Goal: Task Accomplishment & Management: Manage account settings

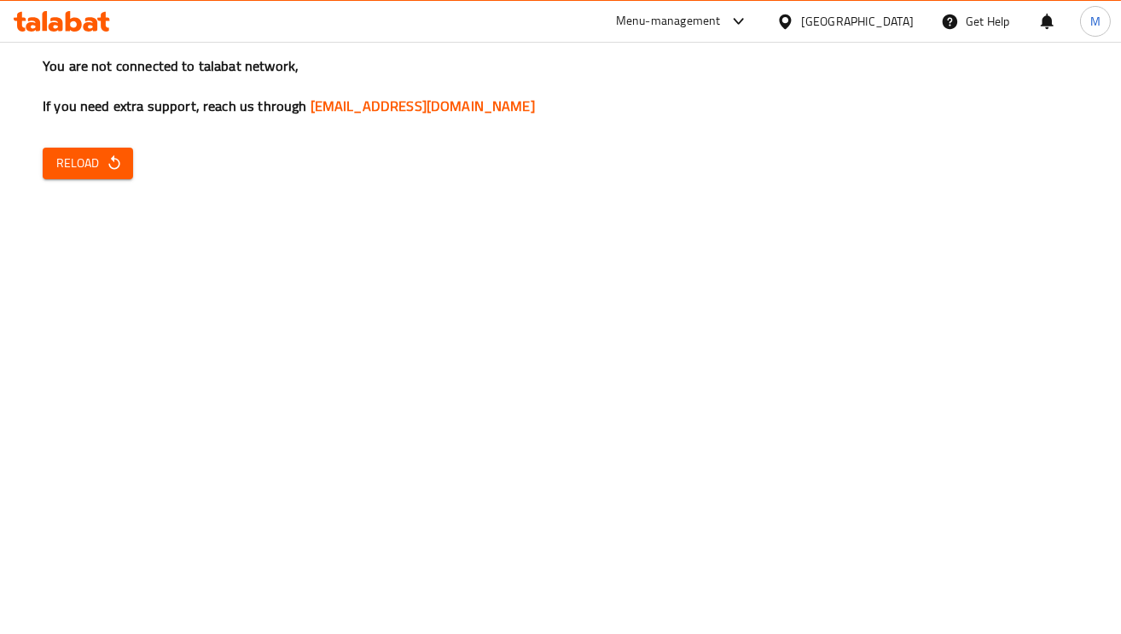
click at [71, 139] on div "You are not connected to talabat network, If you need extra support, reach us t…" at bounding box center [560, 317] width 1121 height 634
click at [78, 161] on span "Reload" at bounding box center [87, 163] width 63 height 21
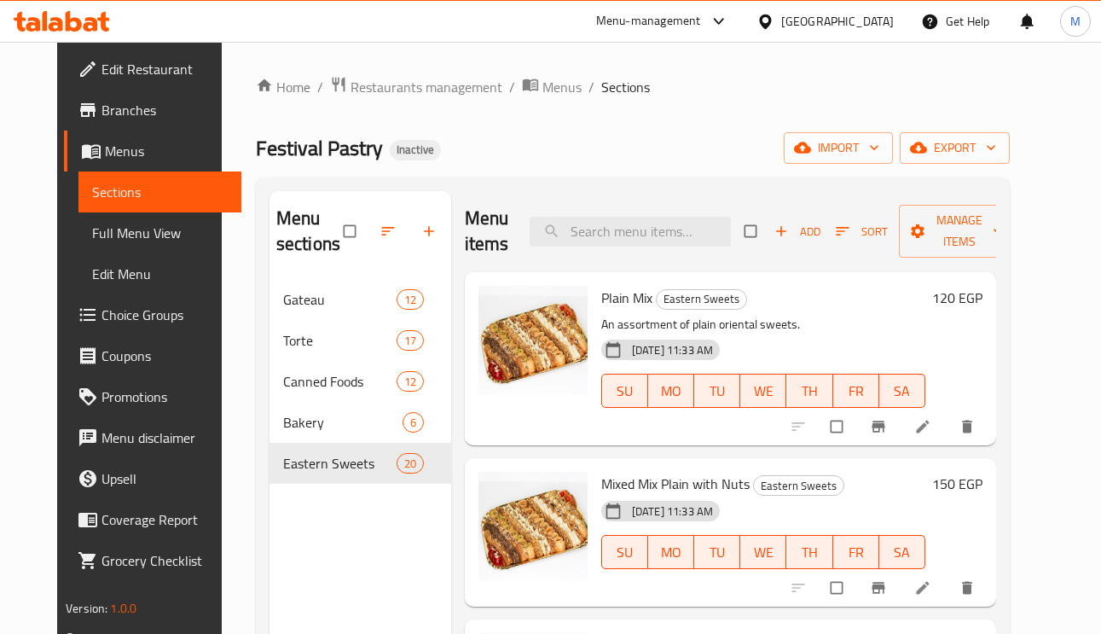
click at [781, 27] on div at bounding box center [768, 21] width 25 height 19
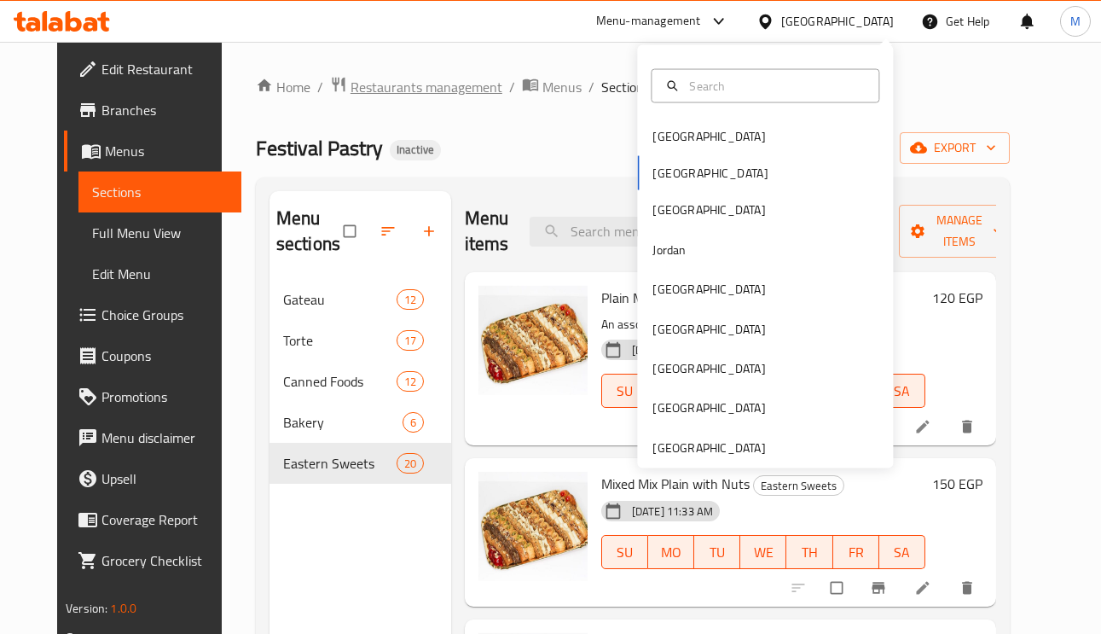
click at [397, 97] on span "Restaurants management" at bounding box center [427, 87] width 152 height 20
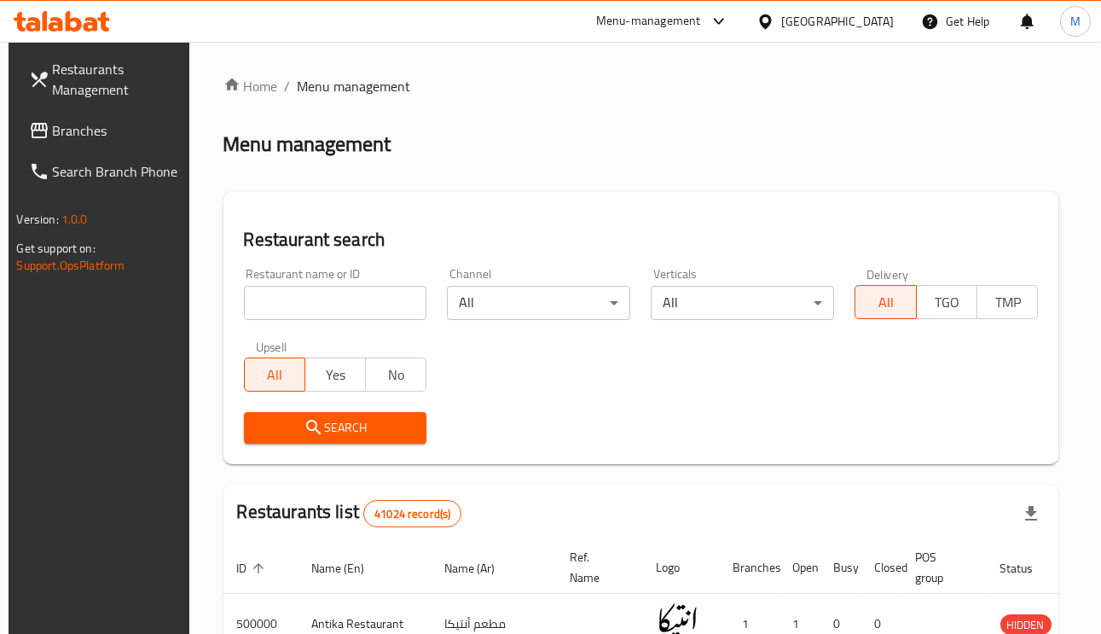
paste input "776907"
click at [321, 299] on input "776907" at bounding box center [335, 303] width 183 height 34
type input "776907"
click button "Search" at bounding box center [335, 428] width 183 height 32
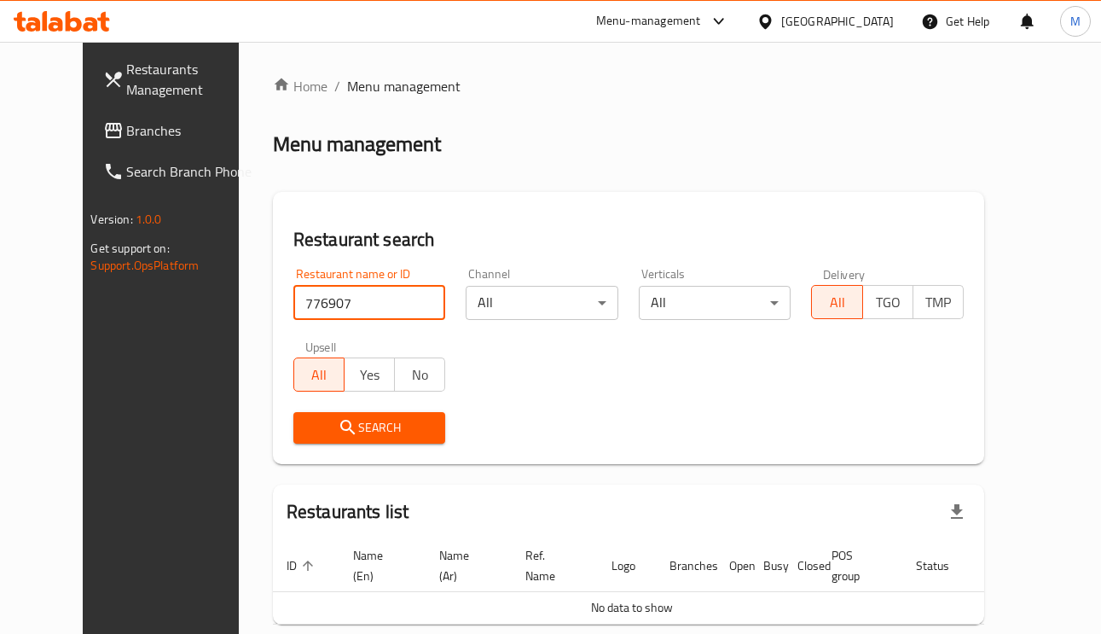
scroll to position [82, 0]
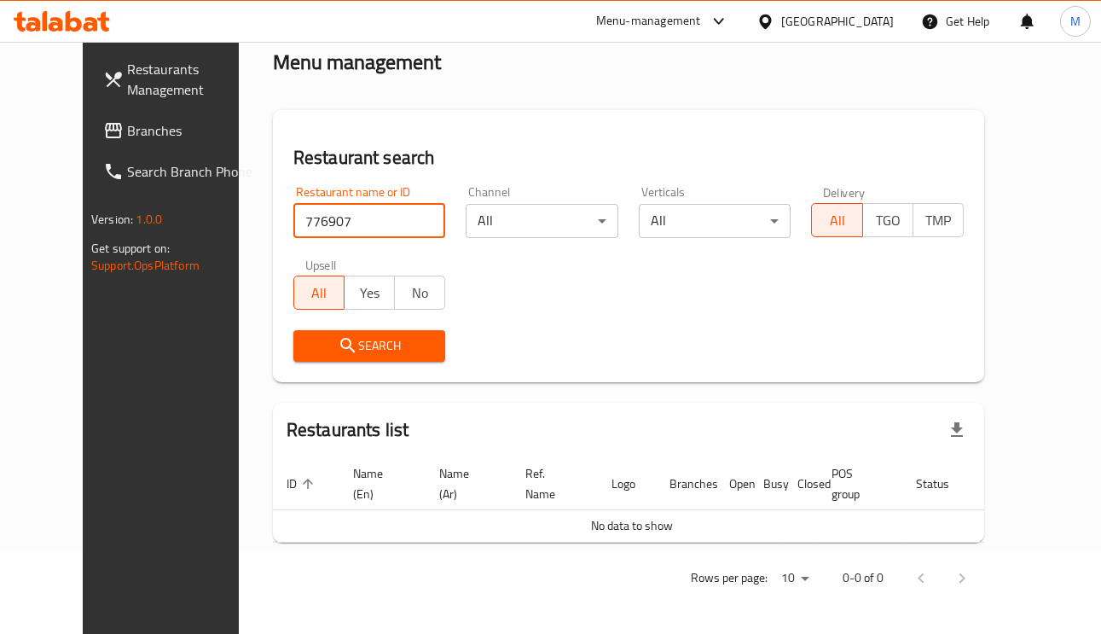
click button "Search" at bounding box center [369, 346] width 153 height 32
drag, startPoint x: 107, startPoint y: 130, endPoint x: 125, endPoint y: 138, distance: 18.7
click at [127, 130] on span "Branches" at bounding box center [190, 130] width 126 height 20
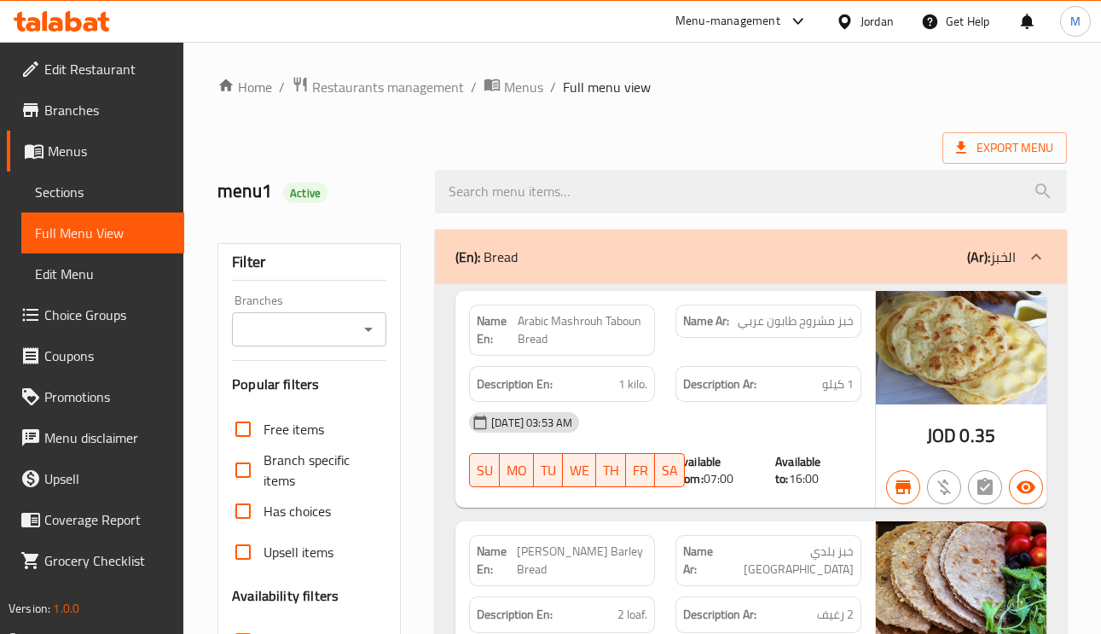
click at [74, 72] on span "Edit Restaurant" at bounding box center [107, 69] width 126 height 20
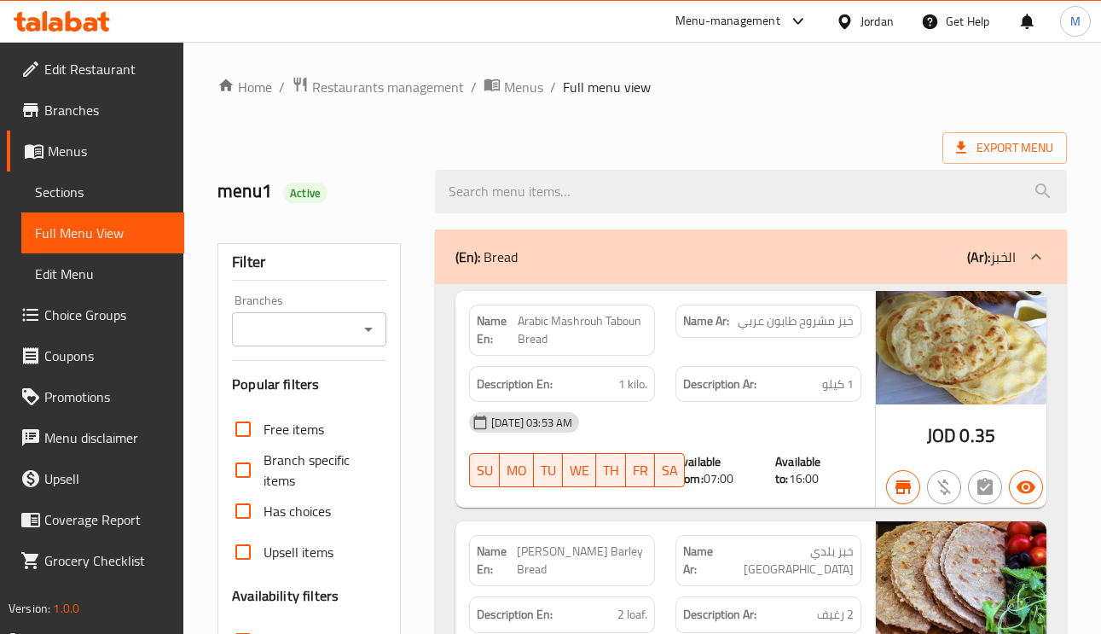
click at [99, 178] on link "Sections" at bounding box center [102, 191] width 163 height 41
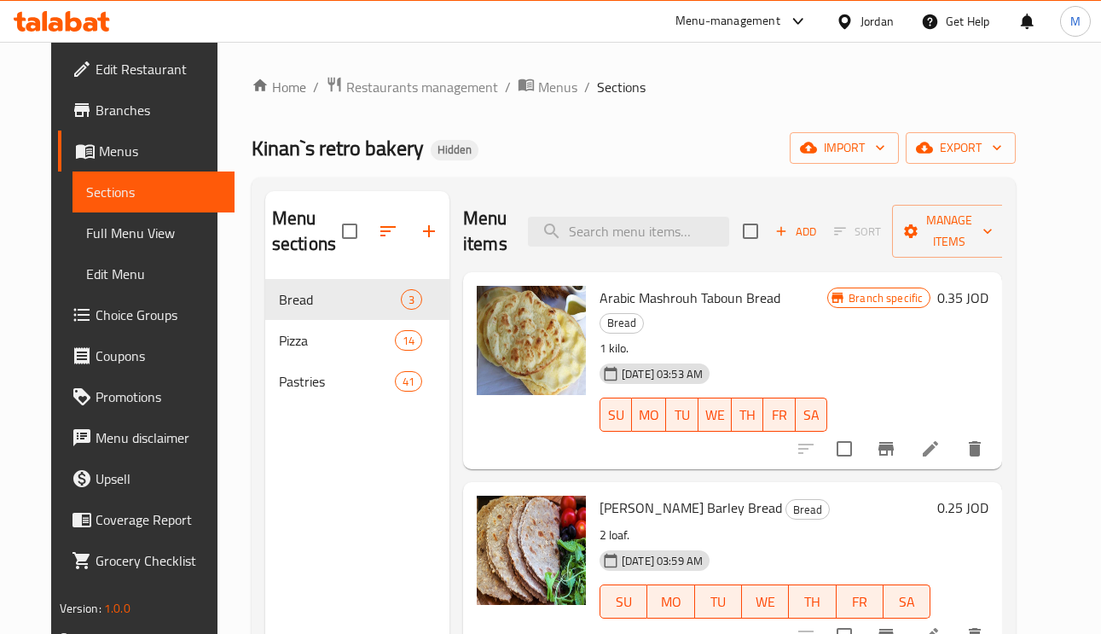
click at [863, 27] on div "Jordan" at bounding box center [877, 21] width 33 height 19
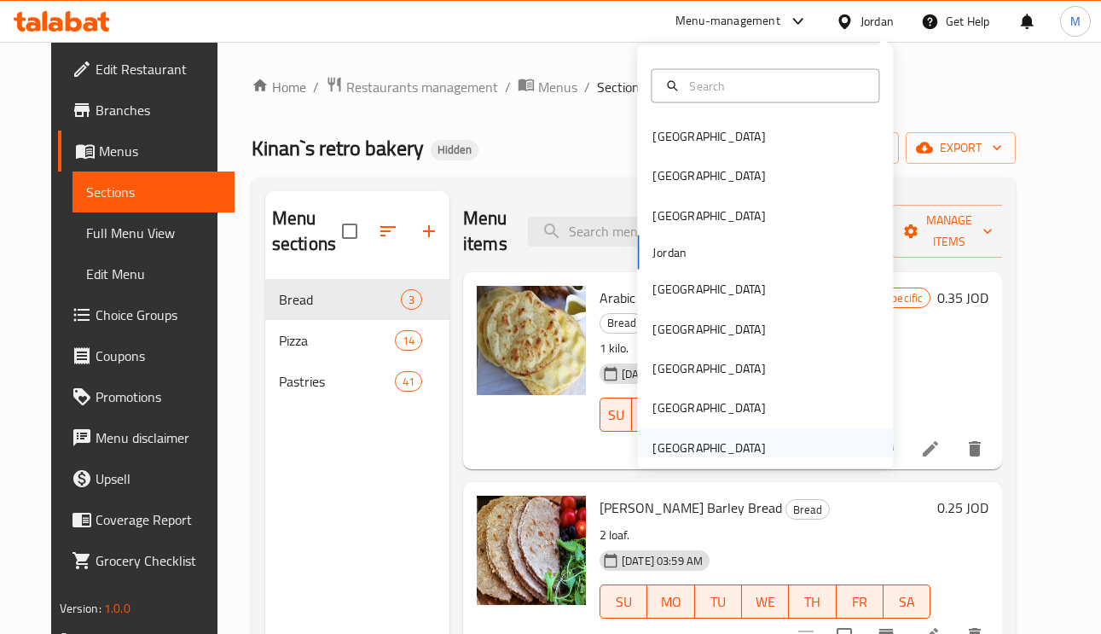
click at [673, 438] on div "[GEOGRAPHIC_DATA]" at bounding box center [708, 447] width 113 height 19
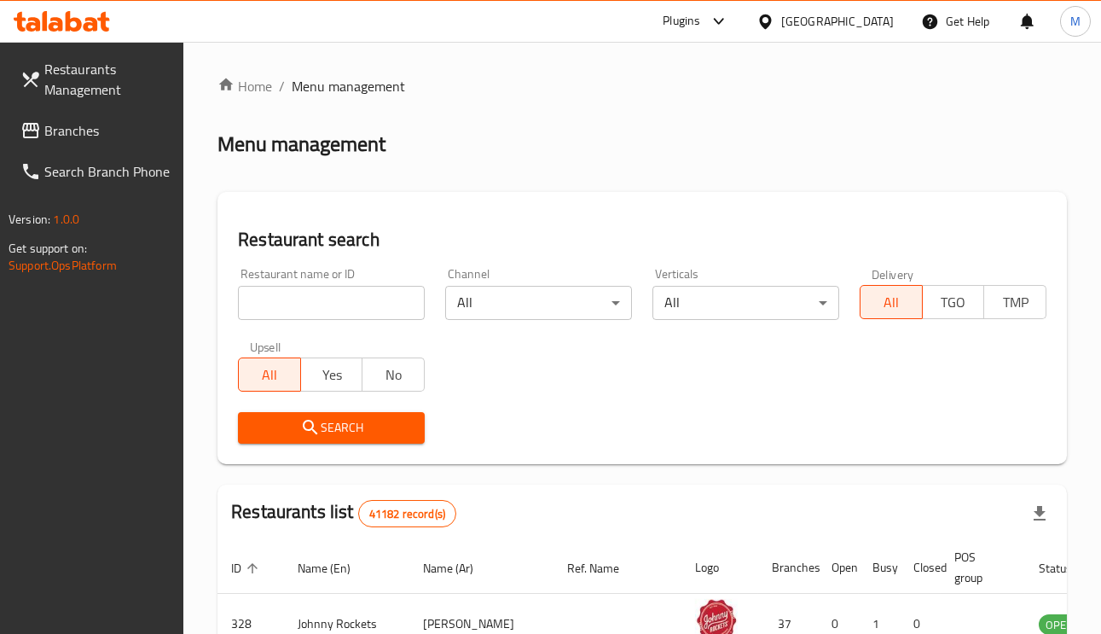
paste input "RETRO BAKERY"
click at [275, 290] on input "RETRO BAKERY" at bounding box center [331, 303] width 187 height 34
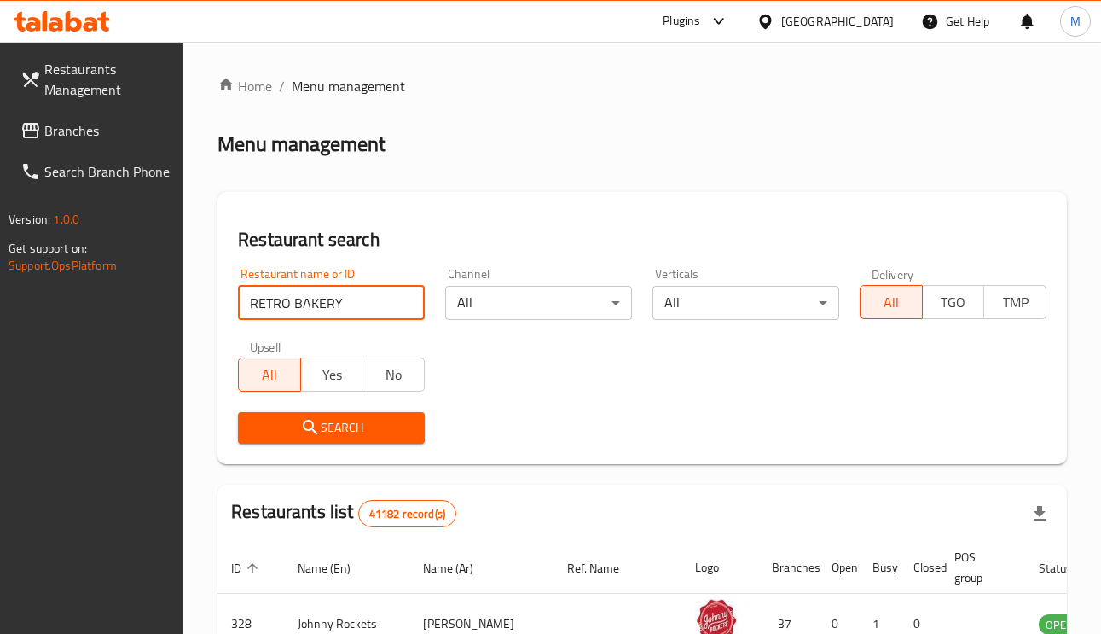
type input "RETRO BAKERY"
click button "Search" at bounding box center [331, 428] width 187 height 32
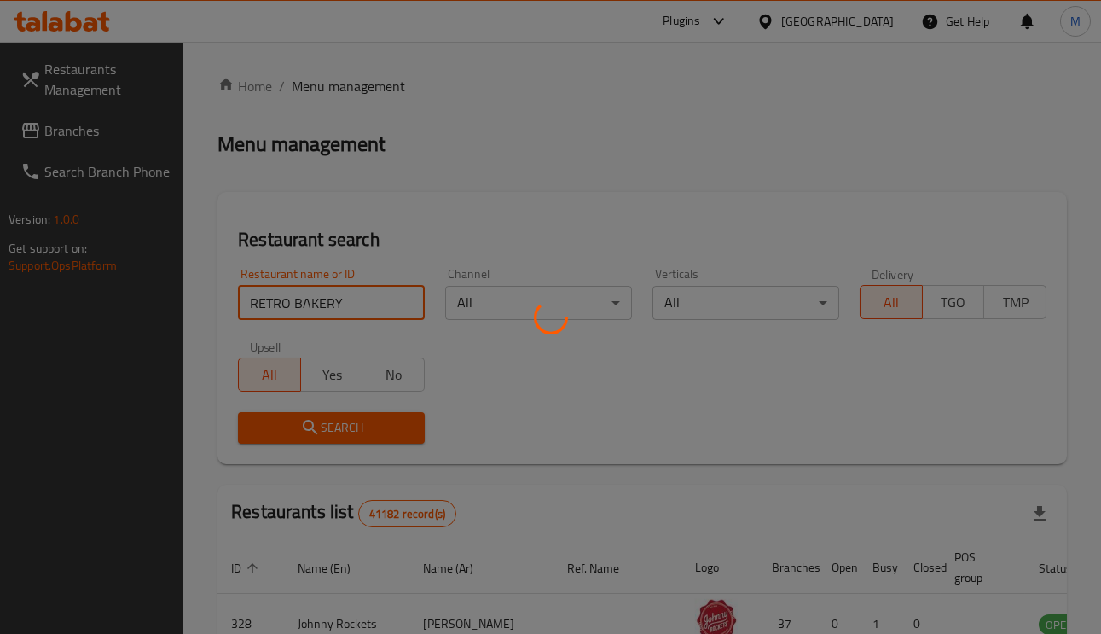
scroll to position [113, 0]
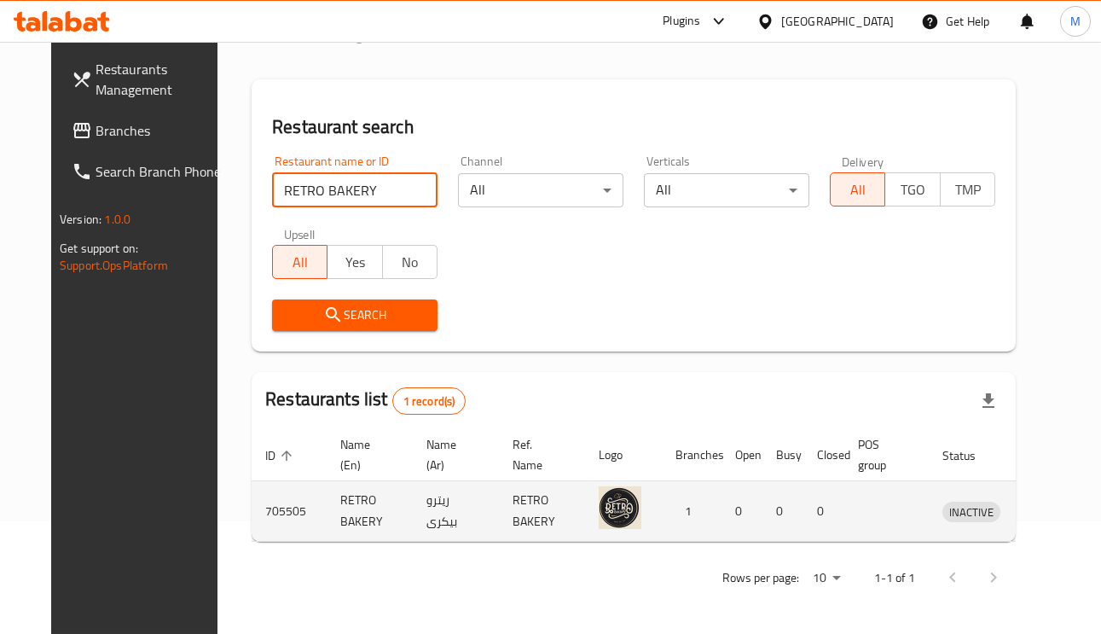
click at [1035, 516] on icon "enhanced table" at bounding box center [1044, 512] width 19 height 14
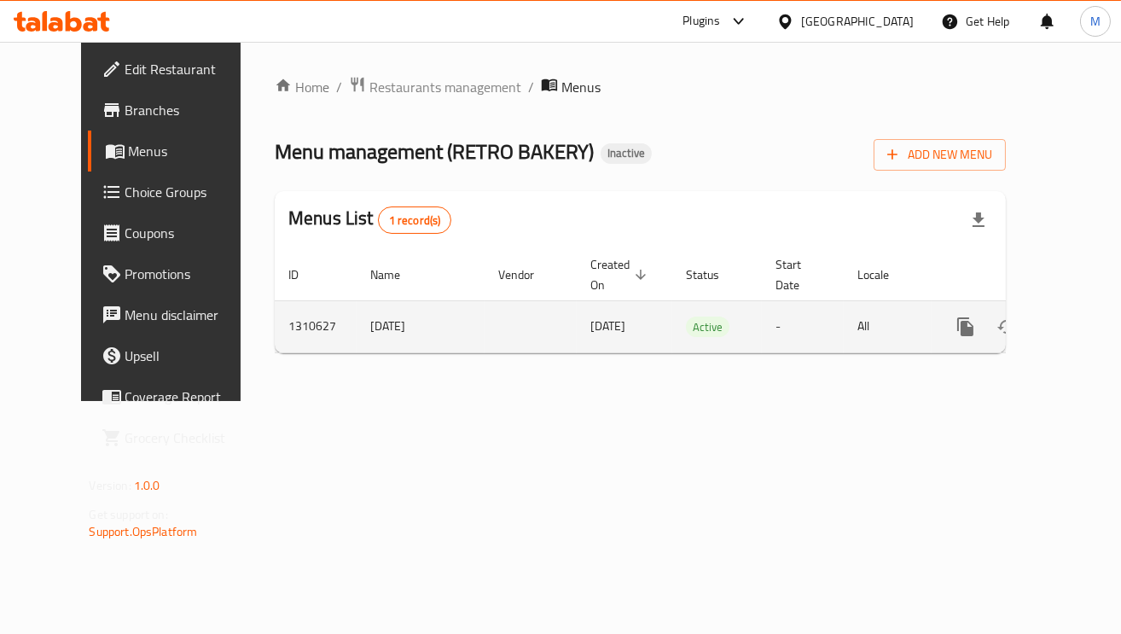
click at [1059, 347] on div "enhanced table" at bounding box center [1027, 326] width 164 height 41
click at [1078, 326] on icon "enhanced table" at bounding box center [1088, 326] width 20 height 20
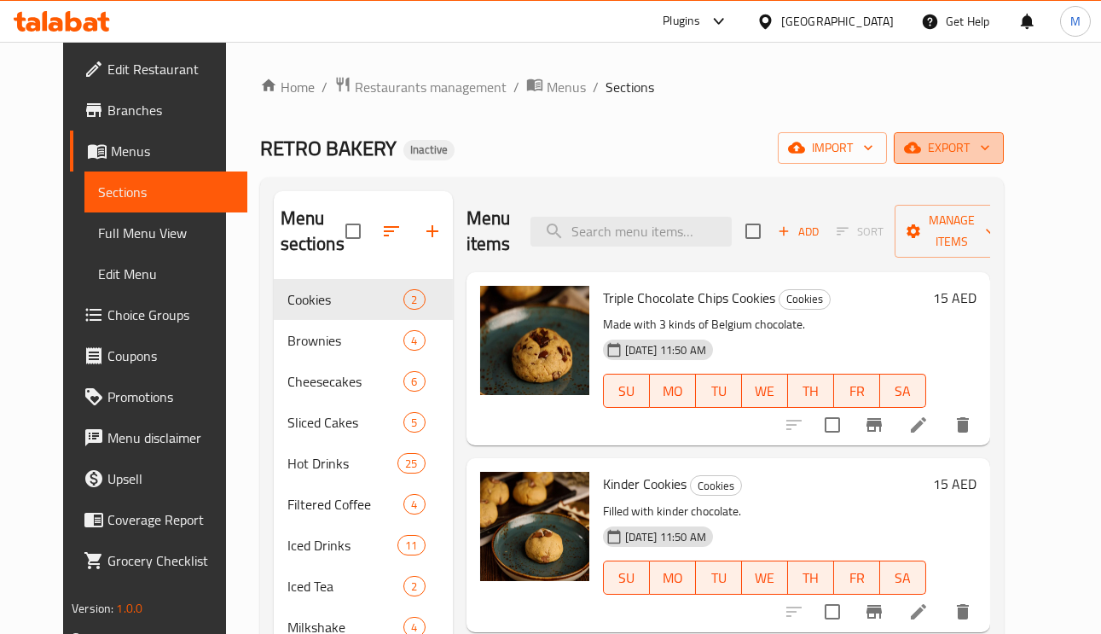
click at [990, 140] on span "export" at bounding box center [948, 147] width 83 height 21
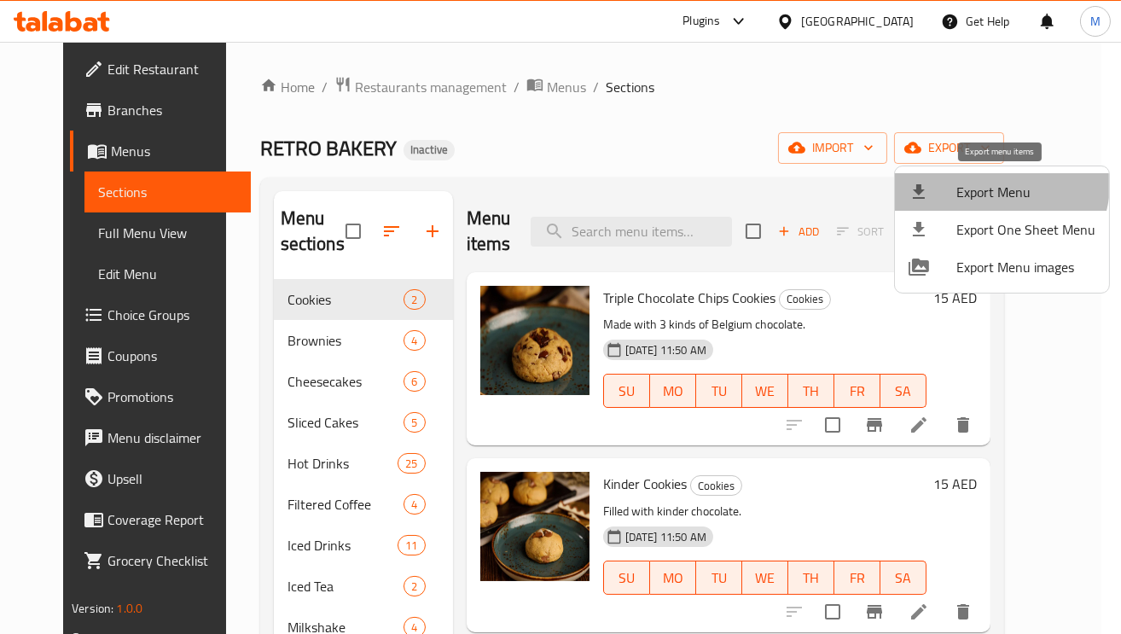
click at [960, 176] on li "Export Menu" at bounding box center [1002, 192] width 214 height 38
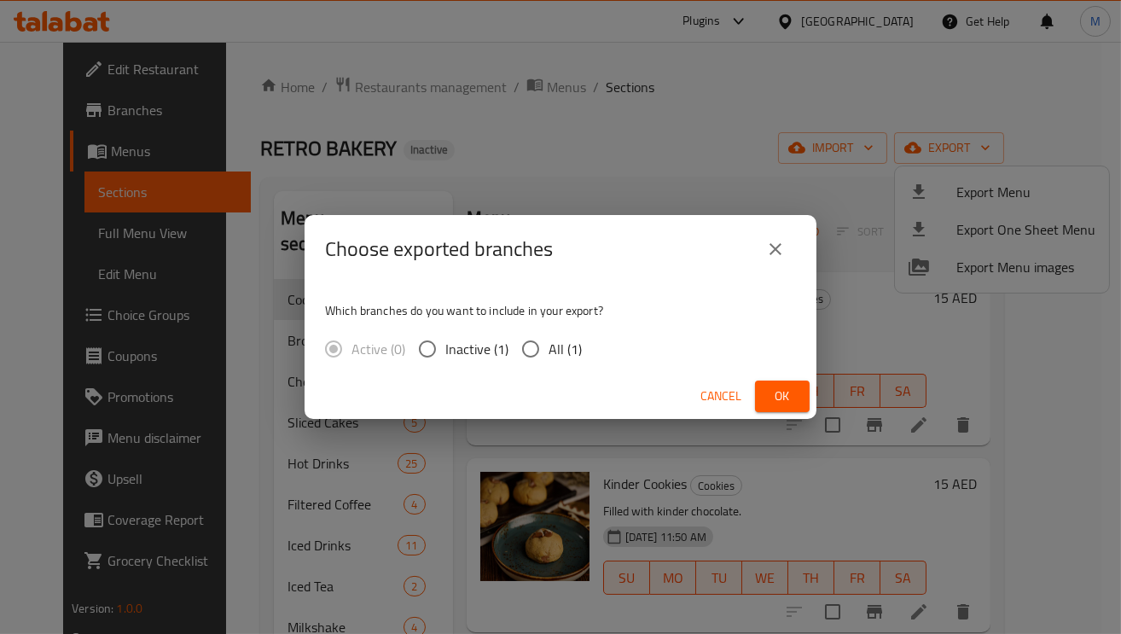
click at [539, 350] on input "All (1)" at bounding box center [531, 349] width 36 height 36
radio input "true"
click at [803, 399] on button "Ok" at bounding box center [782, 396] width 55 height 32
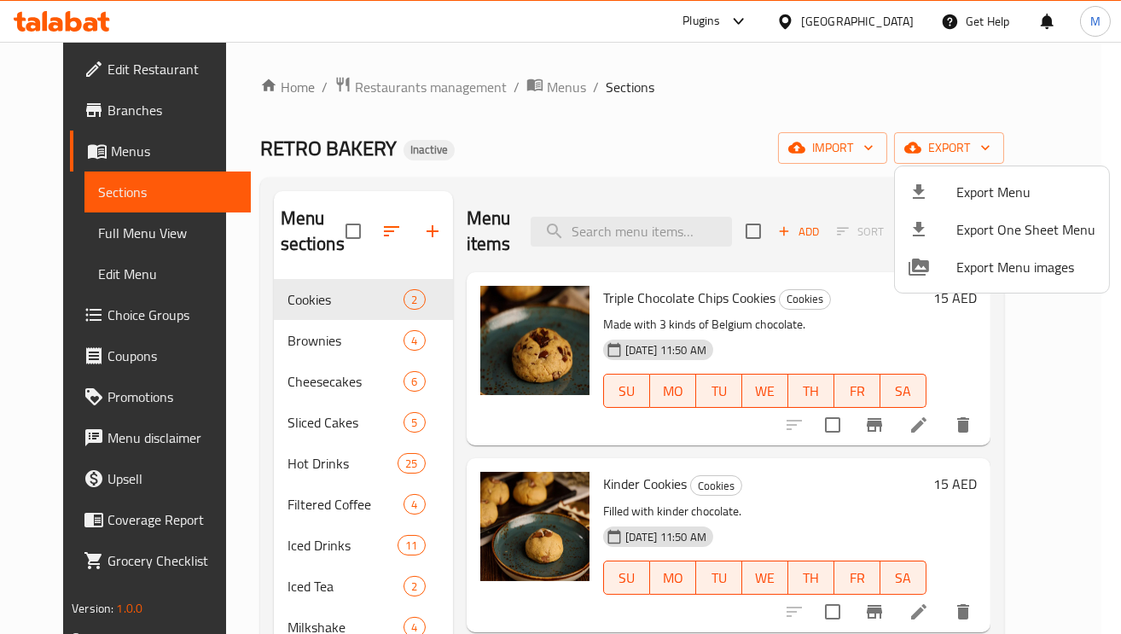
click at [778, 74] on div at bounding box center [560, 317] width 1121 height 634
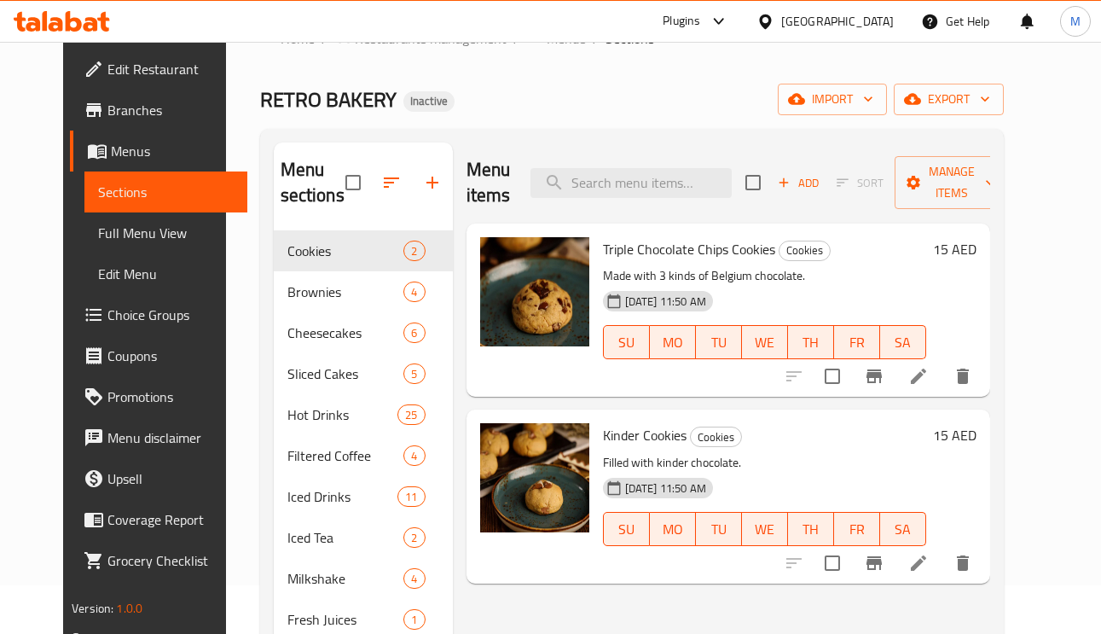
scroll to position [128, 0]
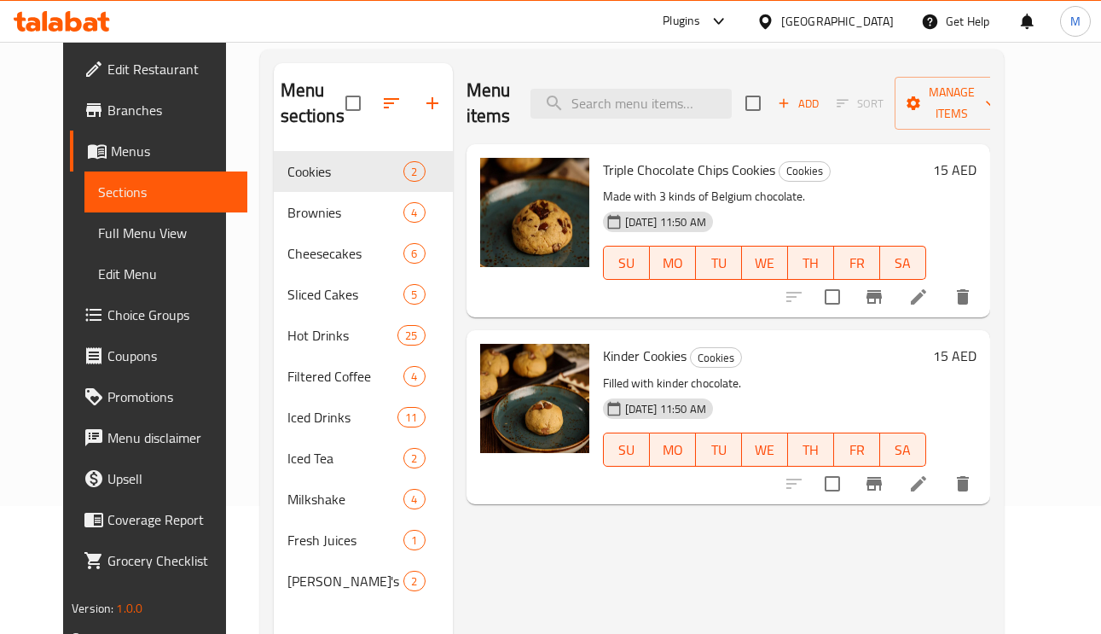
click at [98, 229] on span "Full Menu View" at bounding box center [166, 233] width 136 height 20
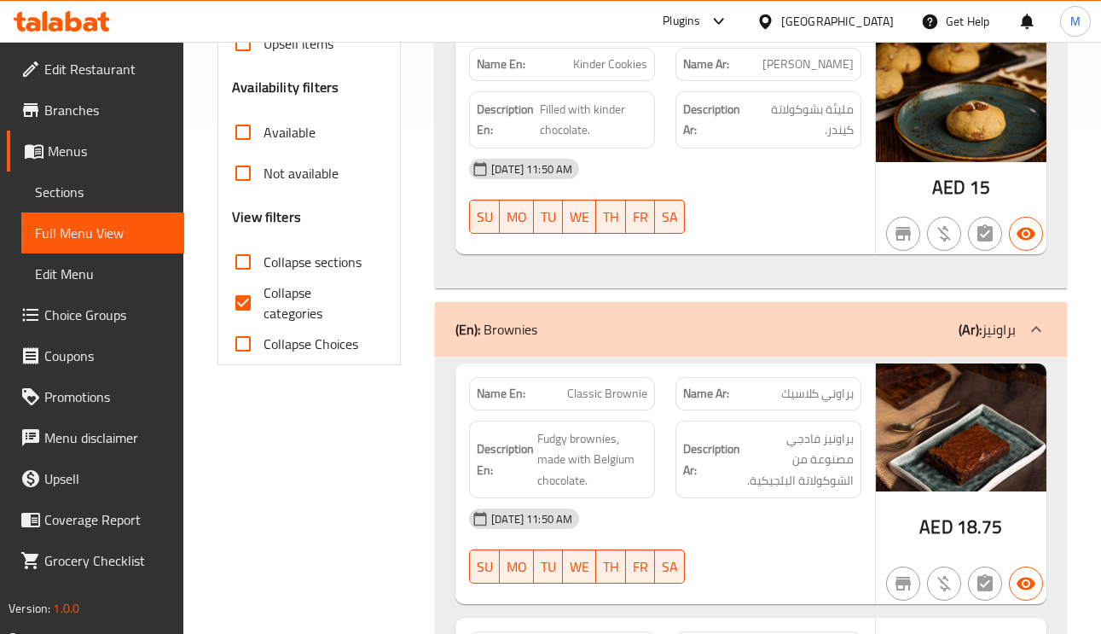
scroll to position [512, 0]
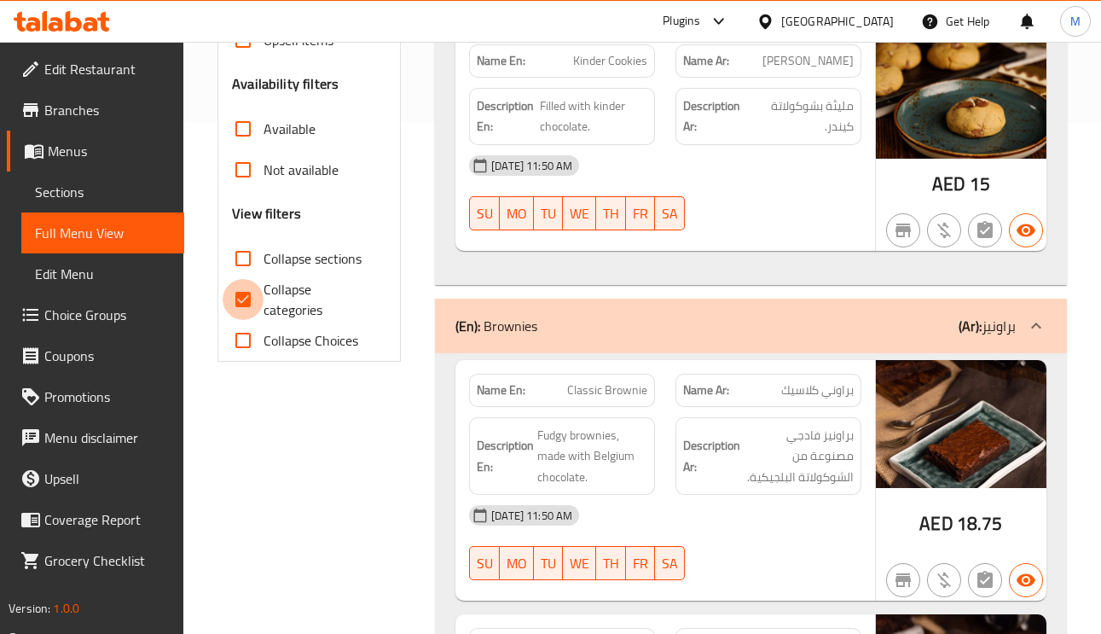
click at [250, 310] on input "Collapse categories" at bounding box center [243, 299] width 41 height 41
checkbox input "false"
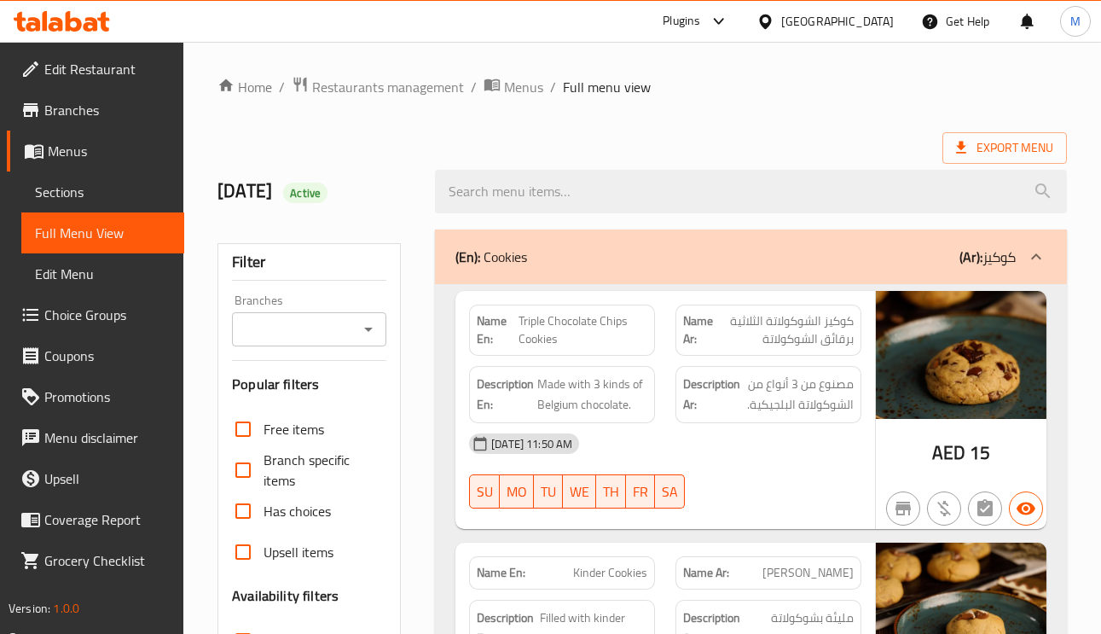
scroll to position [128, 0]
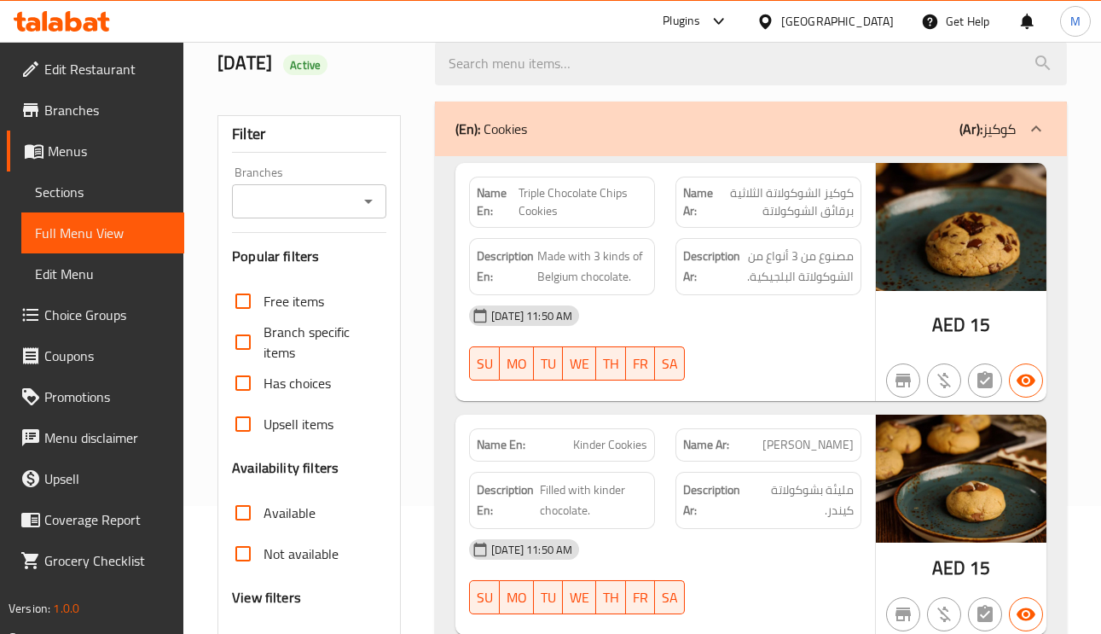
click at [820, 208] on span "كوكيز الشوكولاتة الثلاثية برقائق الشوكولاتة" at bounding box center [783, 202] width 141 height 36
click at [564, 206] on span "Triple Chocolate Chips Cookies" at bounding box center [583, 202] width 129 height 36
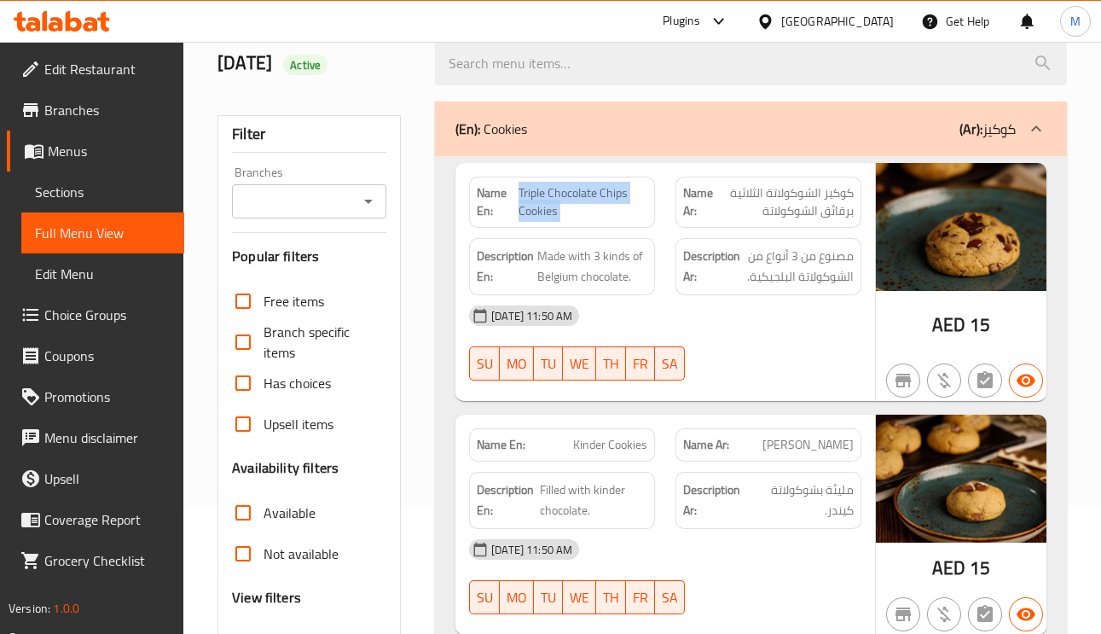
click at [564, 206] on span "Triple Chocolate Chips Cookies" at bounding box center [583, 202] width 129 height 36
copy span "Triple Chocolate Chips Cookies"
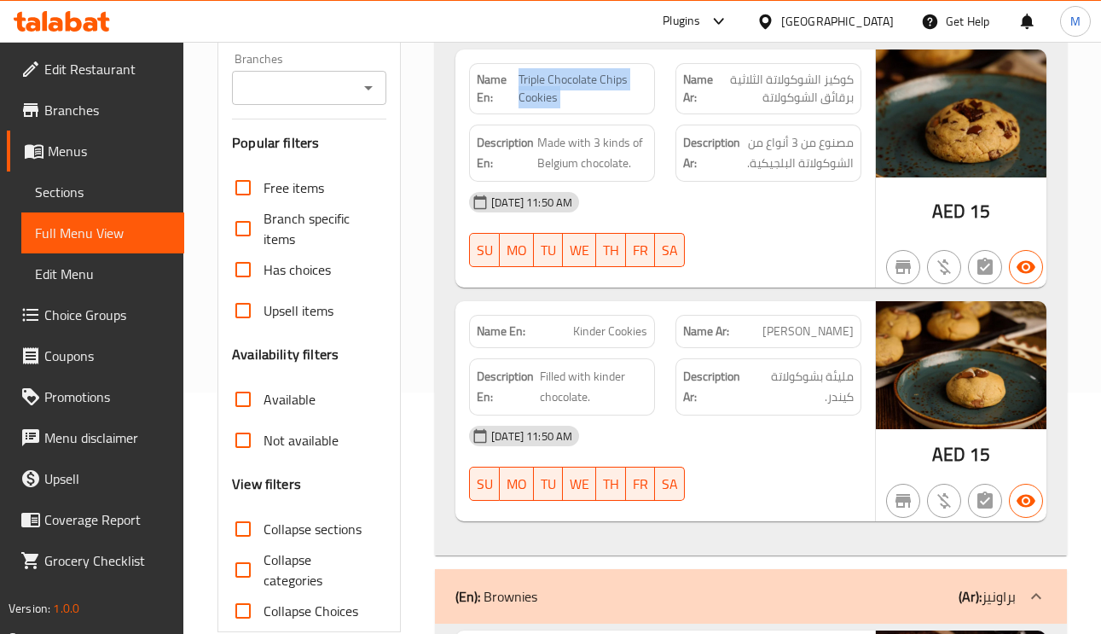
scroll to position [384, 0]
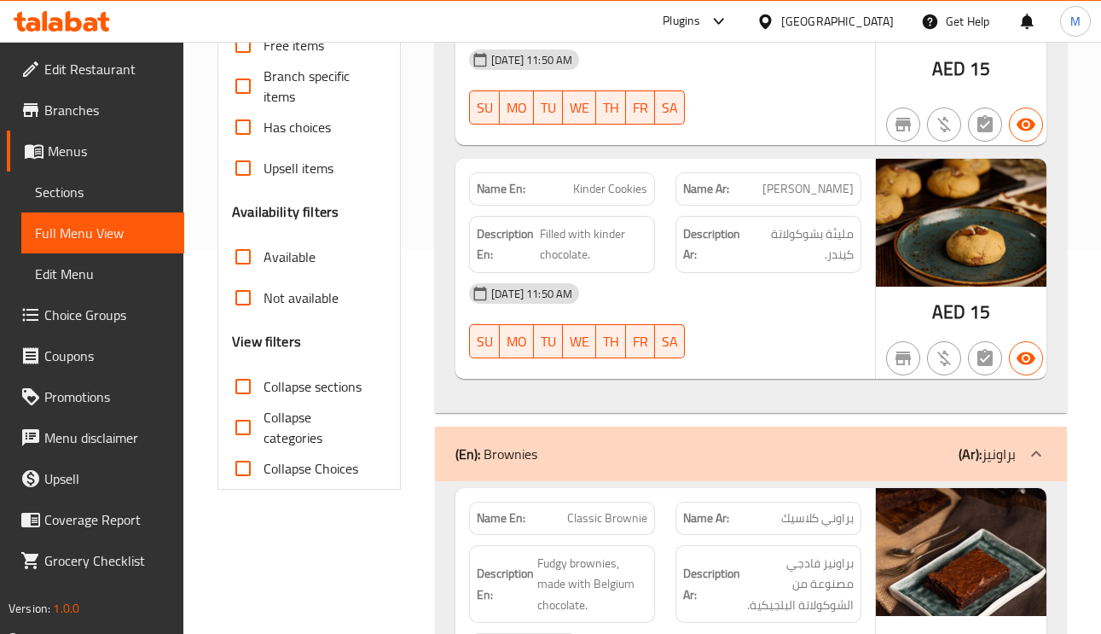
click at [600, 194] on span "Kinder Cookies" at bounding box center [610, 189] width 74 height 18
click at [612, 197] on span "Kinder Cookies" at bounding box center [610, 189] width 74 height 18
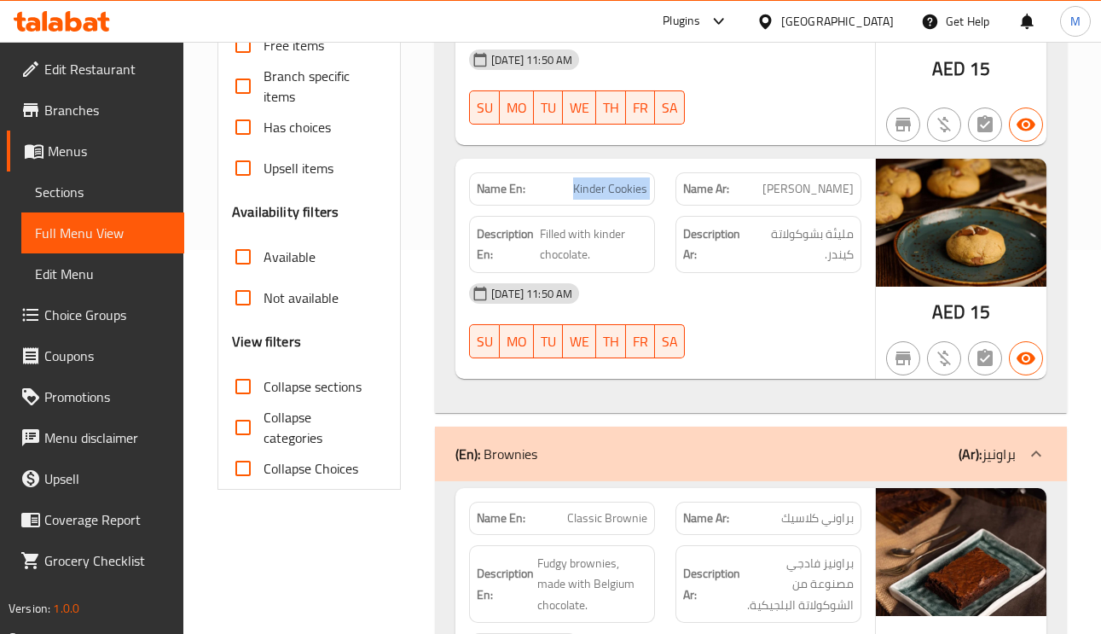
click at [612, 197] on span "Kinder Cookies" at bounding box center [610, 189] width 74 height 18
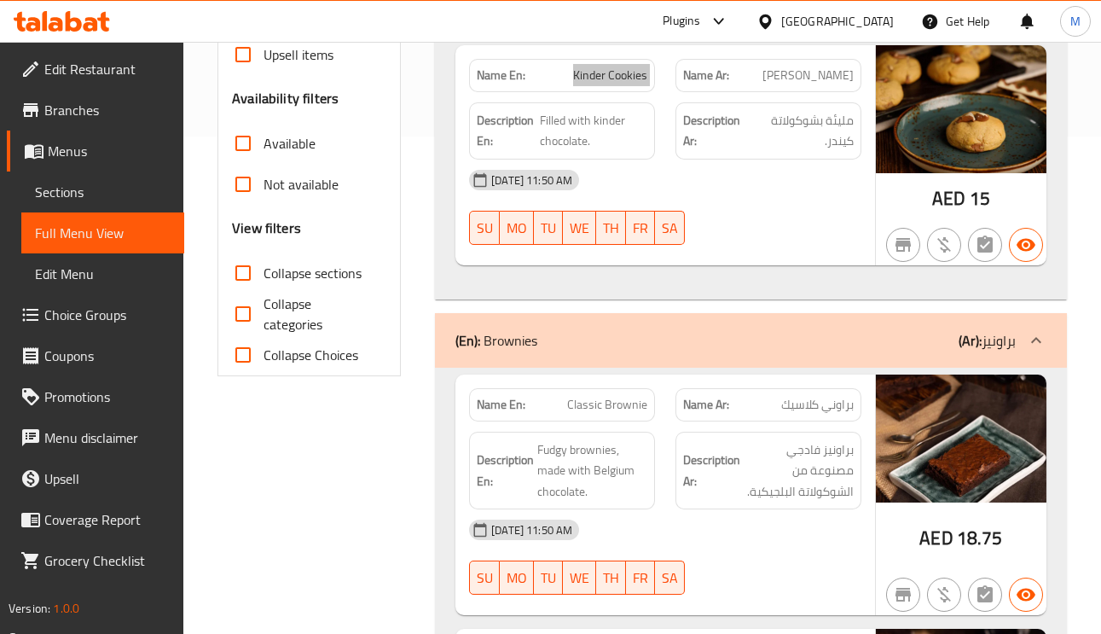
scroll to position [640, 0]
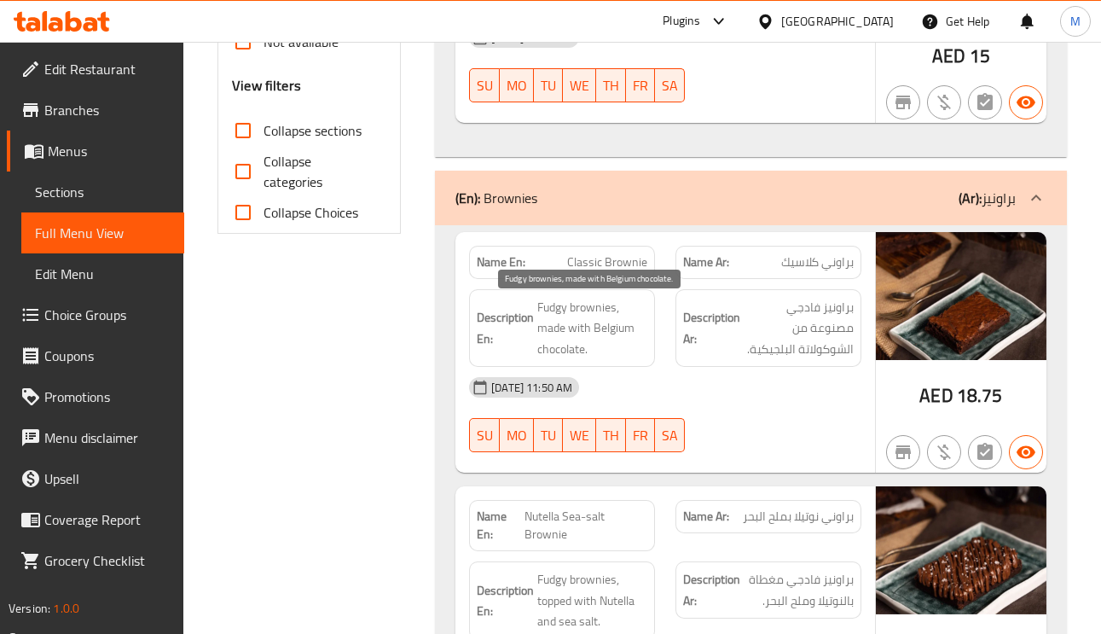
click at [552, 305] on span "Fudgy brownies, made with Belgium chocolate." at bounding box center [592, 328] width 110 height 63
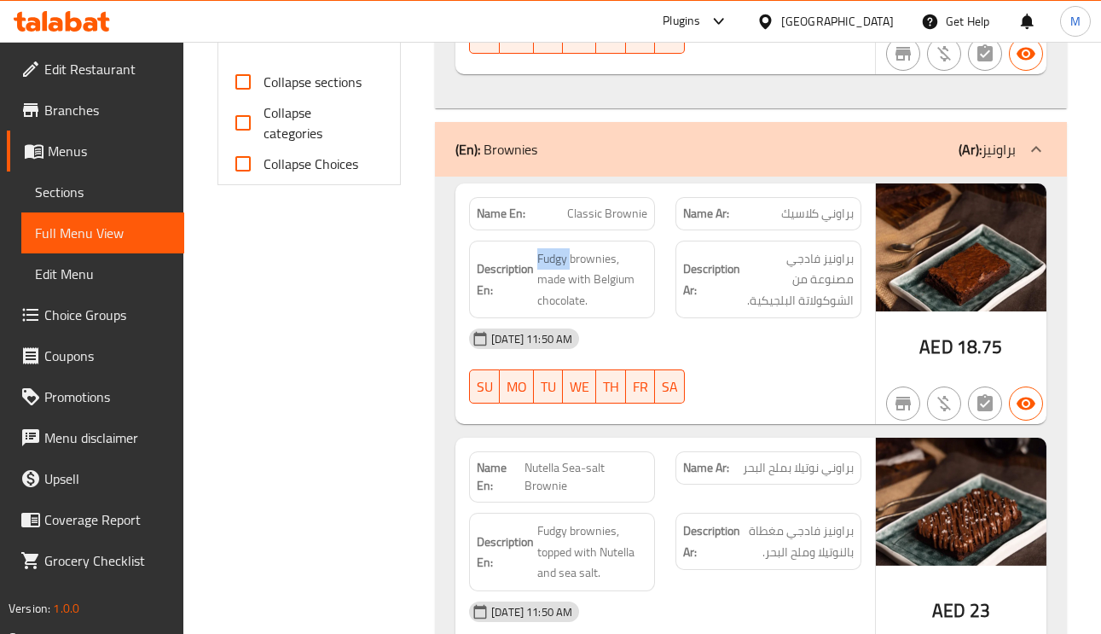
scroll to position [768, 0]
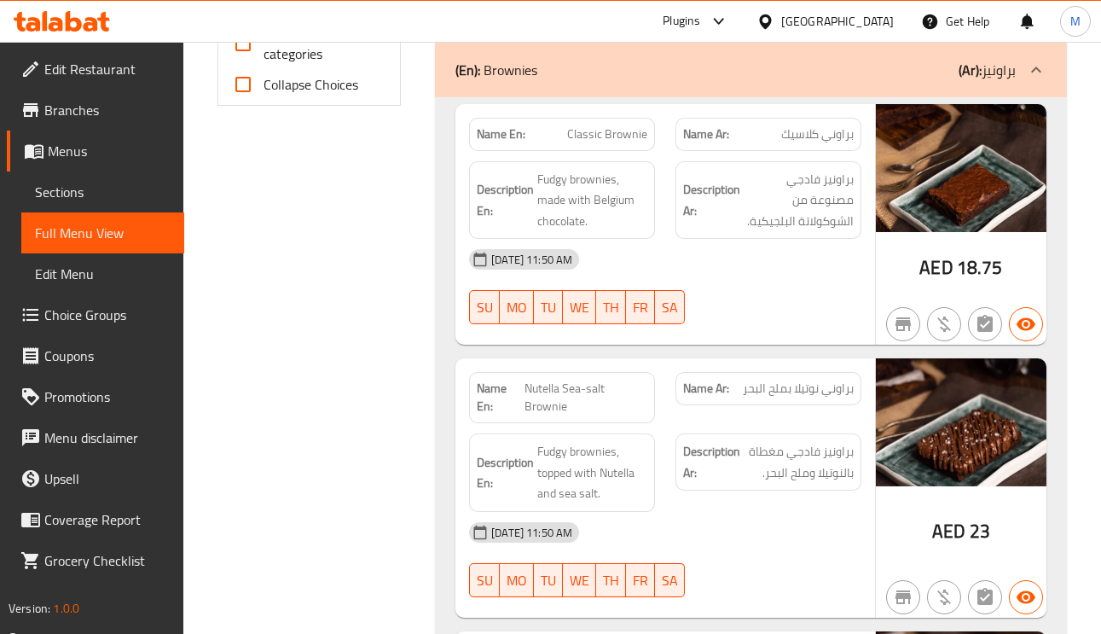
click at [809, 394] on span "براوني نوتيلا بملح البحر" at bounding box center [798, 389] width 111 height 18
click at [820, 473] on span "براونيز فادجي مغطاة بالنوتيلا وملح البحر." at bounding box center [799, 462] width 110 height 42
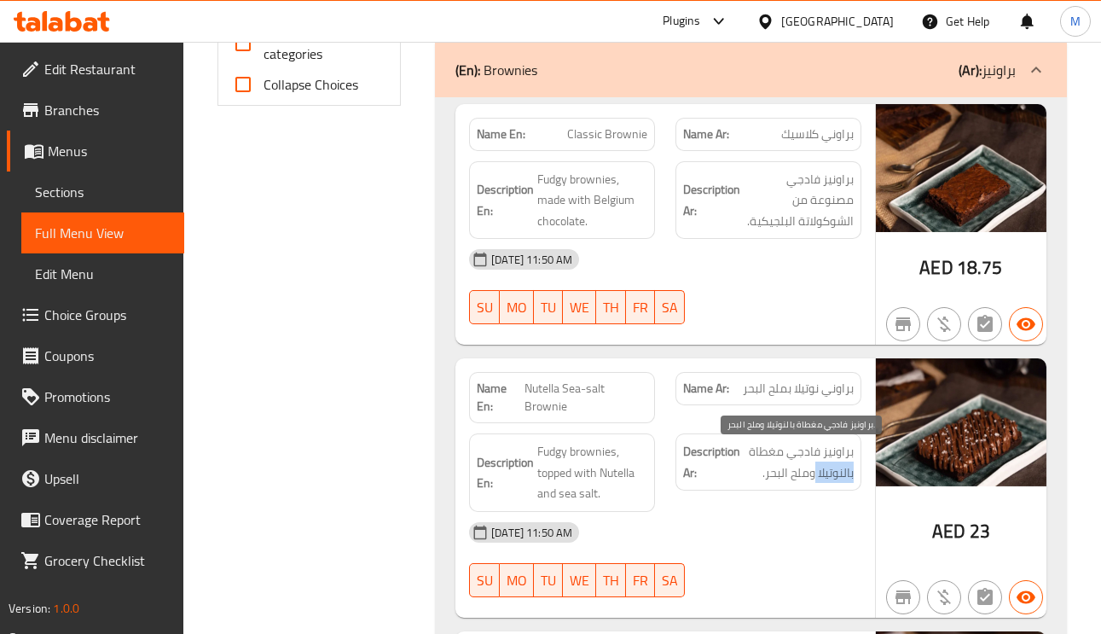
click at [820, 473] on span "براونيز فادجي مغطاة بالنوتيلا وملح البحر." at bounding box center [799, 462] width 110 height 42
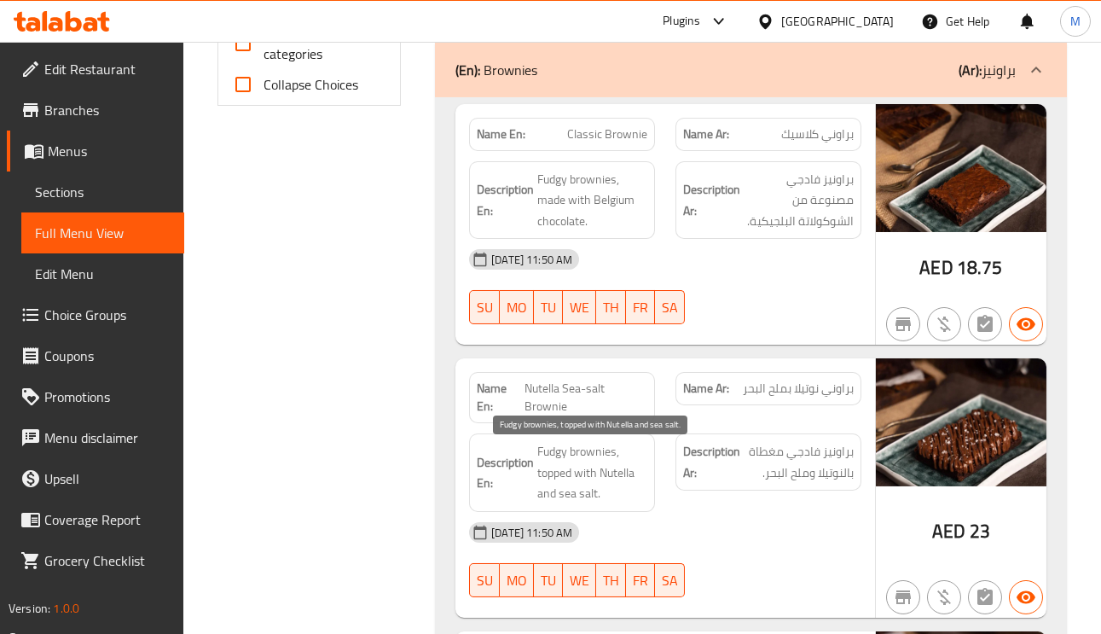
click at [555, 472] on span "Fudgy brownies, topped with Nutella and sea salt." at bounding box center [592, 472] width 110 height 63
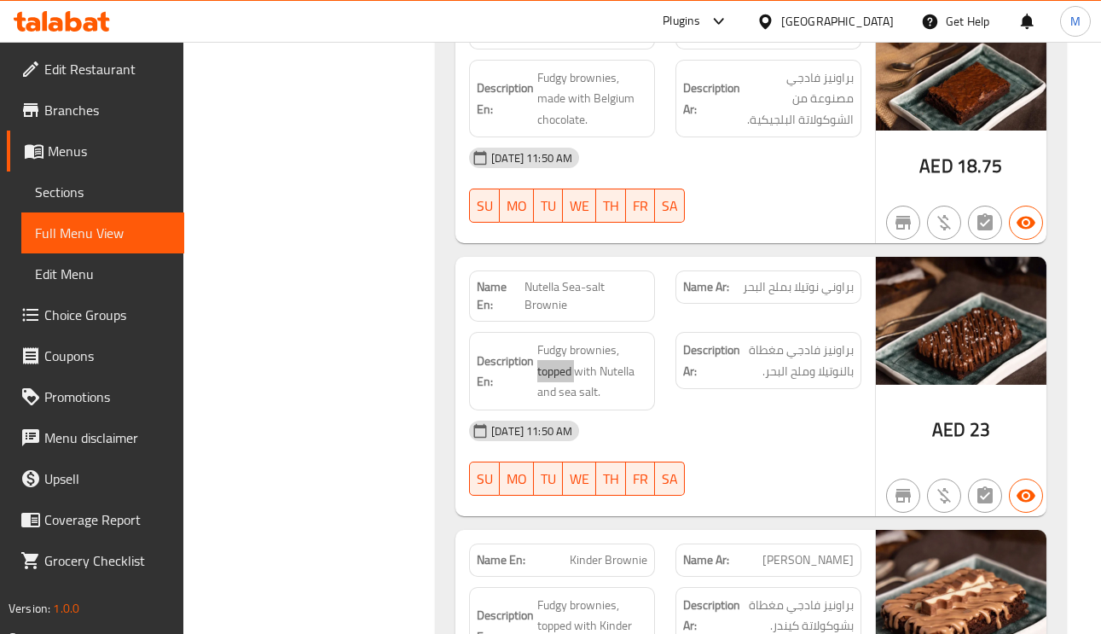
scroll to position [1023, 0]
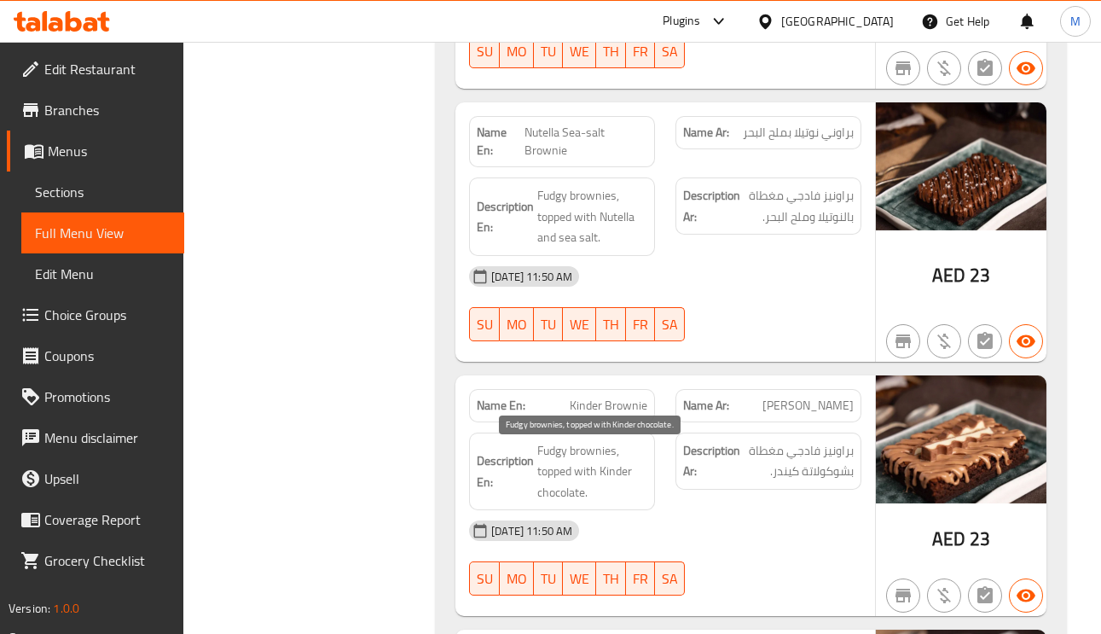
click at [615, 474] on span "Fudgy brownies, topped with Kinder chocolate." at bounding box center [592, 471] width 110 height 63
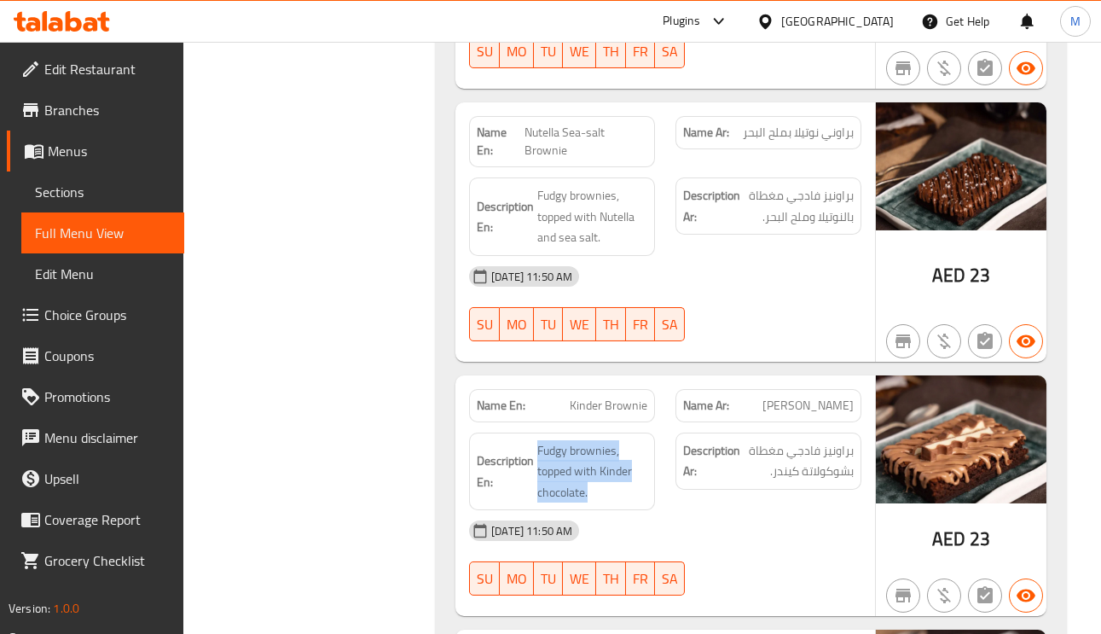
scroll to position [1151, 0]
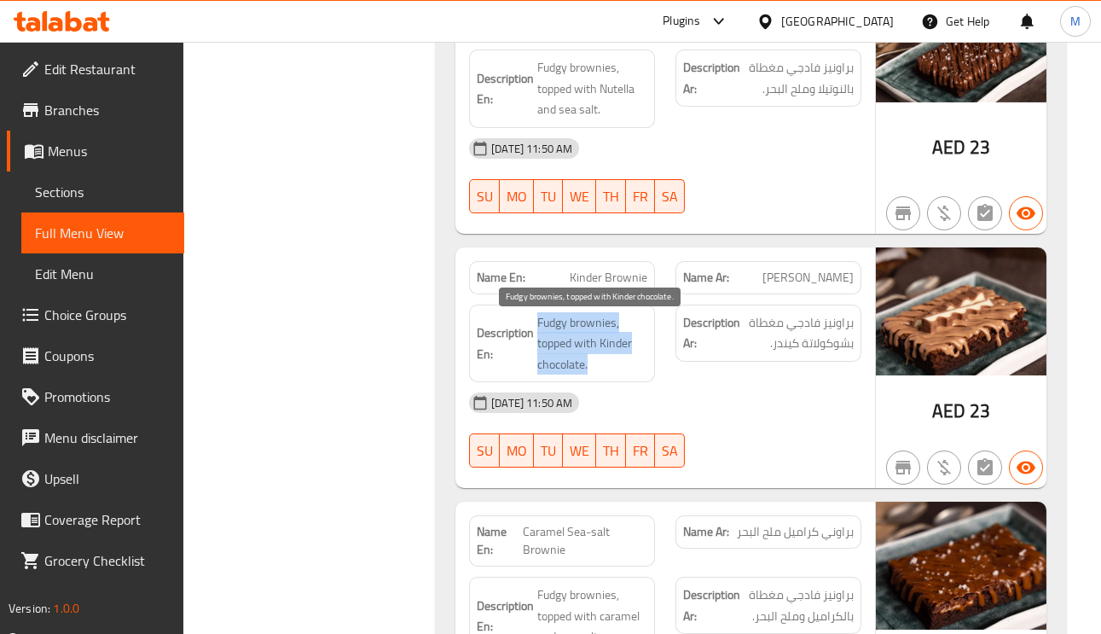
click at [542, 324] on span "Fudgy brownies, topped with Kinder chocolate." at bounding box center [592, 343] width 110 height 63
click at [544, 348] on span "Fudgy brownies, topped with Kinder chocolate." at bounding box center [592, 343] width 110 height 63
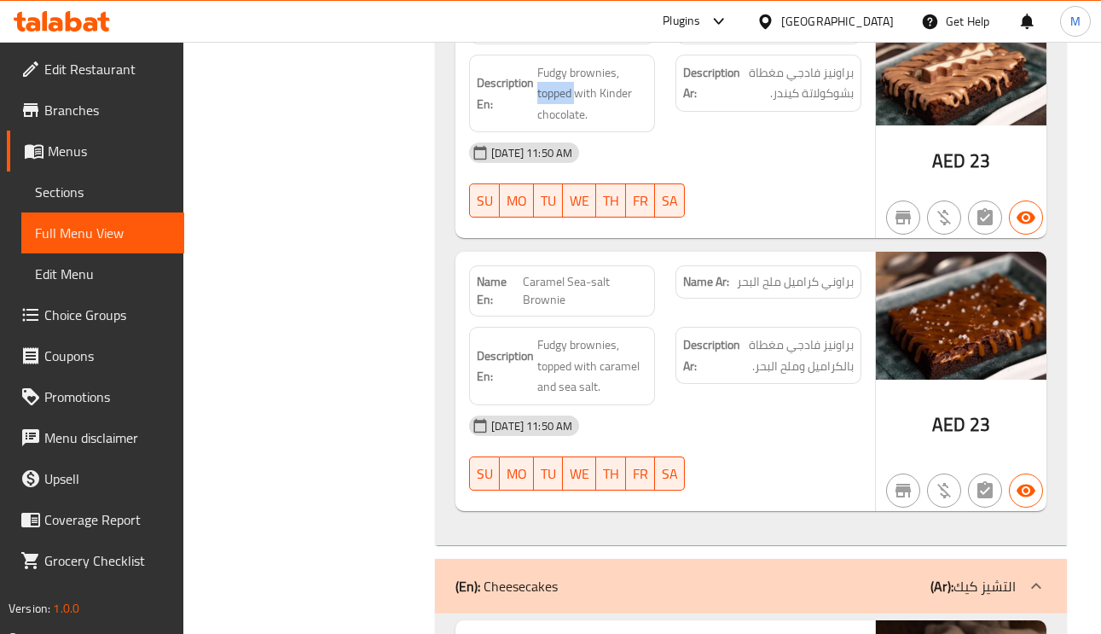
scroll to position [1407, 0]
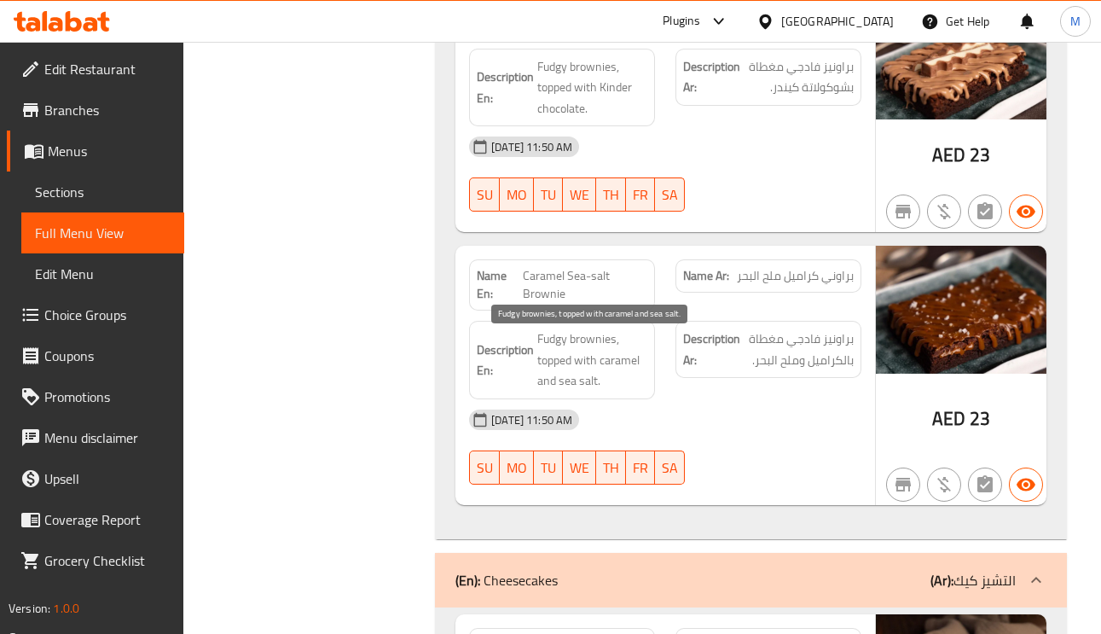
click at [557, 365] on span "Fudgy brownies, topped with caramel and sea salt." at bounding box center [592, 359] width 110 height 63
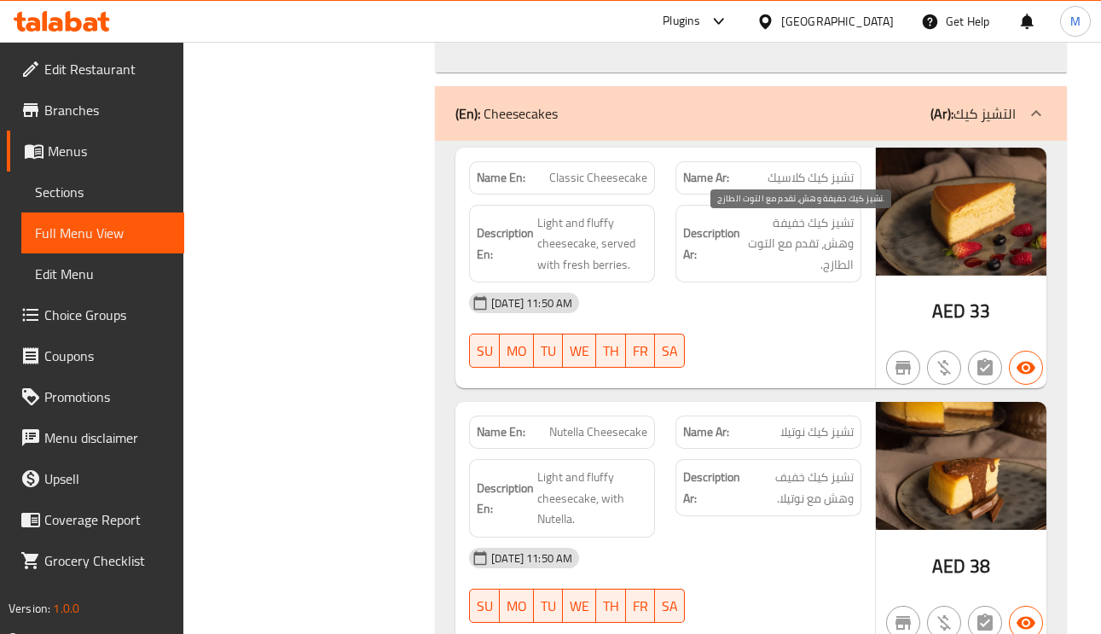
scroll to position [1919, 0]
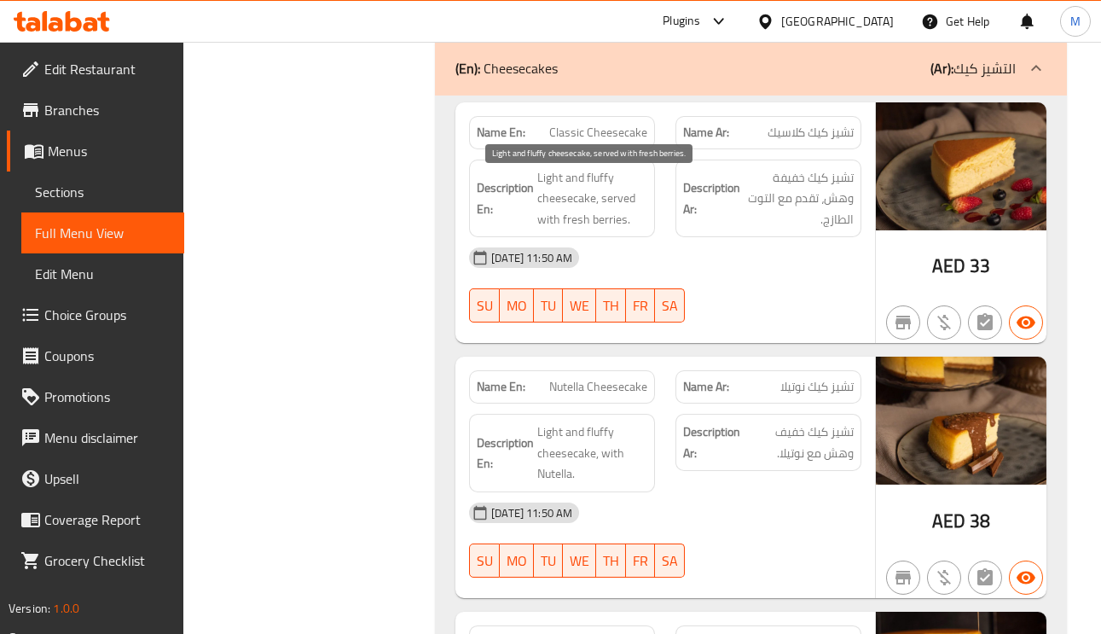
click at [621, 206] on span "Light and fluffy cheesecake, served with fresh berries." at bounding box center [592, 198] width 110 height 63
click at [583, 224] on span "Light and fluffy cheesecake, served with fresh berries." at bounding box center [592, 198] width 110 height 63
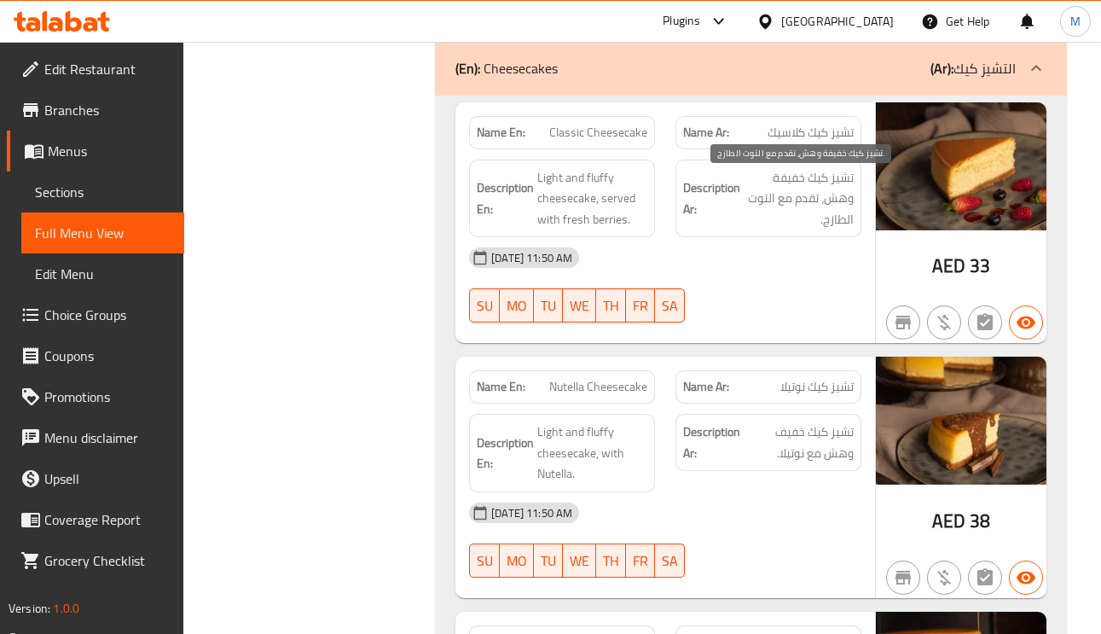
click at [815, 179] on span "تشيز كيك خفيفة وهش، تقدم مع التوت الطازج." at bounding box center [799, 198] width 110 height 63
click at [629, 138] on span "Classic Cheesecake" at bounding box center [598, 133] width 98 height 18
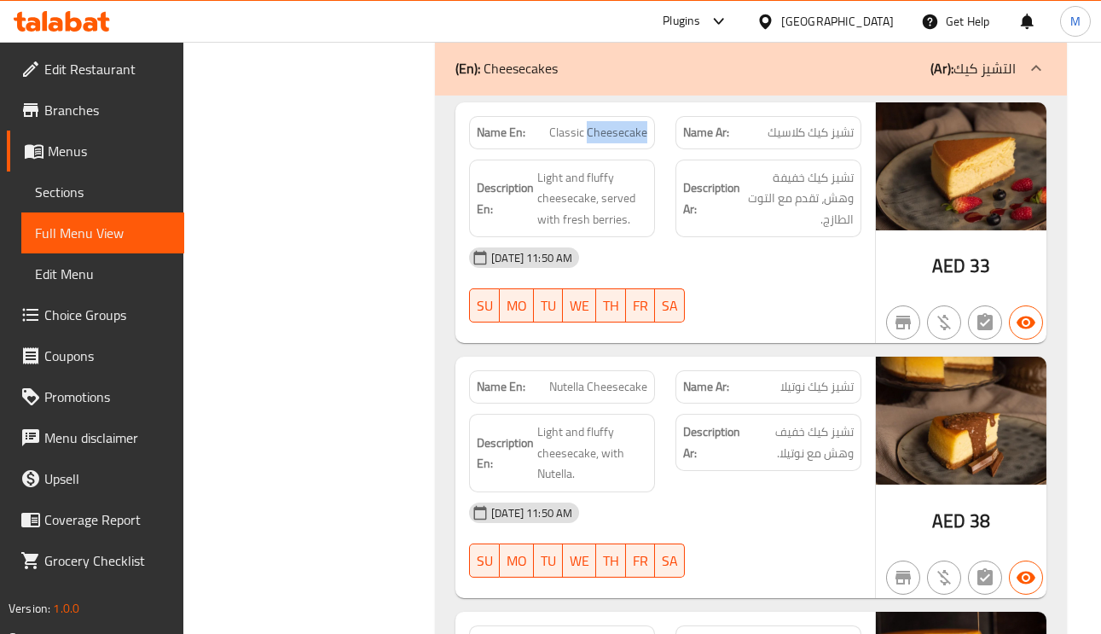
click at [629, 138] on span "Classic Cheesecake" at bounding box center [598, 133] width 98 height 18
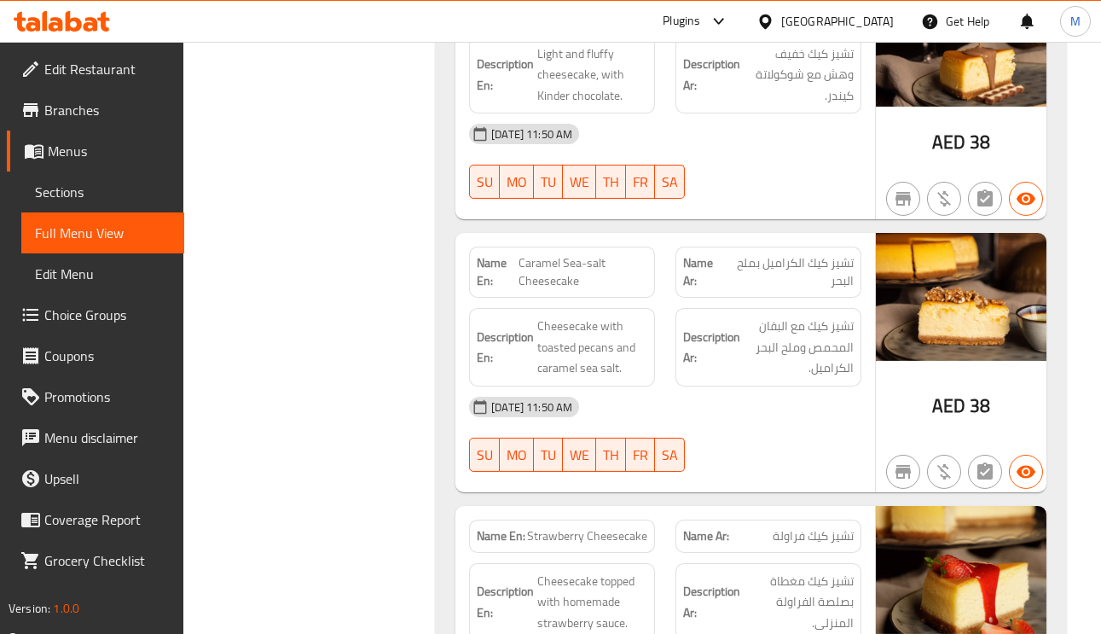
scroll to position [2559, 0]
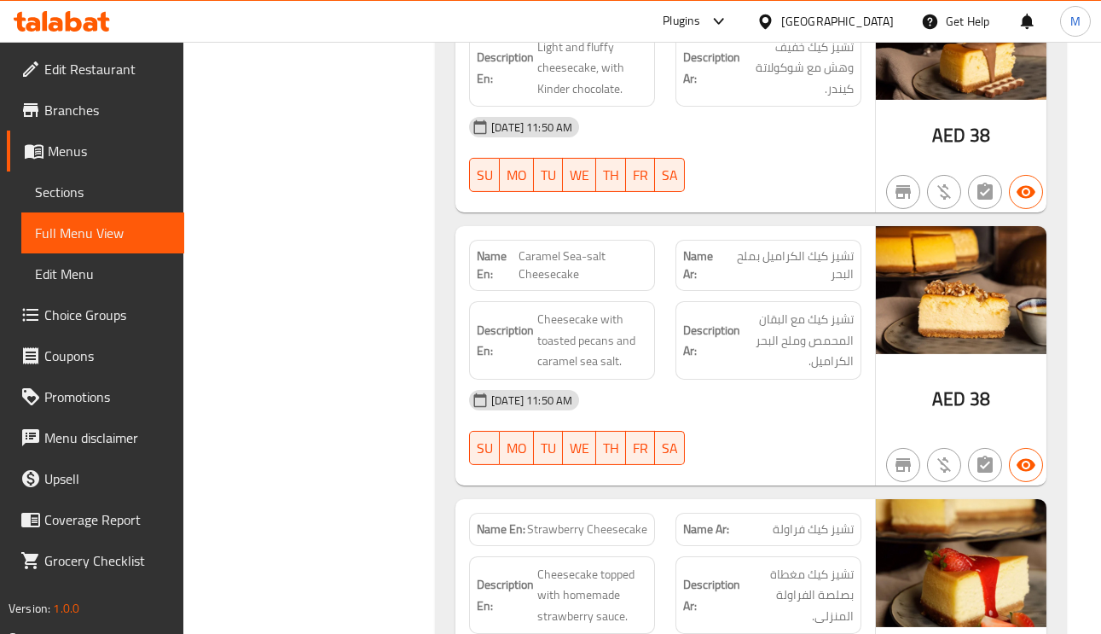
click at [611, 264] on span "Caramel Sea-salt Cheesecake" at bounding box center [583, 265] width 129 height 36
copy span "Caramel Sea-salt Cheesecake"
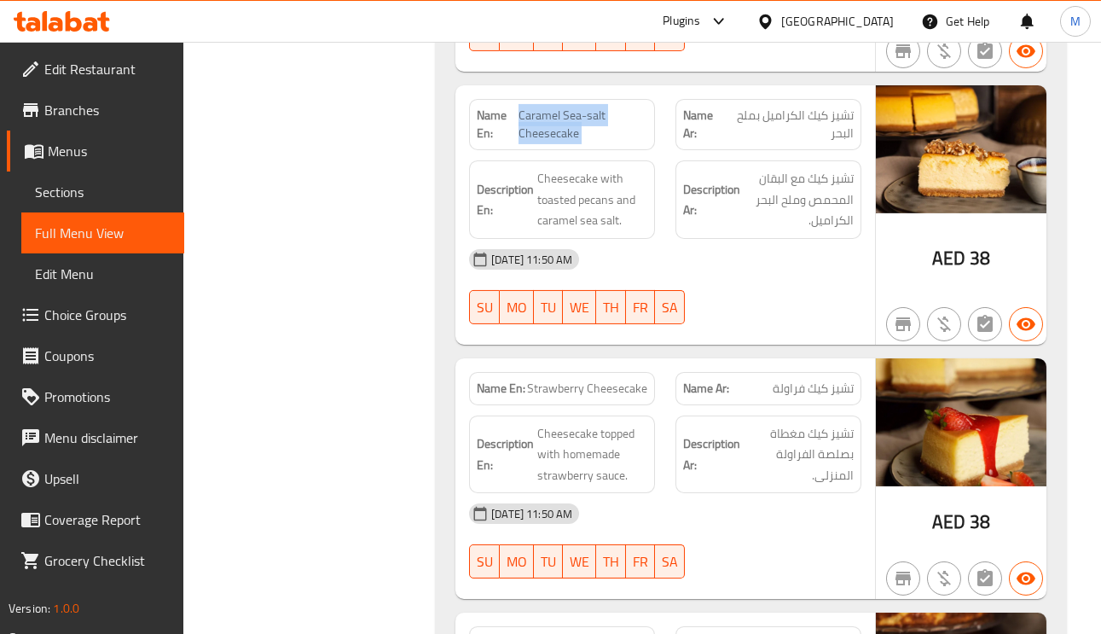
scroll to position [2814, 0]
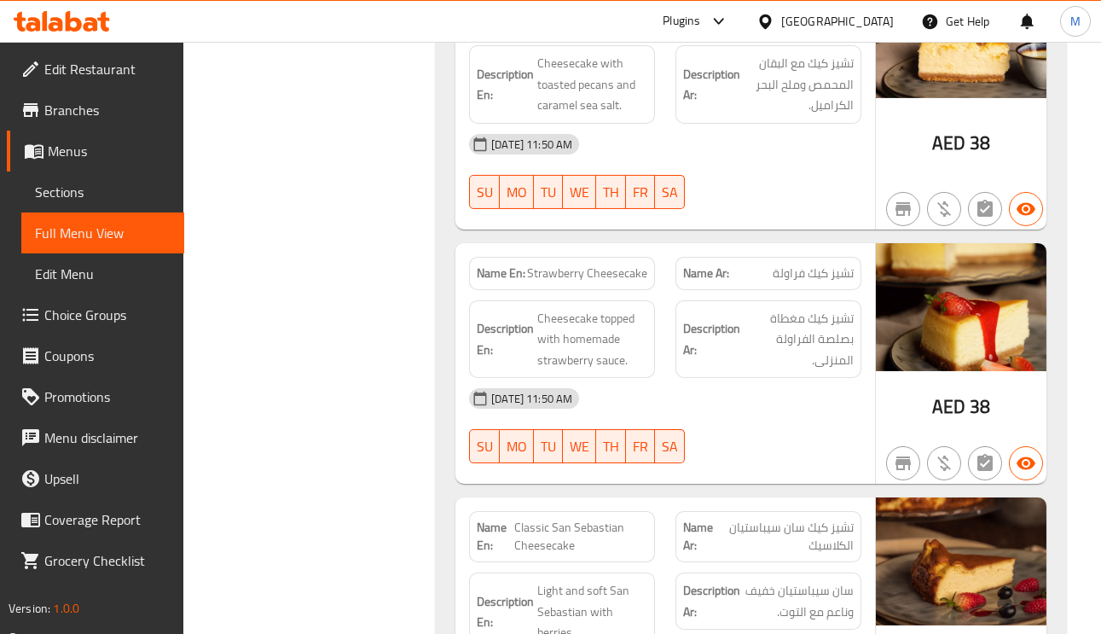
click at [820, 282] on span "تشيز كيك فراولة" at bounding box center [813, 273] width 81 height 18
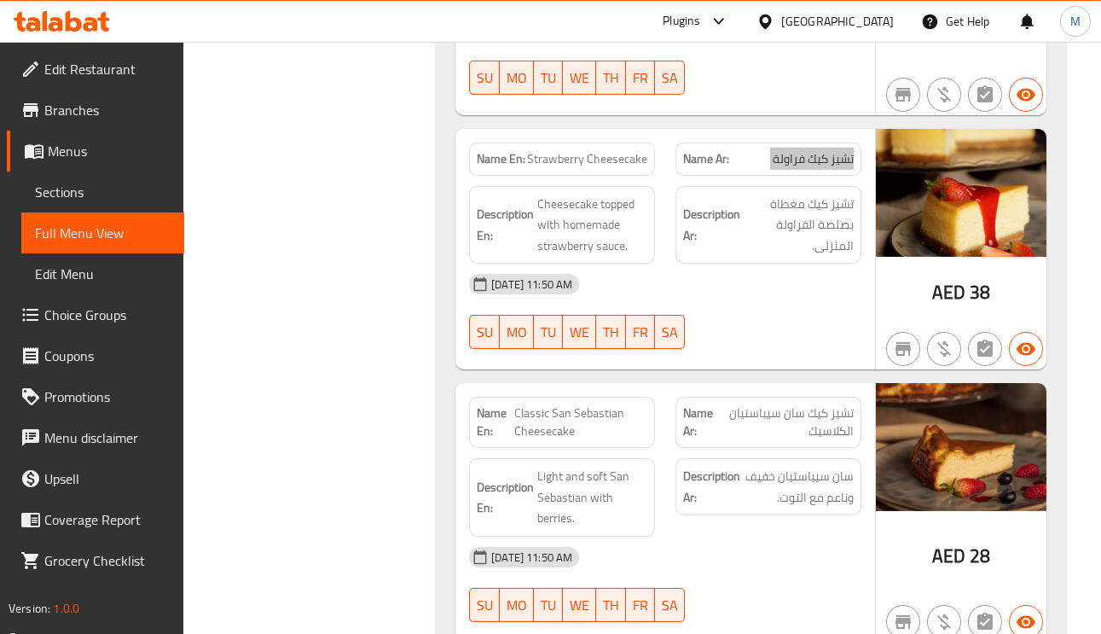
scroll to position [3070, 0]
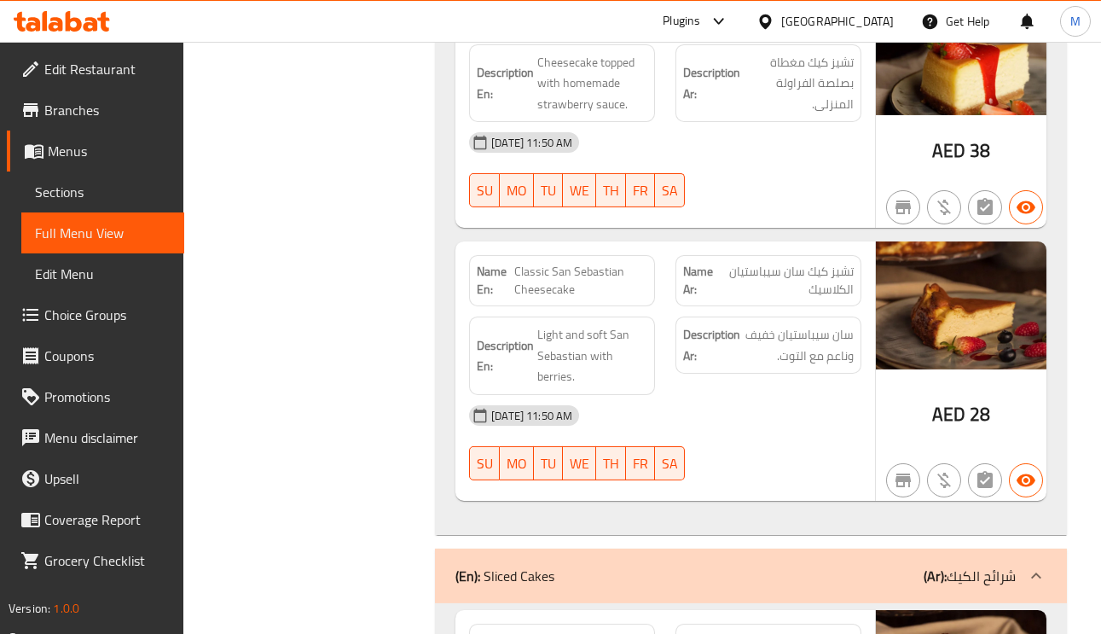
click at [822, 344] on span "سان سيباستيان خفيف وناعم مع التوت." at bounding box center [799, 345] width 110 height 42
click at [589, 286] on span "Classic San Sebastian Cheesecake" at bounding box center [580, 281] width 133 height 36
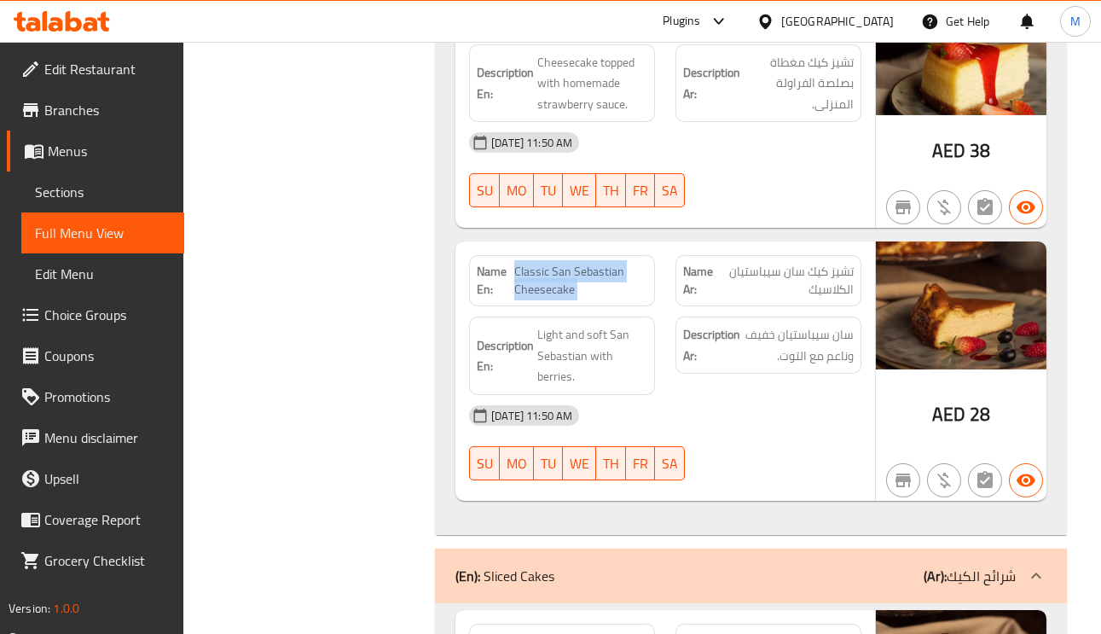
click at [589, 286] on span "Classic San Sebastian Cheesecake" at bounding box center [580, 281] width 133 height 36
copy span "Classic San Sebastian Cheesecake"
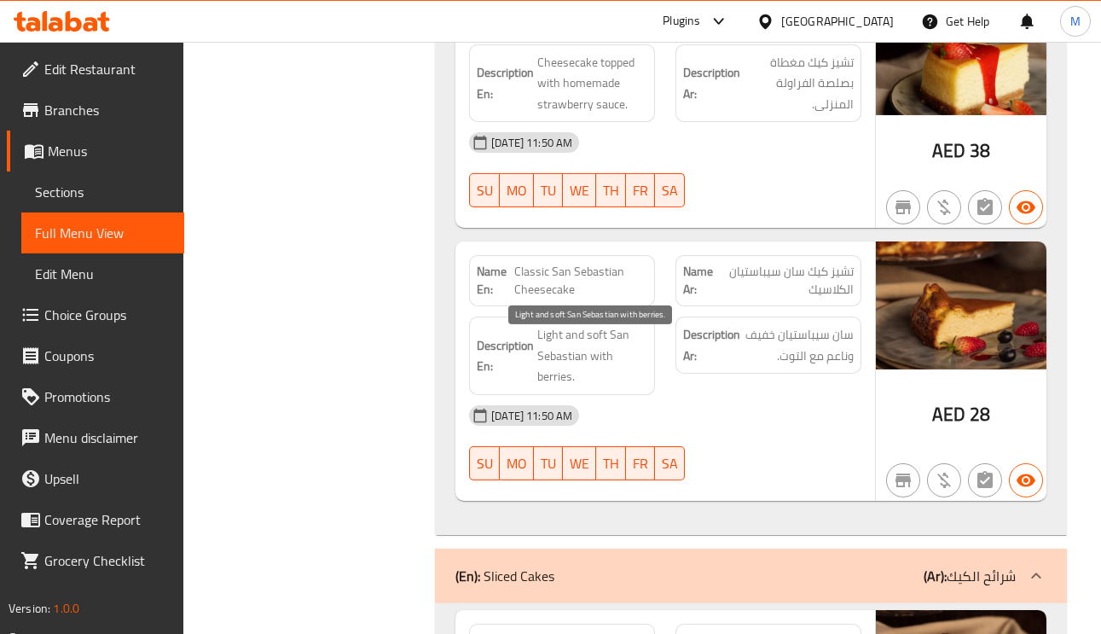
click at [596, 375] on span "Light and soft San Sebastian with berries." at bounding box center [592, 355] width 110 height 63
copy span "with"
click at [596, 375] on span "Light and soft San Sebastian with berries." at bounding box center [592, 355] width 110 height 63
copy span "Light and soft San Sebastian with berries."
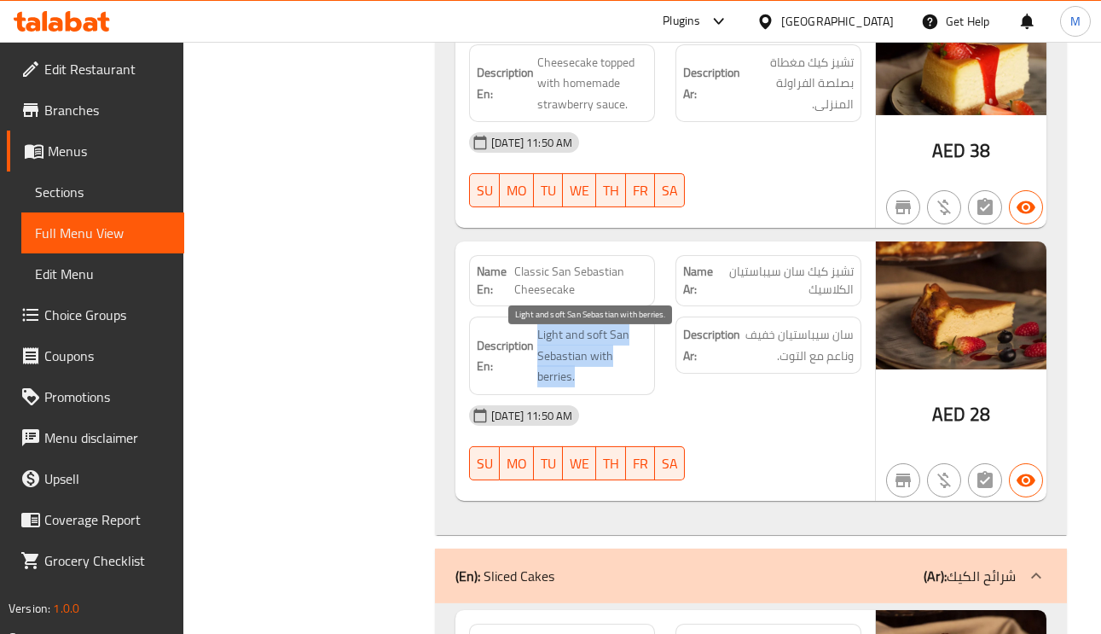
click at [596, 375] on span "Light and soft San Sebastian with berries." at bounding box center [592, 355] width 110 height 63
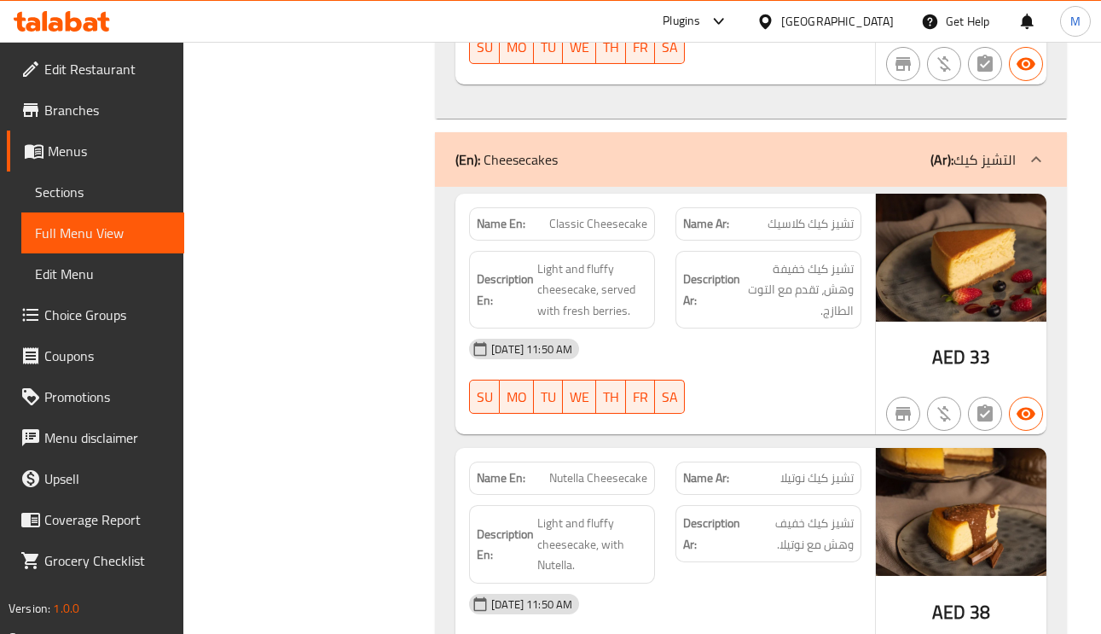
scroll to position [1663, 0]
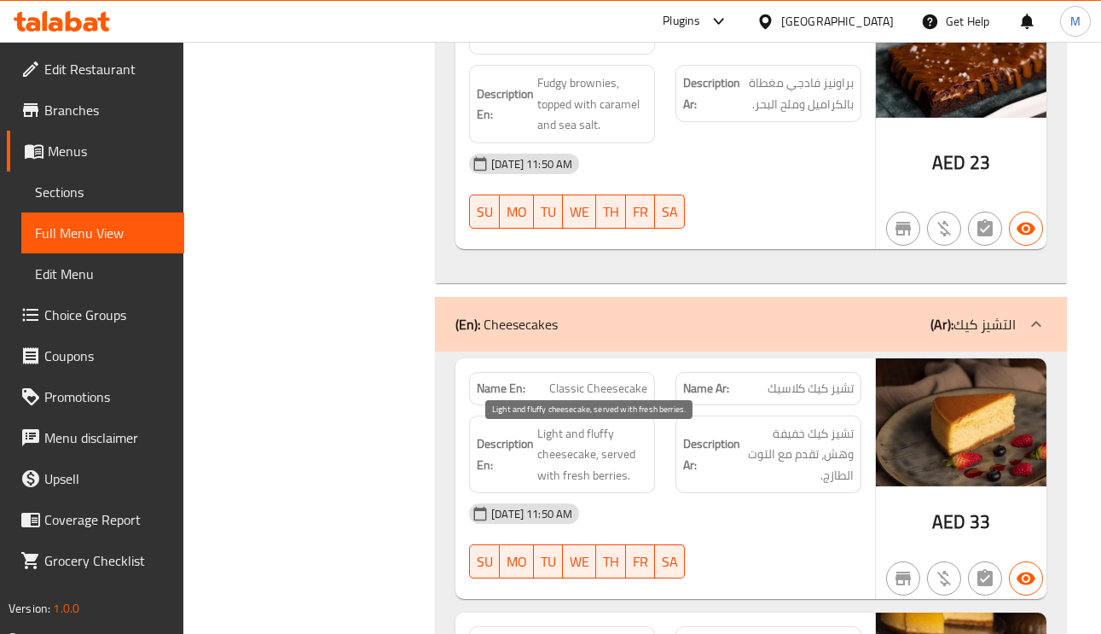
click at [602, 445] on span "Light and fluffy cheesecake, served with fresh berries." at bounding box center [592, 454] width 110 height 63
copy span "fluffy"
click at [602, 445] on span "Light and fluffy cheesecake, served with fresh berries." at bounding box center [592, 454] width 110 height 63
copy span "Light and fluffy cheesecake, served with fresh berries."
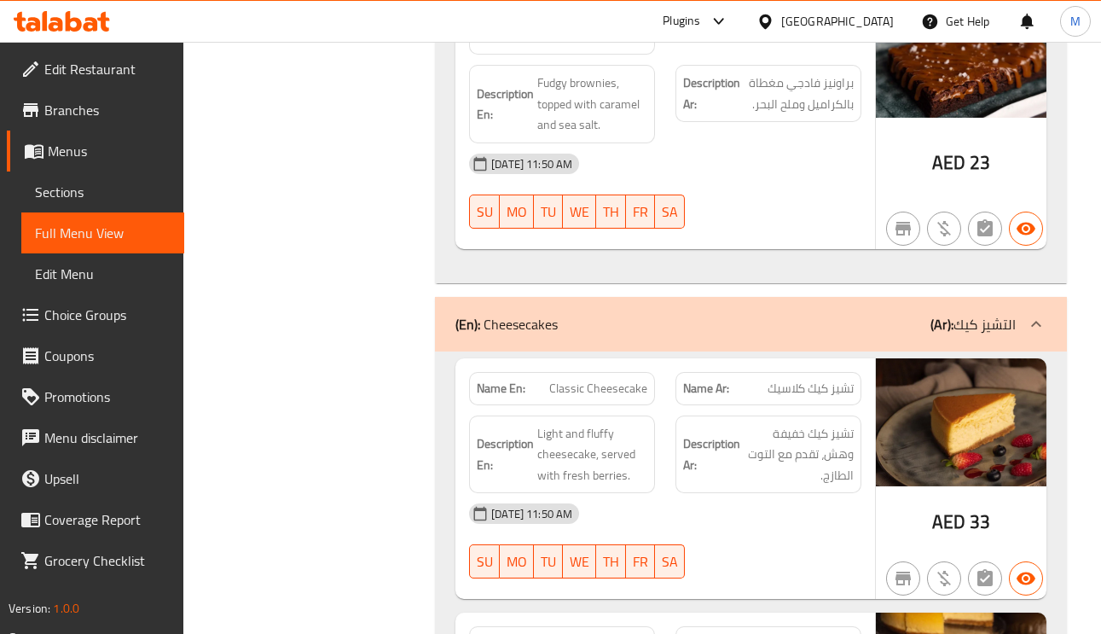
click at [869, 534] on div "[DATE] 11:50 AM" at bounding box center [665, 513] width 413 height 41
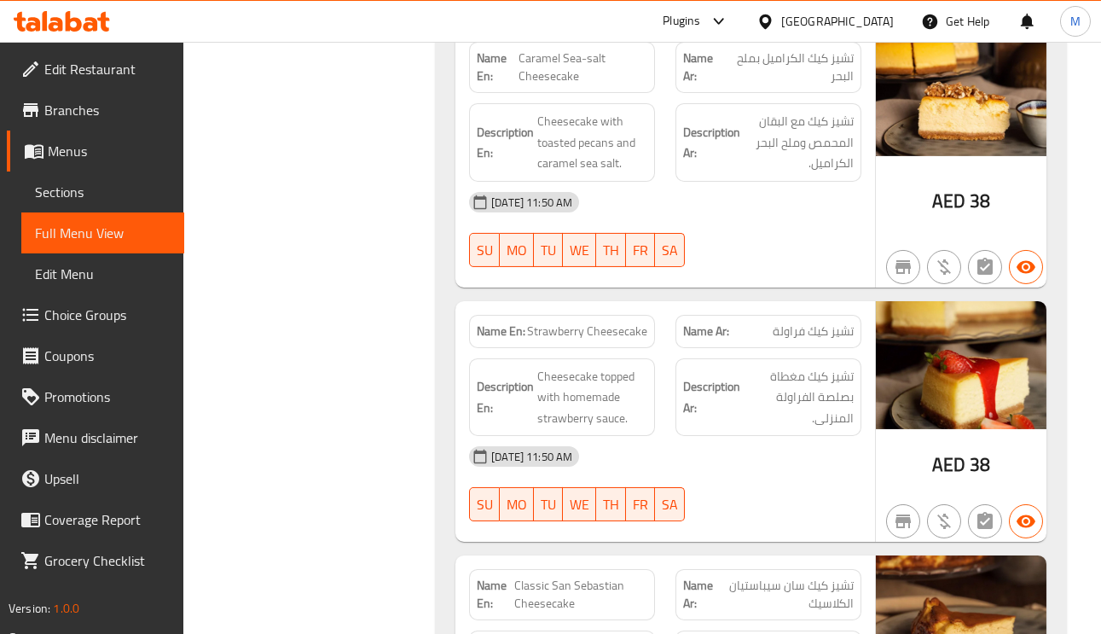
scroll to position [3070, 0]
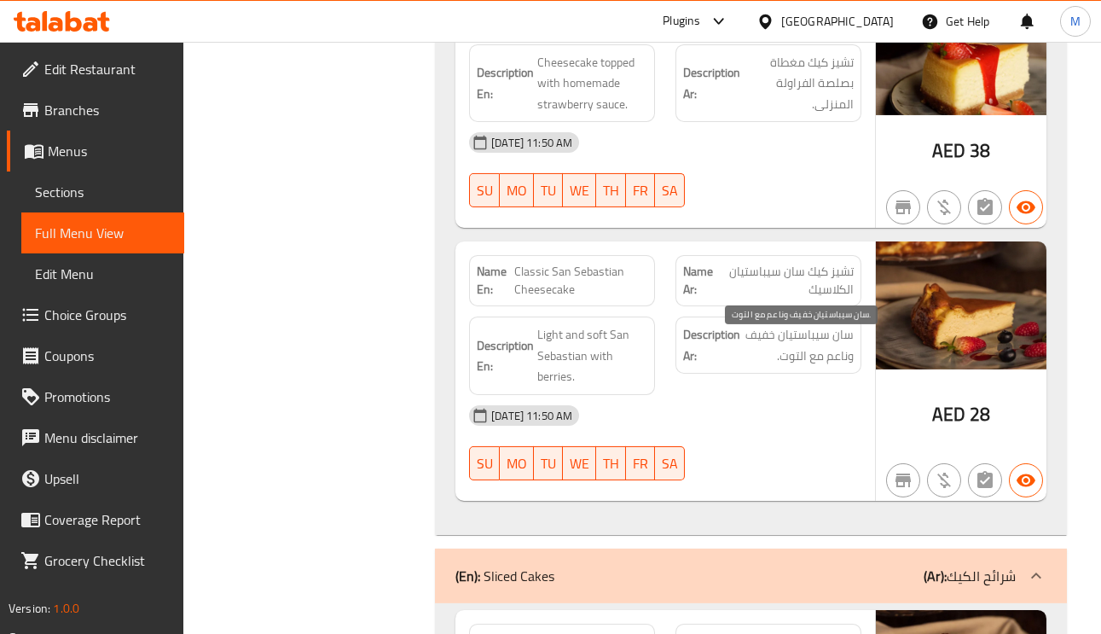
click at [788, 339] on span "سان سيباستيان خفيف وناعم مع التوت." at bounding box center [799, 345] width 110 height 42
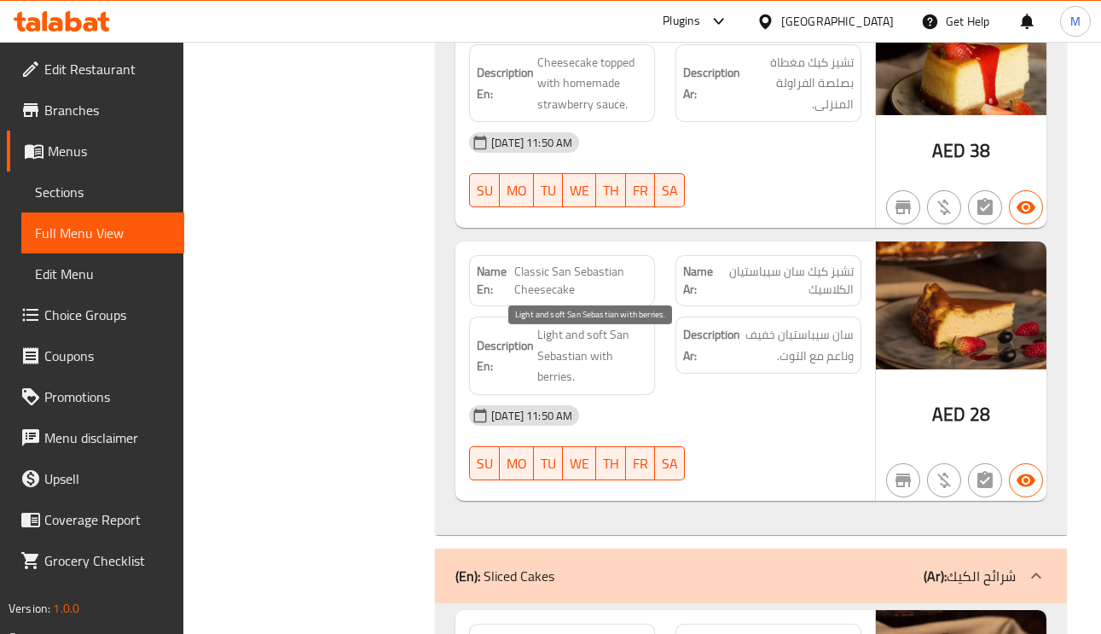
click at [571, 359] on span "Light and soft San Sebastian with berries." at bounding box center [592, 355] width 110 height 63
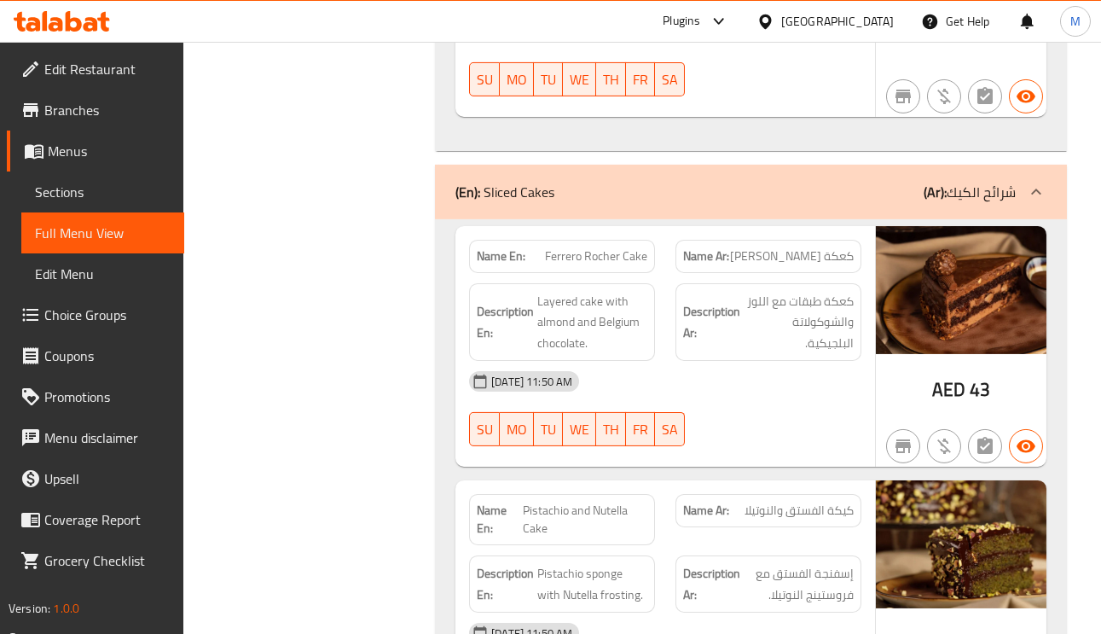
scroll to position [3582, 0]
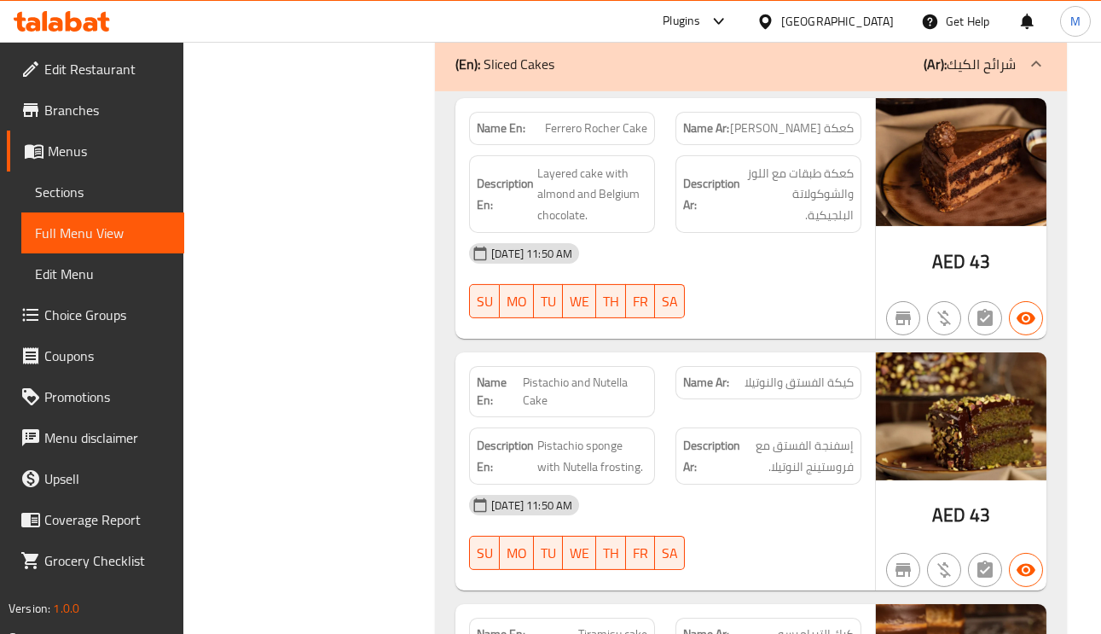
click at [826, 137] on span "كعكة فيريرو روشيه" at bounding box center [792, 128] width 124 height 18
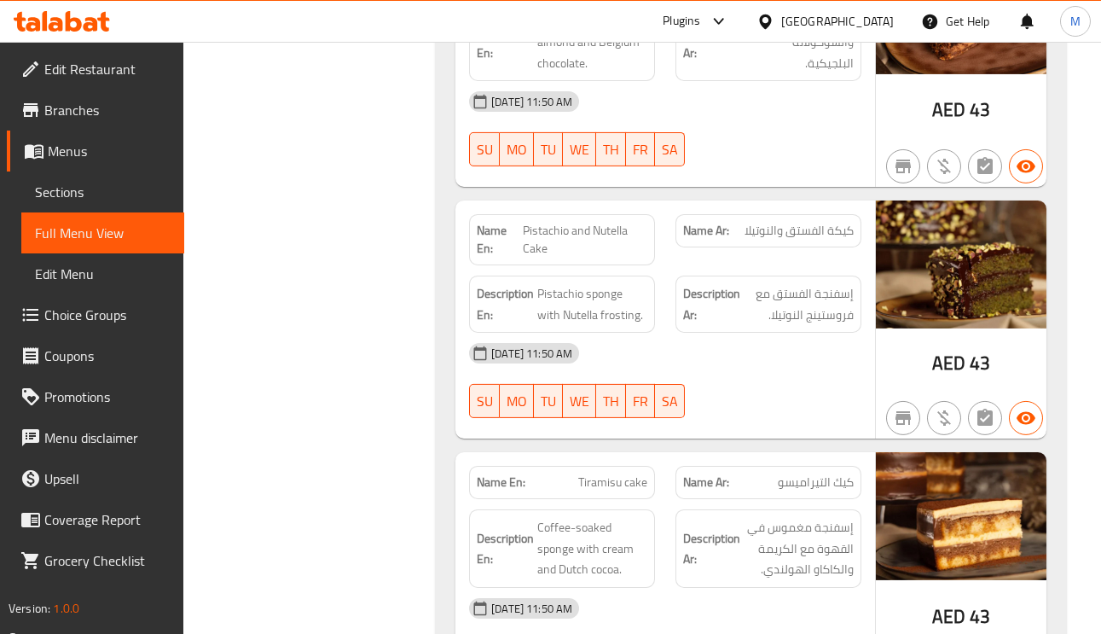
scroll to position [3838, 0]
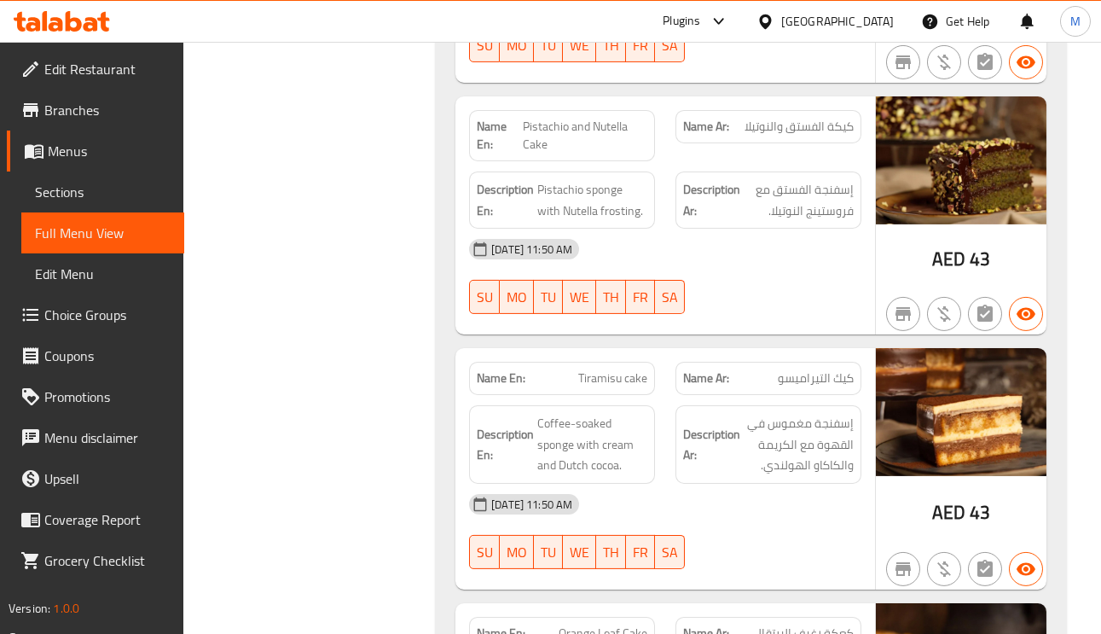
click at [615, 154] on span "Pistachio and Nutella Cake" at bounding box center [585, 136] width 125 height 36
copy span
click at [615, 154] on span "Pistachio and Nutella Cake" at bounding box center [585, 136] width 125 height 36
copy span "Pistachio and Nutella Cake"
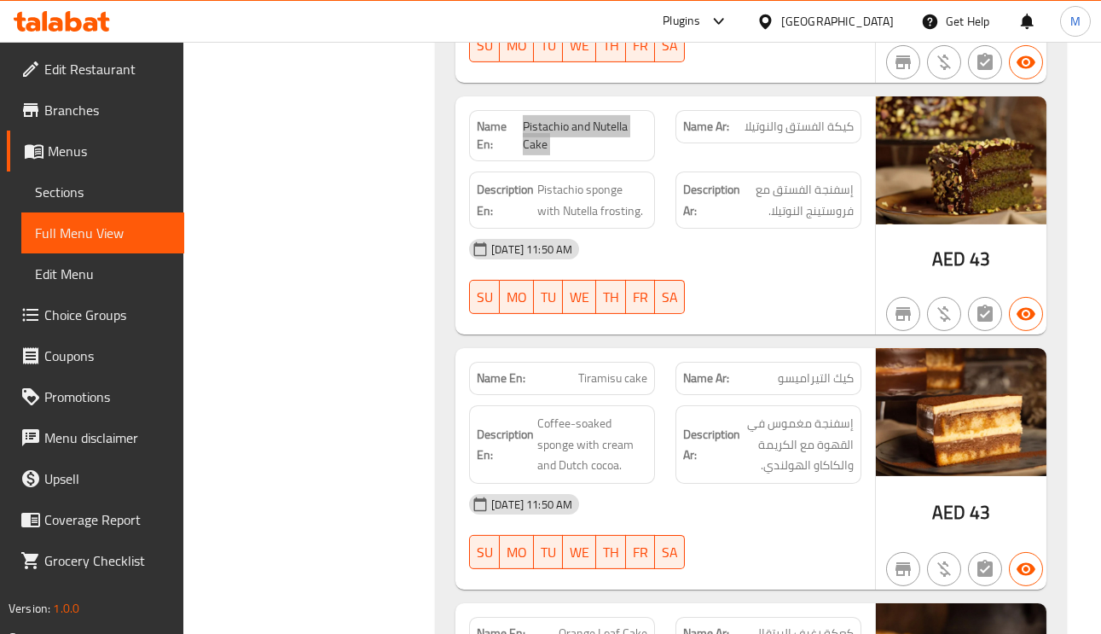
scroll to position [3966, 0]
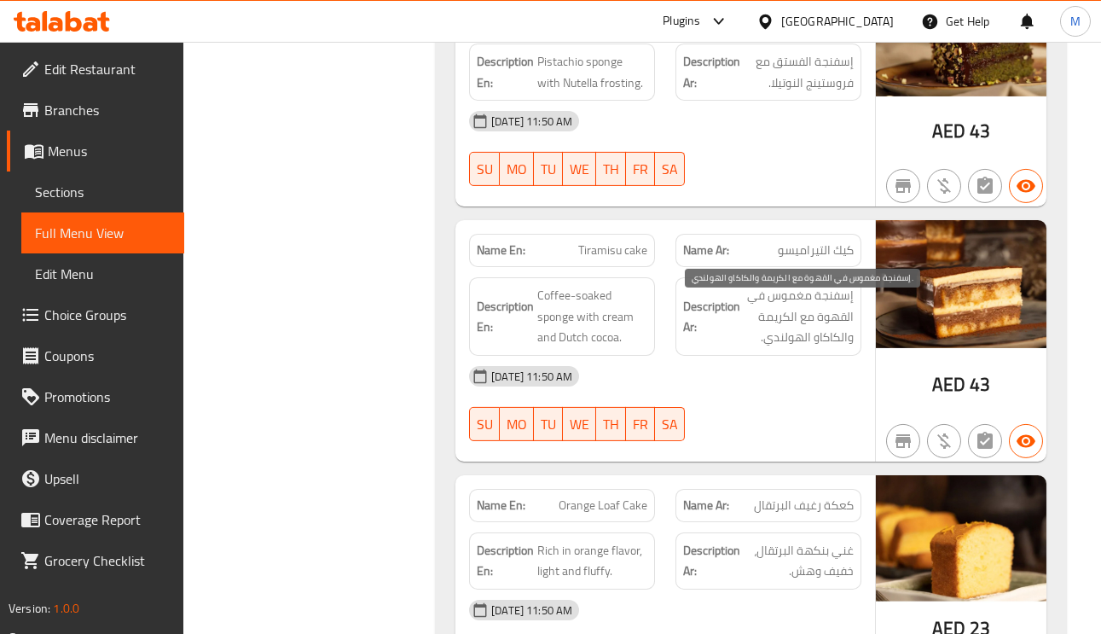
click at [813, 333] on span "إسفنجة مغموس في القهوة مع الكريمة والكاكاو الهولندي." at bounding box center [799, 316] width 110 height 63
click at [612, 259] on span "Tiramisu cake" at bounding box center [612, 250] width 69 height 18
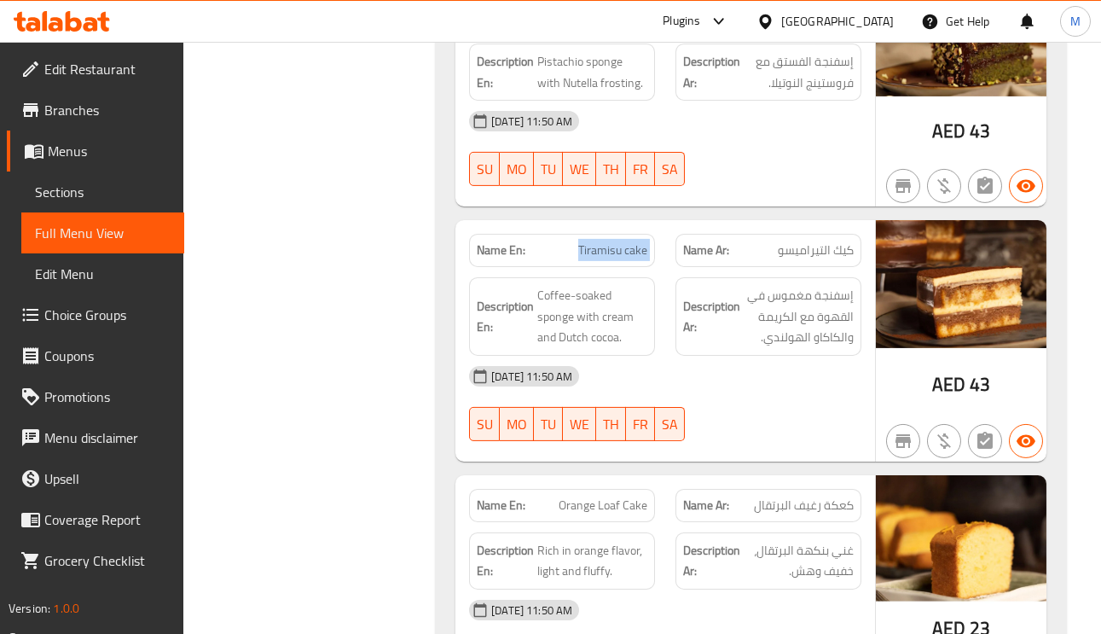
click at [612, 259] on span "Tiramisu cake" at bounding box center [612, 250] width 69 height 18
copy span "Tiramisu cake"
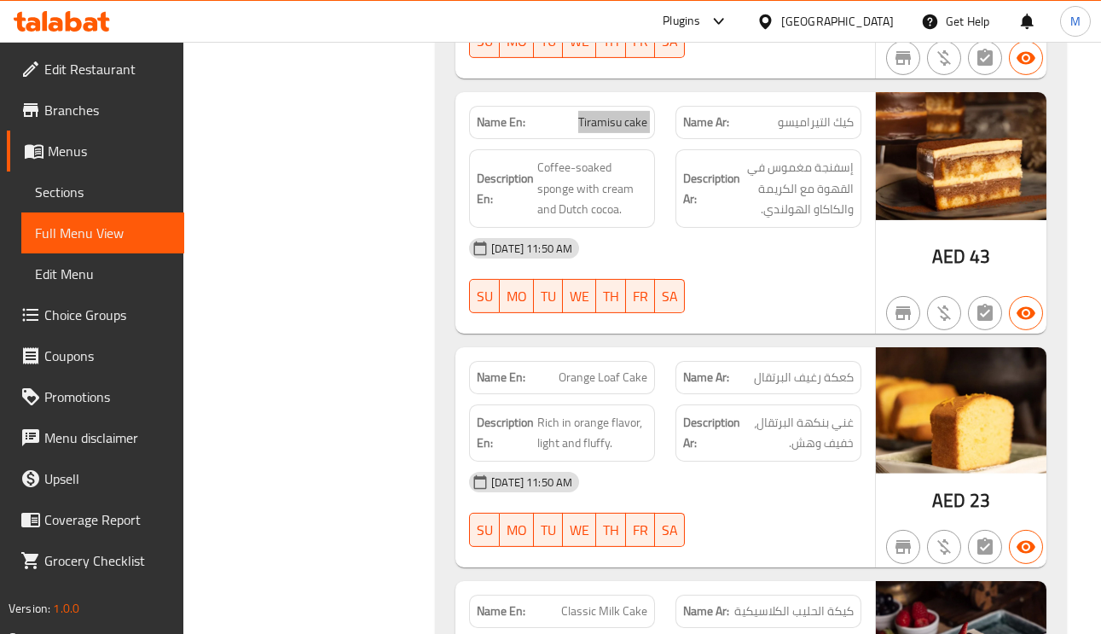
scroll to position [4222, 0]
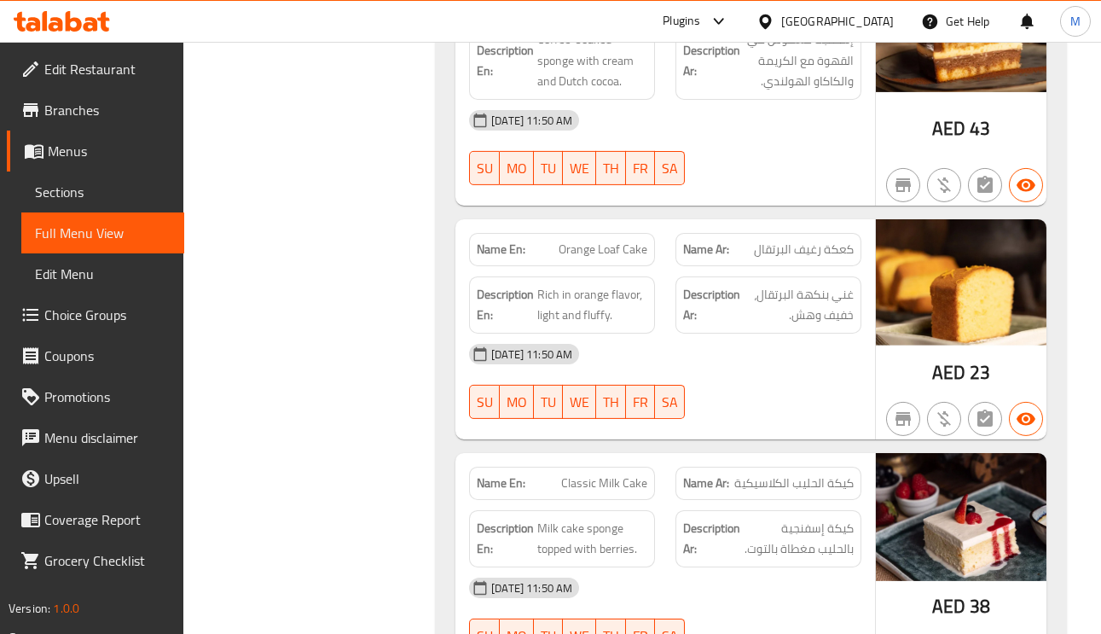
click at [594, 258] on span "Orange Loaf Cake" at bounding box center [603, 250] width 89 height 18
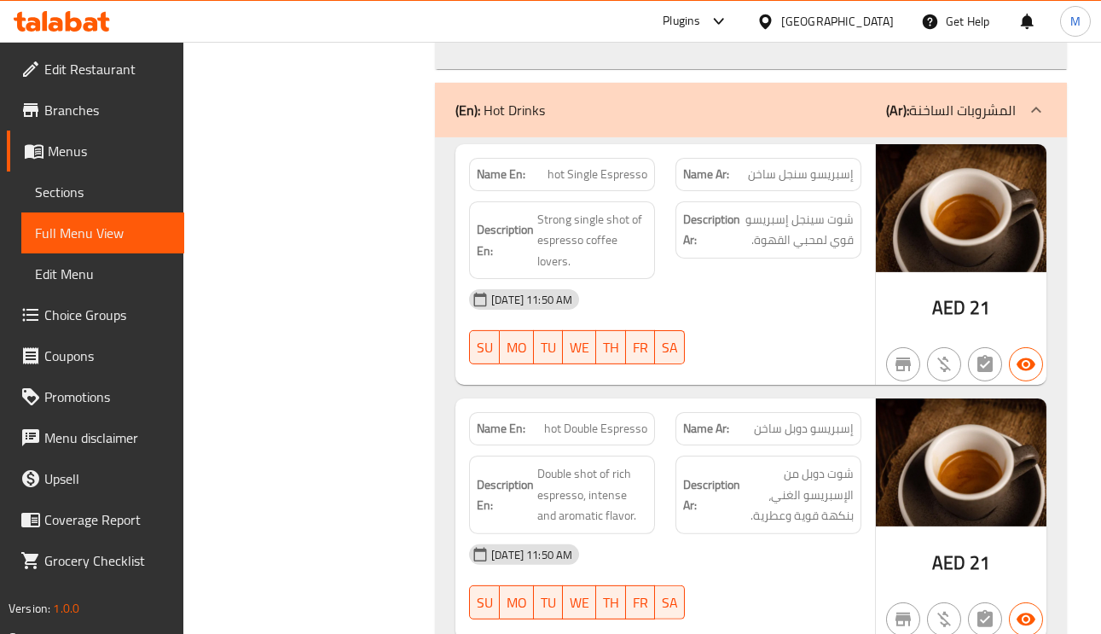
scroll to position [4861, 0]
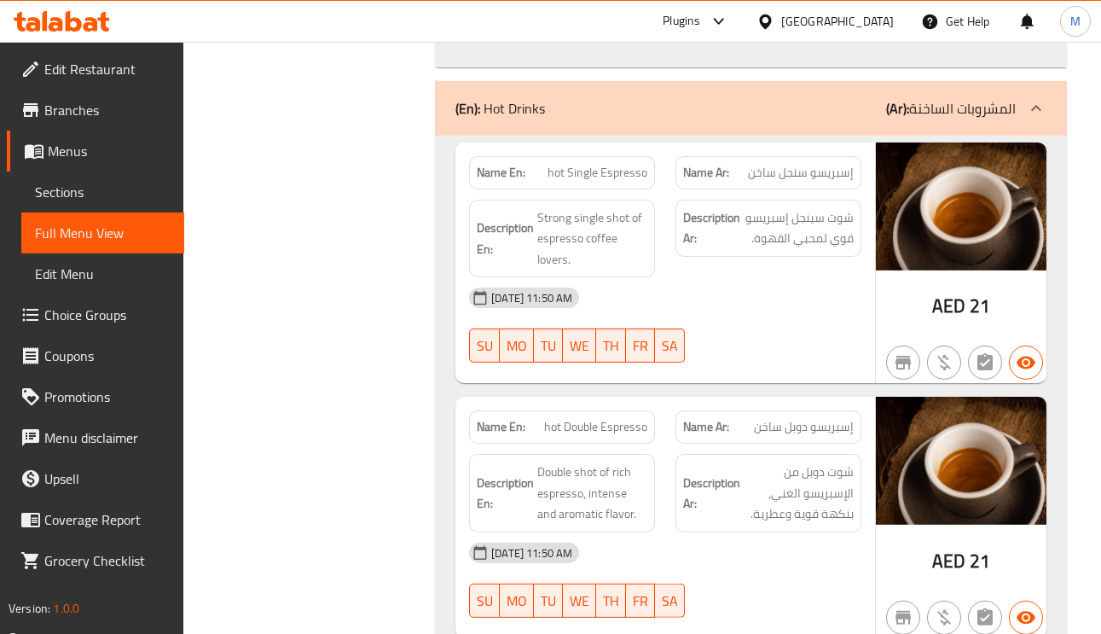
click at [595, 182] on span "hot Single Espresso" at bounding box center [598, 173] width 100 height 18
click at [758, 182] on span "إسبريسو سنجل ساخن" at bounding box center [801, 173] width 106 height 18
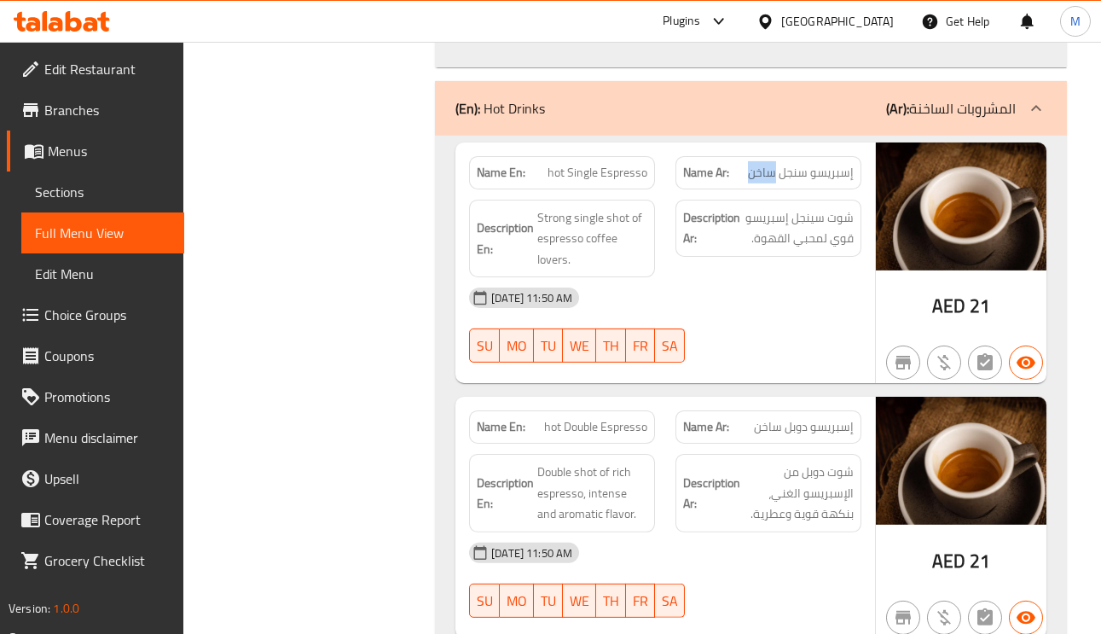
click at [758, 182] on span "إسبريسو سنجل ساخن" at bounding box center [801, 173] width 106 height 18
click at [583, 182] on span "hot Single Espresso" at bounding box center [598, 173] width 100 height 18
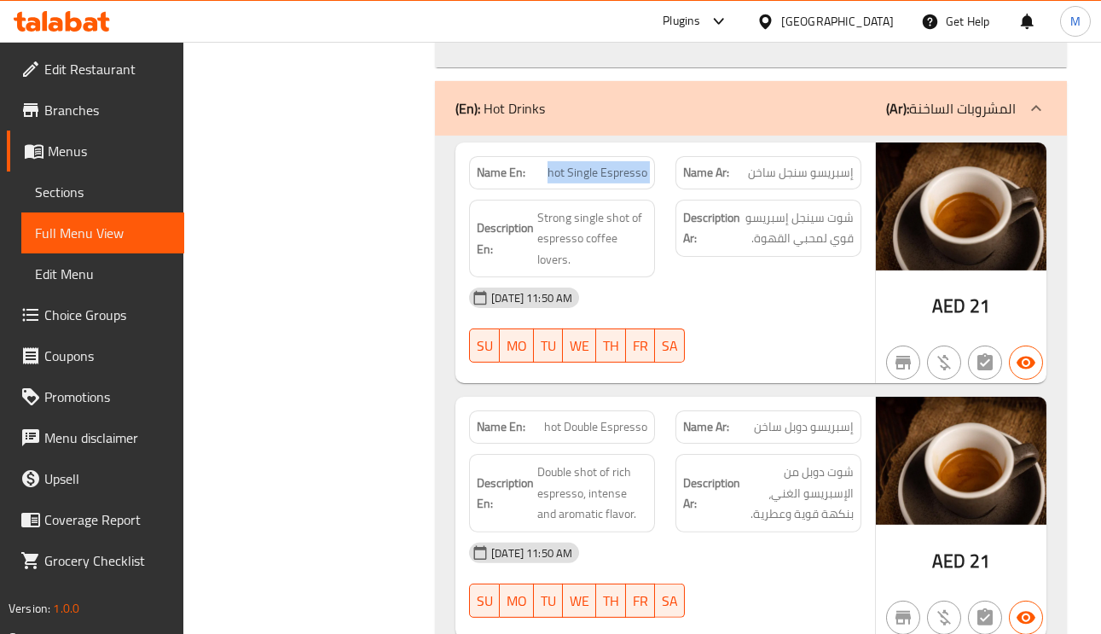
click at [583, 182] on span "hot Single Espresso" at bounding box center [598, 173] width 100 height 18
click at [971, 322] on span "21" at bounding box center [980, 305] width 20 height 33
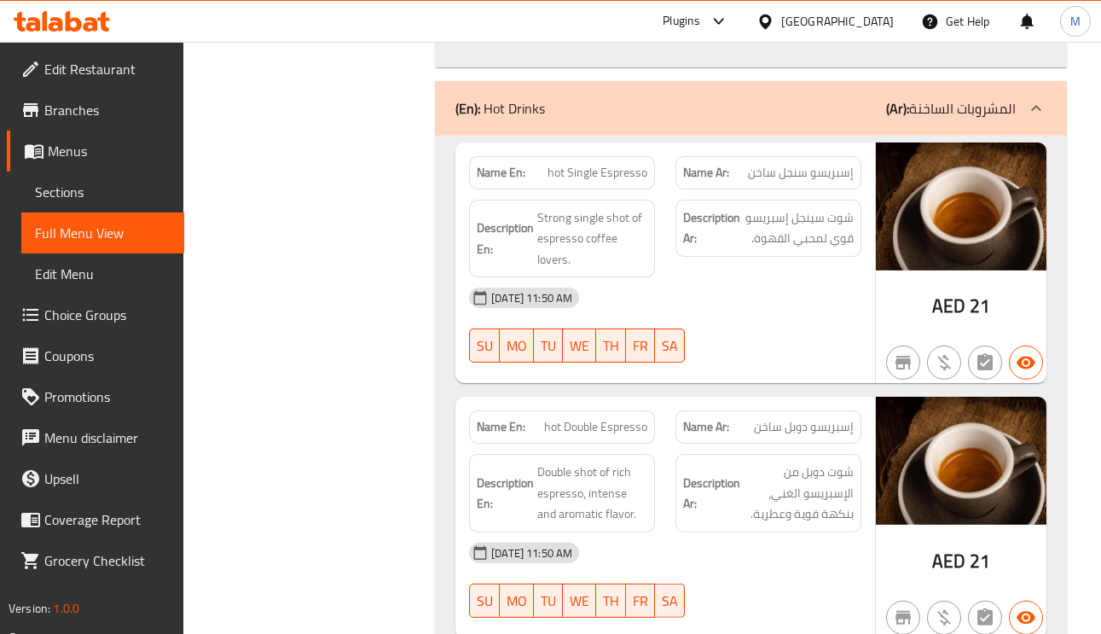
click at [822, 249] on span "شوت سينجل إسبريسو قوي لمحبي القهوة." at bounding box center [799, 228] width 110 height 42
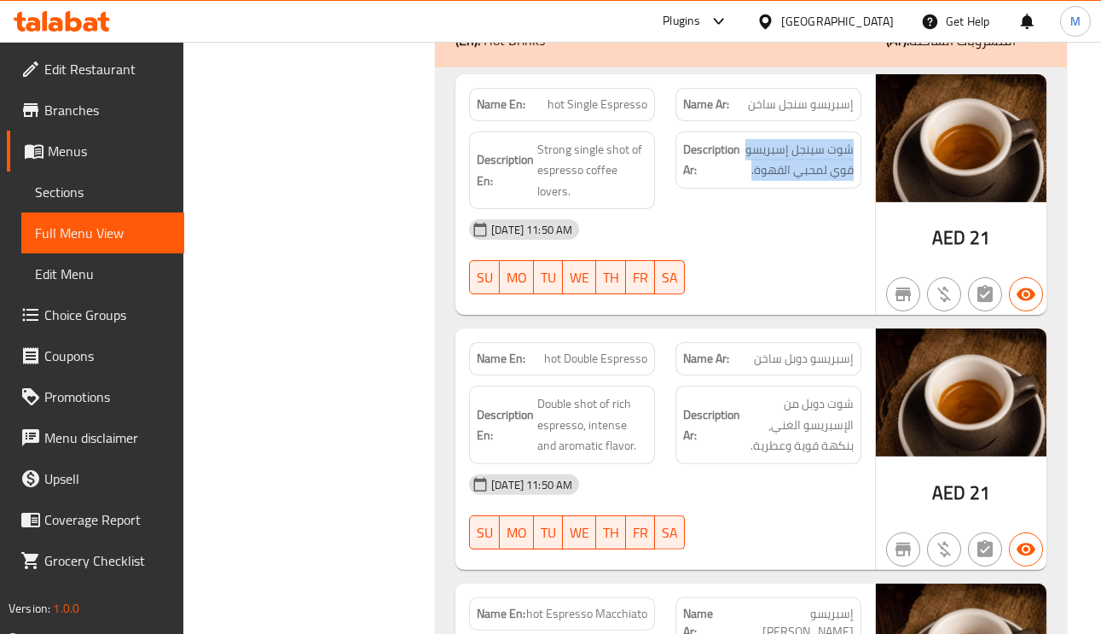
scroll to position [4989, 0]
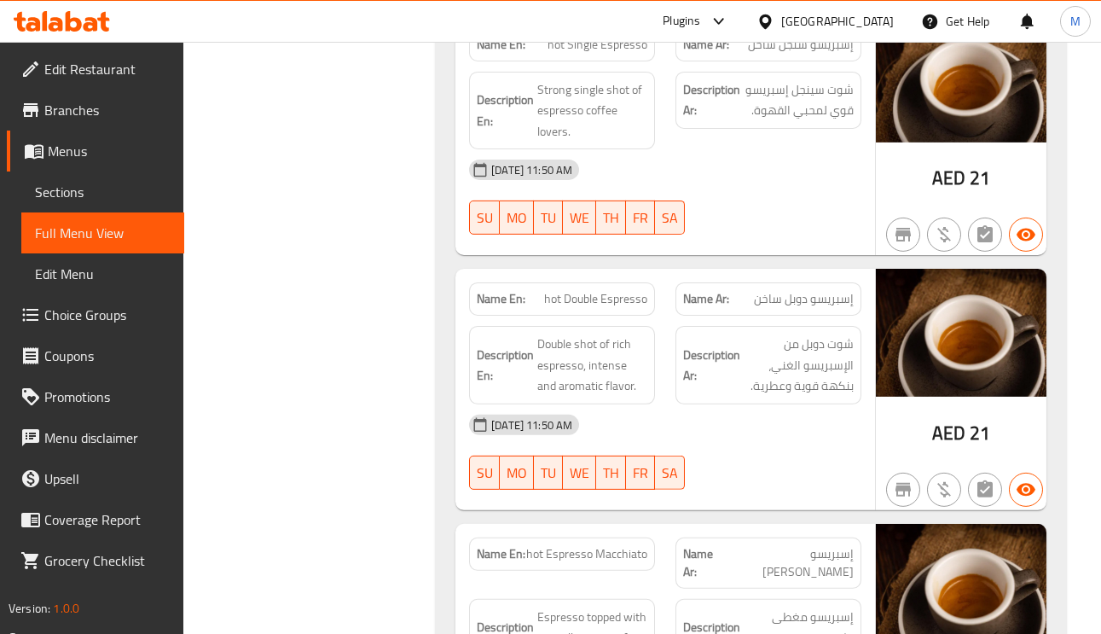
click at [827, 308] on span "إسبريسو دوبل ساخن" at bounding box center [804, 299] width 100 height 18
drag, startPoint x: 827, startPoint y: 318, endPoint x: 807, endPoint y: 322, distance: 20.8
click at [826, 308] on span "إسبريسو دوبل ساخن" at bounding box center [804, 299] width 100 height 18
click at [613, 308] on span "hot Double Espresso" at bounding box center [595, 299] width 103 height 18
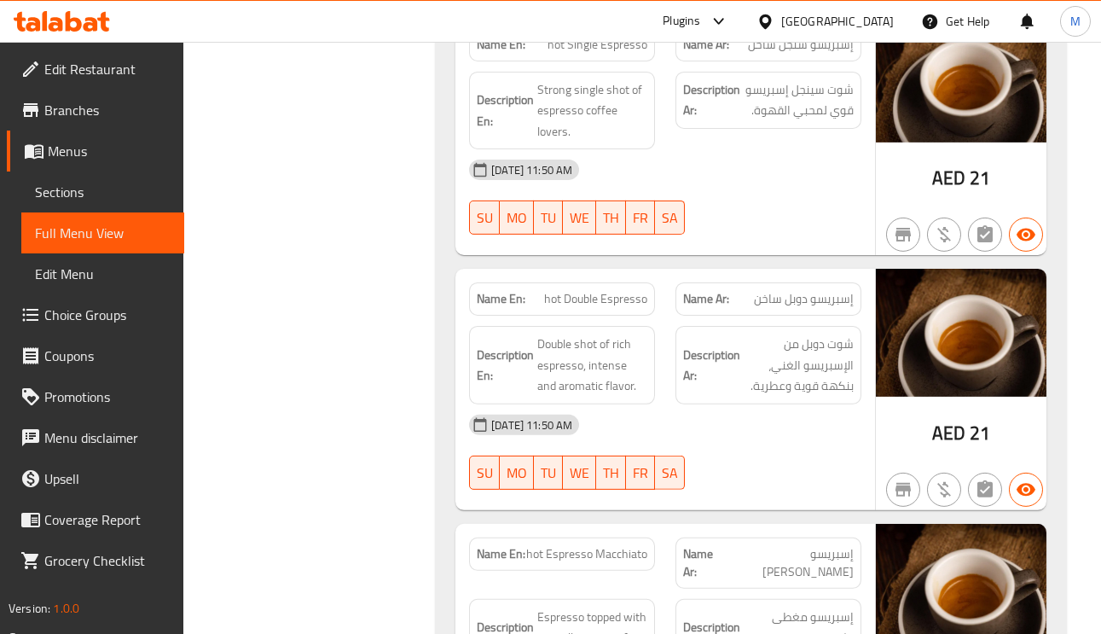
click at [613, 308] on span "hot Double Espresso" at bounding box center [595, 299] width 103 height 18
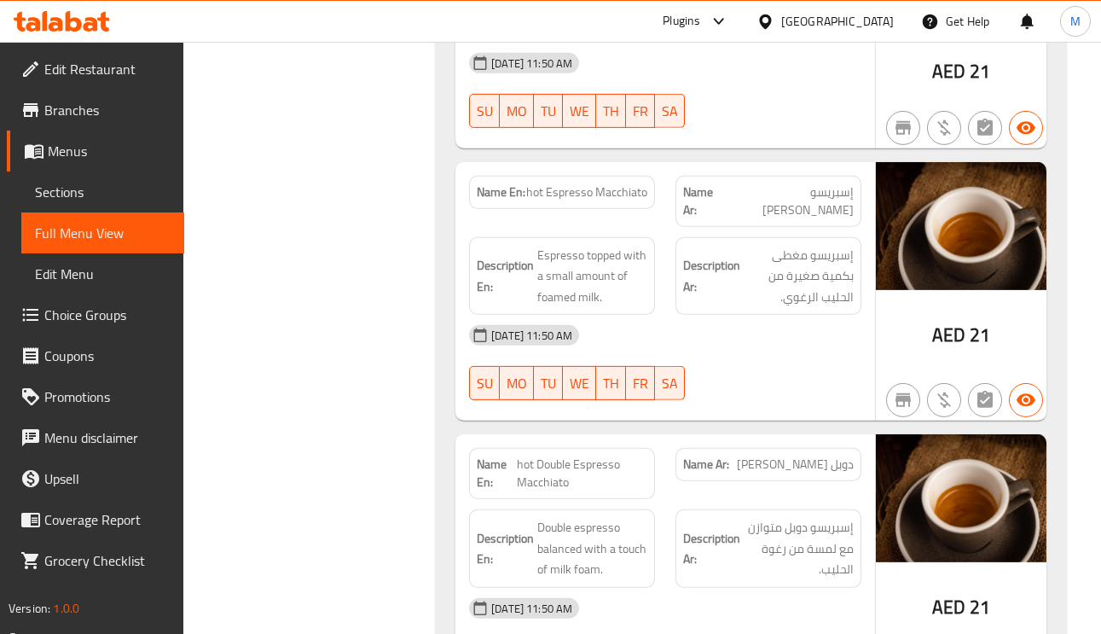
scroll to position [5373, 0]
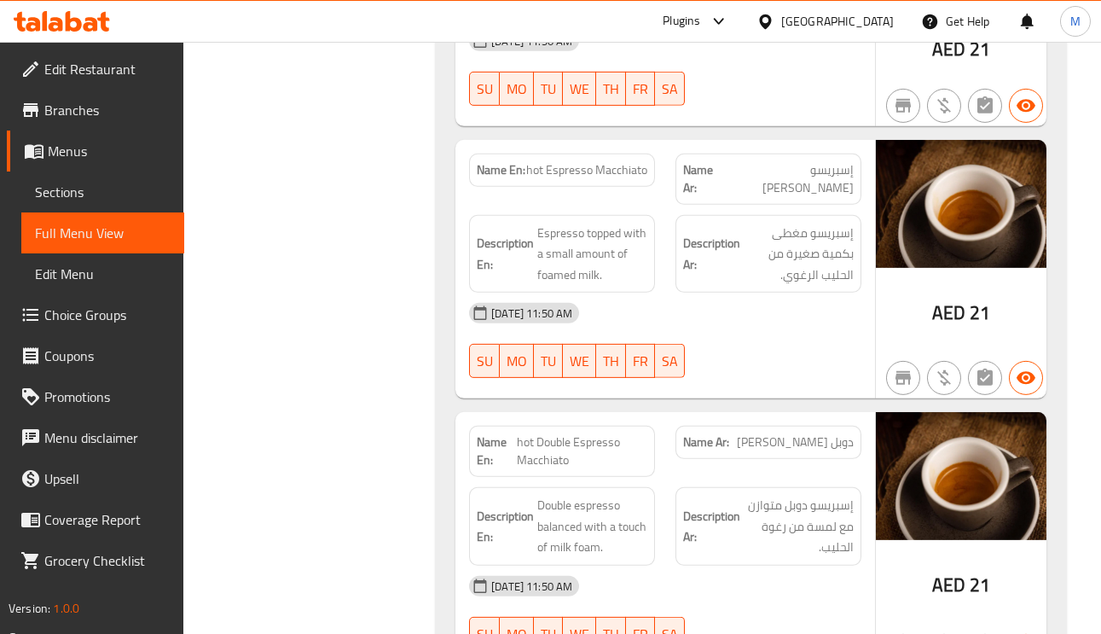
click at [824, 174] on div "Name Ar: إسبريسو ماكياتو ساخن" at bounding box center [768, 179] width 186 height 51
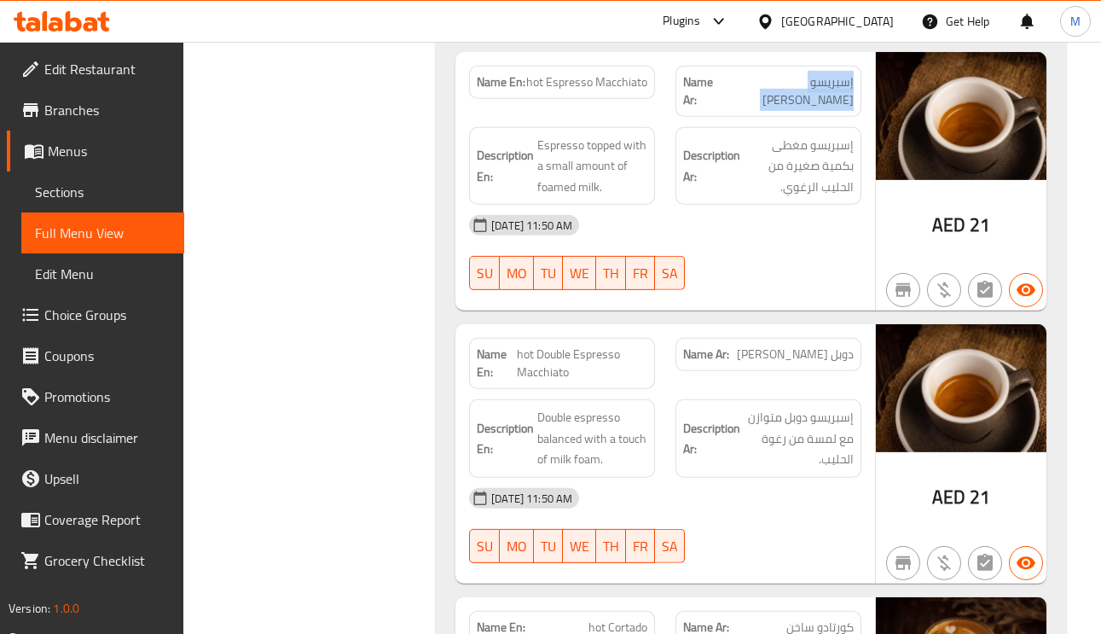
scroll to position [5501, 0]
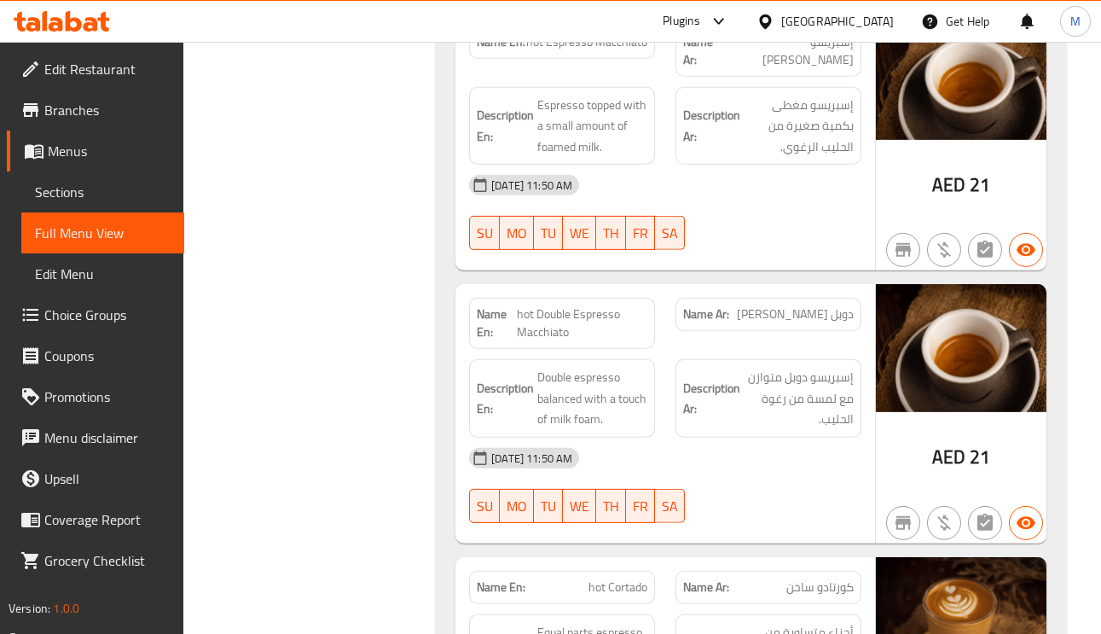
click at [849, 307] on span "دوبل اسبريسو ماكياتو ساخن" at bounding box center [795, 314] width 117 height 18
click at [849, 309] on span "دوبل اسبريسو ماكياتو ساخن" at bounding box center [795, 314] width 117 height 18
click at [543, 329] on span "hot Double Espresso Macchiato" at bounding box center [582, 323] width 130 height 36
click at [547, 330] on span "hot Double Espresso Macchiato" at bounding box center [582, 323] width 130 height 36
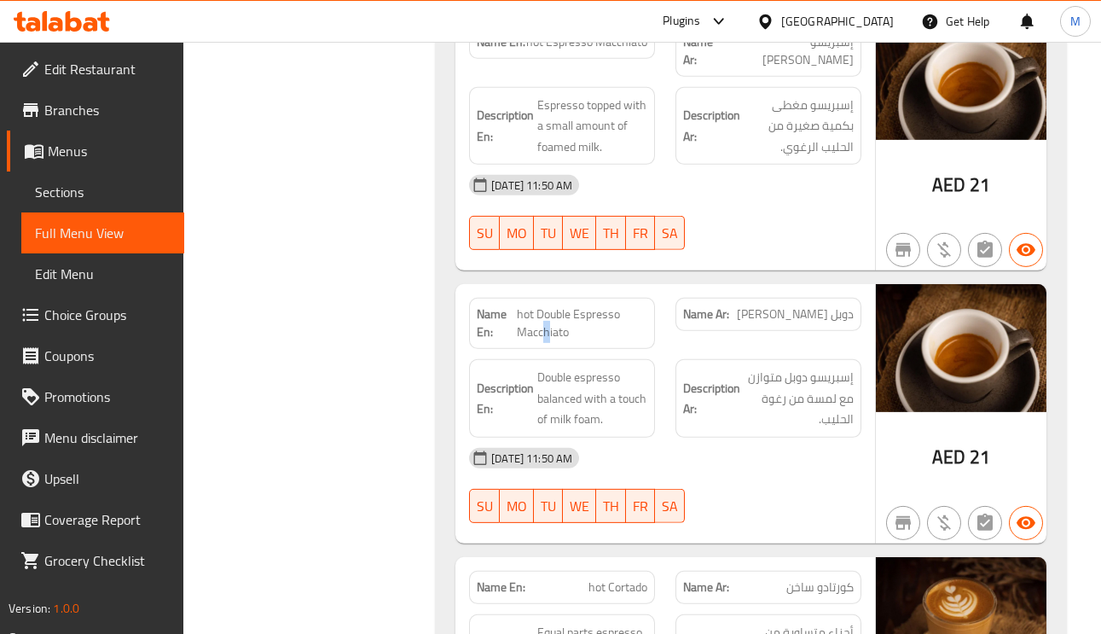
click at [548, 330] on span "hot Double Espresso Macchiato" at bounding box center [582, 323] width 130 height 36
click at [564, 336] on span "hot Double Espresso Macchiato" at bounding box center [582, 323] width 130 height 36
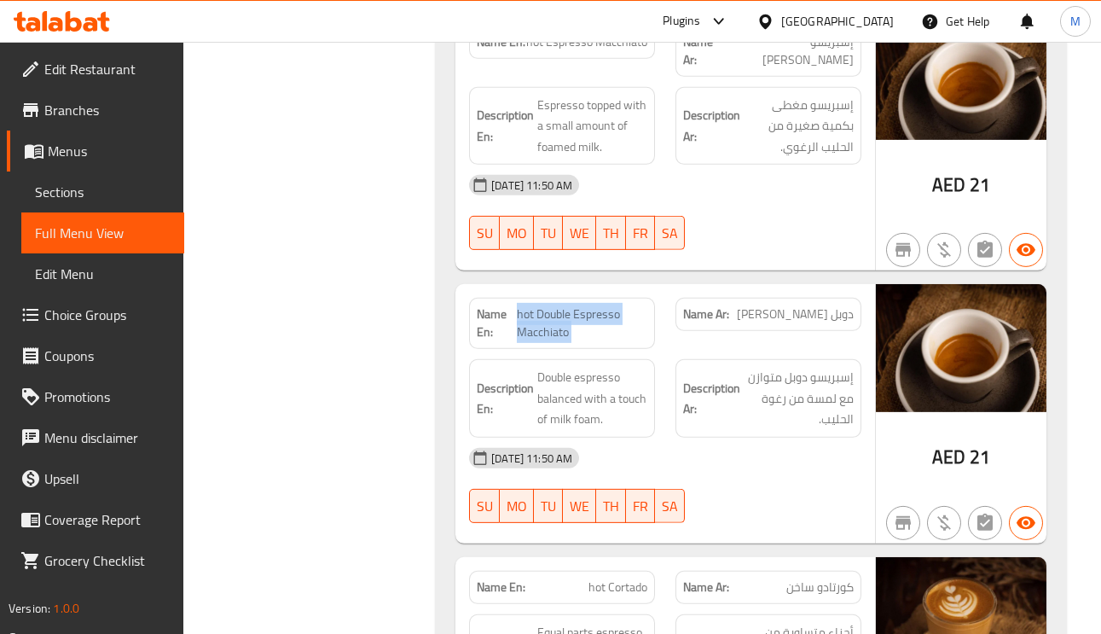
click at [799, 323] on span "دوبل اسبريسو ماكياتو ساخن" at bounding box center [795, 314] width 117 height 18
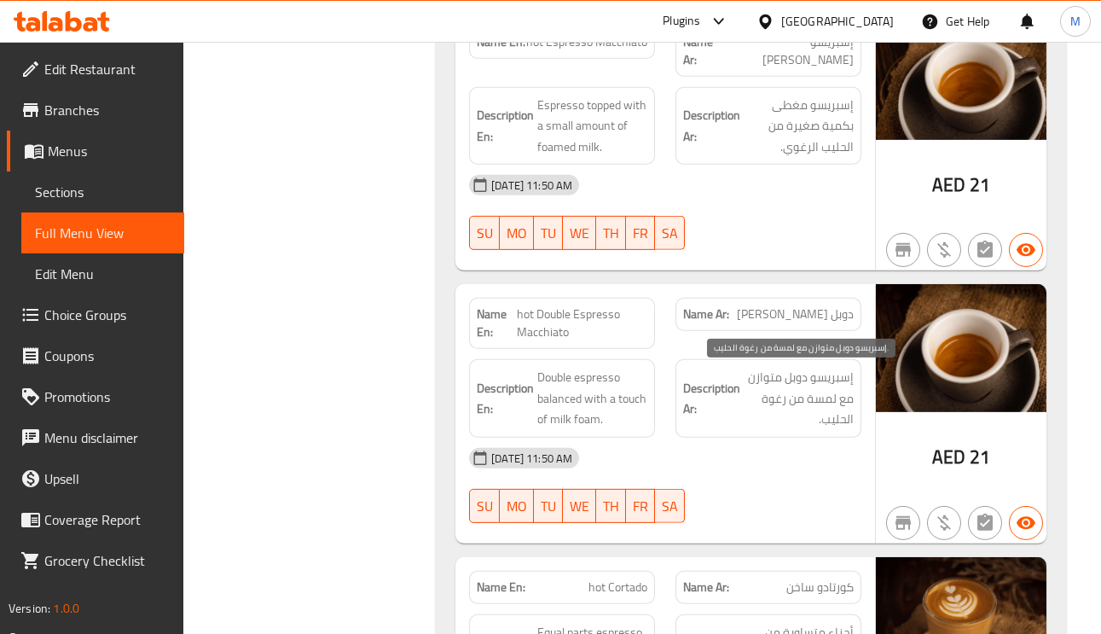
click at [834, 398] on span "إسبريسو دوبل متوازن مع لمسة من رغوة الحليب." at bounding box center [799, 398] width 110 height 63
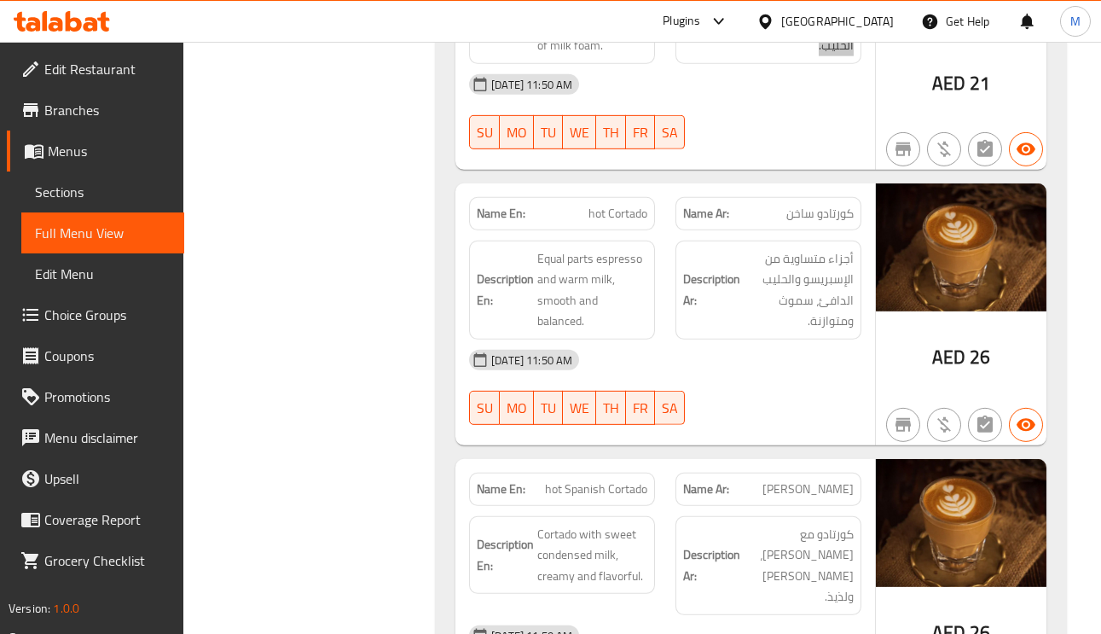
scroll to position [6013, 0]
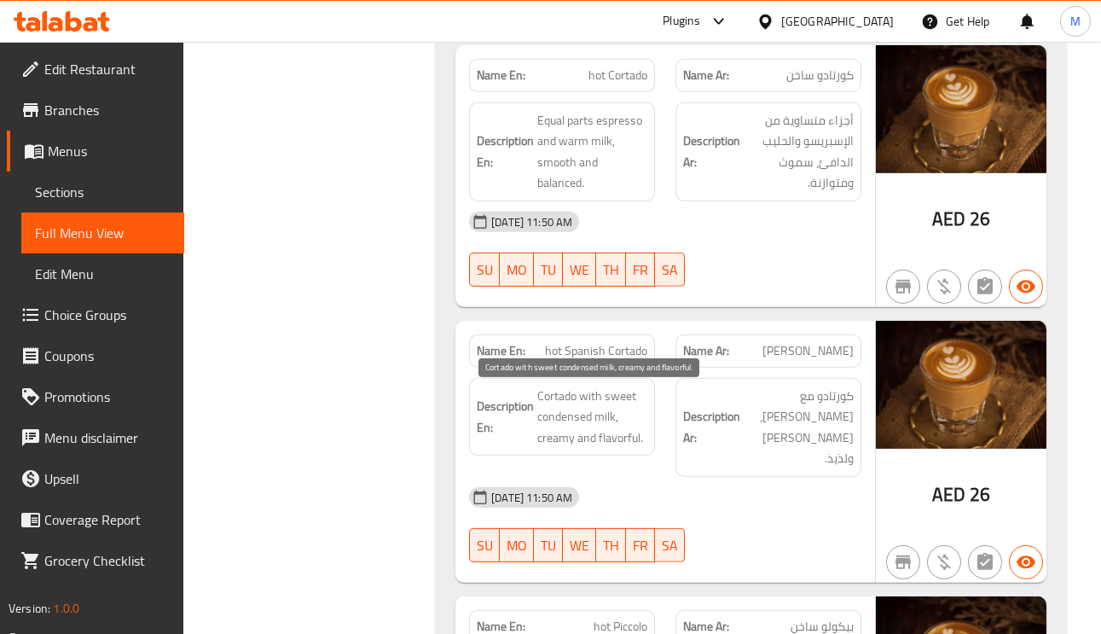
click at [626, 411] on span "Cortado with sweet condensed milk, creamy and flavorful." at bounding box center [592, 416] width 110 height 63
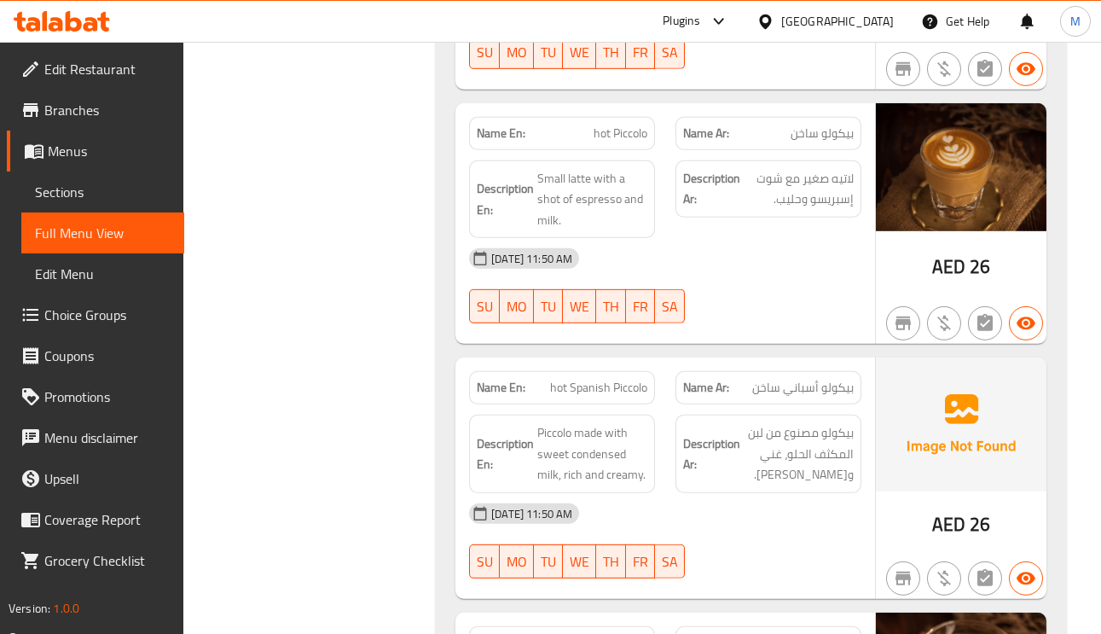
scroll to position [6524, 0]
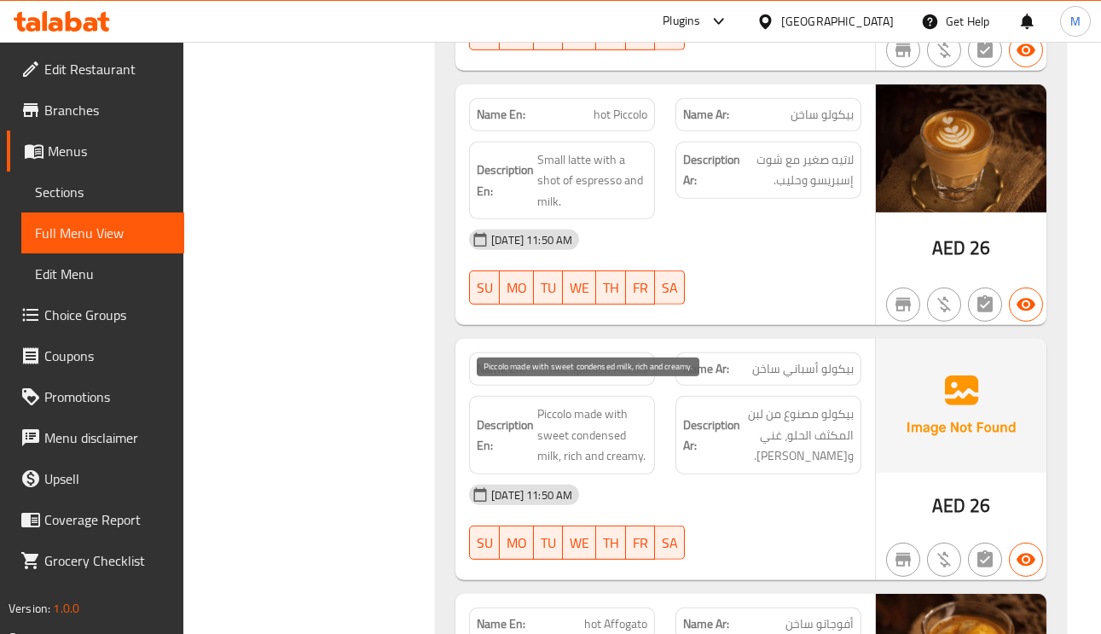
click at [595, 422] on span "Piccolo made with sweet condensed milk, rich and creamy." at bounding box center [592, 434] width 110 height 63
click at [592, 443] on span "Piccolo made with sweet condensed milk, rich and creamy." at bounding box center [592, 434] width 110 height 63
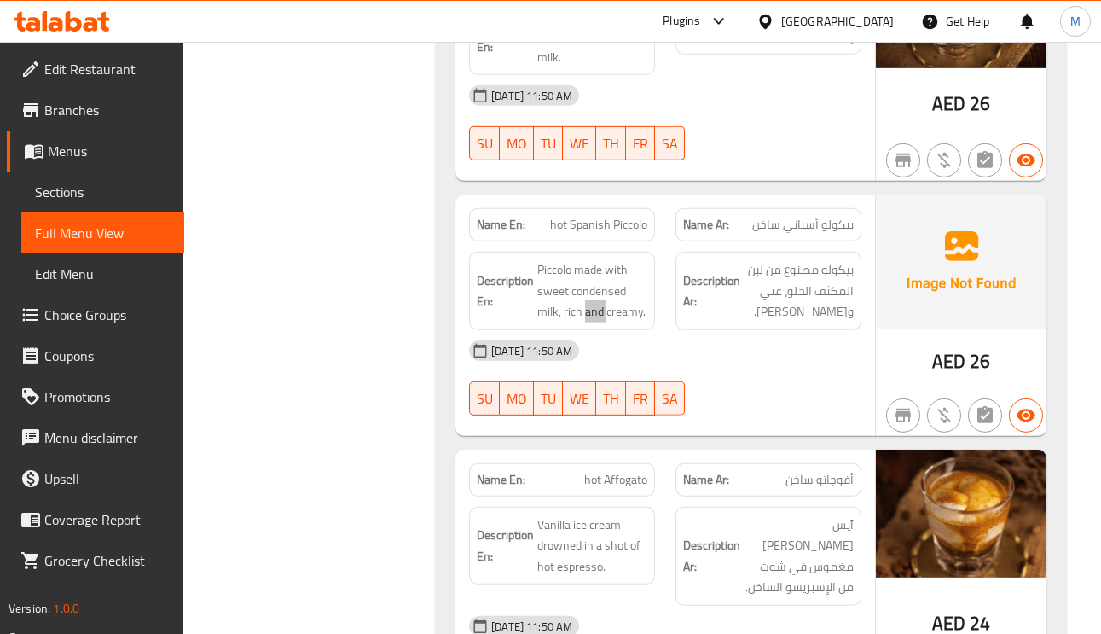
scroll to position [6908, 0]
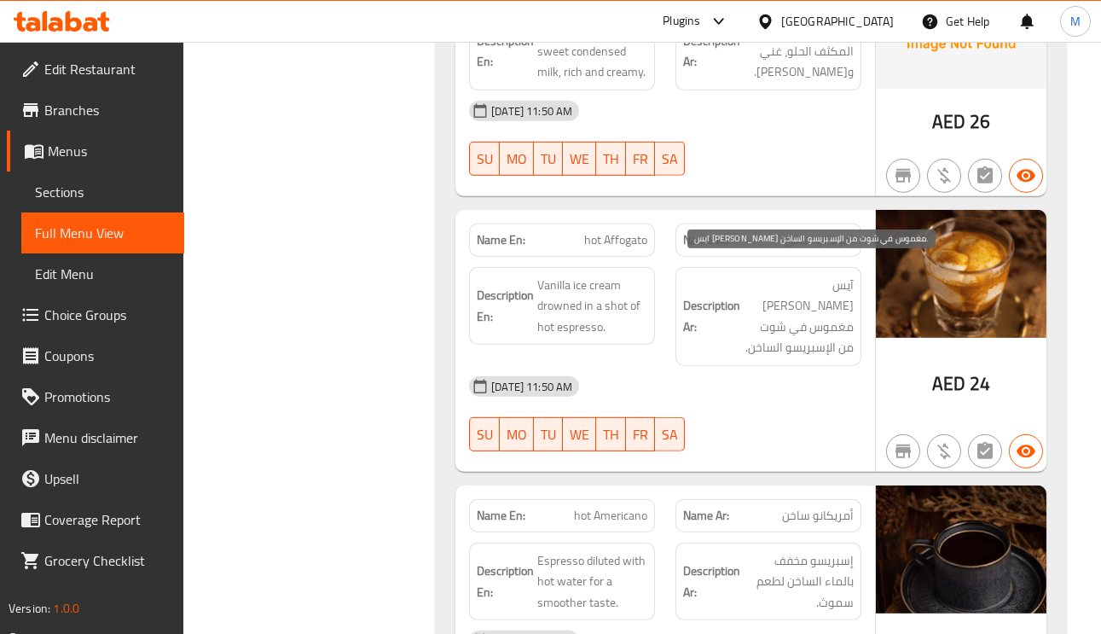
click at [823, 281] on span "آيس كريم الفانيليا مغموس في شوت من الإسبريسو الساخن." at bounding box center [799, 317] width 110 height 84
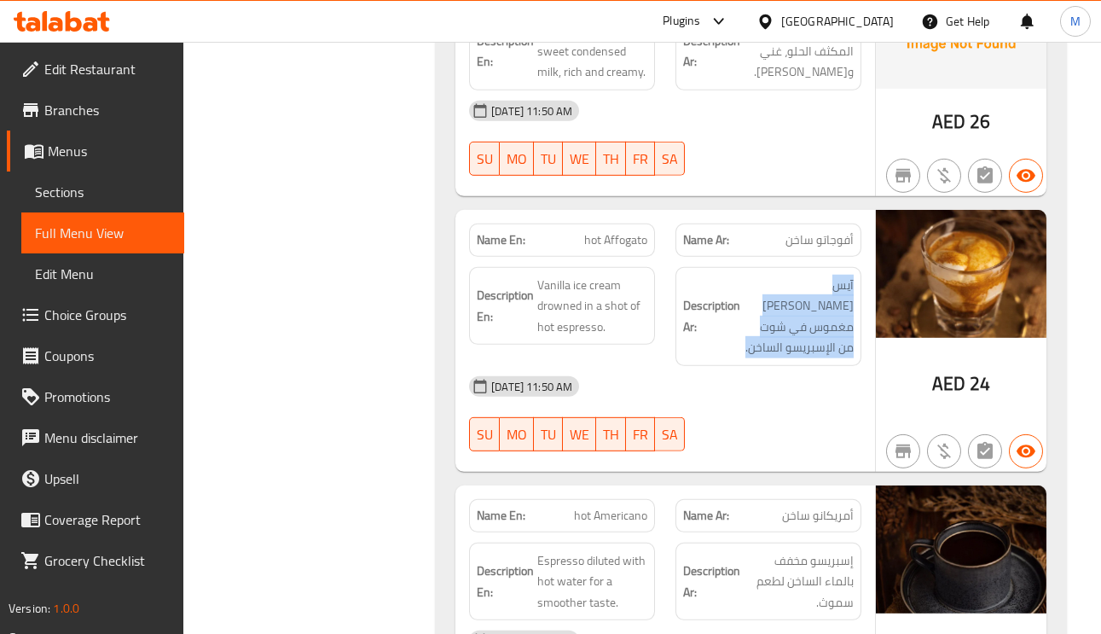
click at [607, 231] on span "hot Affogato" at bounding box center [615, 240] width 63 height 18
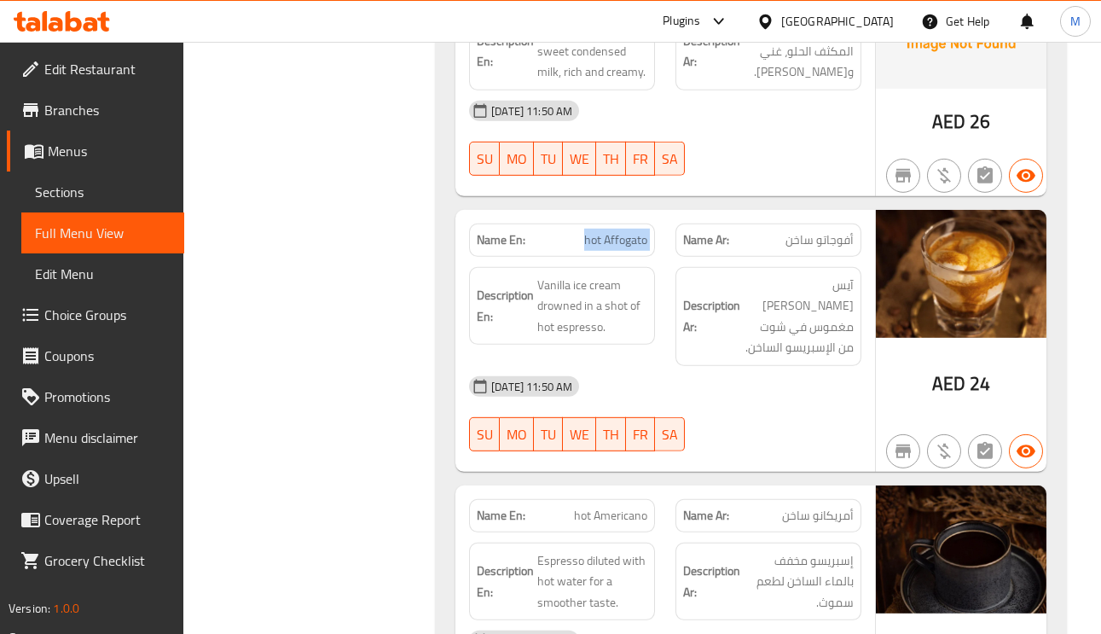
click at [607, 231] on span "hot Affogato" at bounding box center [615, 240] width 63 height 18
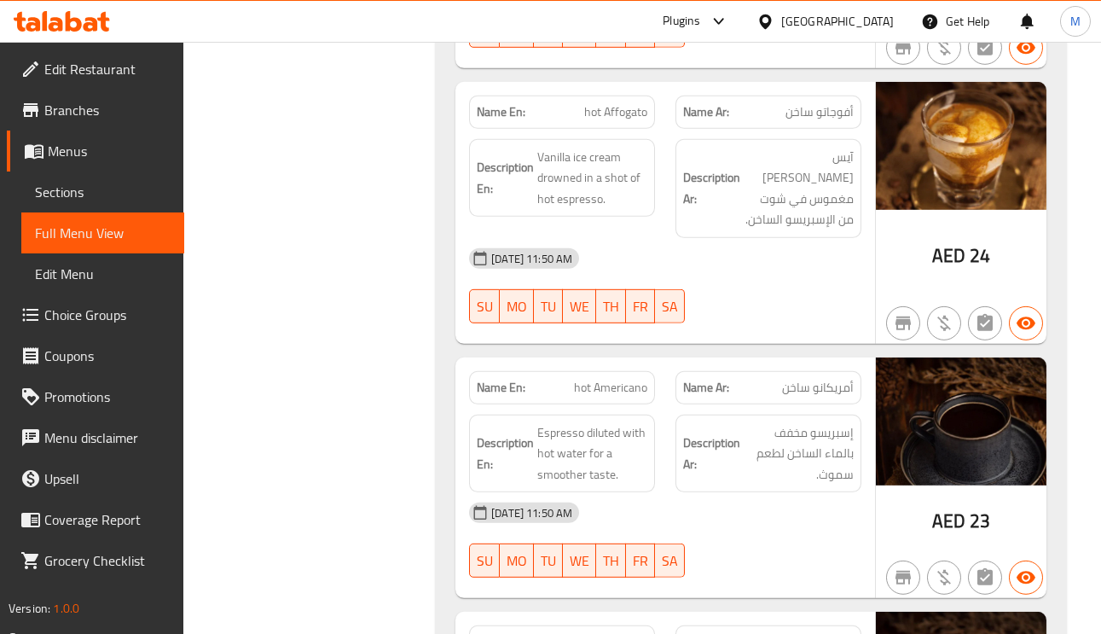
click at [811, 379] on span "أمريكانو ساخن" at bounding box center [818, 388] width 72 height 18
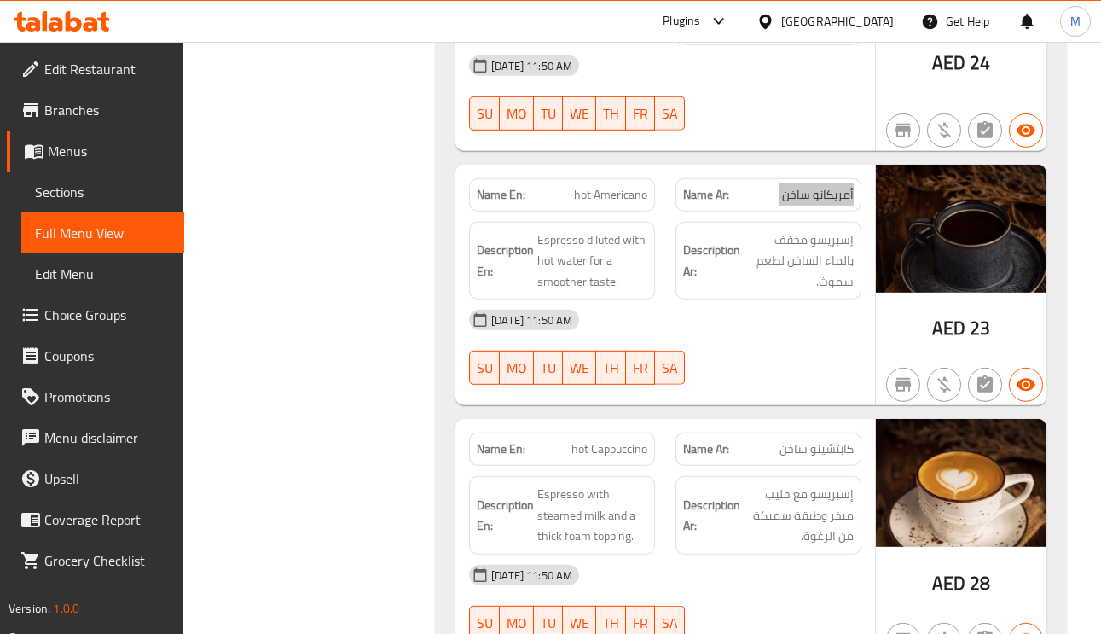
scroll to position [7292, 0]
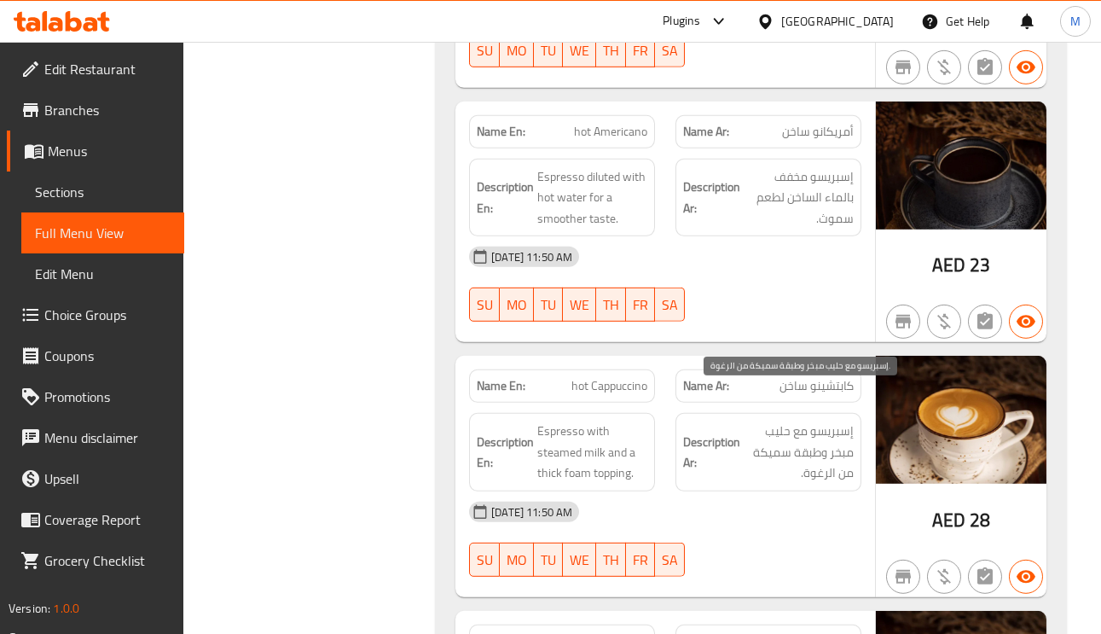
click at [795, 420] on span "إسبريسو مع حليب مبخر وطبقة سميكة من الرغوة." at bounding box center [799, 451] width 110 height 63
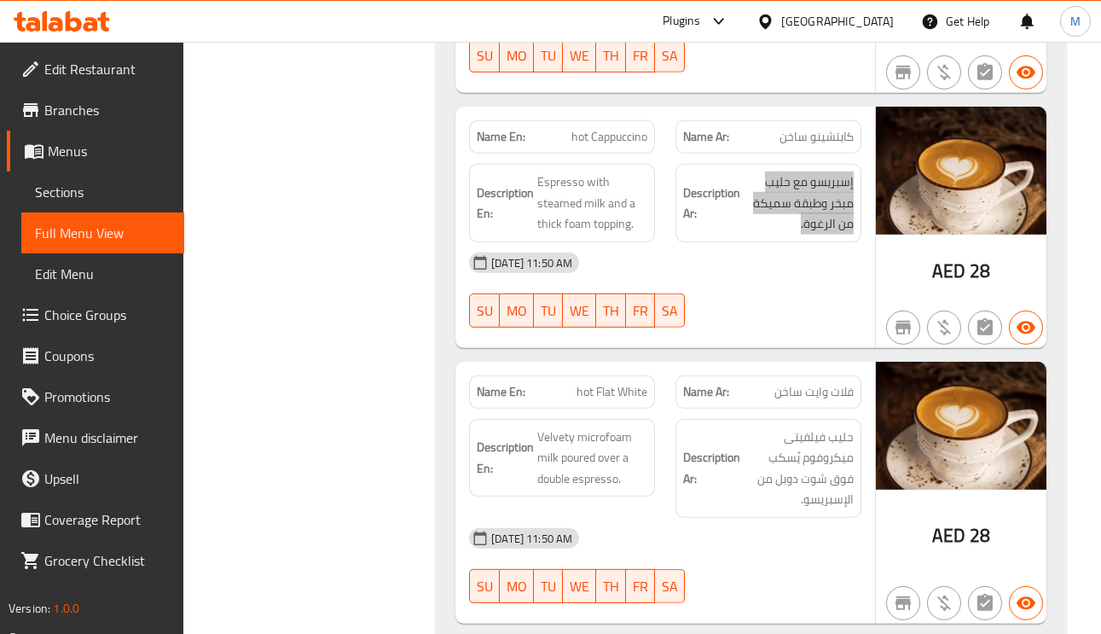
scroll to position [7548, 0]
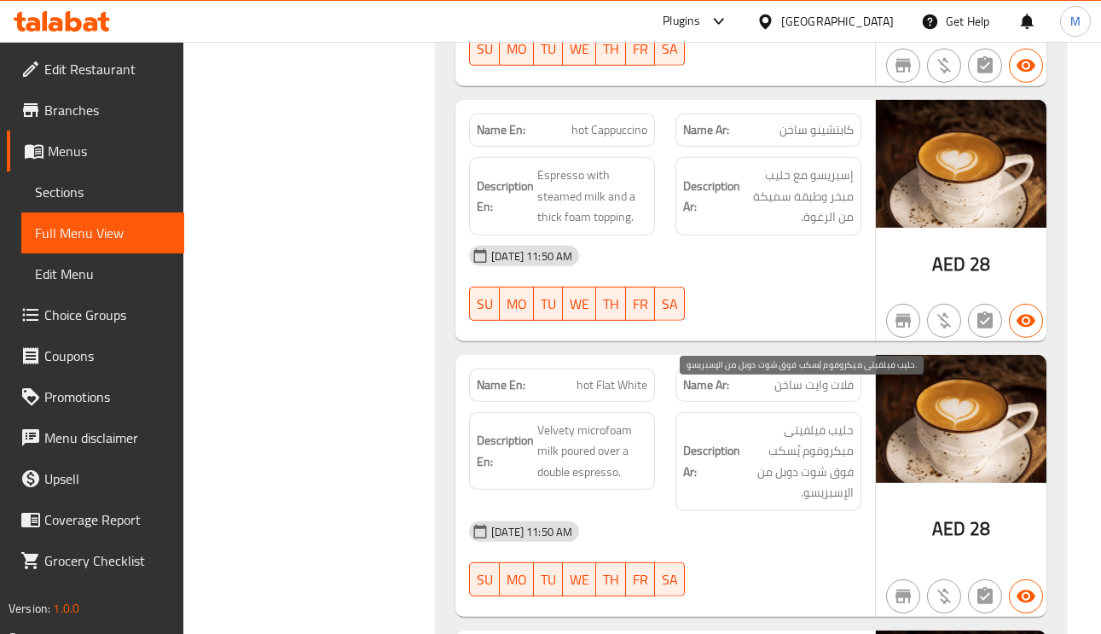
click at [816, 420] on span "حليب فيلفيتى ميكروفوم يُسكب فوق شوت دوبل من الإسبريسو." at bounding box center [799, 462] width 110 height 84
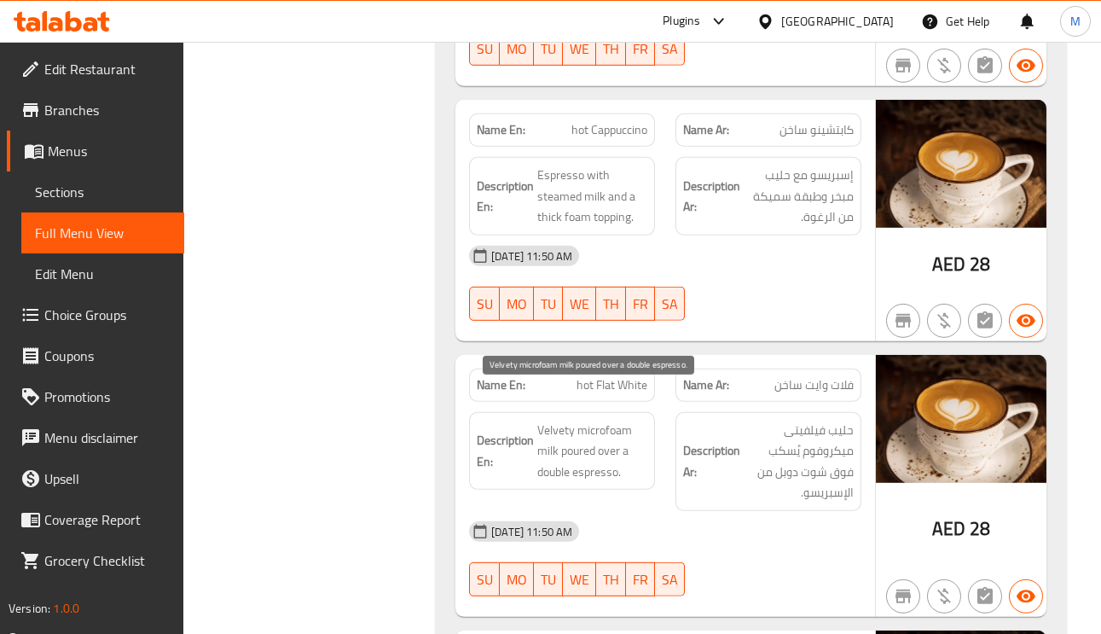
click at [584, 423] on span "Velvety microfoam milk poured over a double espresso." at bounding box center [592, 451] width 110 height 63
click at [578, 420] on span "Velvety microfoam milk poured over a double espresso." at bounding box center [592, 451] width 110 height 63
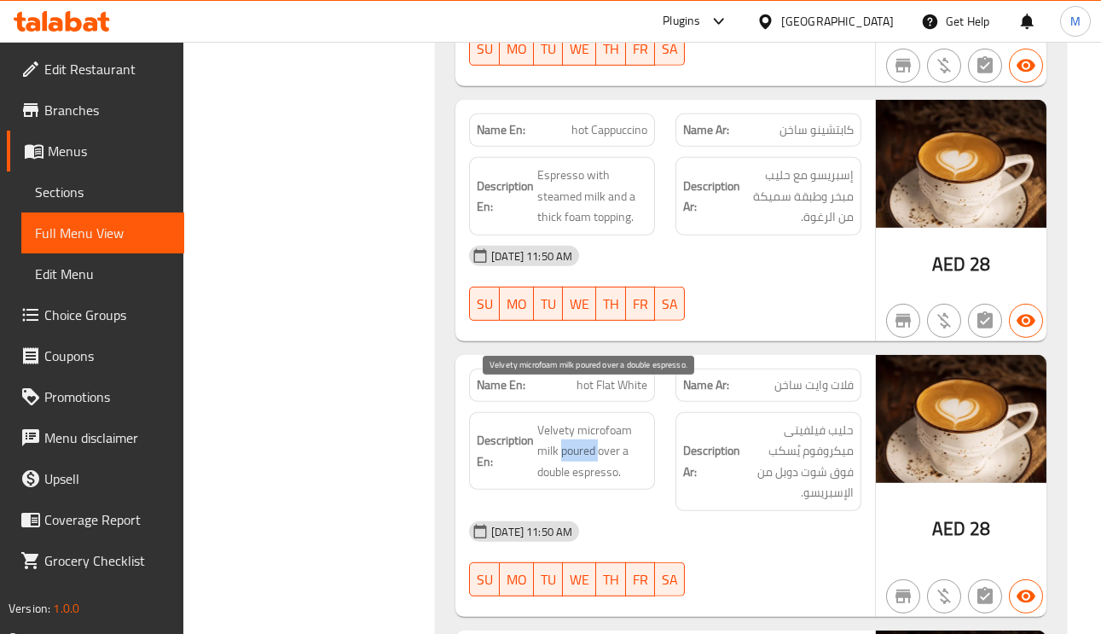
click at [603, 420] on span "Velvety microfoam milk poured over a double espresso." at bounding box center [592, 451] width 110 height 63
click at [611, 368] on div "Name En: hot Flat White" at bounding box center [562, 384] width 186 height 33
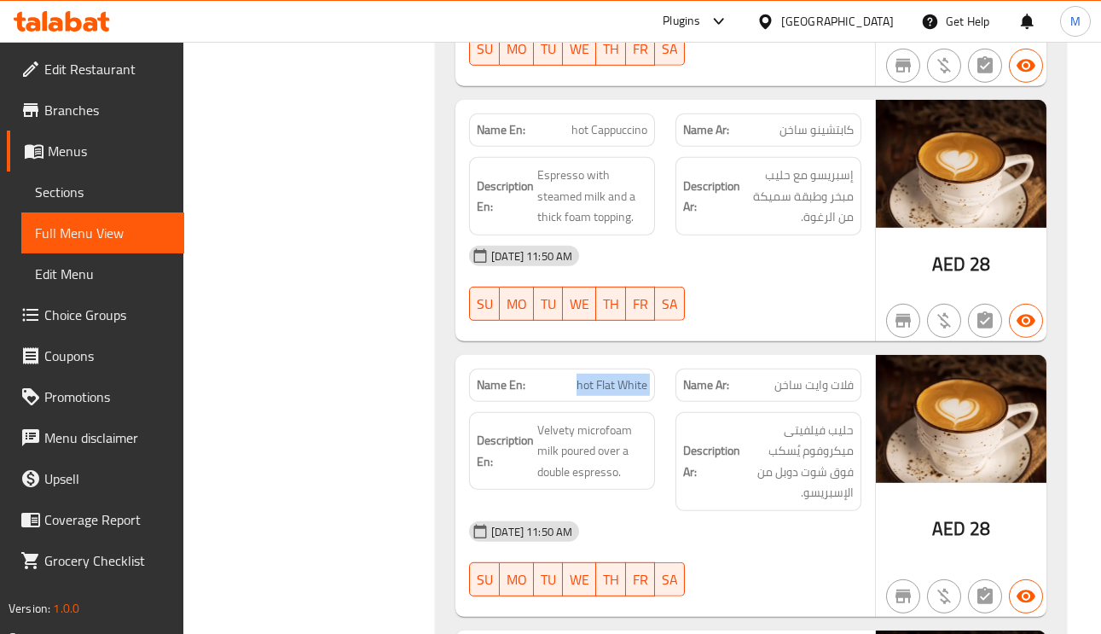
click at [611, 368] on div "Name En: hot Flat White" at bounding box center [562, 384] width 186 height 33
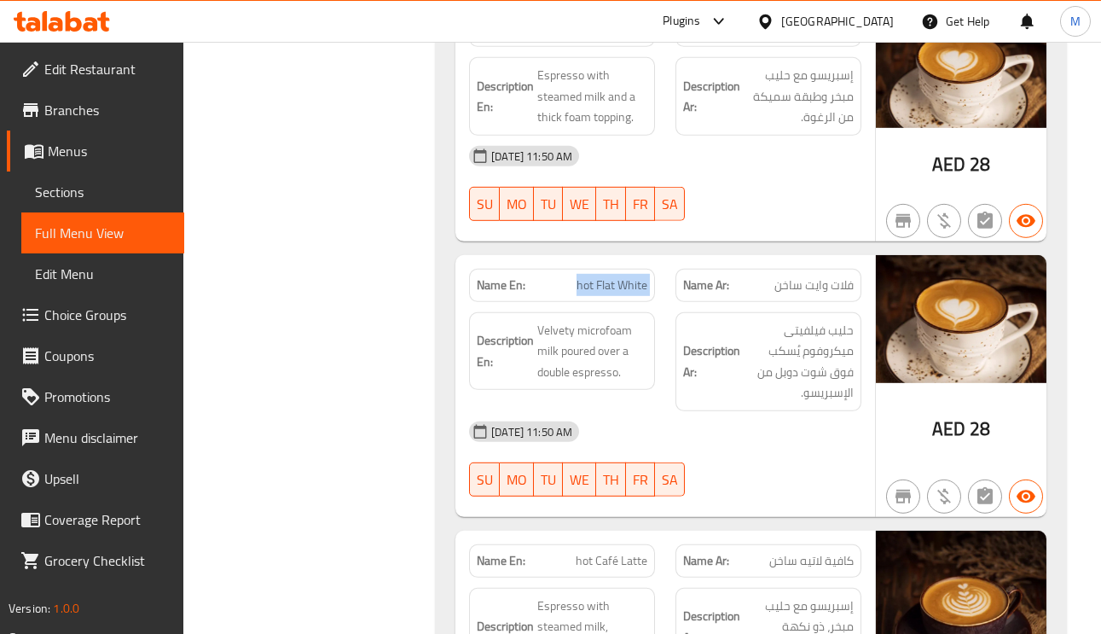
scroll to position [7804, 0]
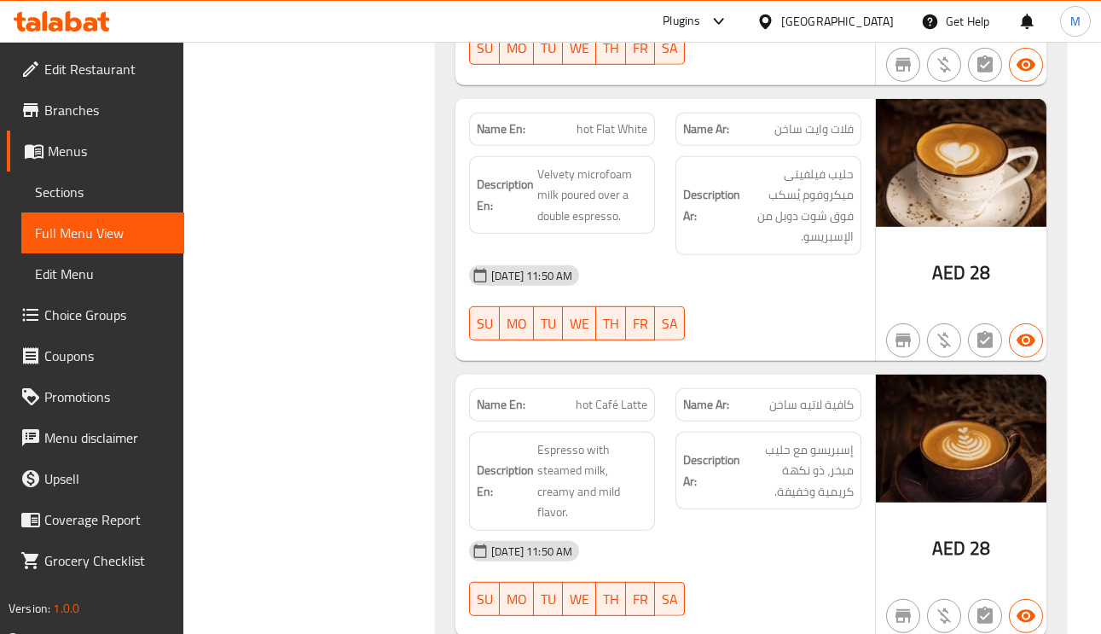
click at [792, 396] on span "كافية لاتيه ساخن" at bounding box center [811, 405] width 84 height 18
click at [595, 396] on span "hot Café Latte" at bounding box center [612, 405] width 72 height 18
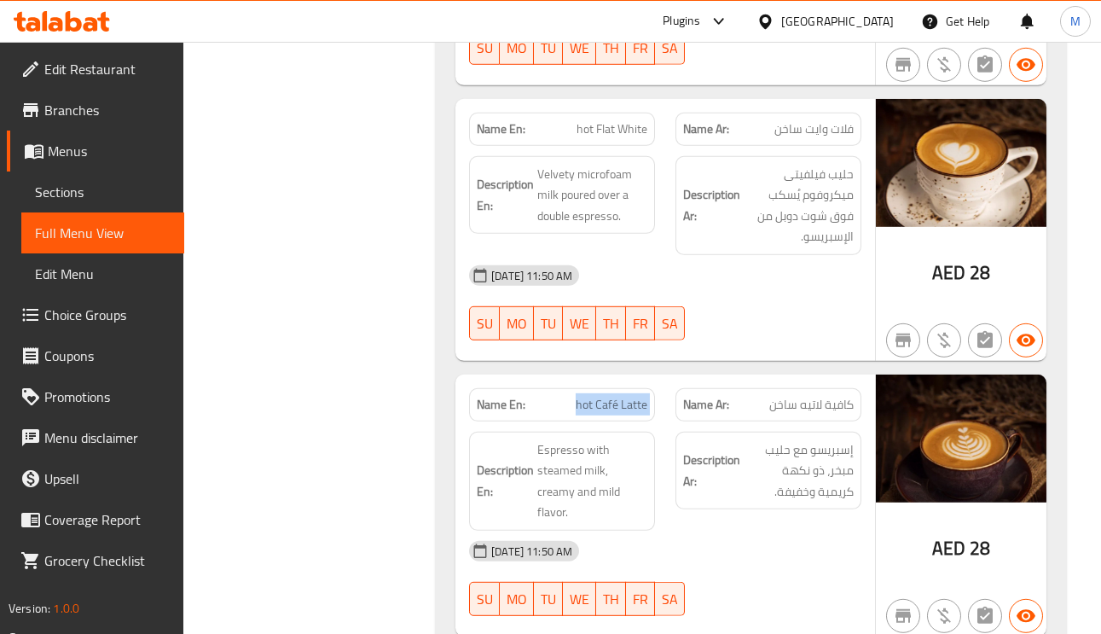
click at [595, 396] on span "hot Café Latte" at bounding box center [612, 405] width 72 height 18
click at [549, 479] on span "Espresso with steamed milk, creamy and mild flavor." at bounding box center [592, 481] width 110 height 84
click at [571, 467] on span "Espresso with steamed milk, creamy and mild flavor." at bounding box center [592, 481] width 110 height 84
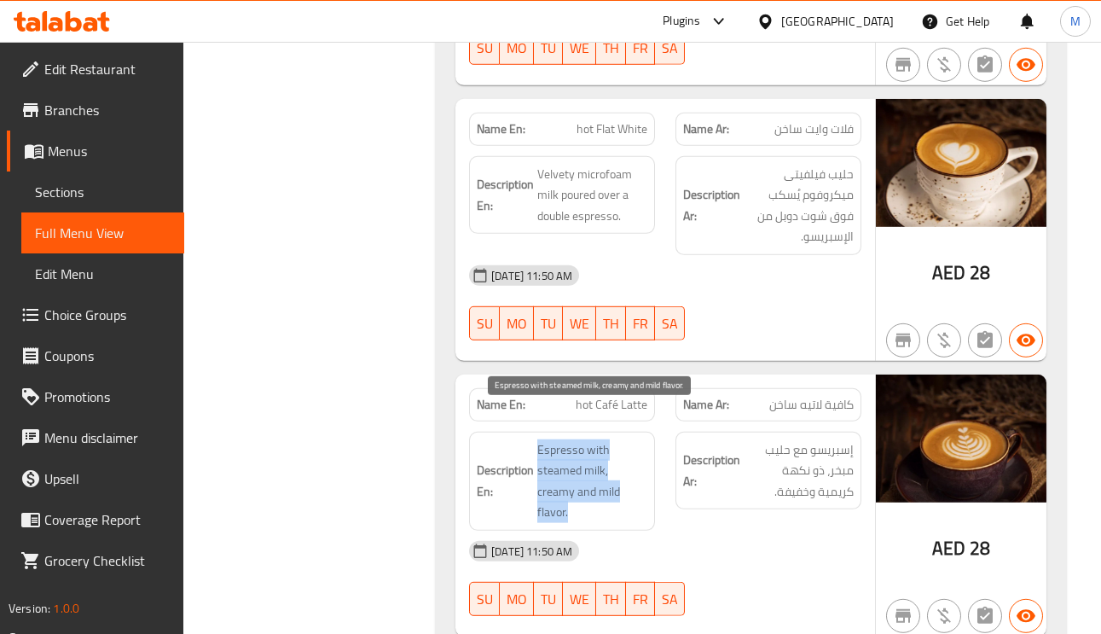
click at [571, 467] on span "Espresso with steamed milk, creamy and mild flavor." at bounding box center [592, 481] width 110 height 84
click at [569, 472] on span "Espresso with steamed milk, creamy and mild flavor." at bounding box center [592, 481] width 110 height 84
click at [607, 458] on span "Espresso with steamed milk, creamy and mild flavor." at bounding box center [592, 481] width 110 height 84
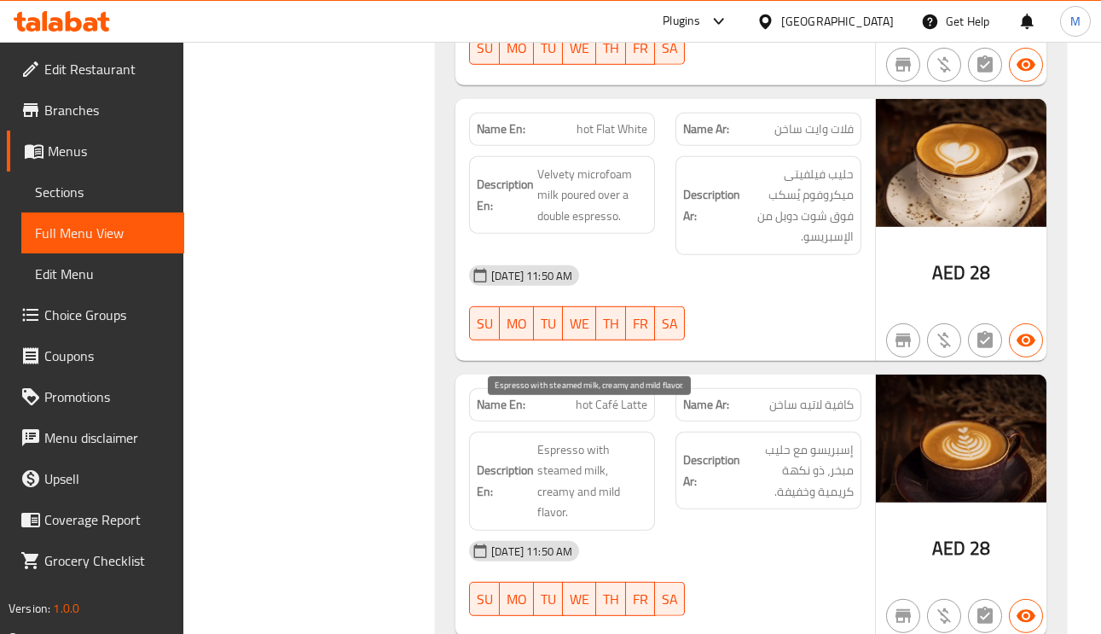
click at [607, 458] on span "Espresso with steamed milk, creamy and mild flavor." at bounding box center [592, 481] width 110 height 84
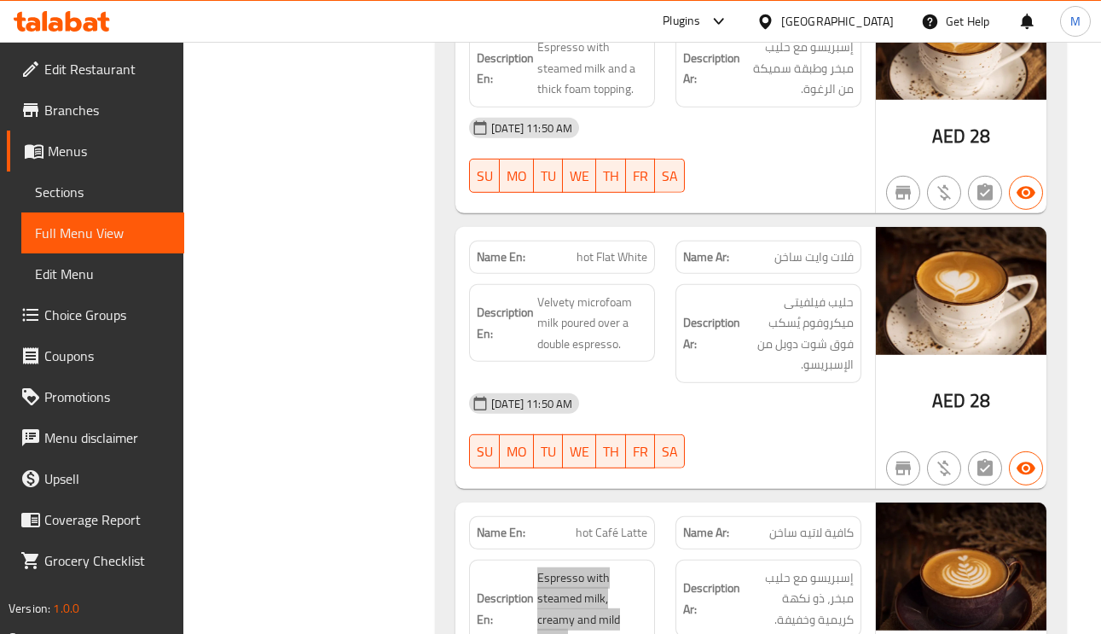
scroll to position [7932, 0]
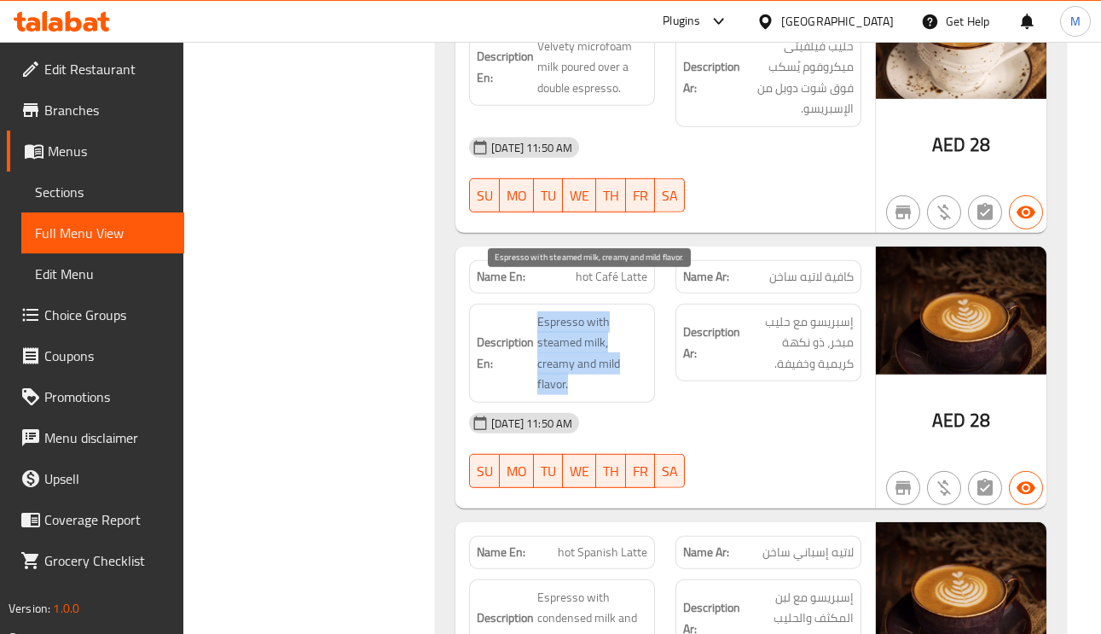
click at [554, 311] on span "Espresso with steamed milk, creamy and mild flavor." at bounding box center [592, 353] width 110 height 84
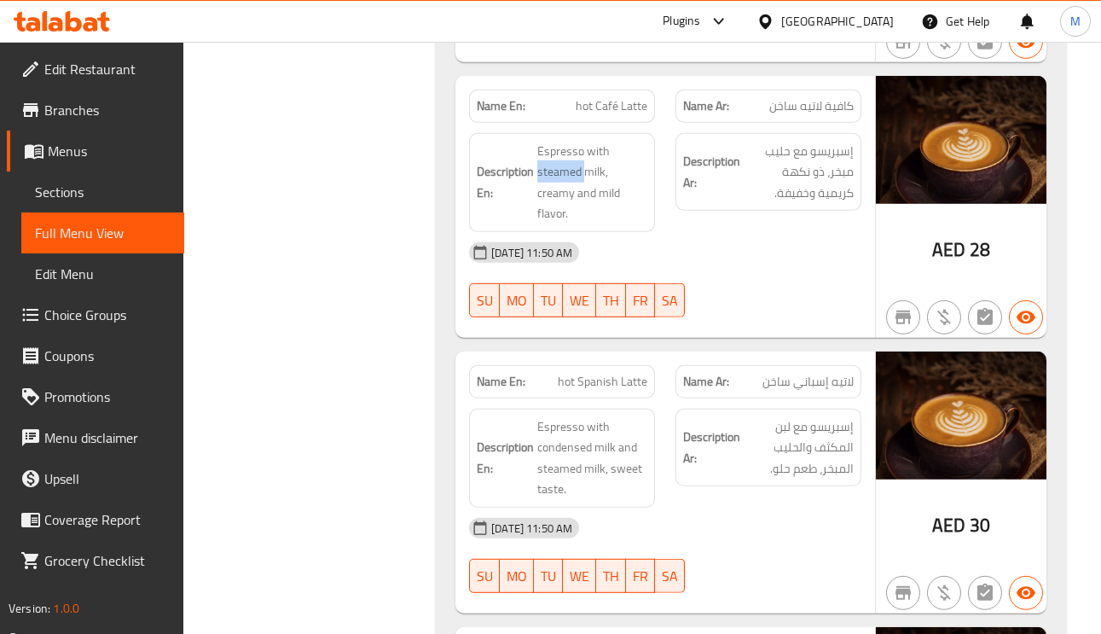
scroll to position [8188, 0]
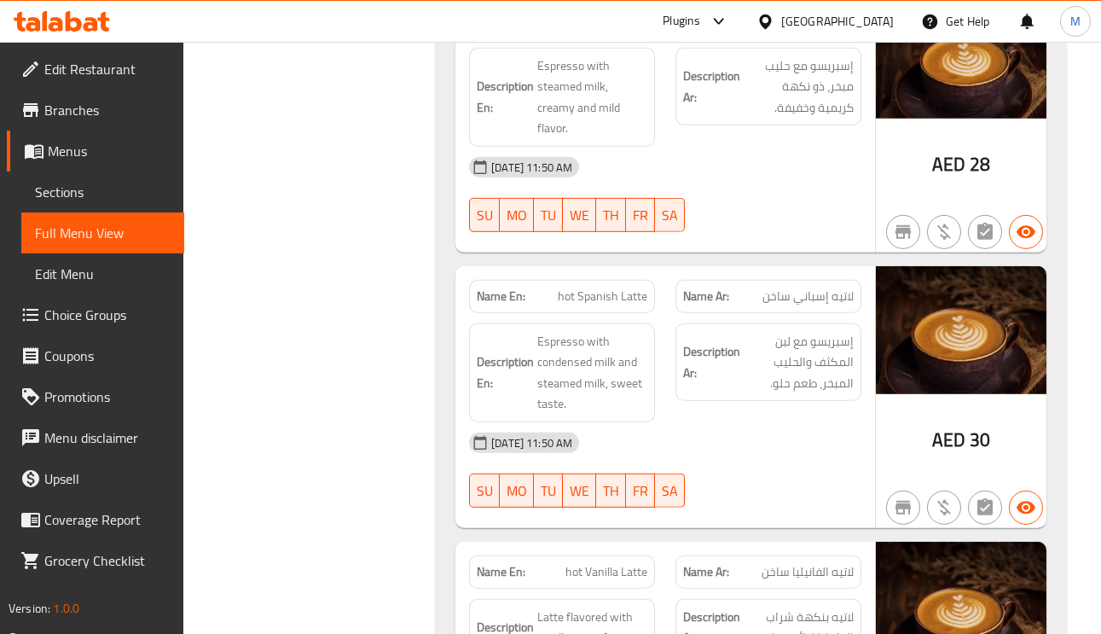
click at [796, 331] on span "إسبريسو مع لبن المكثف والحليب المبخر، طعم حلو." at bounding box center [799, 362] width 110 height 63
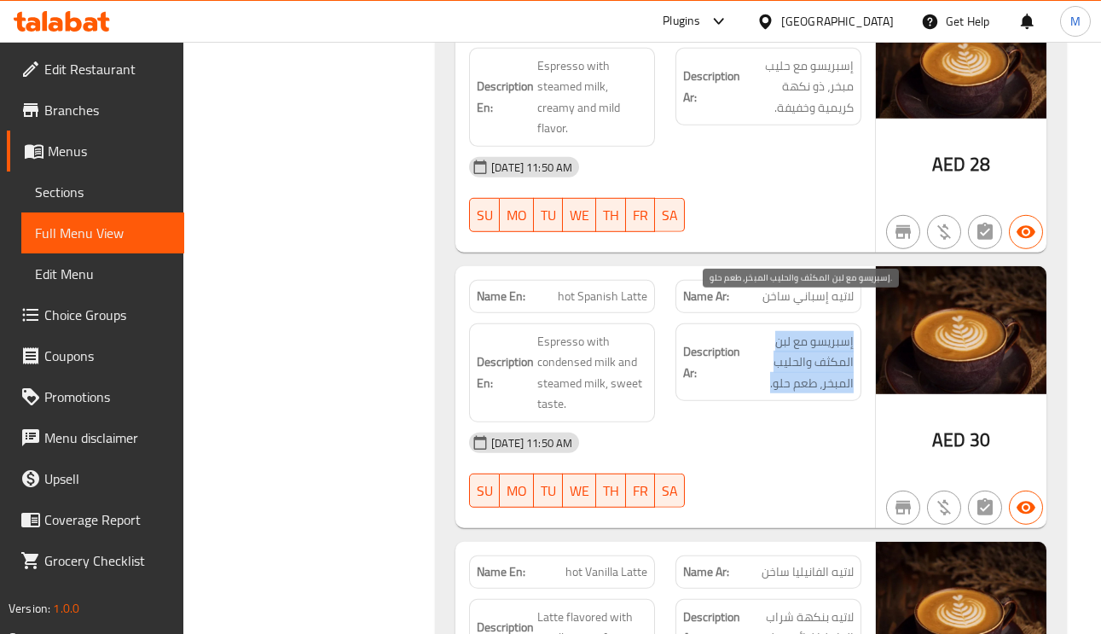
click at [796, 331] on span "إسبريسو مع لبن المكثف والحليب المبخر، طعم حلو." at bounding box center [799, 362] width 110 height 63
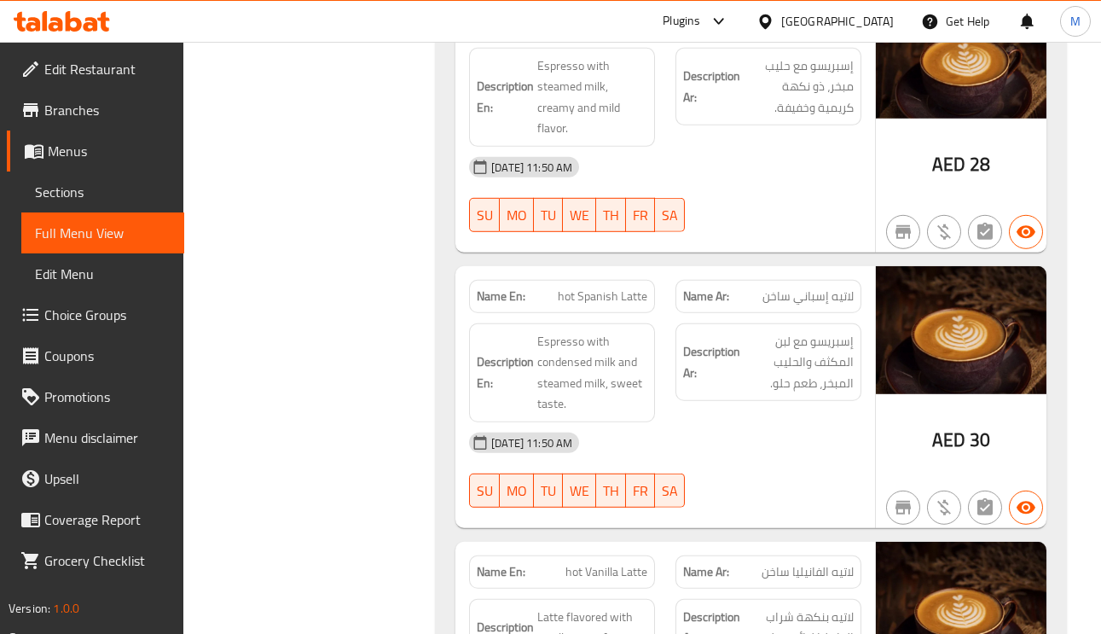
click at [641, 287] on span "hot Spanish Latte" at bounding box center [603, 296] width 90 height 18
click at [626, 332] on span "Espresso with condensed milk and steamed milk, sweet taste." at bounding box center [592, 373] width 110 height 84
click at [626, 331] on span "Espresso with condensed milk and steamed milk, sweet taste." at bounding box center [592, 373] width 110 height 84
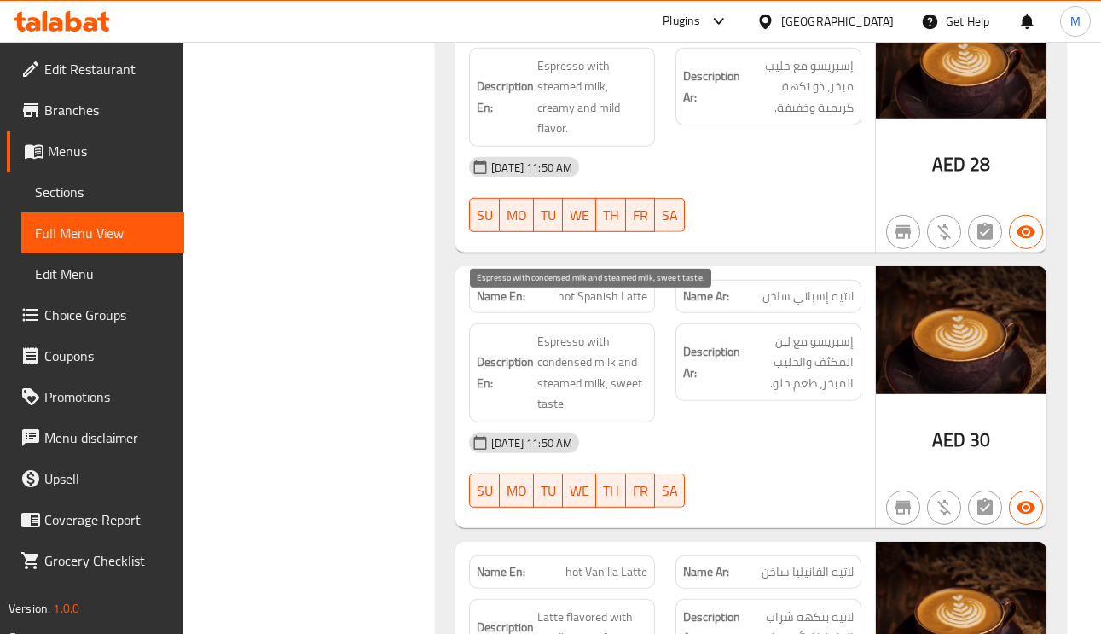
click at [575, 345] on span "Espresso with condensed milk and steamed milk, sweet taste." at bounding box center [592, 373] width 110 height 84
click at [571, 332] on span "Espresso with condensed milk and steamed milk, sweet taste." at bounding box center [592, 373] width 110 height 84
click at [569, 332] on span "Espresso with condensed milk and steamed milk, sweet taste." at bounding box center [592, 373] width 110 height 84
click at [583, 331] on span "Espresso with condensed milk and steamed milk, sweet taste." at bounding box center [592, 373] width 110 height 84
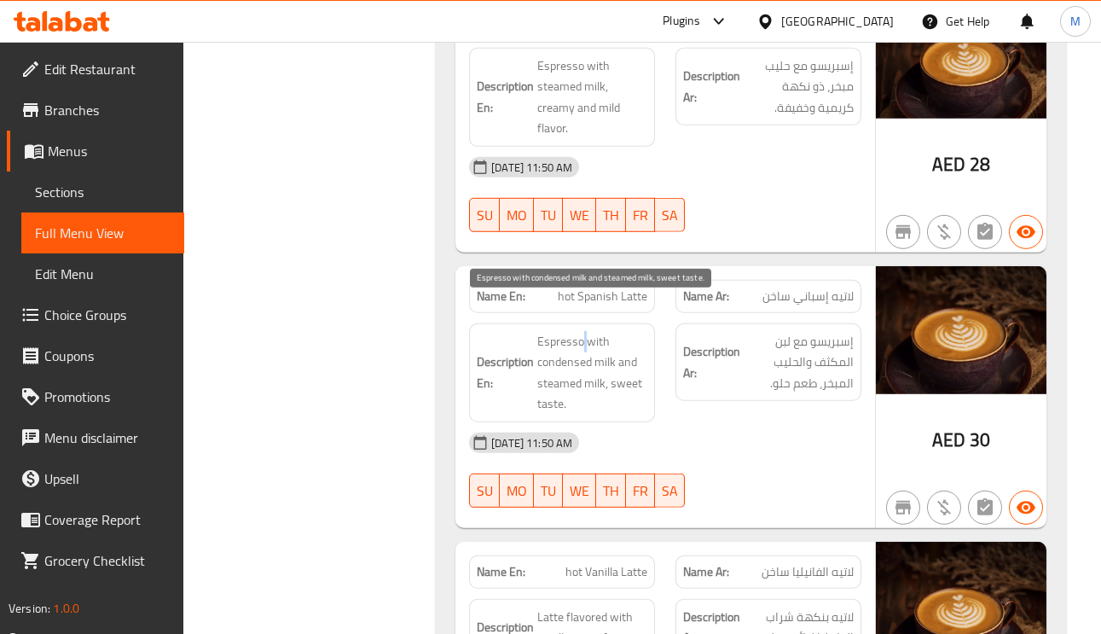
click at [583, 331] on span "Espresso with condensed milk and steamed milk, sweet taste." at bounding box center [592, 373] width 110 height 84
click at [602, 331] on span "Espresso with condensed milk and steamed milk, sweet taste." at bounding box center [592, 373] width 110 height 84
click at [547, 331] on span "Espresso with condensed milk and steamed milk, sweet taste." at bounding box center [592, 373] width 110 height 84
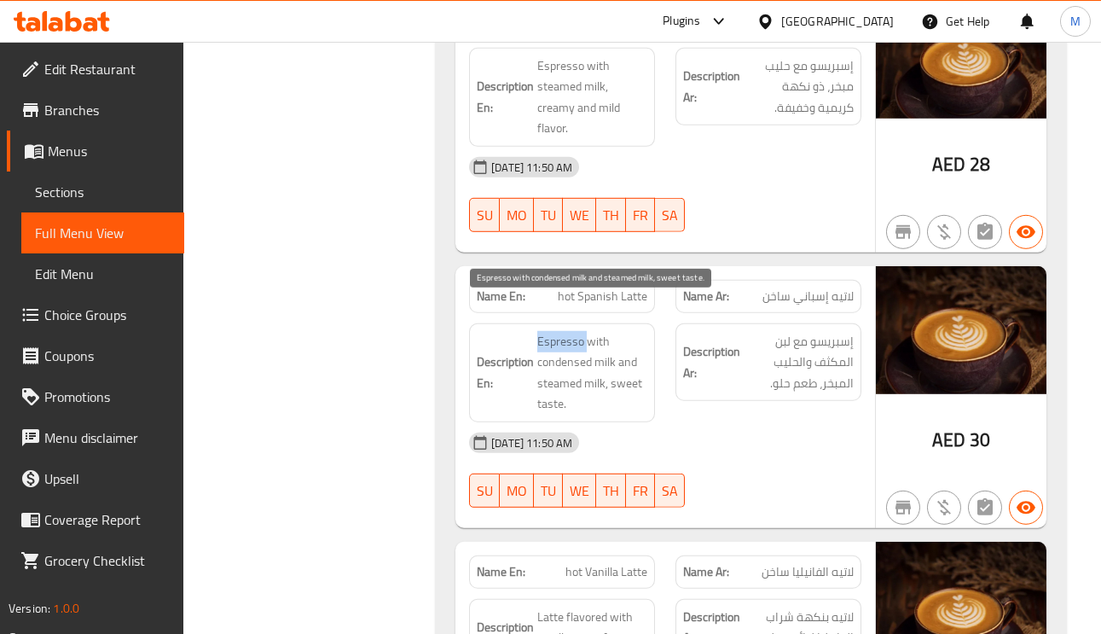
click at [547, 331] on span "Espresso with condensed milk and steamed milk, sweet taste." at bounding box center [592, 373] width 110 height 84
click at [600, 331] on span "Espresso with condensed milk and steamed milk, sweet taste." at bounding box center [592, 373] width 110 height 84
click at [549, 331] on span "Espresso with condensed milk and steamed milk, sweet taste." at bounding box center [592, 373] width 110 height 84
drag, startPoint x: 549, startPoint y: 328, endPoint x: 565, endPoint y: 329, distance: 15.4
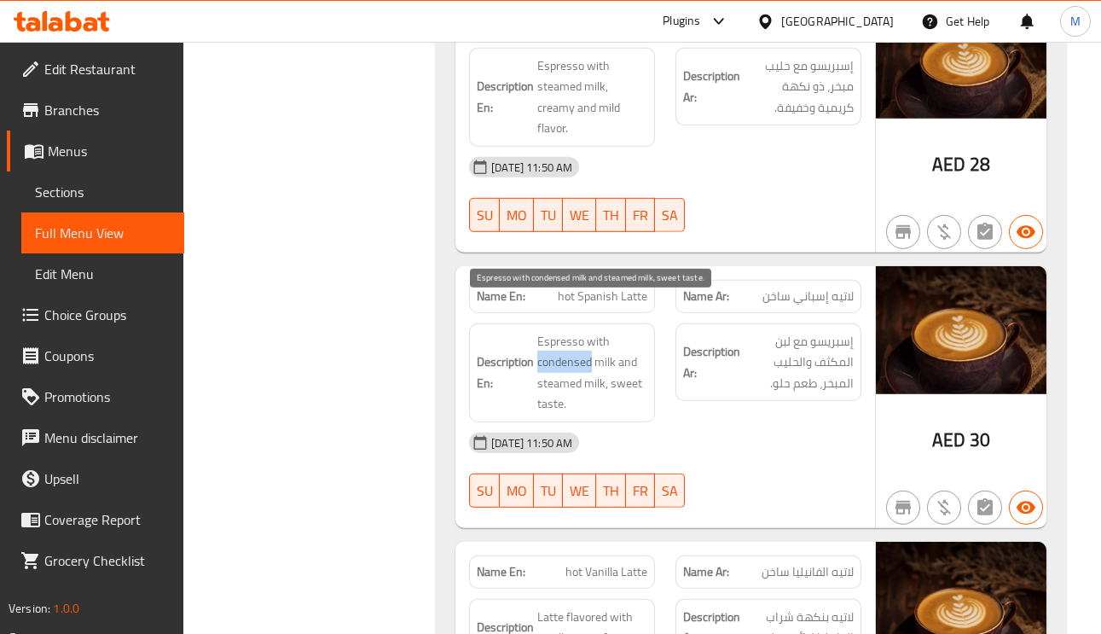
click at [551, 331] on span "Espresso with condensed milk and steamed milk, sweet taste." at bounding box center [592, 373] width 110 height 84
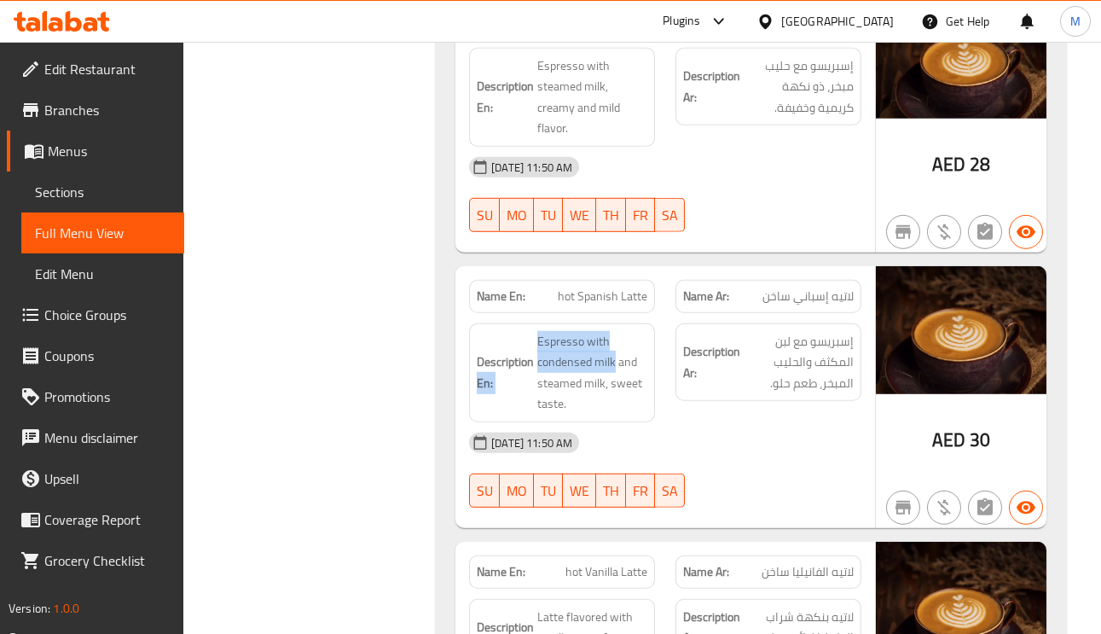
drag, startPoint x: 596, startPoint y: 328, endPoint x: 533, endPoint y: 333, distance: 63.3
click at [533, 333] on h6 "Description En: Espresso with condensed milk and steamed milk, sweet taste." at bounding box center [562, 373] width 171 height 84
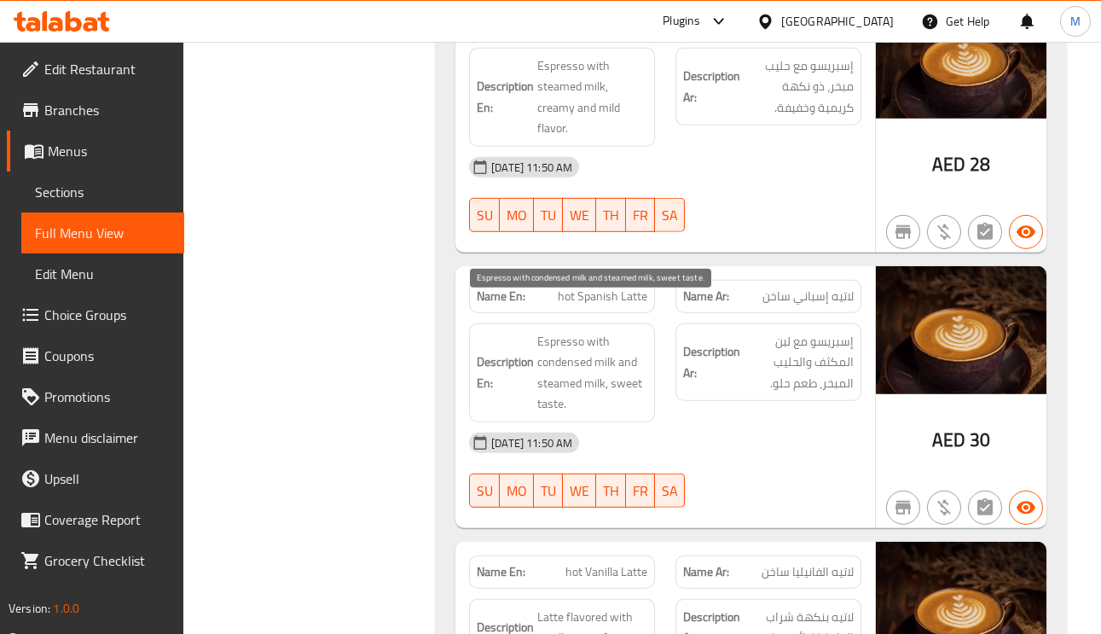
click at [636, 331] on span "Espresso with condensed milk and steamed milk, sweet taste." at bounding box center [592, 373] width 110 height 84
click at [564, 353] on span "Espresso with condensed milk and steamed milk, sweet taste." at bounding box center [592, 373] width 110 height 84
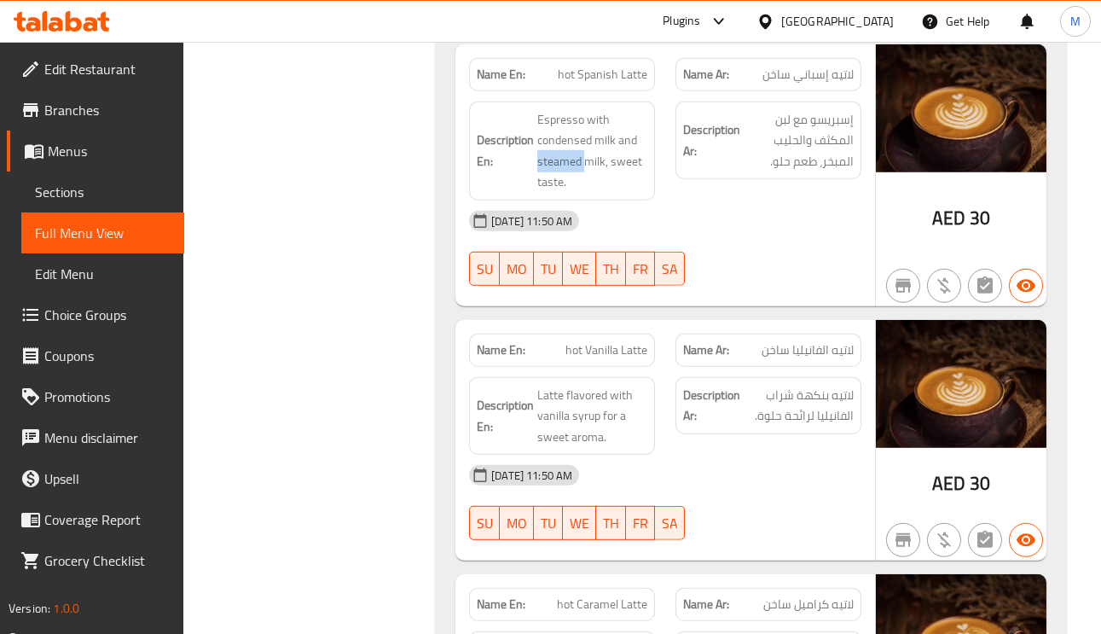
scroll to position [8443, 0]
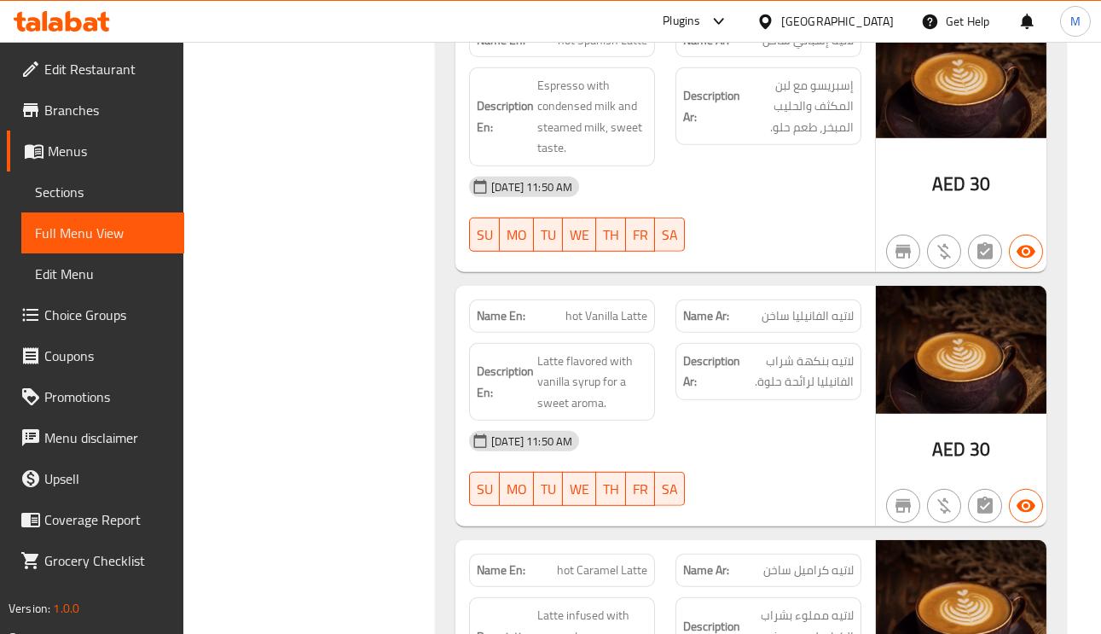
click at [791, 307] on span "لاتيه الفانيليا ساخن" at bounding box center [808, 316] width 92 height 18
click at [790, 307] on span "لاتيه الفانيليا ساخن" at bounding box center [808, 316] width 92 height 18
click at [797, 307] on span "لاتيه الفانيليا ساخن" at bounding box center [808, 316] width 92 height 18
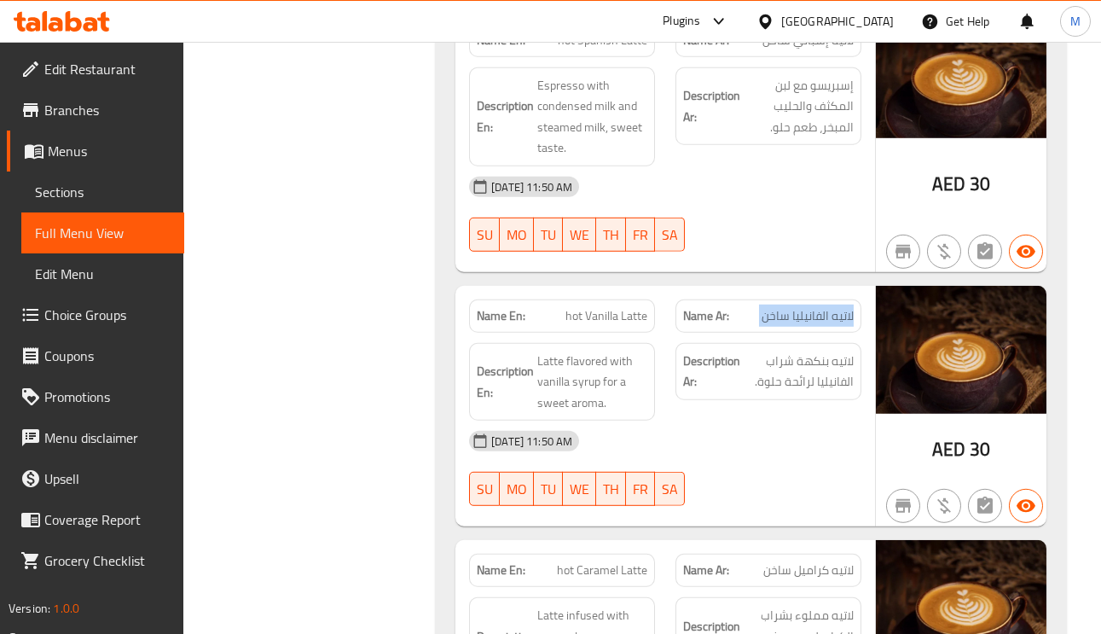
click at [797, 307] on span "لاتيه الفانيليا ساخن" at bounding box center [808, 316] width 92 height 18
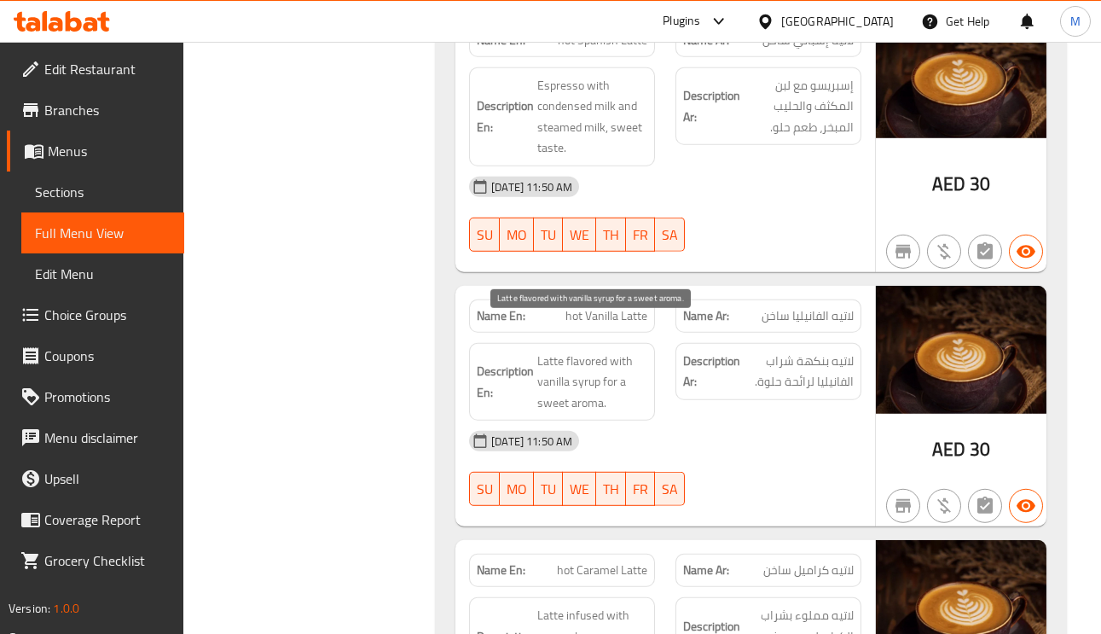
click at [582, 351] on span "Latte flavored with vanilla syrup for a sweet aroma." at bounding box center [592, 382] width 110 height 63
click at [594, 359] on span "Latte flavored with vanilla syrup for a sweet aroma." at bounding box center [592, 382] width 110 height 63
click at [592, 359] on span "Latte flavored with vanilla syrup for a sweet aroma." at bounding box center [592, 382] width 110 height 63
click at [594, 365] on span "Latte flavored with vanilla syrup for a sweet aroma." at bounding box center [592, 382] width 110 height 63
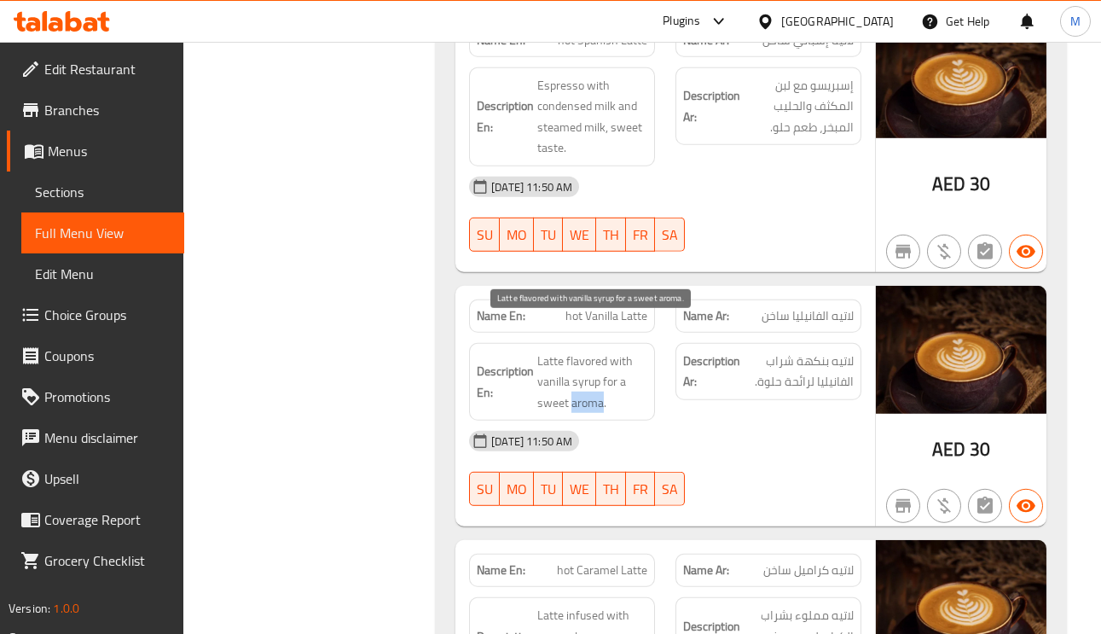
click at [594, 365] on span "Latte flavored with vanilla syrup for a sweet aroma." at bounding box center [592, 382] width 110 height 63
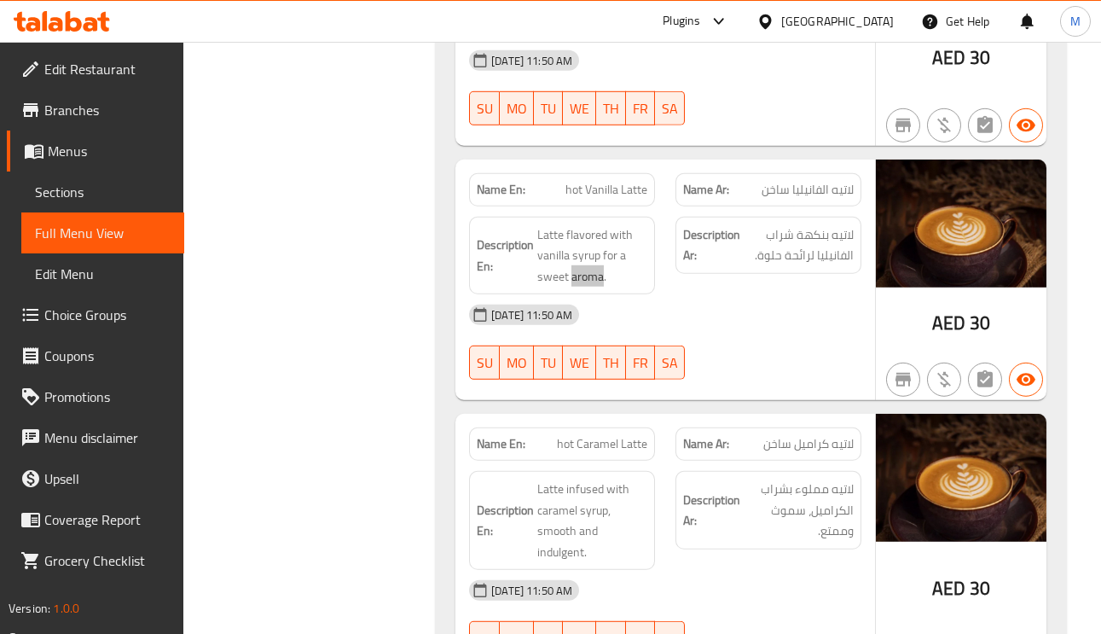
scroll to position [8571, 0]
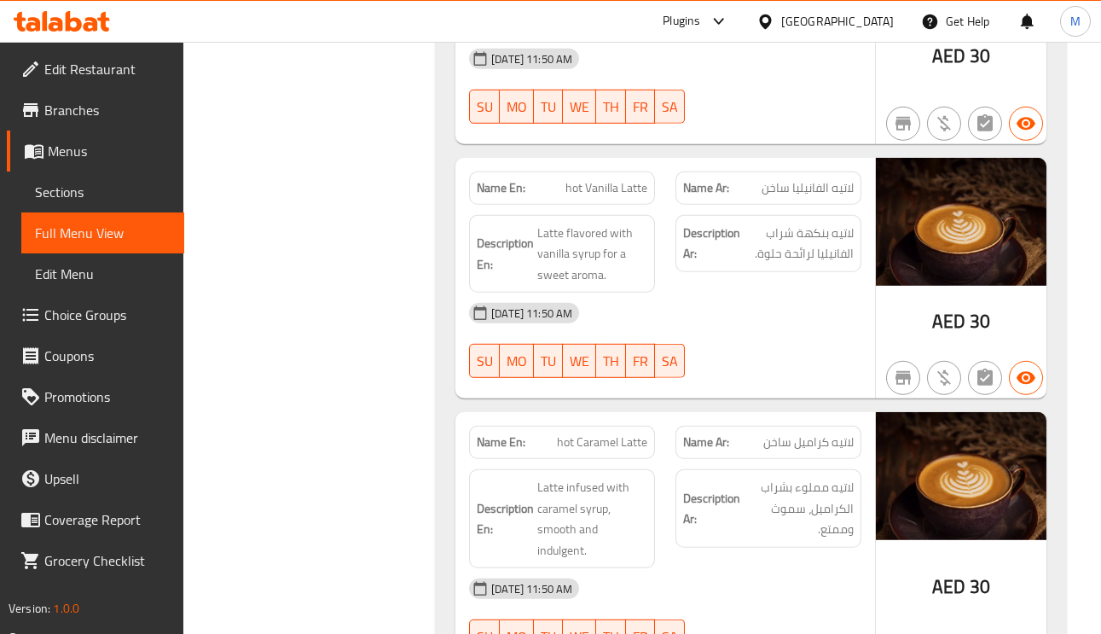
click at [571, 433] on span "hot Caramel Latte" at bounding box center [602, 442] width 90 height 18
click at [594, 481] on span "Latte infused with caramel syrup, smooth and indulgent." at bounding box center [592, 519] width 110 height 84
click at [595, 481] on span "Latte infused with caramel syrup, smooth and indulgent." at bounding box center [592, 519] width 110 height 84
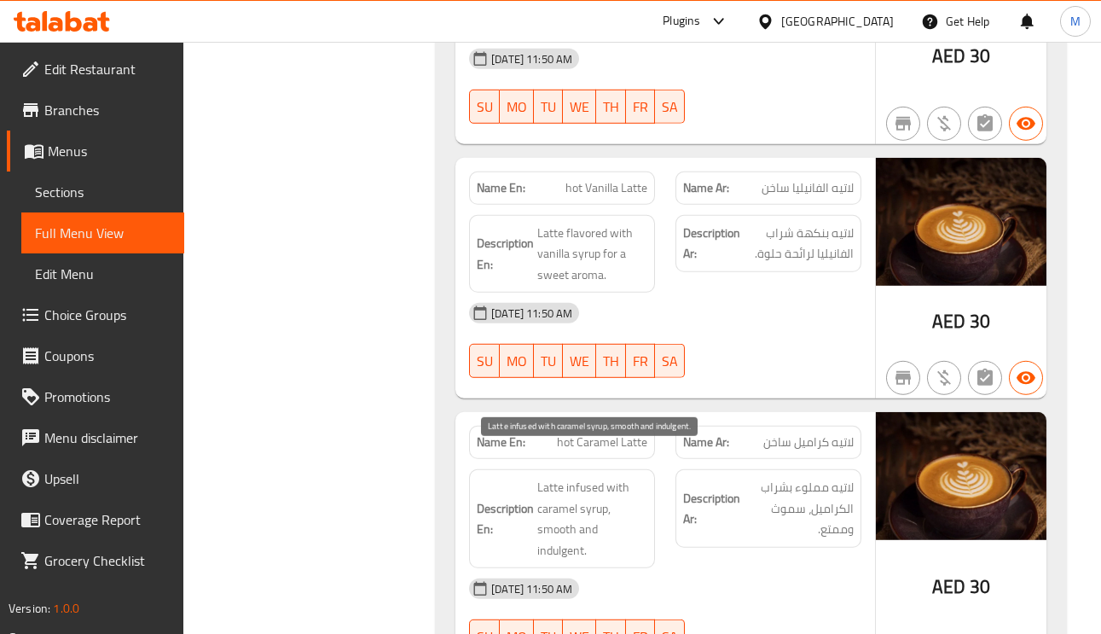
click at [561, 479] on span "Latte infused with caramel syrup, smooth and indulgent." at bounding box center [592, 519] width 110 height 84
click at [607, 477] on span "Latte infused with caramel syrup, smooth and indulgent." at bounding box center [592, 519] width 110 height 84
click at [606, 477] on span "Latte infused with caramel syrup, smooth and indulgent." at bounding box center [592, 519] width 110 height 84
click at [543, 488] on span "Latte infused with caramel syrup, smooth and indulgent." at bounding box center [592, 519] width 110 height 84
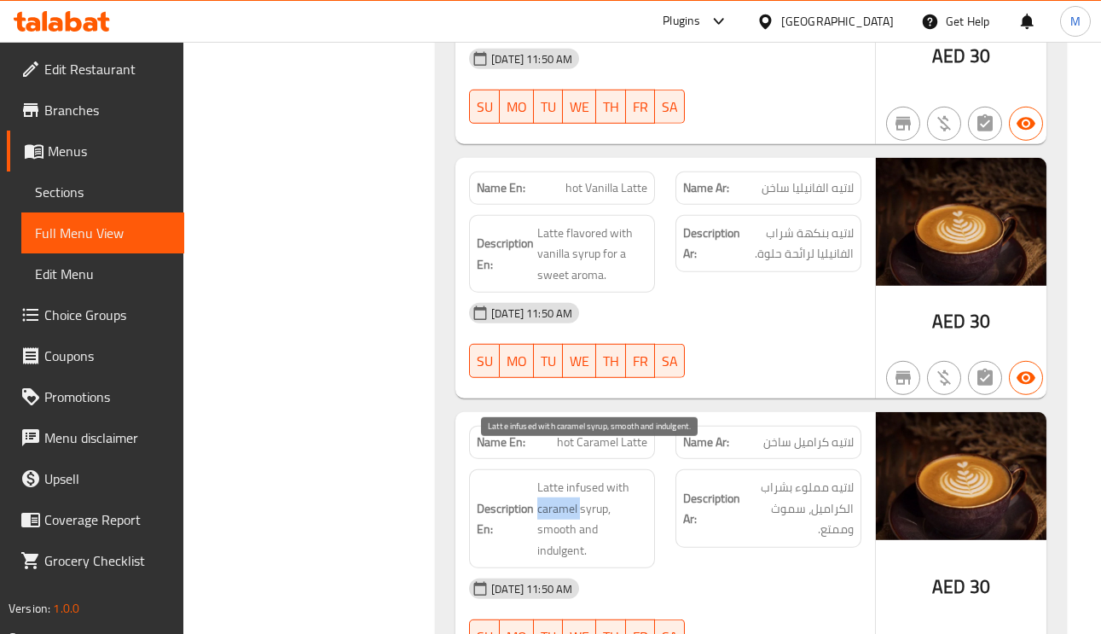
click at [543, 488] on span "Latte infused with caramel syrup, smooth and indulgent." at bounding box center [592, 519] width 110 height 84
click at [547, 496] on span "Latte infused with caramel syrup, smooth and indulgent." at bounding box center [592, 519] width 110 height 84
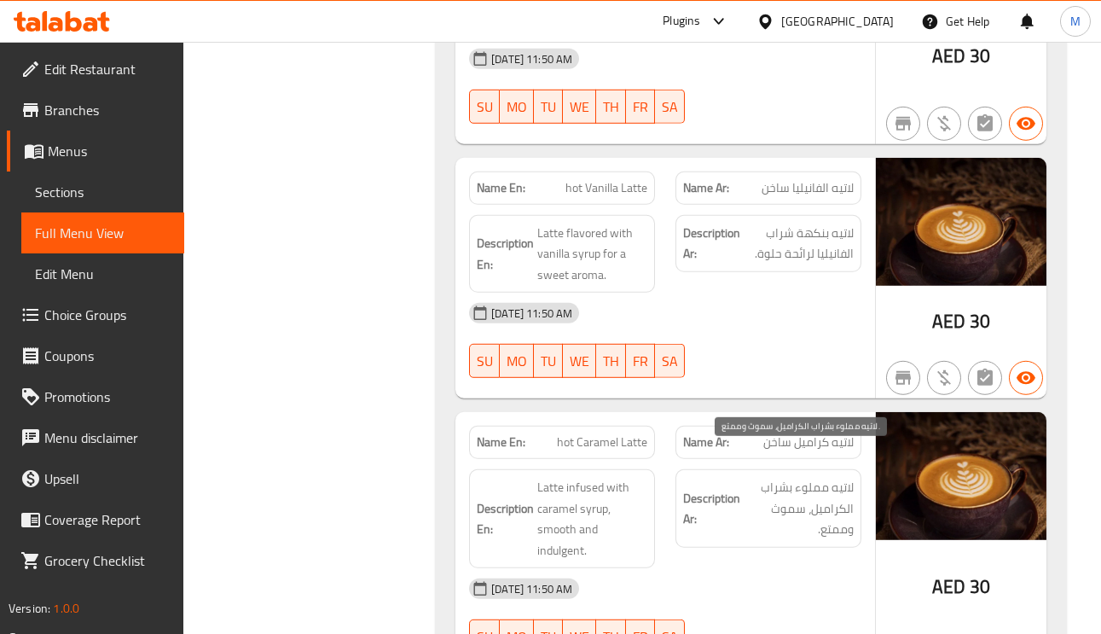
click at [809, 477] on span "لاتيه مملوء بشراب الكراميل، سموث وممتع." at bounding box center [799, 508] width 110 height 63
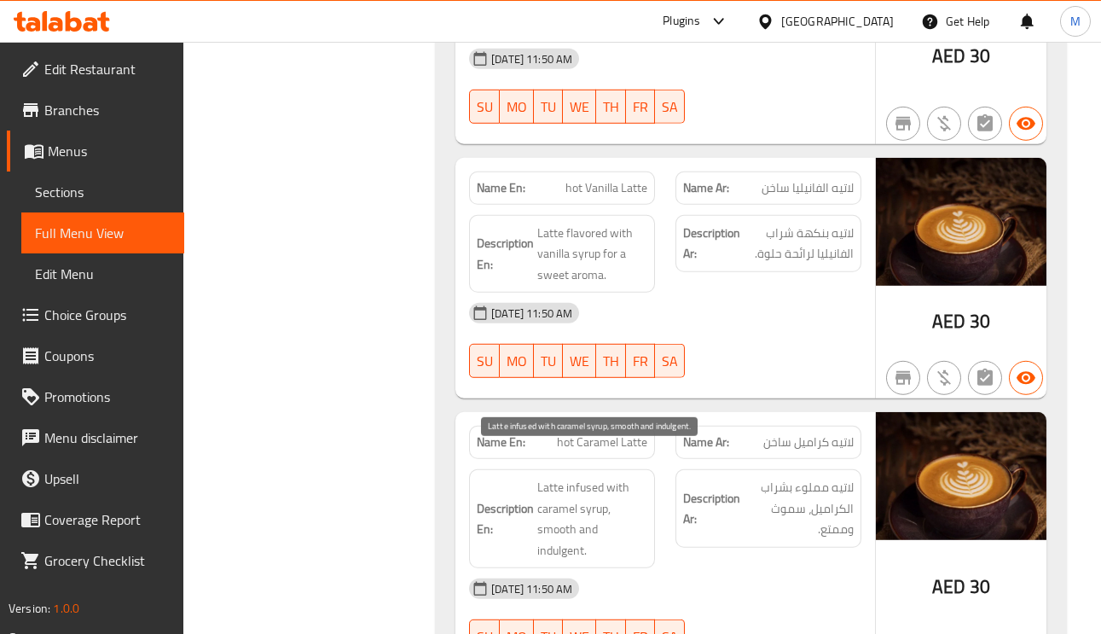
click at [603, 477] on span "Latte infused with caramel syrup, smooth and indulgent." at bounding box center [592, 519] width 110 height 84
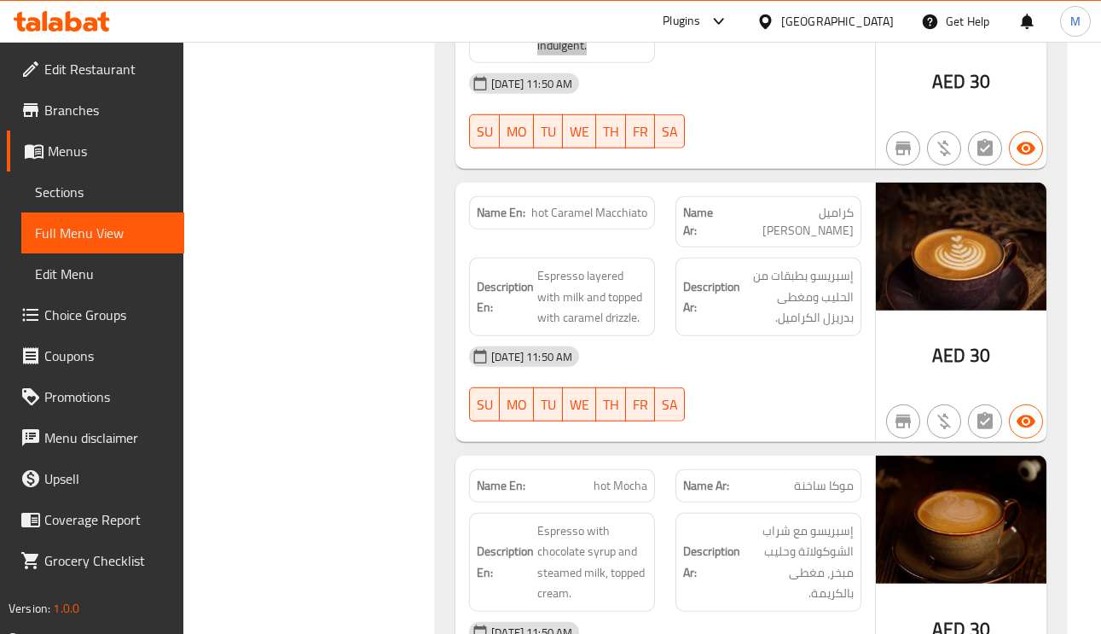
scroll to position [9083, 0]
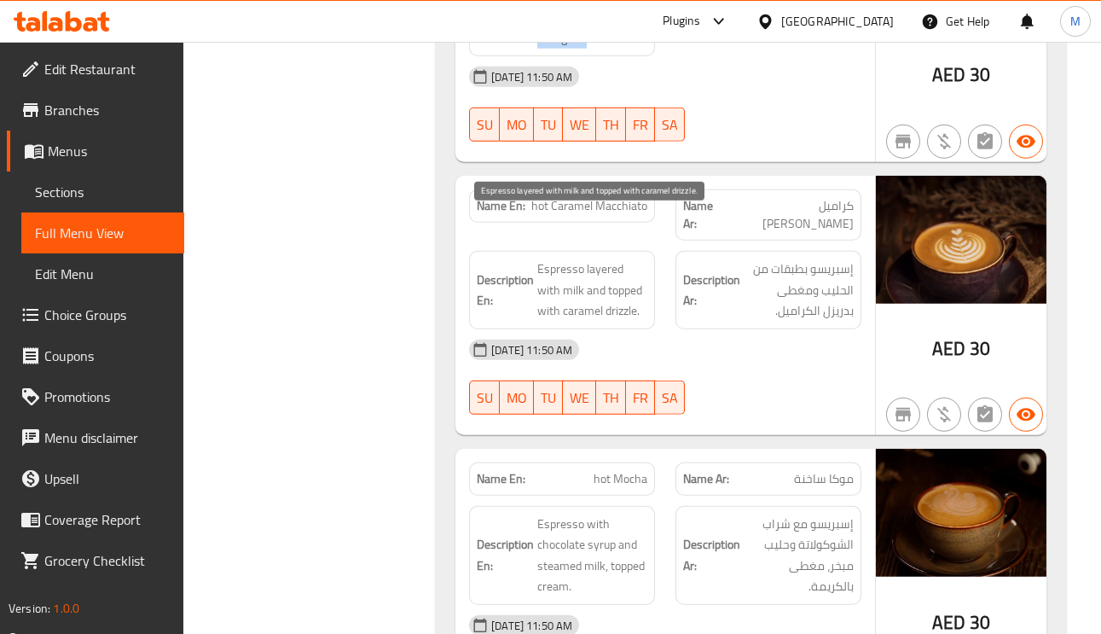
click at [551, 258] on span "Espresso layered with milk and topped with caramel drizzle." at bounding box center [592, 289] width 110 height 63
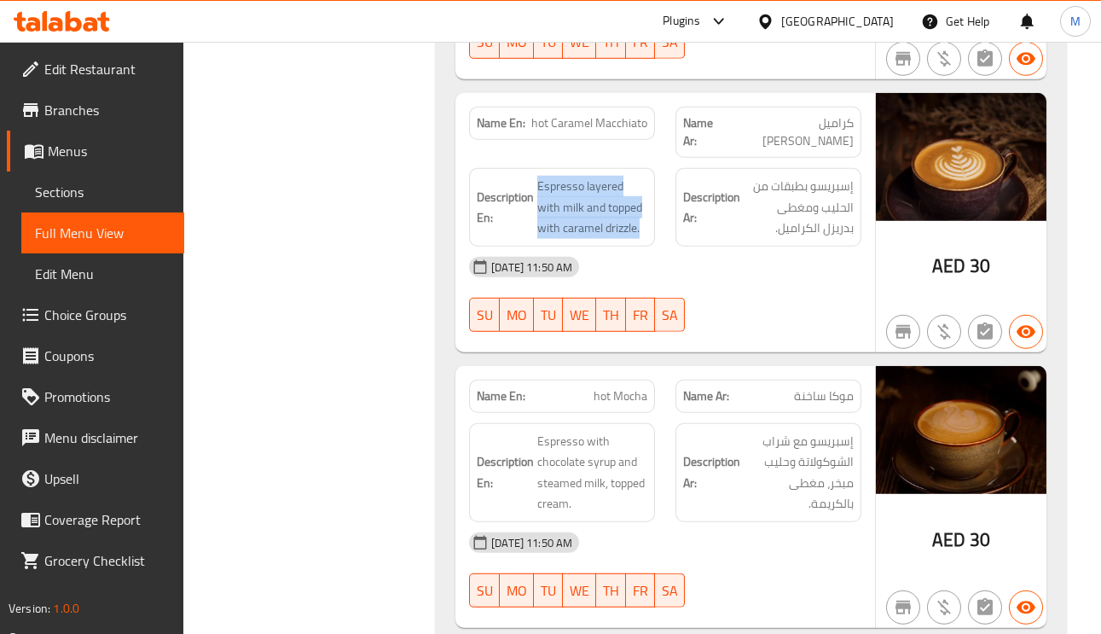
scroll to position [9211, 0]
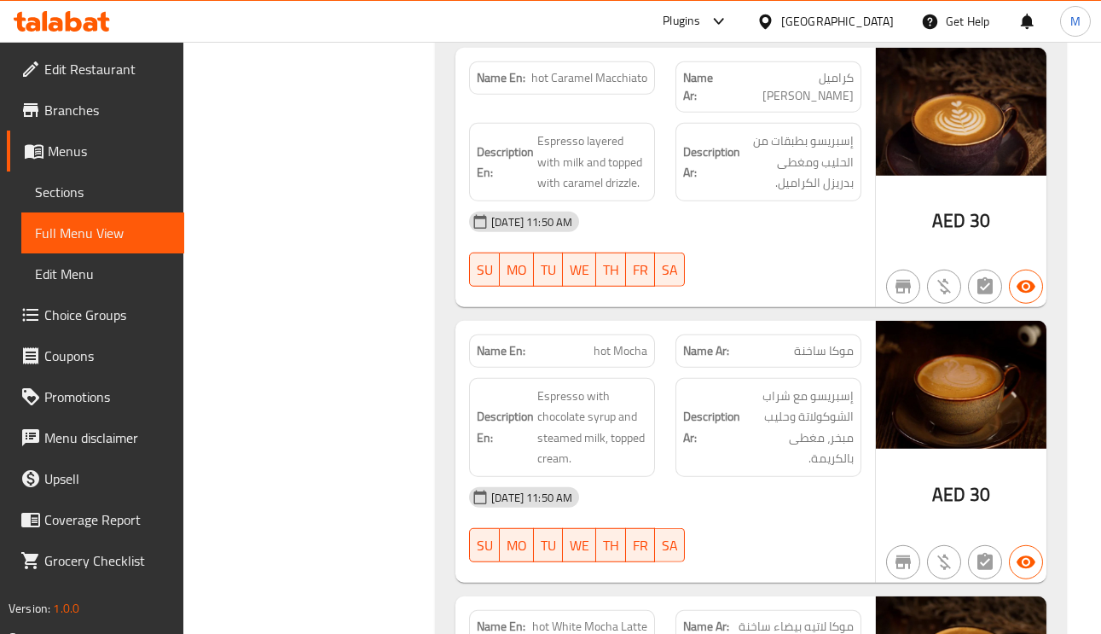
click at [785, 342] on p "Name Ar: موكا ساخنة" at bounding box center [768, 351] width 171 height 18
click at [602, 342] on span "hot Mocha" at bounding box center [621, 351] width 54 height 18
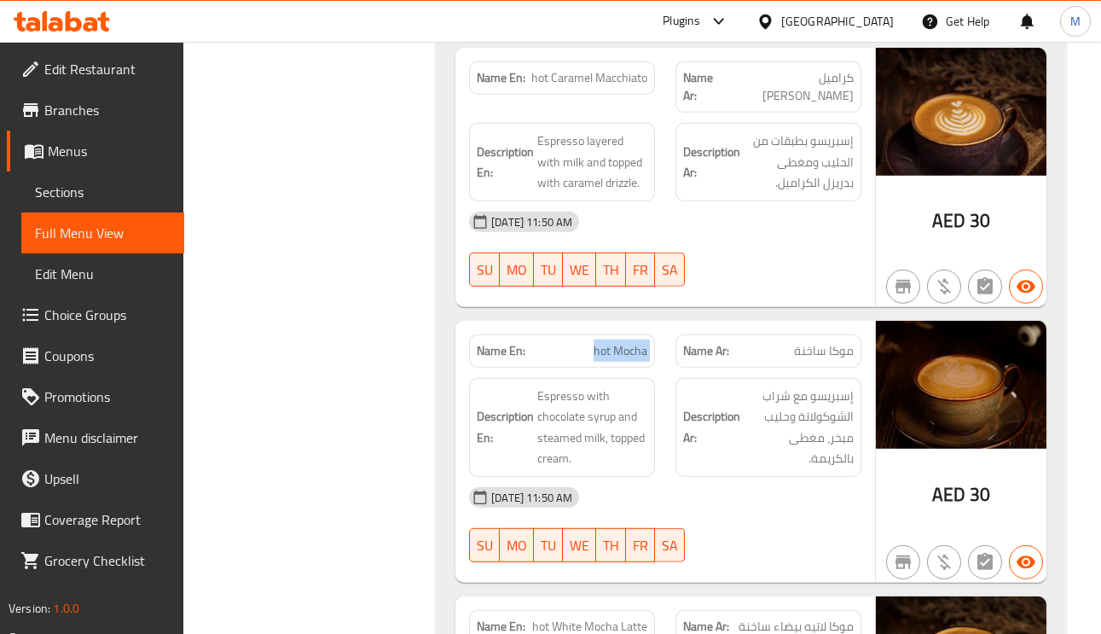
click at [602, 342] on span "hot Mocha" at bounding box center [621, 351] width 54 height 18
click at [832, 385] on span "إسبريسو مع شراب الشوكولاتة وحليب مبخر، مغطى بالكريمة." at bounding box center [799, 427] width 110 height 84
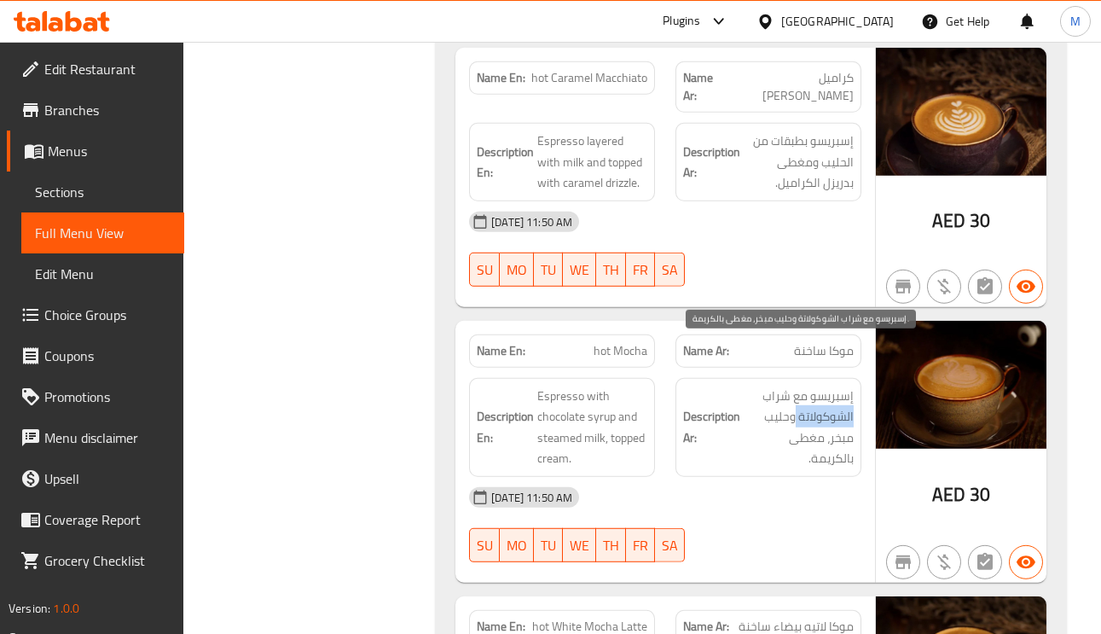
click at [832, 385] on span "إسبريسو مع شراب الشوكولاتة وحليب مبخر، مغطى بالكريمة." at bounding box center [799, 427] width 110 height 84
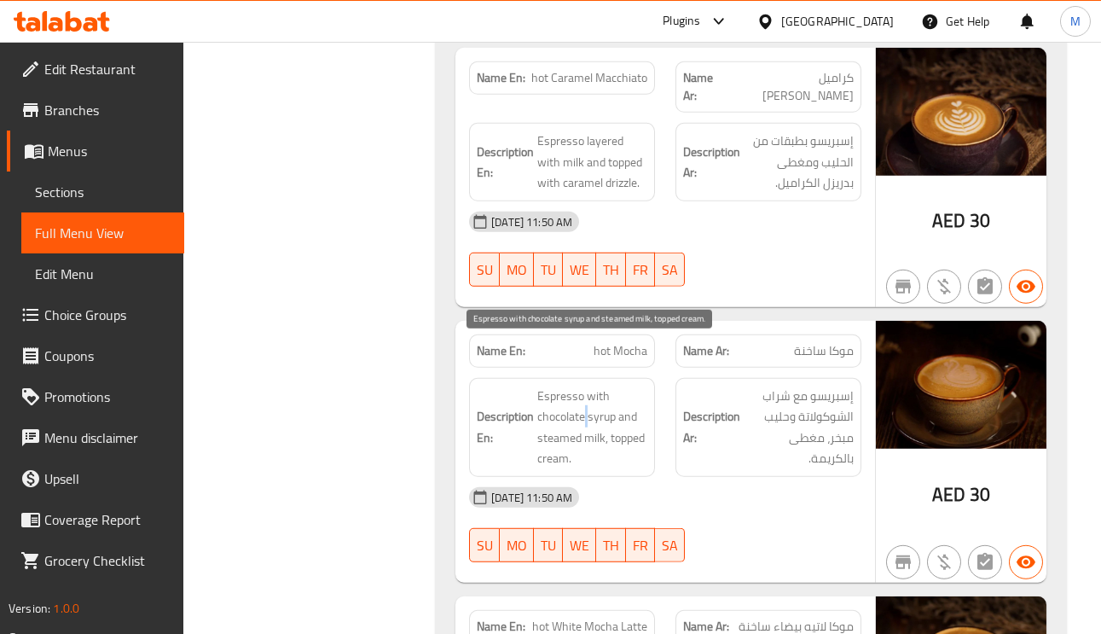
click at [586, 385] on span "Espresso with chocolate syrup and steamed milk, topped cream." at bounding box center [592, 427] width 110 height 84
click at [554, 385] on span "Espresso with chocolate syrup and steamed milk, topped cream." at bounding box center [592, 427] width 110 height 84
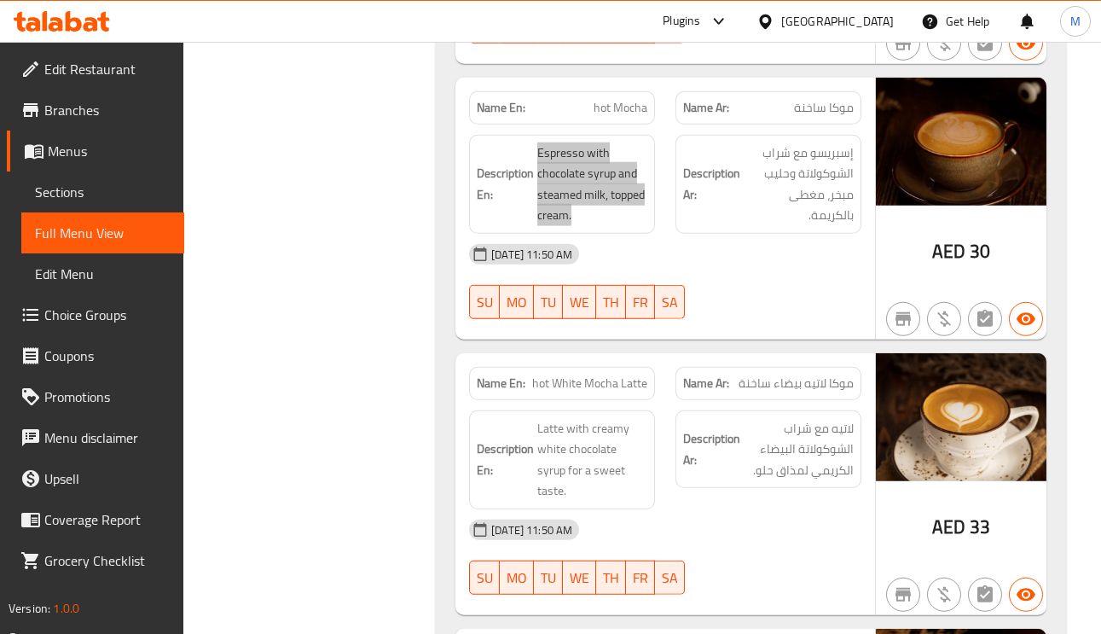
scroll to position [9467, 0]
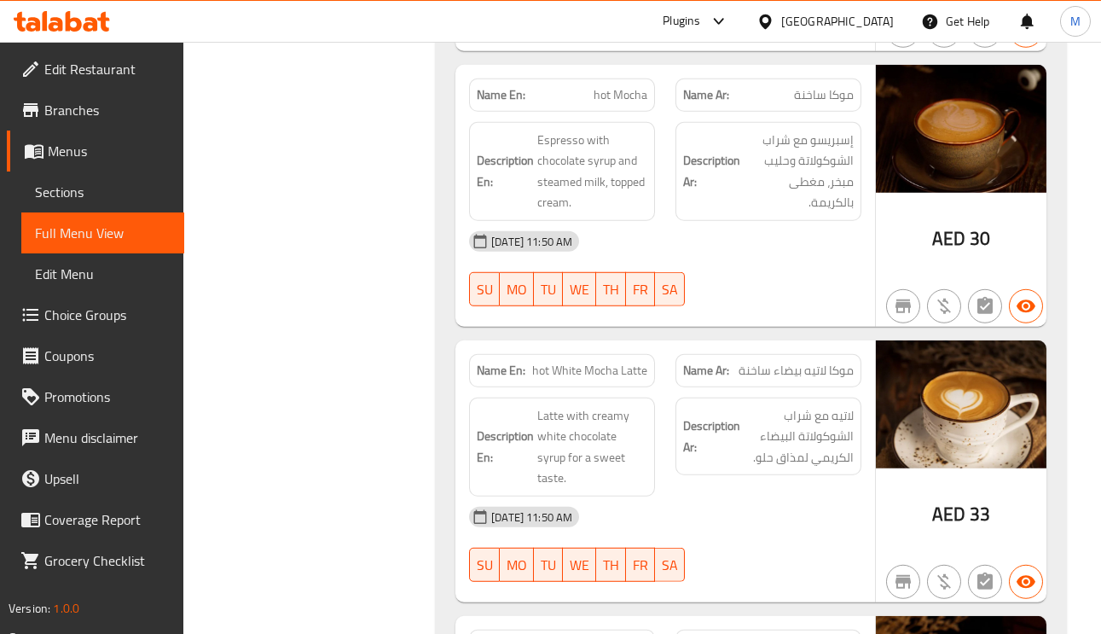
click at [637, 362] on span "hot White Mocha Latte" at bounding box center [589, 371] width 115 height 18
click at [782, 362] on span "موكا لاتيه بيضاء ساخنة" at bounding box center [796, 371] width 115 height 18
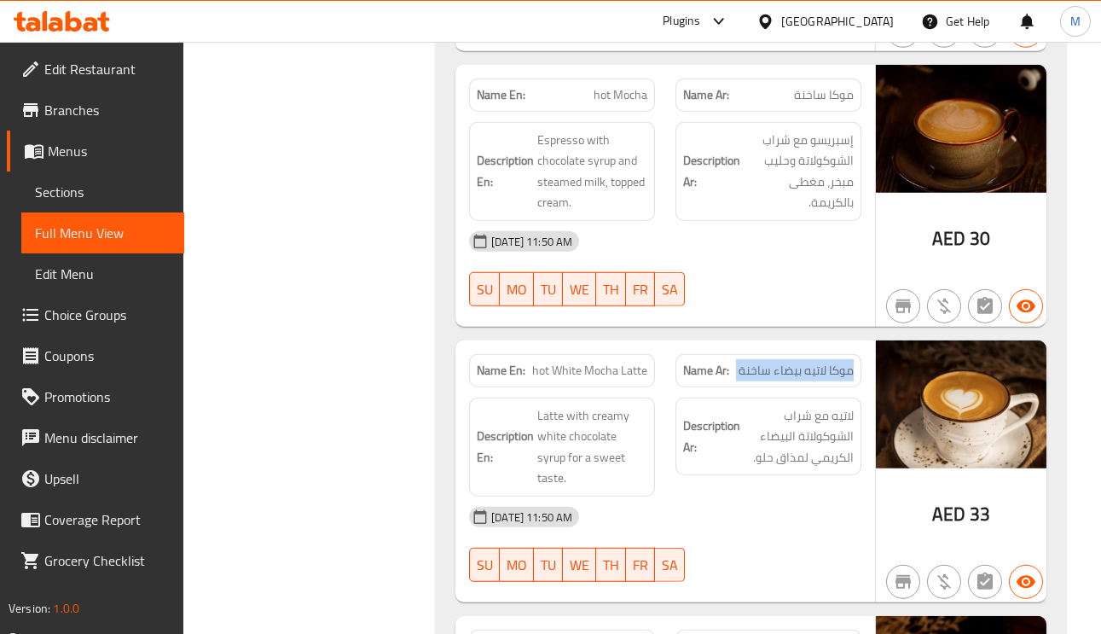
click at [774, 362] on span "موكا لاتيه بيضاء ساخنة" at bounding box center [796, 371] width 115 height 18
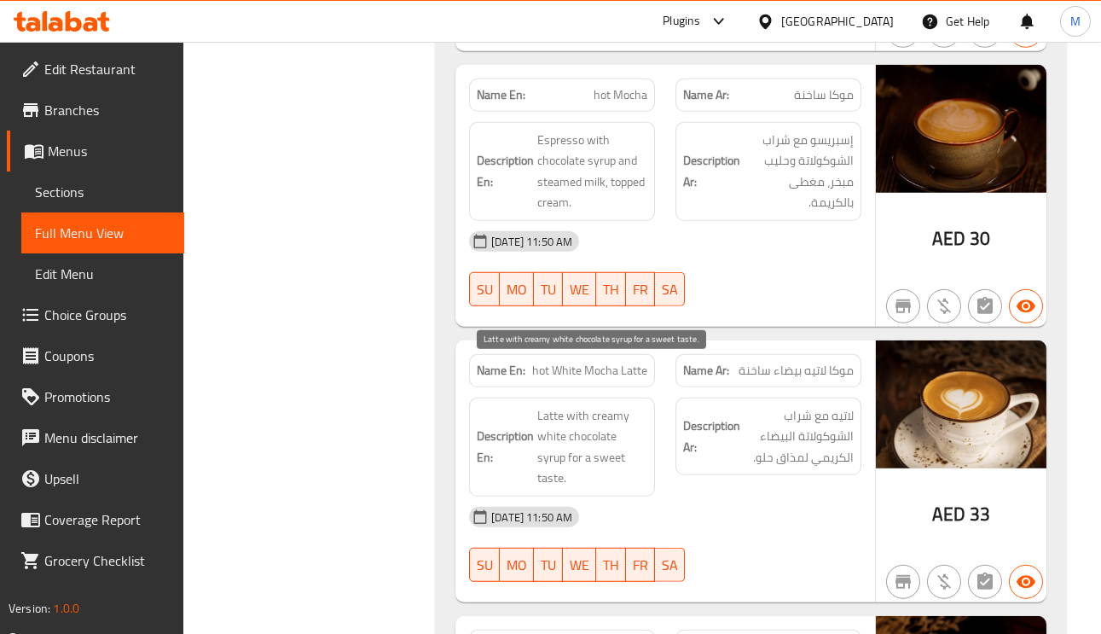
click at [612, 405] on span "Latte with creamy white chocolate syrup for a sweet taste." at bounding box center [592, 447] width 110 height 84
click at [590, 418] on span "Latte with creamy white chocolate syrup for a sweet taste." at bounding box center [592, 447] width 110 height 84
click at [590, 417] on span "Latte with creamy white chocolate syrup for a sweet taste." at bounding box center [592, 447] width 110 height 84
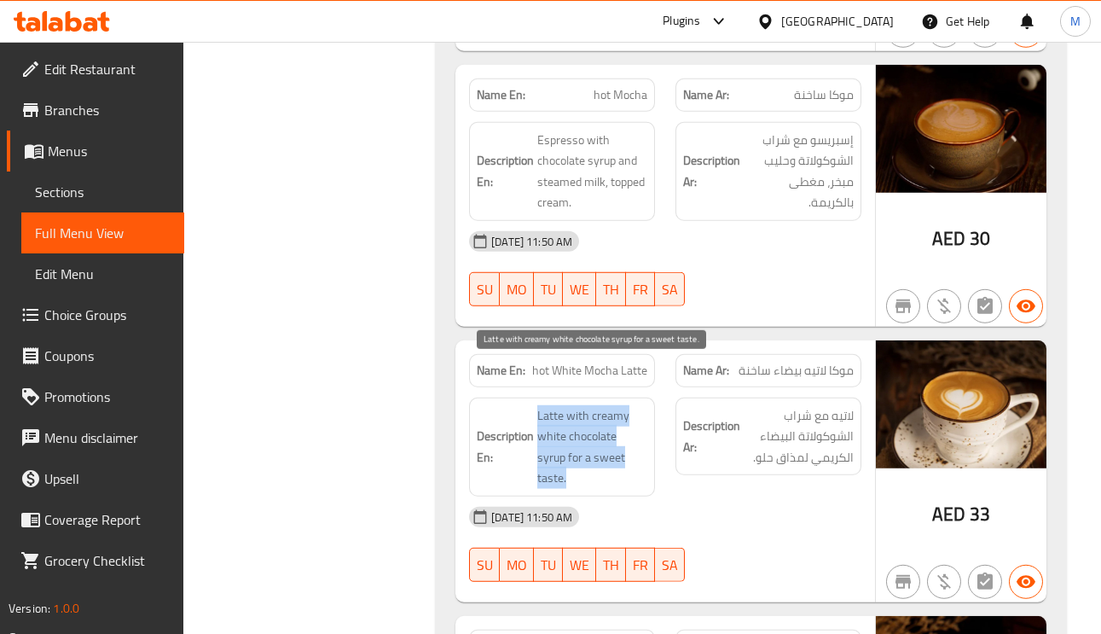
click at [590, 417] on span "Latte with creamy white chocolate syrup for a sweet taste." at bounding box center [592, 447] width 110 height 84
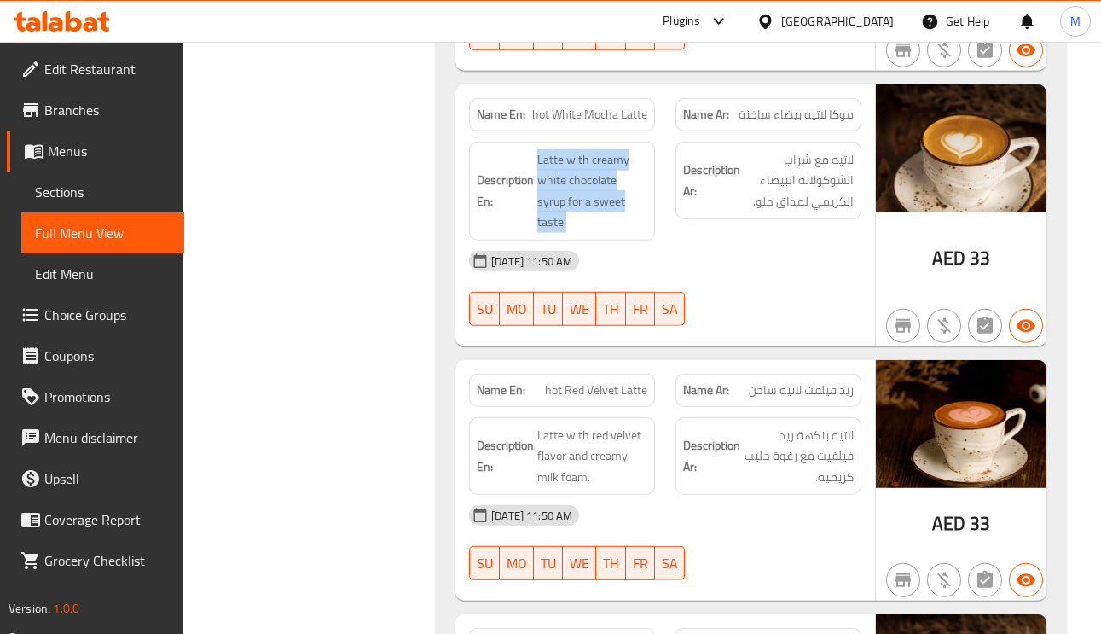
click at [793, 381] on span "ريد فيلفت لاتيه ساخن" at bounding box center [801, 390] width 105 height 18
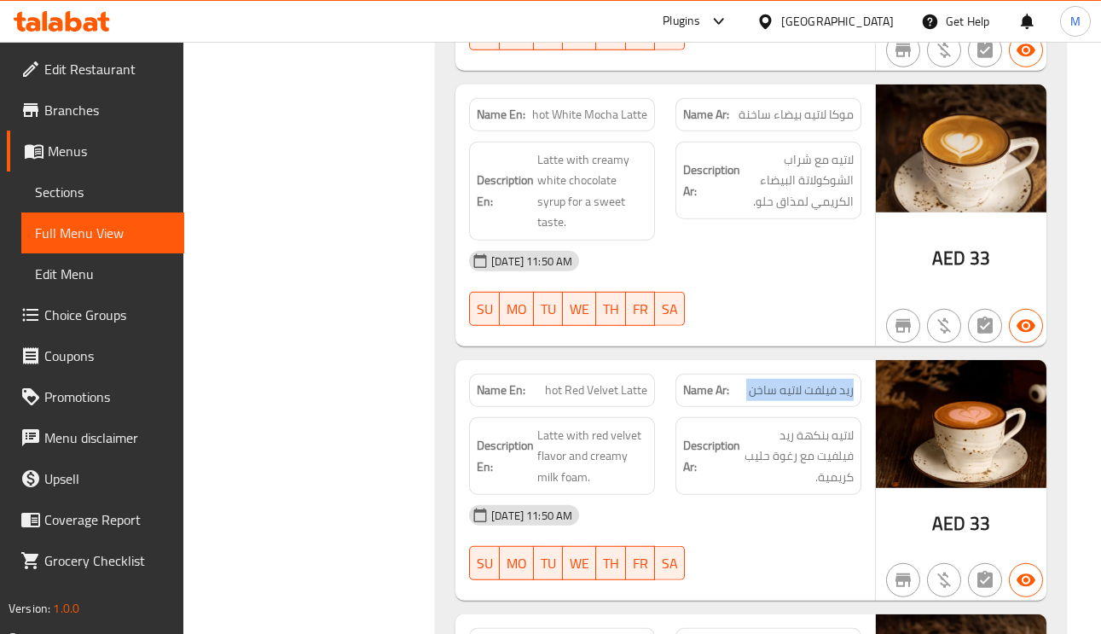
click at [793, 381] on span "ريد فيلفت لاتيه ساخن" at bounding box center [801, 390] width 105 height 18
click at [588, 381] on span "hot Red Velvet Latte" at bounding box center [596, 390] width 102 height 18
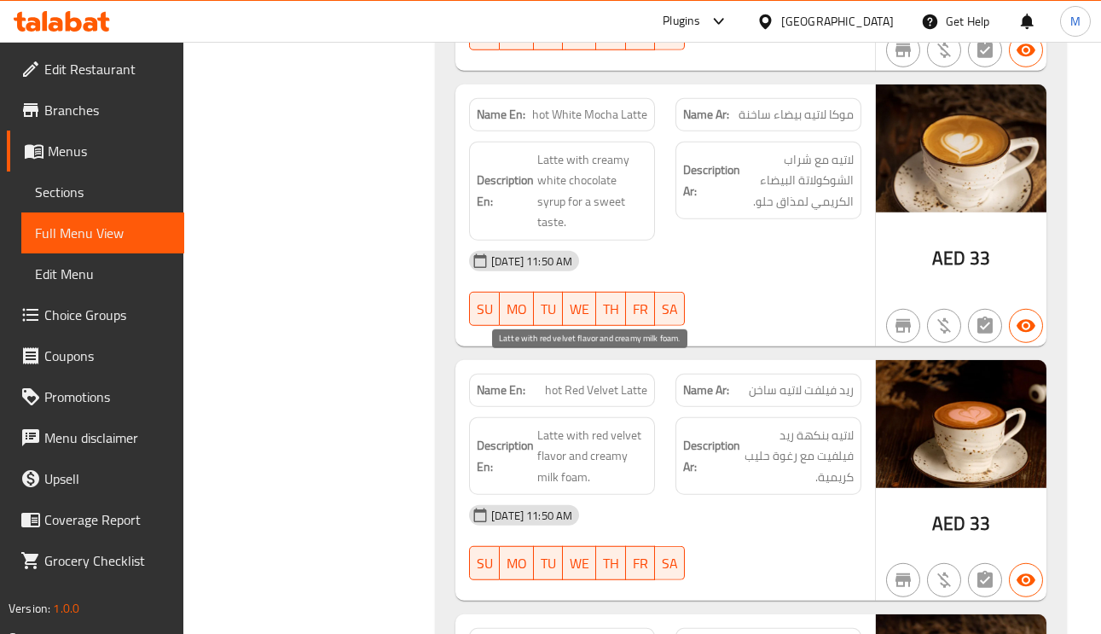
click at [557, 425] on span "Latte with red velvet flavor and creamy milk foam." at bounding box center [592, 456] width 110 height 63
click at [629, 425] on span "Latte with red velvet flavor and creamy milk foam." at bounding box center [592, 456] width 110 height 63
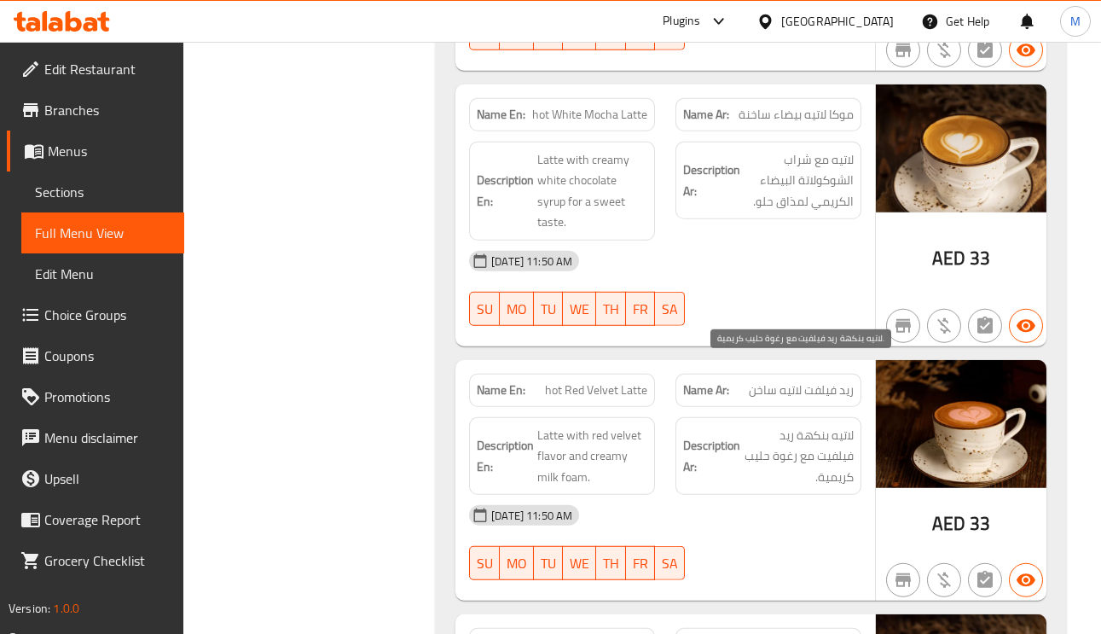
click at [815, 425] on span "لاتيه بنكهة ريد فيلفيت مع رغوة حليب كريمية." at bounding box center [799, 456] width 110 height 63
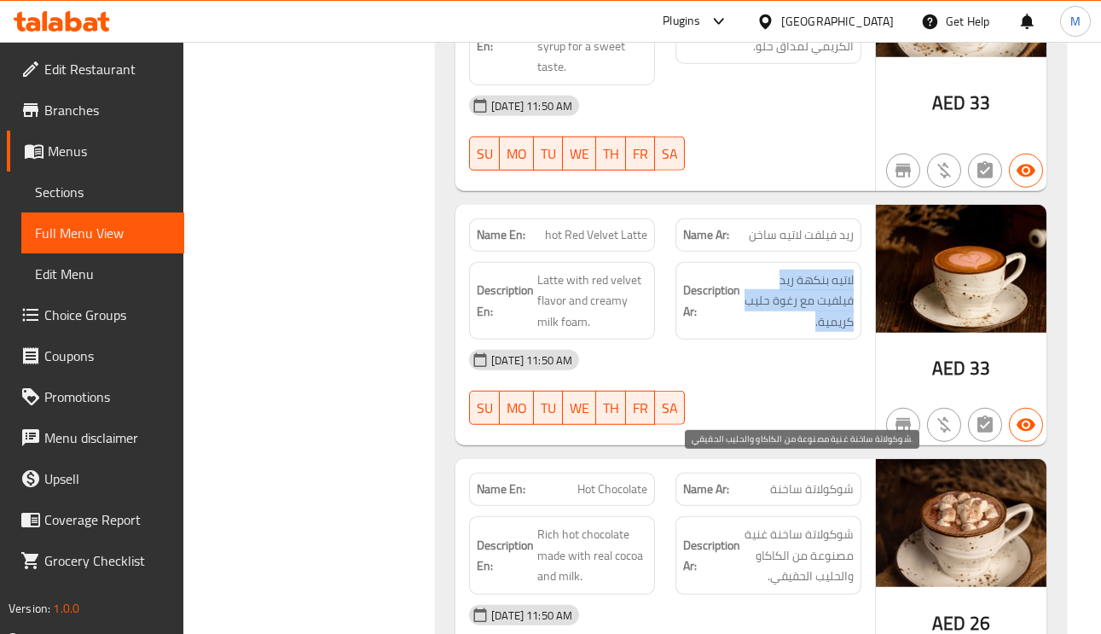
scroll to position [9979, 0]
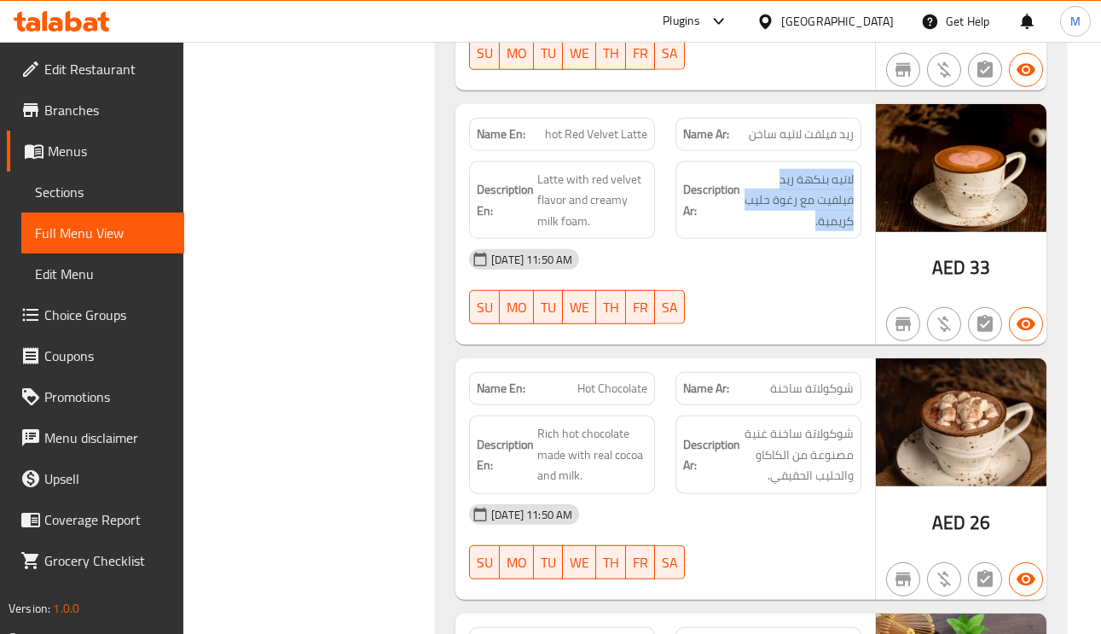
click at [820, 380] on span "شوكولاتة ساخنة" at bounding box center [812, 389] width 84 height 18
click at [606, 380] on span "Hot Chocolate" at bounding box center [612, 389] width 70 height 18
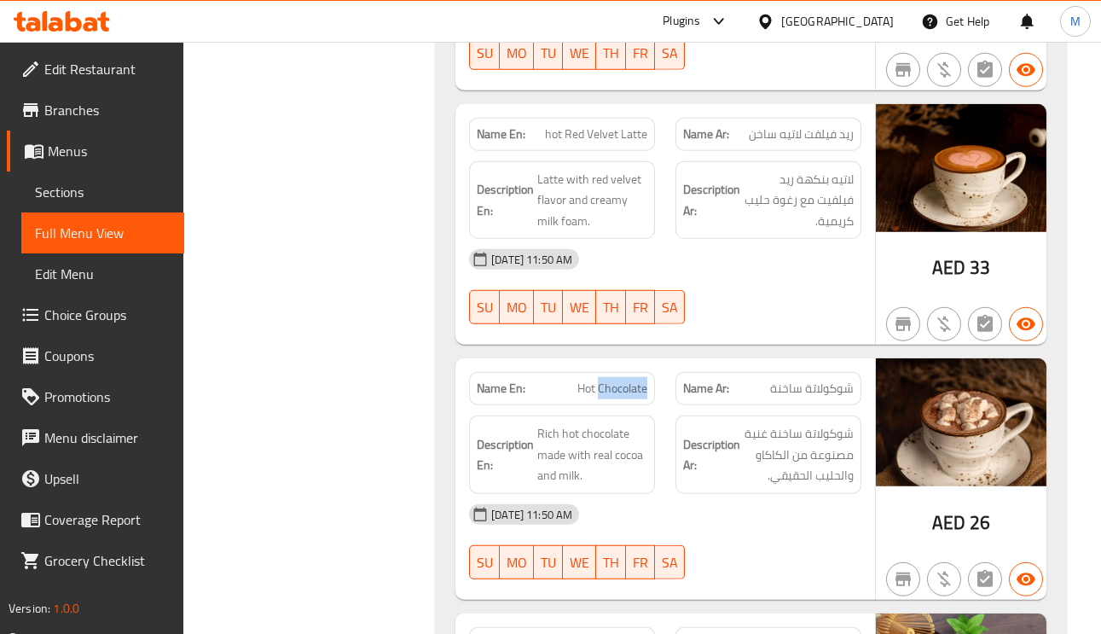
click at [606, 380] on span "Hot Chocolate" at bounding box center [612, 389] width 70 height 18
click at [814, 380] on span "شوكولاتة ساخنة" at bounding box center [812, 389] width 84 height 18
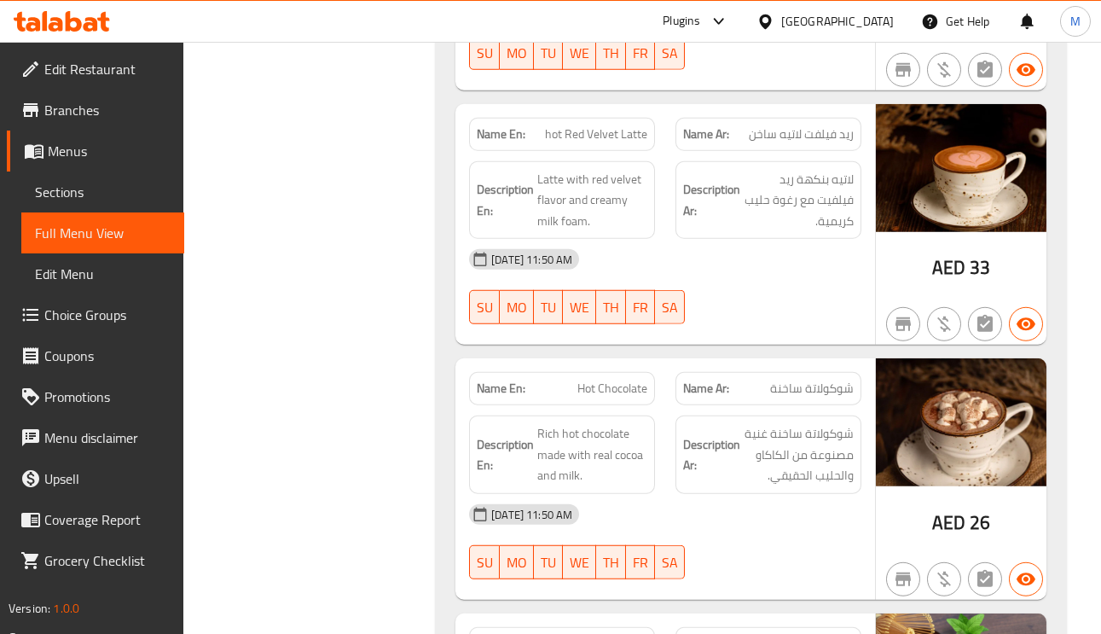
click at [614, 380] on span "Hot Chocolate" at bounding box center [612, 389] width 70 height 18
click at [539, 423] on span "Rich hot chocolate made with real cocoa and milk." at bounding box center [592, 454] width 110 height 63
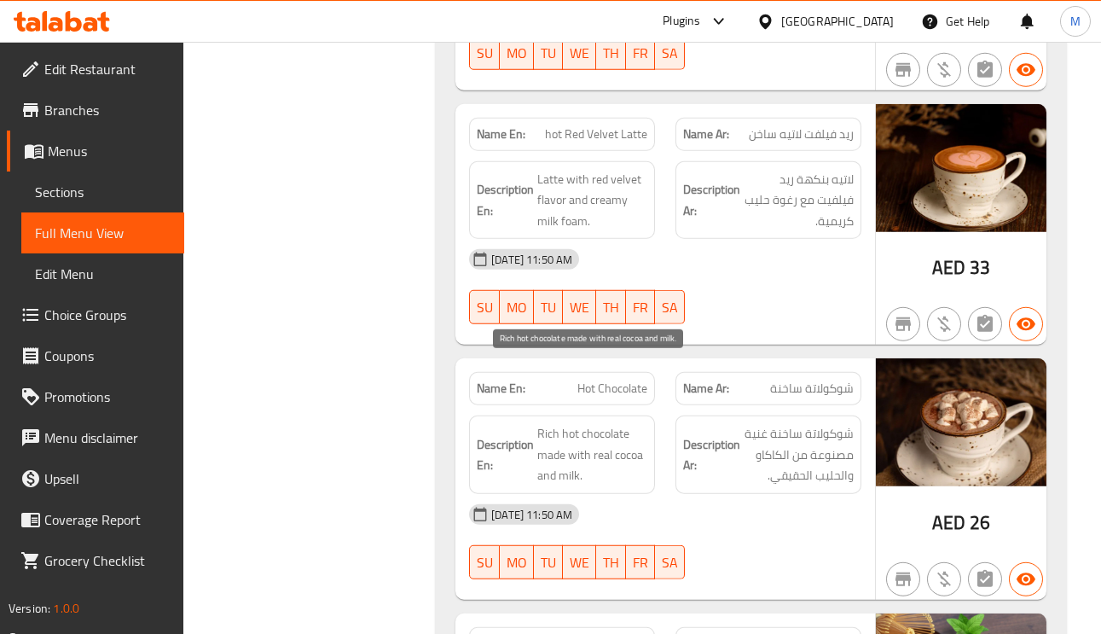
click at [577, 423] on span "Rich hot chocolate made with real cocoa and milk." at bounding box center [592, 454] width 110 height 63
click at [580, 423] on span "Rich hot chocolate made with real cocoa and milk." at bounding box center [592, 454] width 110 height 63
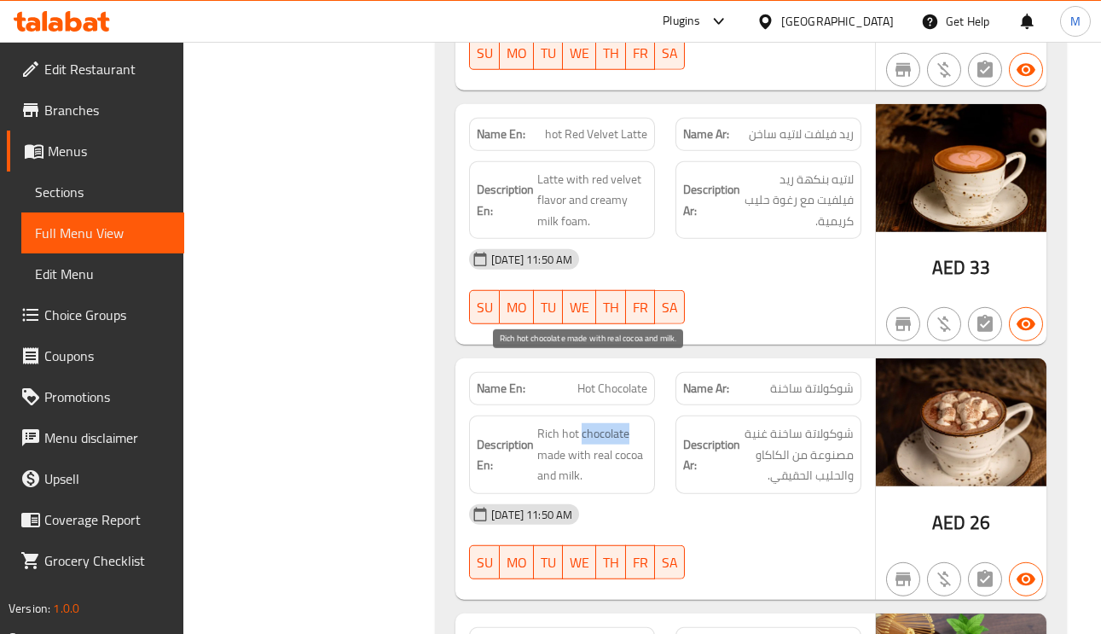
click at [574, 423] on span "Rich hot chocolate made with real cocoa and milk." at bounding box center [592, 454] width 110 height 63
click at [579, 423] on span "Rich hot chocolate made with real cocoa and milk." at bounding box center [592, 454] width 110 height 63
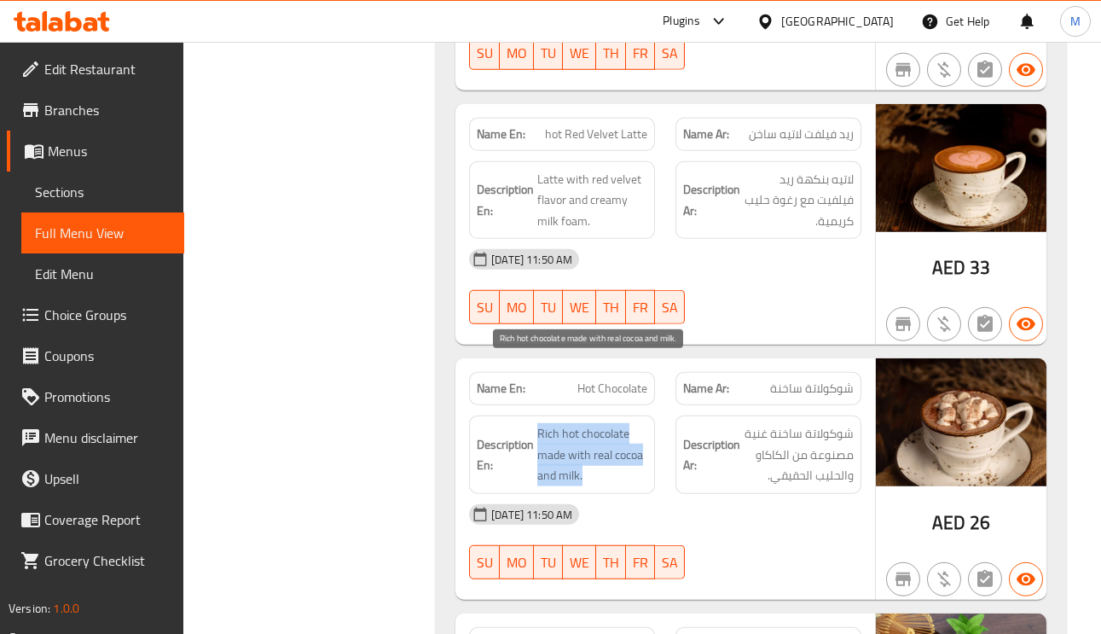
click at [579, 423] on span "Rich hot chocolate made with real cocoa and milk." at bounding box center [592, 454] width 110 height 63
click at [571, 423] on span "Rich hot chocolate made with real cocoa and milk." at bounding box center [592, 454] width 110 height 63
click at [556, 423] on span "Rich hot chocolate made with real cocoa and milk." at bounding box center [592, 454] width 110 height 63
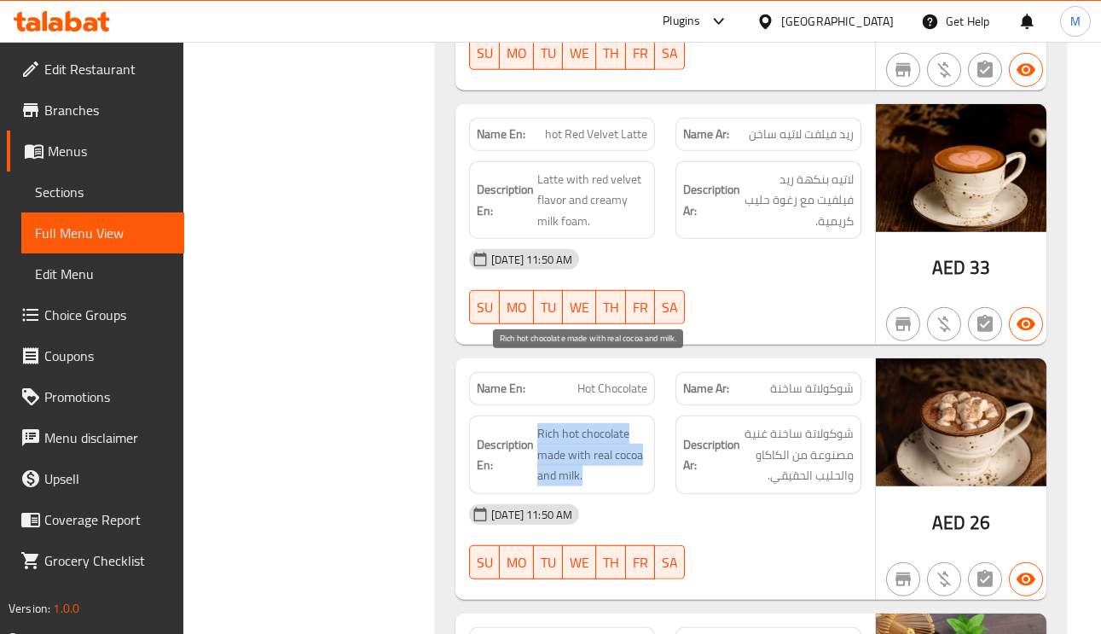
click at [556, 423] on span "Rich hot chocolate made with real cocoa and milk." at bounding box center [592, 454] width 110 height 63
click at [539, 423] on span "Rich hot chocolate made with real cocoa and milk." at bounding box center [592, 454] width 110 height 63
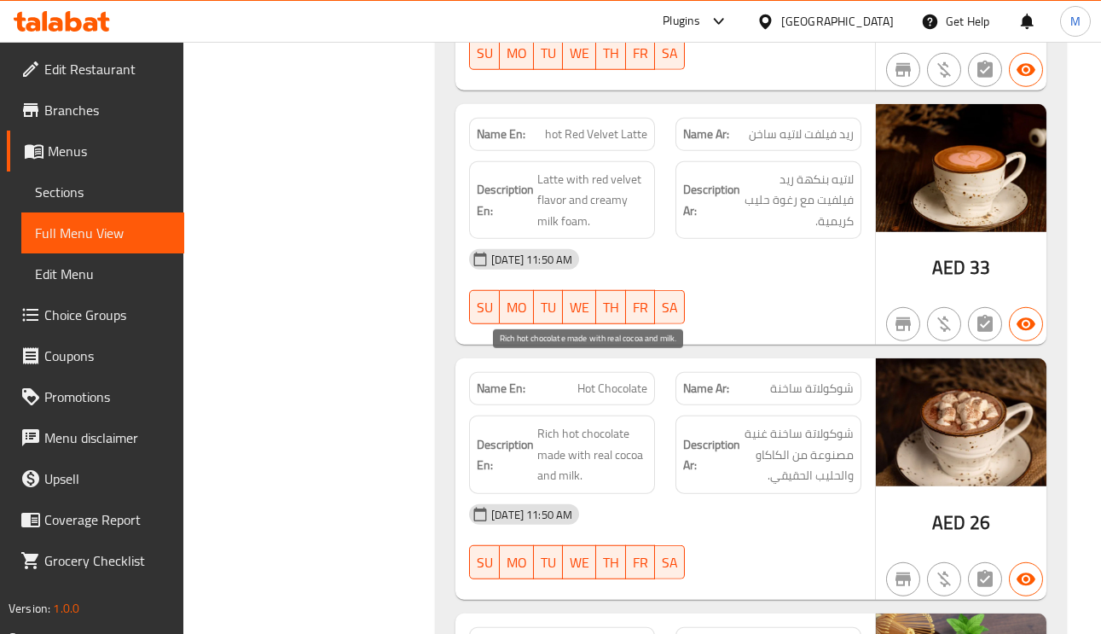
click at [539, 423] on span "Rich hot chocolate made with real cocoa and milk." at bounding box center [592, 454] width 110 height 63
click at [543, 423] on span "Rich hot chocolate made with real cocoa and milk." at bounding box center [592, 454] width 110 height 63
click at [555, 423] on span "Rich hot chocolate made with real cocoa and milk." at bounding box center [592, 454] width 110 height 63
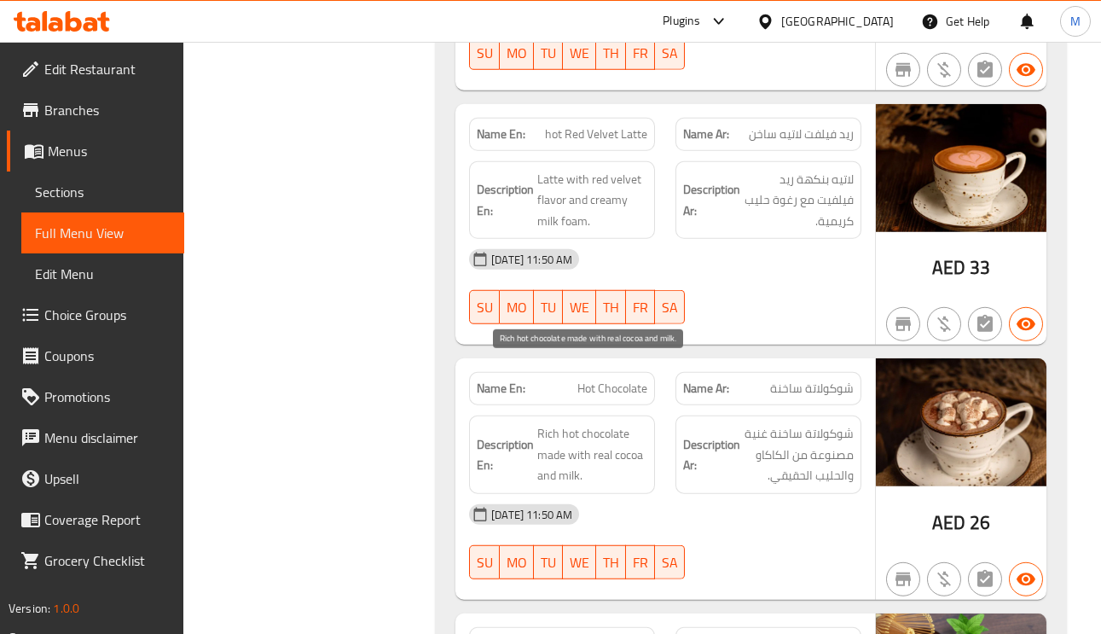
click at [555, 423] on span "Rich hot chocolate made with real cocoa and milk." at bounding box center [592, 454] width 110 height 63
click at [557, 423] on span "Rich hot chocolate made with real cocoa and milk." at bounding box center [592, 454] width 110 height 63
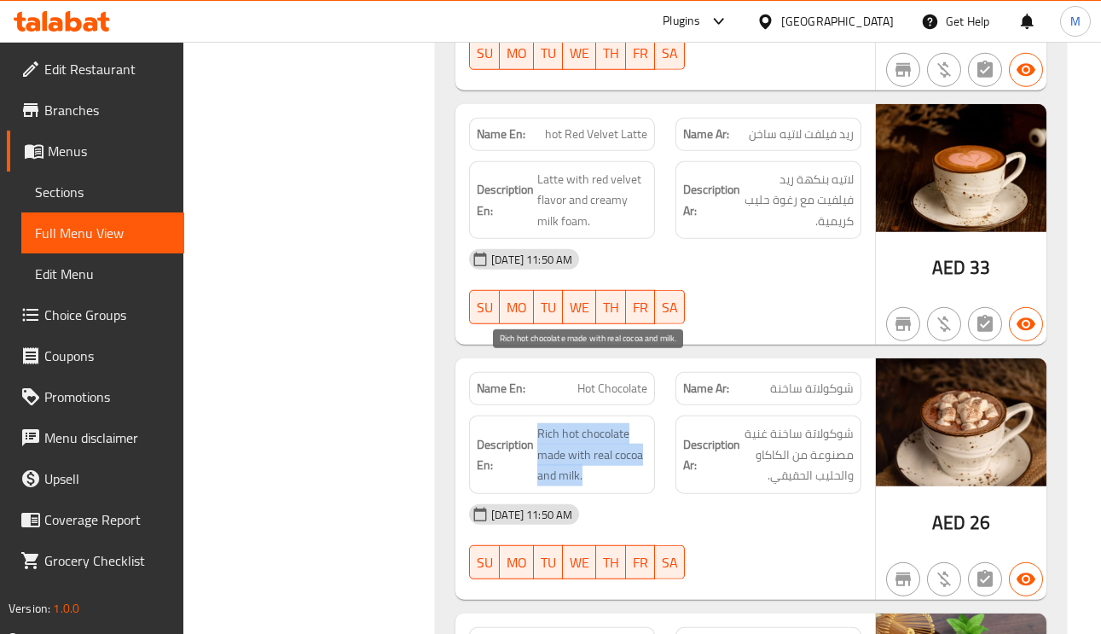
click at [569, 423] on span "Rich hot chocolate made with real cocoa and milk." at bounding box center [592, 454] width 110 height 63
click at [545, 423] on span "Rich hot chocolate made with real cocoa and milk." at bounding box center [592, 454] width 110 height 63
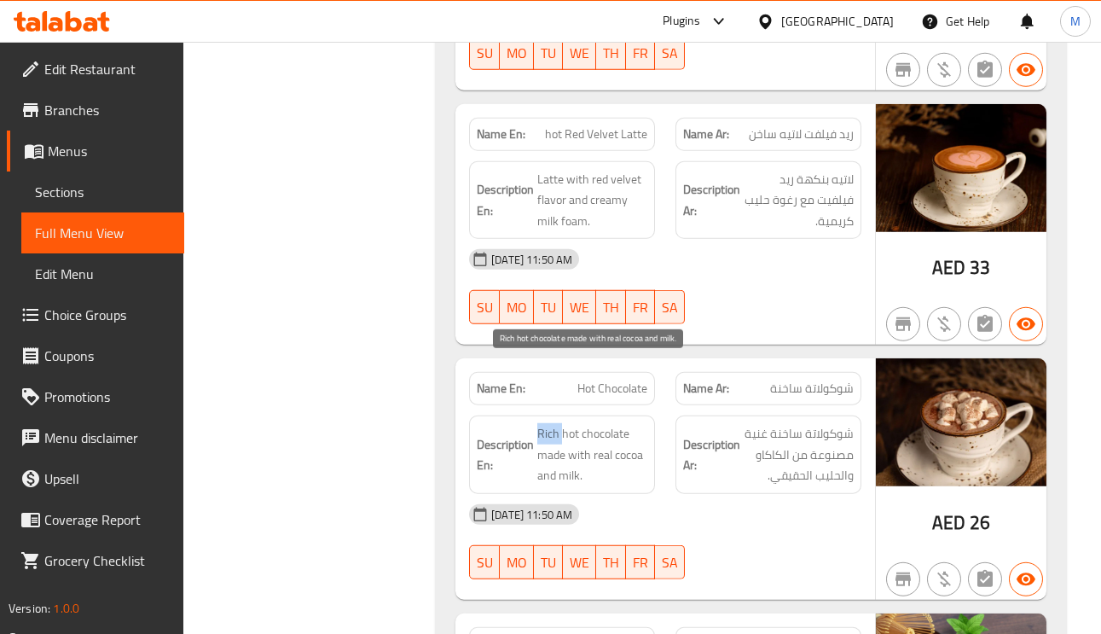
click at [545, 423] on span "Rich hot chocolate made with real cocoa and milk." at bounding box center [592, 454] width 110 height 63
click at [555, 423] on span "Rich hot chocolate made with real cocoa and milk." at bounding box center [592, 454] width 110 height 63
click at [602, 423] on span "Rich hot chocolate made with real cocoa and milk." at bounding box center [592, 454] width 110 height 63
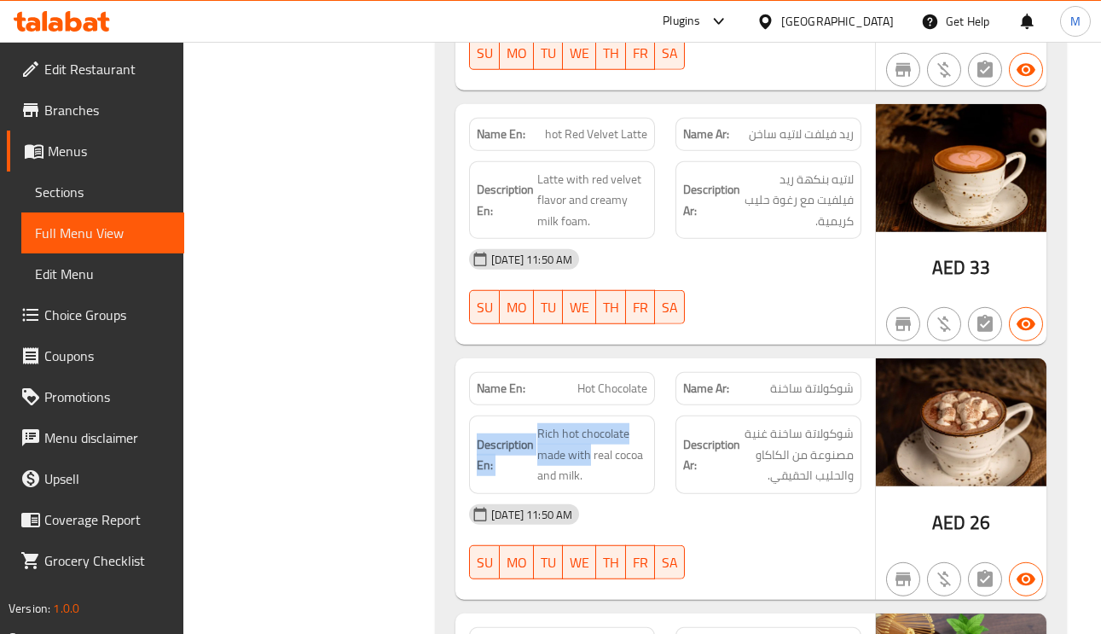
drag, startPoint x: 588, startPoint y: 395, endPoint x: 531, endPoint y: 386, distance: 56.9
click at [548, 423] on span "Rich hot chocolate made with real cocoa and milk." at bounding box center [592, 454] width 110 height 63
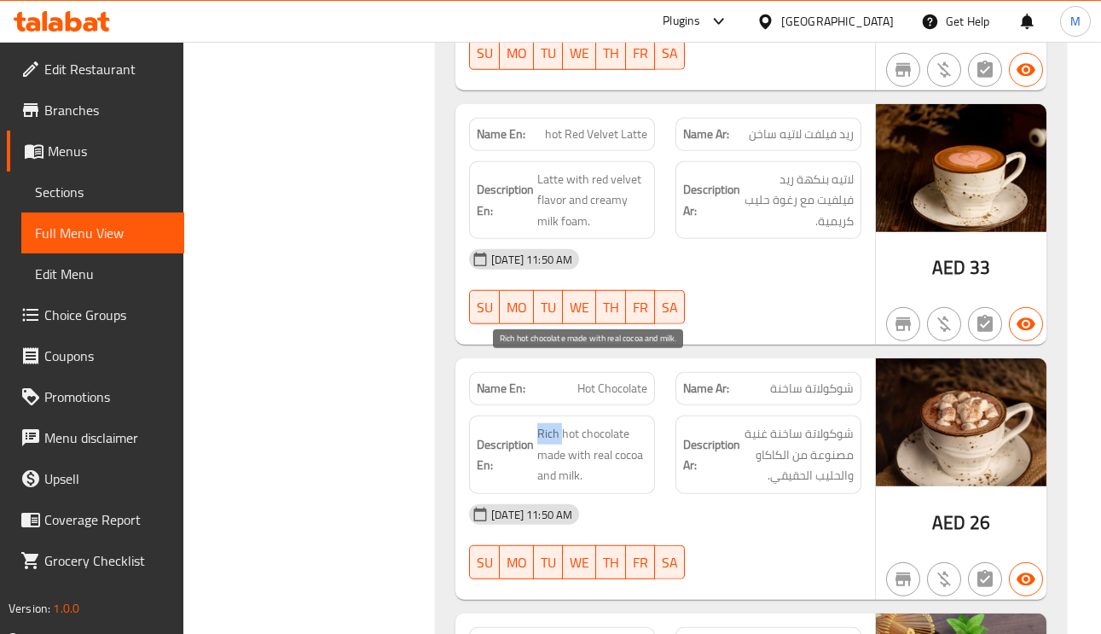
click at [548, 423] on span "Rich hot chocolate made with real cocoa and milk." at bounding box center [592, 454] width 110 height 63
click at [583, 423] on span "Rich hot chocolate made with real cocoa and milk." at bounding box center [592, 454] width 110 height 63
click at [609, 423] on span "Rich hot chocolate made with real cocoa and milk." at bounding box center [592, 454] width 110 height 63
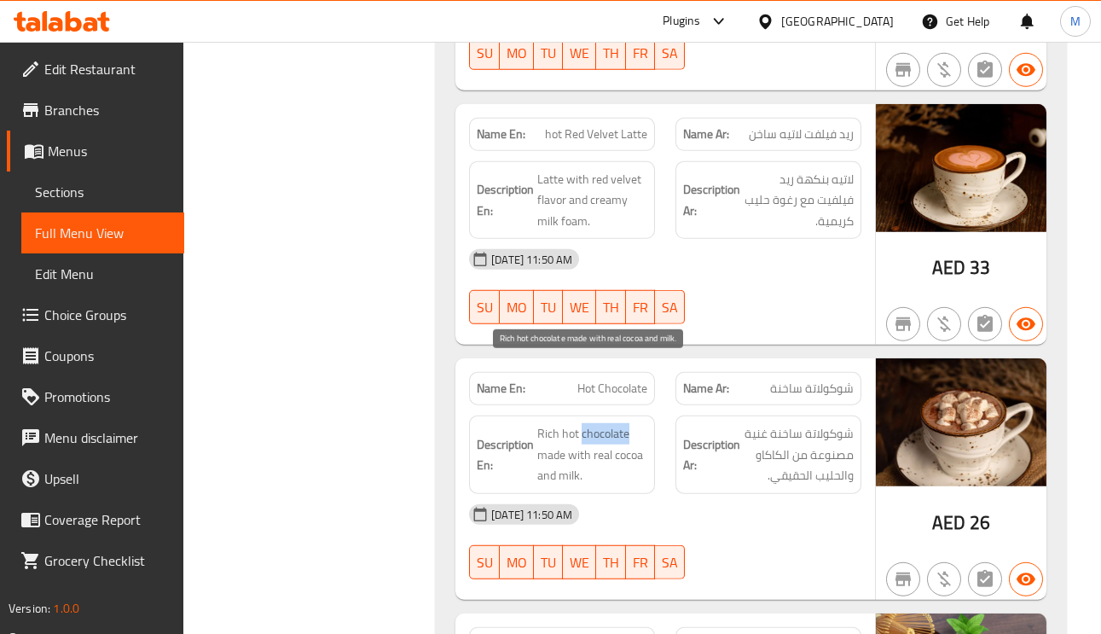
click at [609, 423] on span "Rich hot chocolate made with real cocoa and milk." at bounding box center [592, 454] width 110 height 63
click at [568, 423] on span "Rich hot chocolate made with real cocoa and milk." at bounding box center [592, 454] width 110 height 63
click at [567, 423] on span "Rich hot chocolate made with real cocoa and milk." at bounding box center [592, 454] width 110 height 63
click at [566, 423] on span "Rich hot chocolate made with real cocoa and milk." at bounding box center [592, 454] width 110 height 63
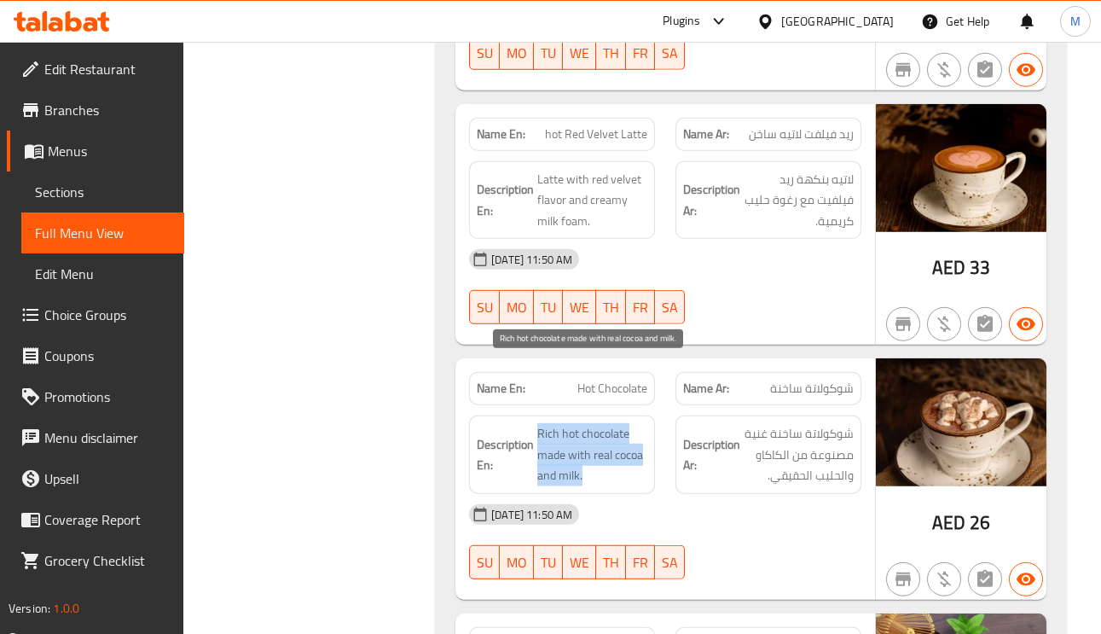
click at [591, 423] on span "Rich hot chocolate made with real cocoa and milk." at bounding box center [592, 454] width 110 height 63
click at [592, 423] on span "Rich hot chocolate made with real cocoa and milk." at bounding box center [592, 454] width 110 height 63
click at [548, 423] on span "Rich hot chocolate made with real cocoa and milk." at bounding box center [592, 454] width 110 height 63
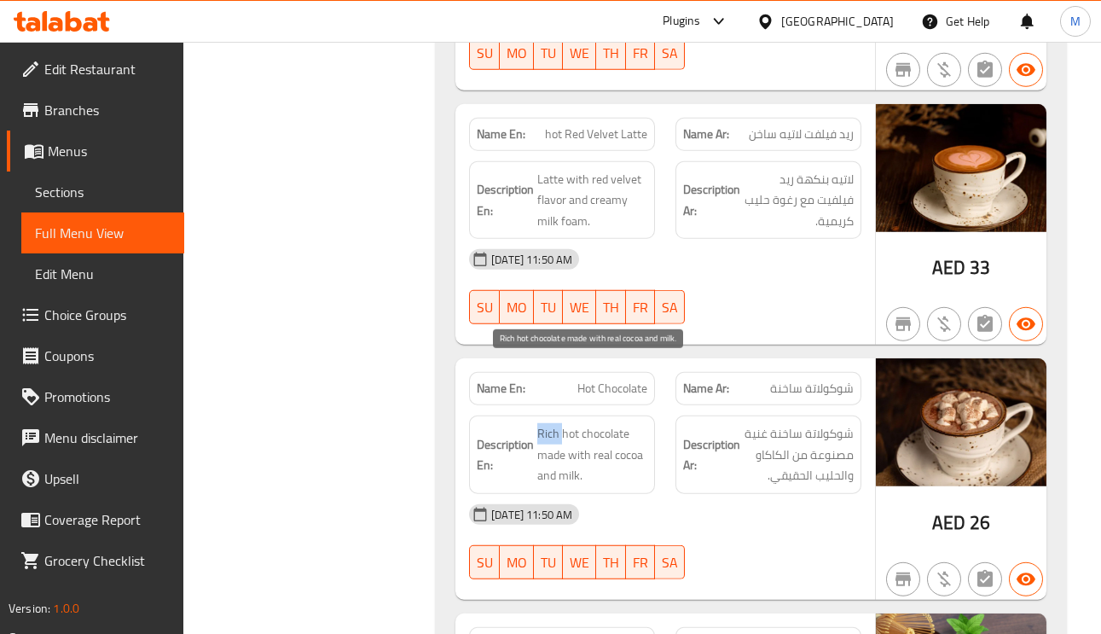
click at [540, 423] on span "Rich hot chocolate made with real cocoa and milk." at bounding box center [592, 454] width 110 height 63
click at [544, 423] on span "Rich hot chocolate made with real cocoa and milk." at bounding box center [592, 454] width 110 height 63
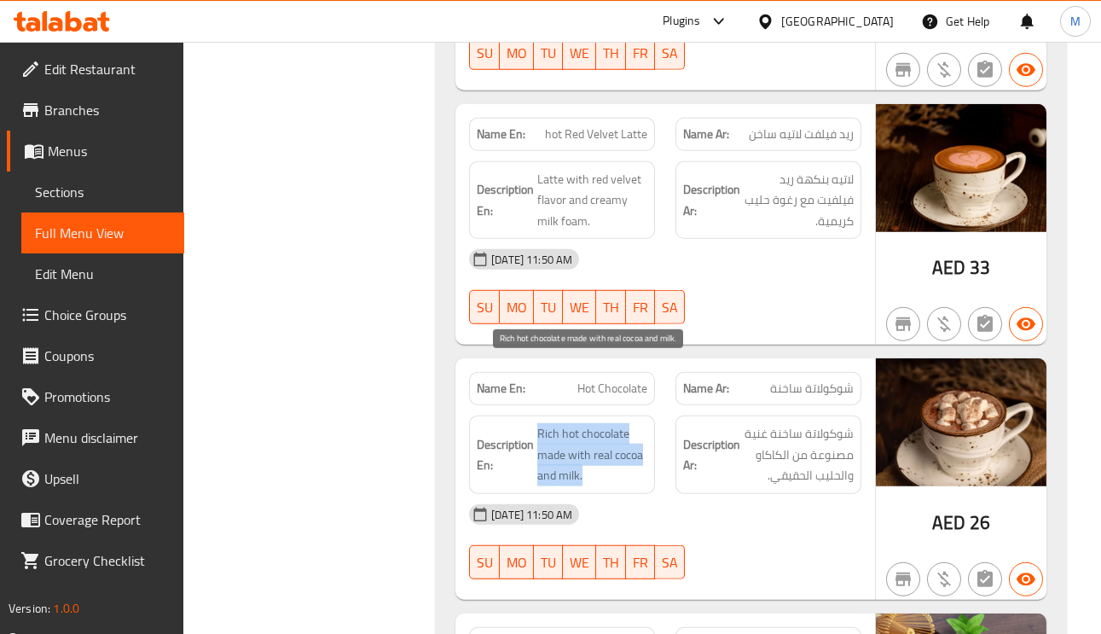
click at [622, 423] on span "Rich hot chocolate made with real cocoa and milk." at bounding box center [592, 454] width 110 height 63
drag, startPoint x: 632, startPoint y: 371, endPoint x: 536, endPoint y: 371, distance: 95.5
click at [537, 423] on span "Rich hot chocolate made with real cocoa and milk." at bounding box center [592, 454] width 110 height 63
click at [544, 423] on span "Rich hot chocolate made with real cocoa and milk." at bounding box center [592, 454] width 110 height 63
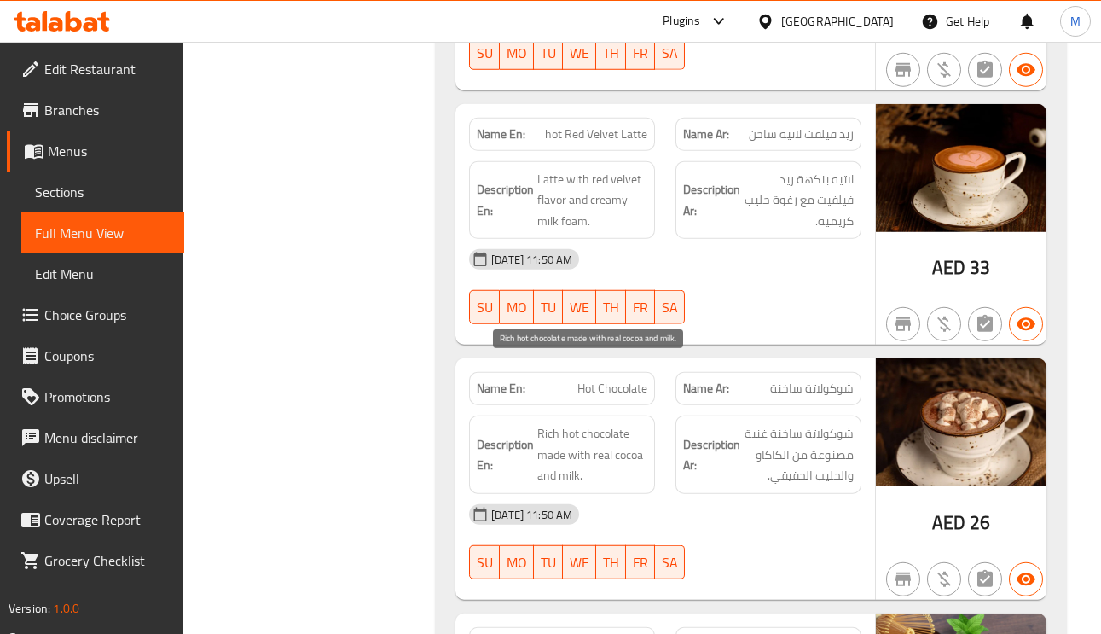
click at [544, 423] on span "Rich hot chocolate made with real cocoa and milk." at bounding box center [592, 454] width 110 height 63
click at [555, 423] on span "Rich hot chocolate made with real cocoa and milk." at bounding box center [592, 454] width 110 height 63
click at [561, 423] on span "Rich hot chocolate made with real cocoa and milk." at bounding box center [592, 454] width 110 height 63
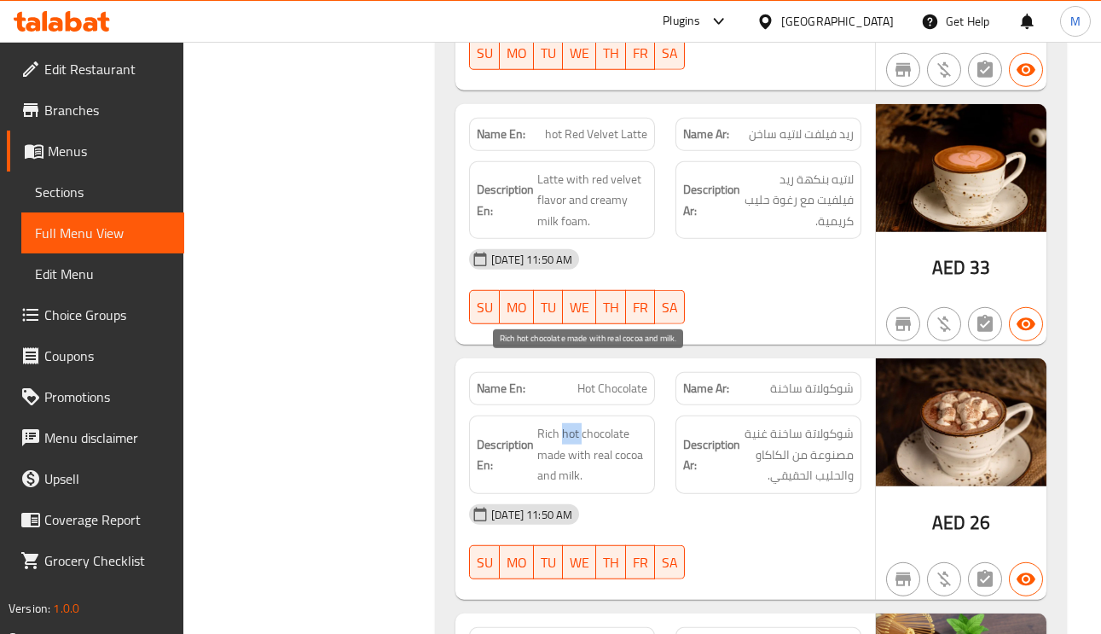
click at [561, 423] on span "Rich hot chocolate made with real cocoa and milk." at bounding box center [592, 454] width 110 height 63
click at [555, 423] on span "Rich hot chocolate made with real cocoa and milk." at bounding box center [592, 454] width 110 height 63
click at [622, 415] on div "Description En: Rich hot chocolate made with real cocoa and milk." at bounding box center [562, 454] width 186 height 78
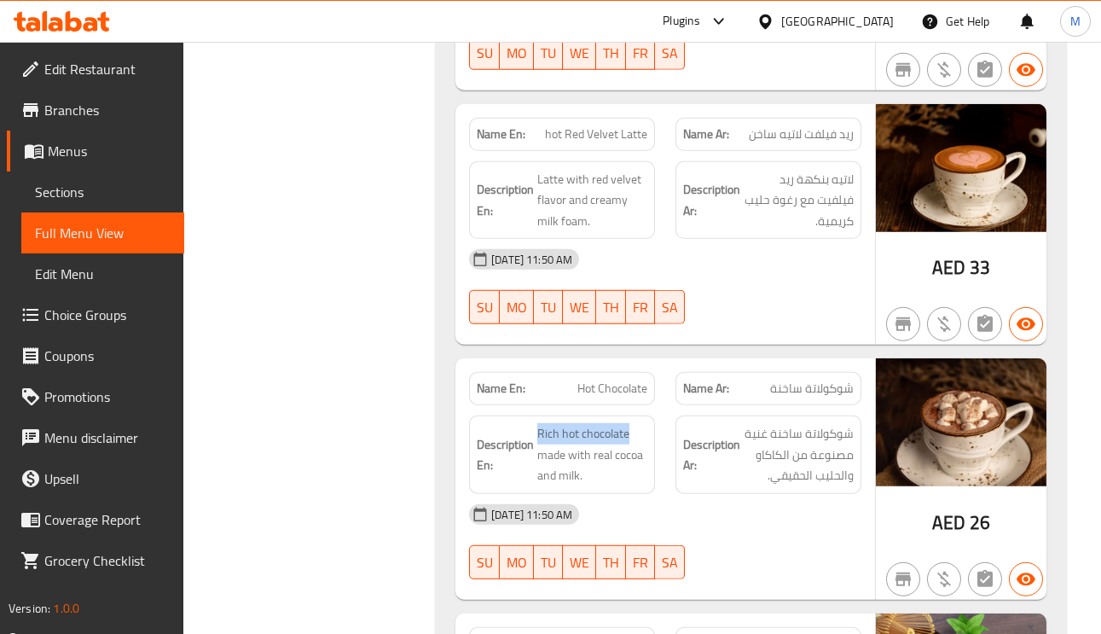
drag, startPoint x: 617, startPoint y: 369, endPoint x: 533, endPoint y: 364, distance: 84.6
click at [533, 423] on h6 "Description En: Rich hot chocolate made with real cocoa and milk." at bounding box center [562, 454] width 171 height 63
click at [548, 423] on span "Rich hot chocolate made with real cocoa and milk." at bounding box center [592, 454] width 110 height 63
click at [560, 423] on span "Rich hot chocolate made with real cocoa and milk." at bounding box center [592, 454] width 110 height 63
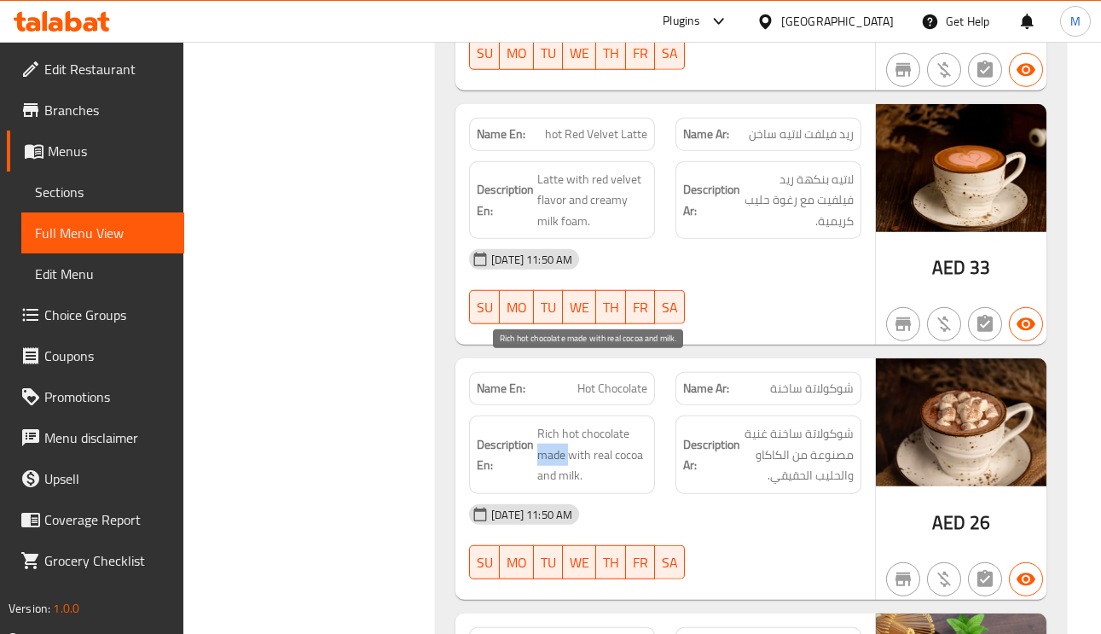
click at [560, 423] on span "Rich hot chocolate made with real cocoa and milk." at bounding box center [592, 454] width 110 height 63
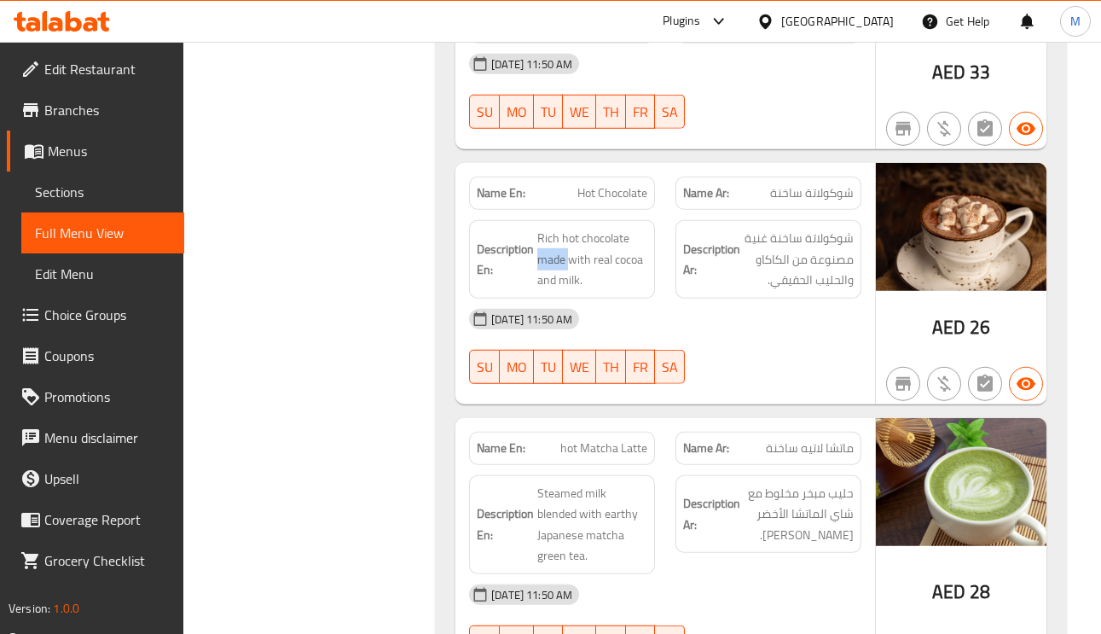
scroll to position [10234, 0]
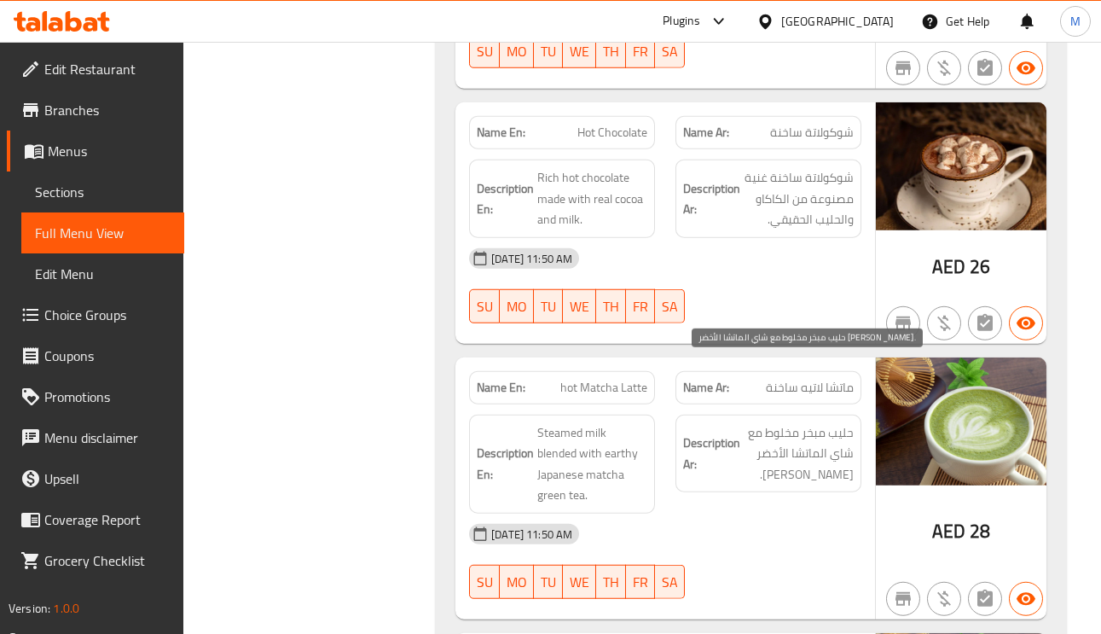
click at [843, 422] on span "حليب مبخر مخلوط مع شاي الماتشا الأخضر الترابي الياباني." at bounding box center [799, 453] width 110 height 63
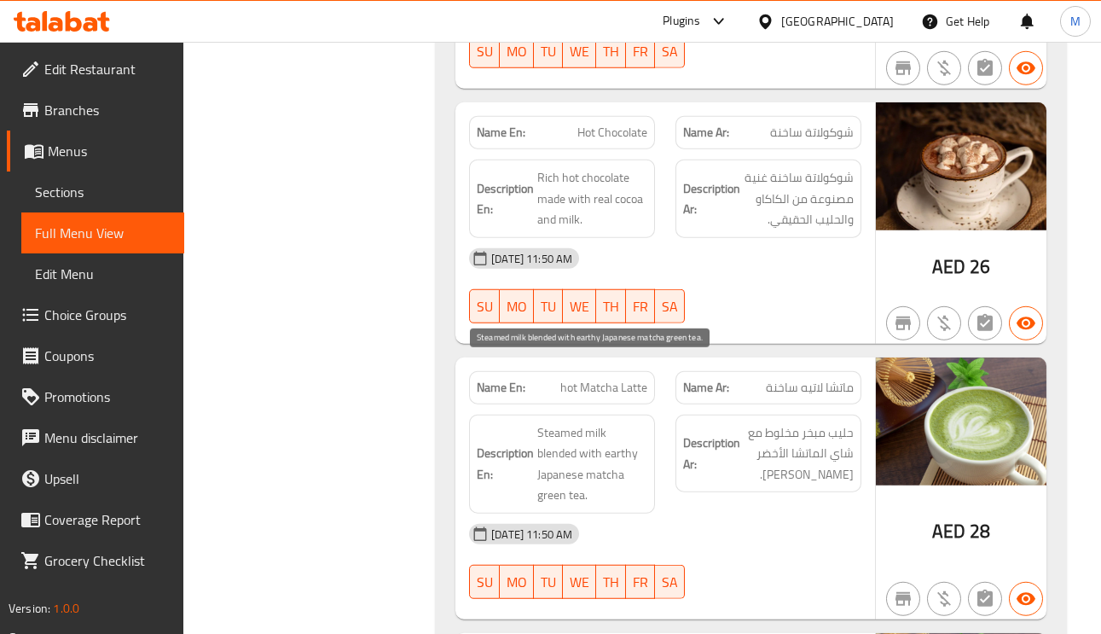
click at [557, 422] on span "Steamed milk blended with earthy Japanese matcha green tea." at bounding box center [592, 464] width 110 height 84
click at [623, 379] on span "hot Matcha Latte" at bounding box center [603, 388] width 87 height 18
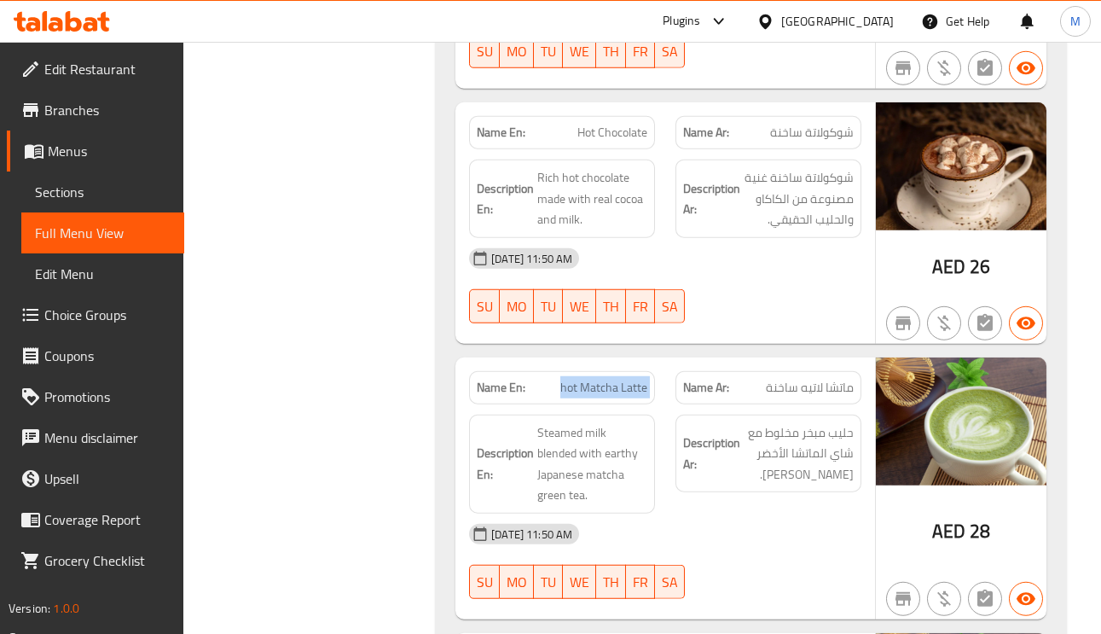
click at [623, 379] on span "hot Matcha Latte" at bounding box center [603, 388] width 87 height 18
click at [553, 432] on span "Steamed milk blended with earthy Japanese matcha green tea." at bounding box center [592, 464] width 110 height 84
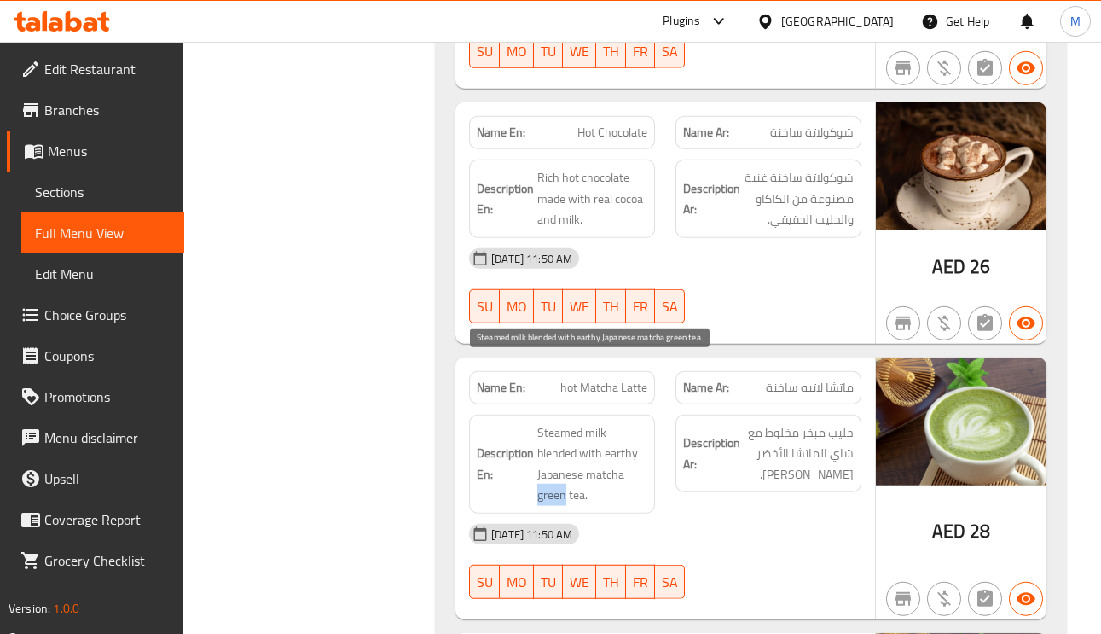
click at [553, 432] on span "Steamed milk blended with earthy Japanese matcha green tea." at bounding box center [592, 464] width 110 height 84
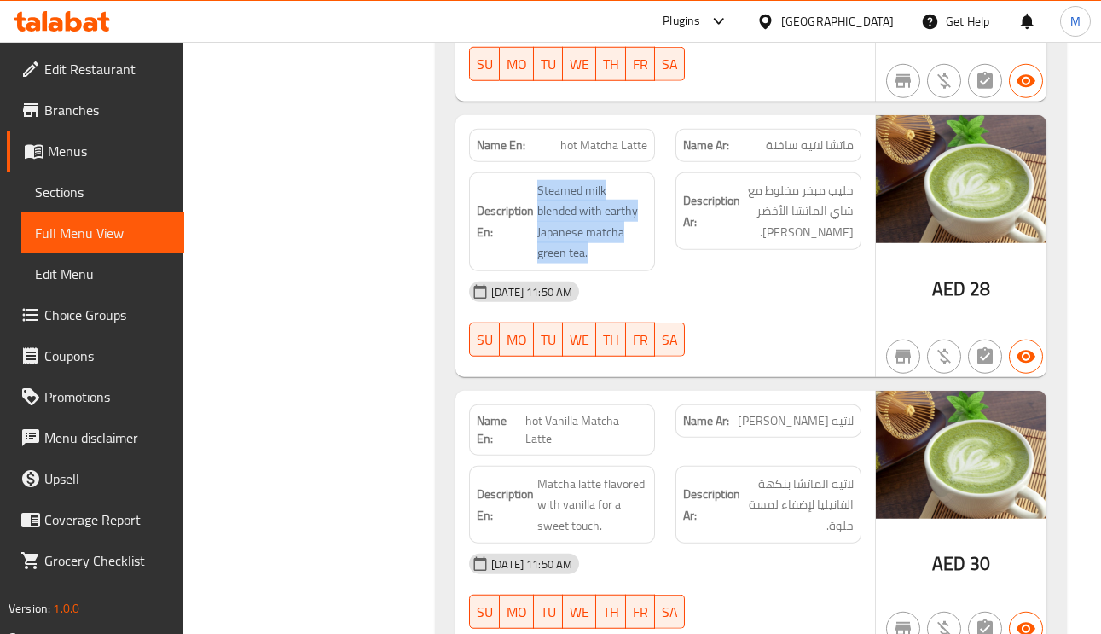
scroll to position [10490, 0]
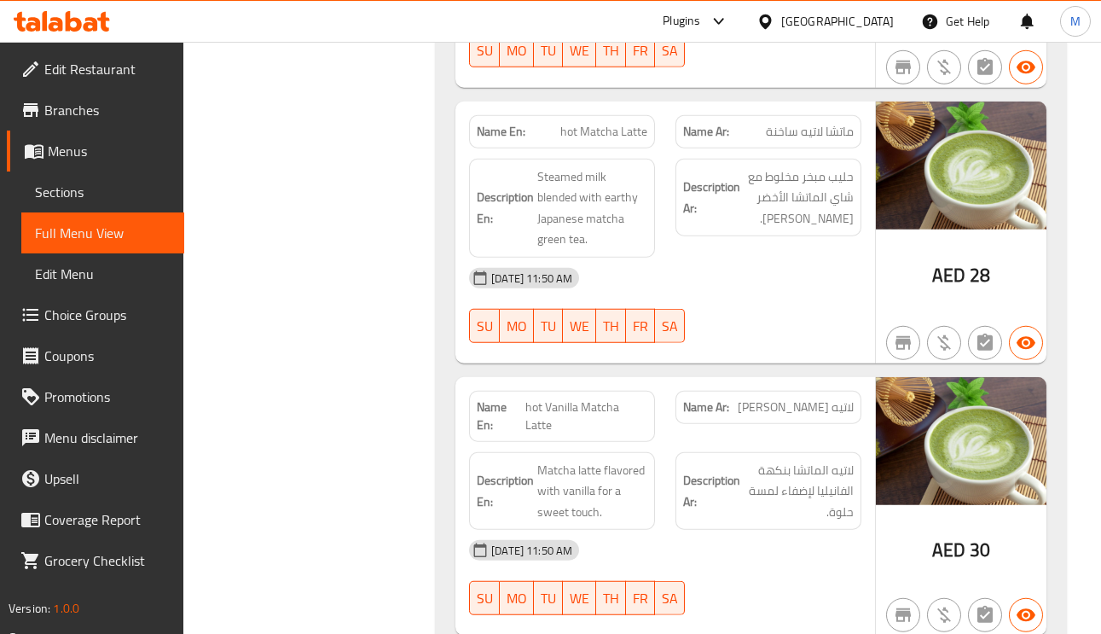
click at [812, 398] on span "لاتيه ماتشا فانيليا ساخنة" at bounding box center [796, 407] width 116 height 18
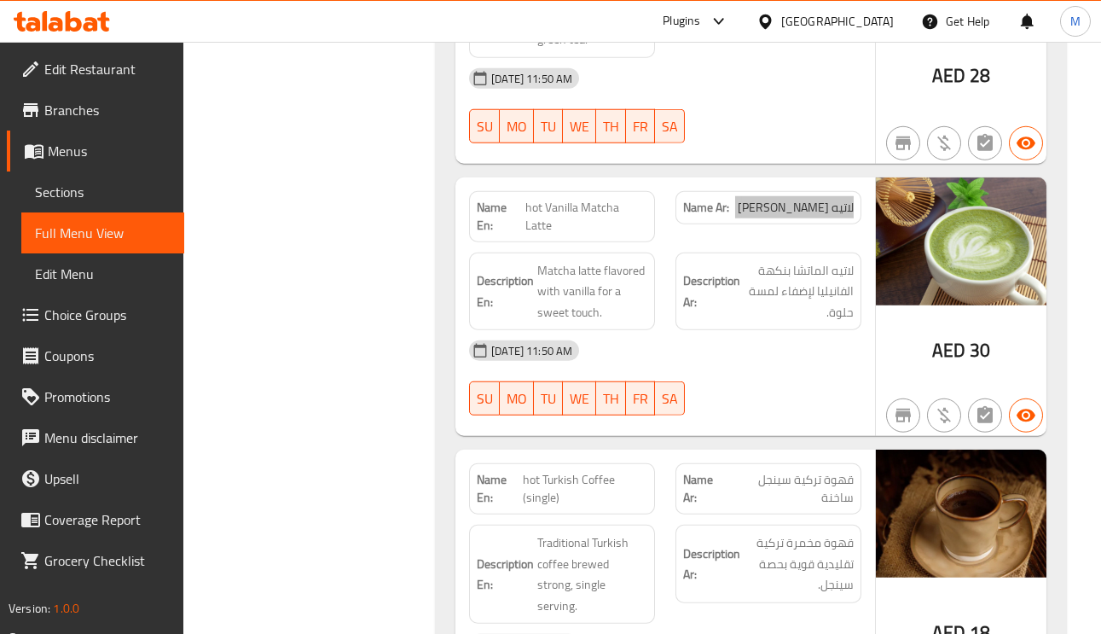
scroll to position [10746, 0]
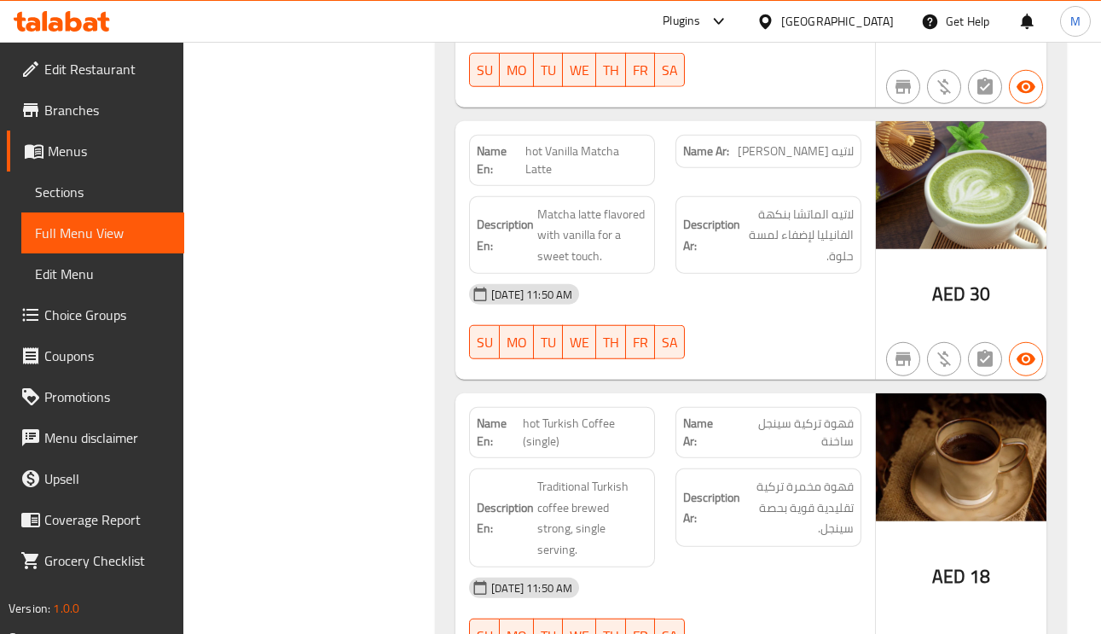
click at [534, 142] on span "hot Vanilla Matcha Latte" at bounding box center [586, 160] width 122 height 36
click at [629, 204] on span "Matcha latte flavored with vanilla for a sweet touch." at bounding box center [592, 235] width 110 height 63
click at [560, 204] on span "Matcha latte flavored with vanilla for a sweet touch." at bounding box center [592, 235] width 110 height 63
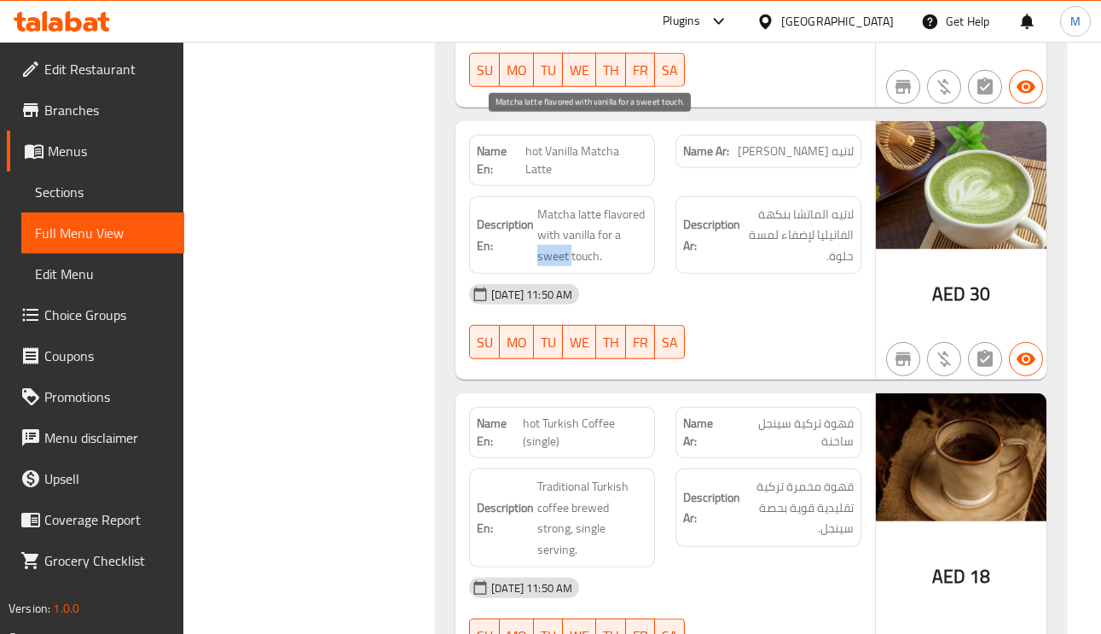
click at [560, 204] on span "Matcha latte flavored with vanilla for a sweet touch." at bounding box center [592, 235] width 110 height 63
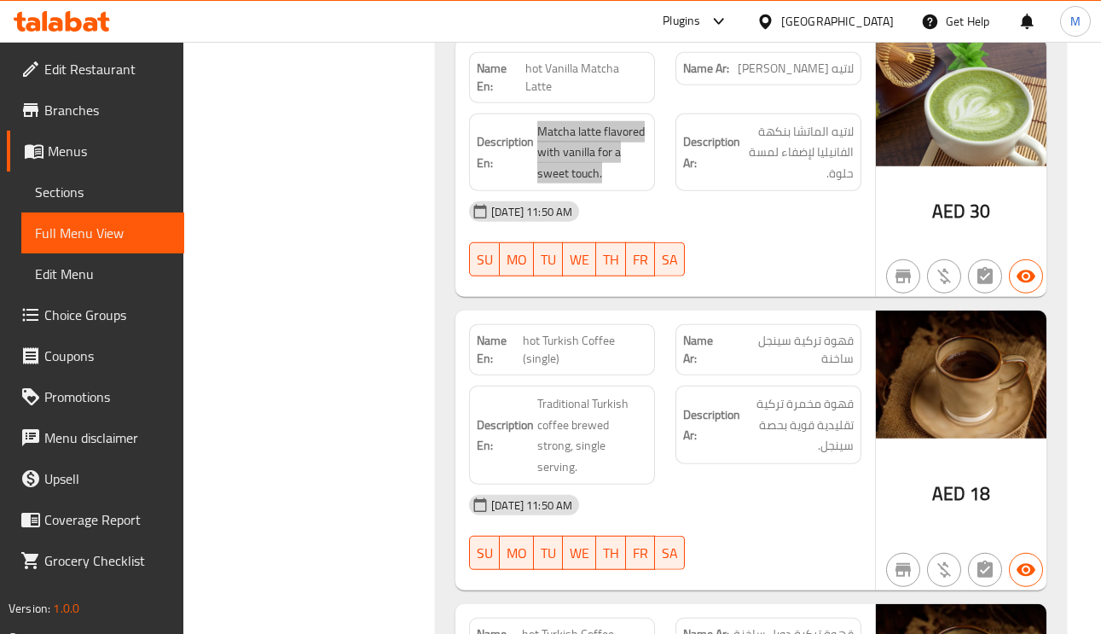
scroll to position [10874, 0]
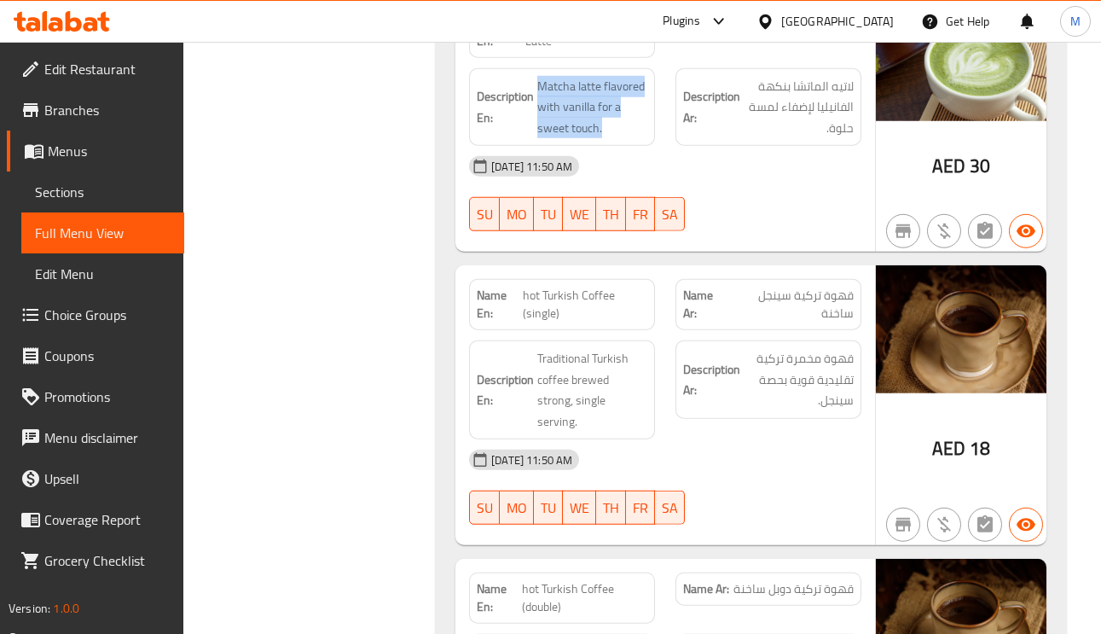
click at [560, 287] on span "hot Turkish Coffee (single)" at bounding box center [585, 305] width 125 height 36
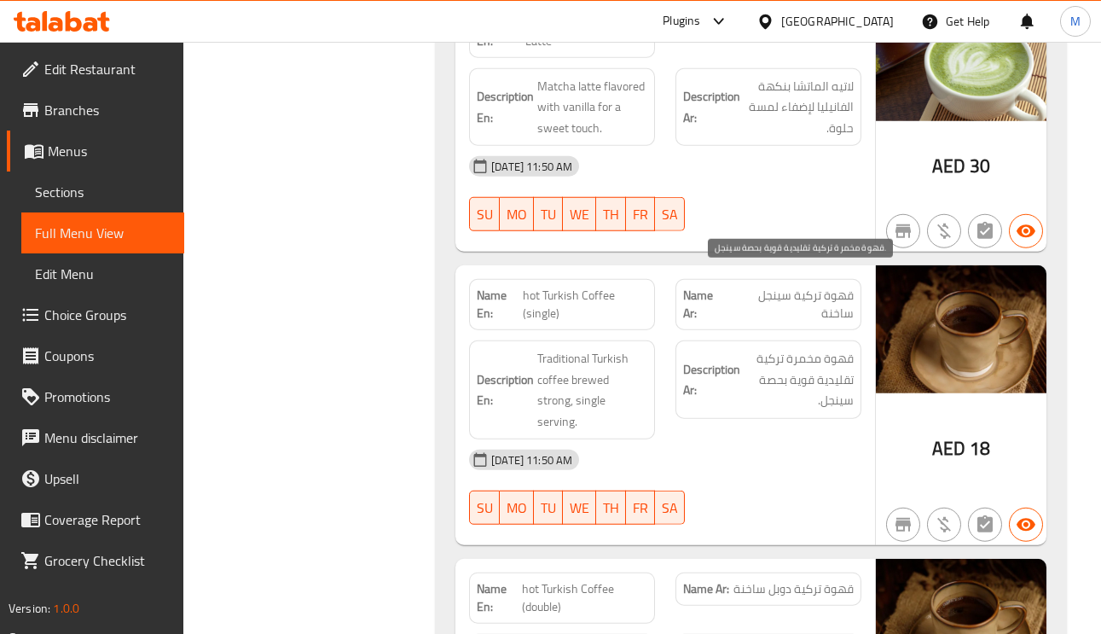
click at [838, 348] on span "قهوة مخمرة تركية تقليدية قوية بحصة سينجل." at bounding box center [799, 379] width 110 height 63
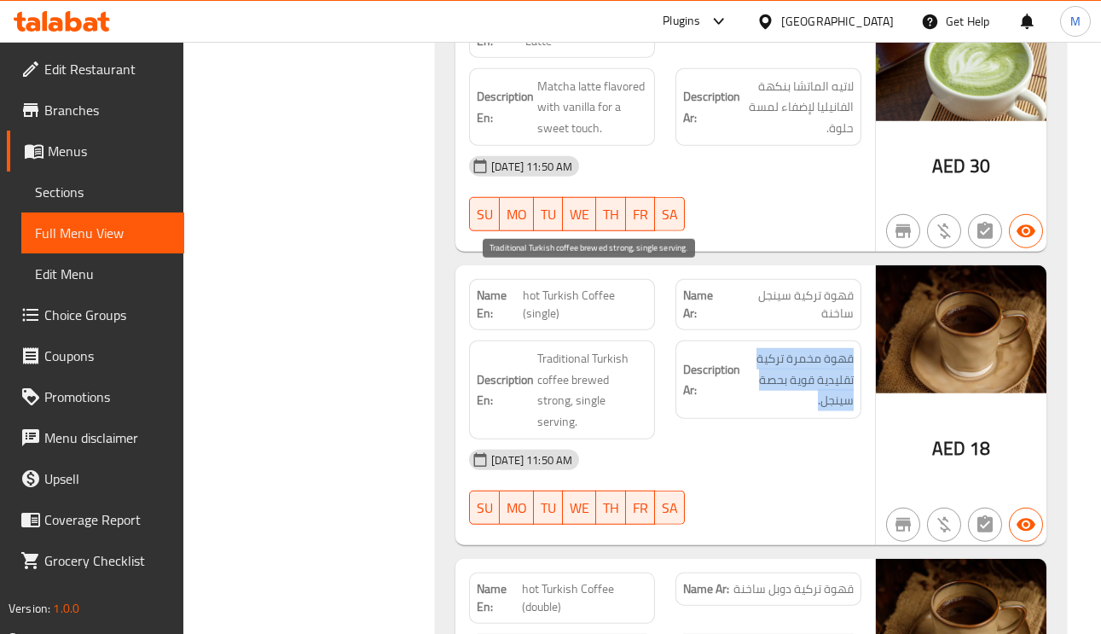
click at [565, 348] on span "Traditional Turkish coffee brewed strong, single serving." at bounding box center [592, 390] width 110 height 84
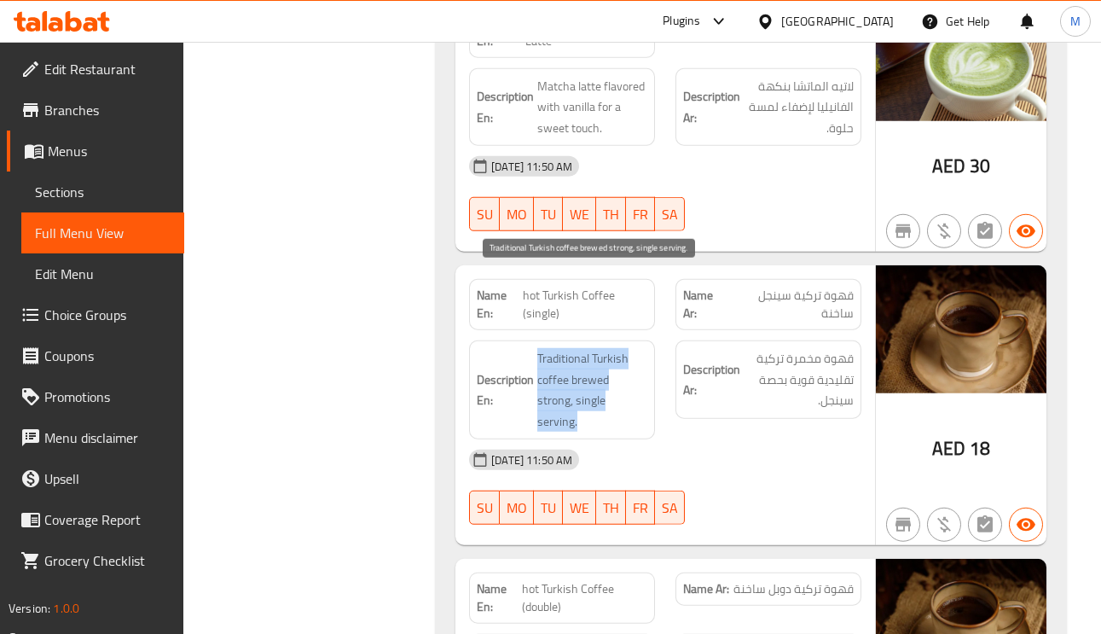
click at [565, 348] on span "Traditional Turkish coffee brewed strong, single serving." at bounding box center [592, 390] width 110 height 84
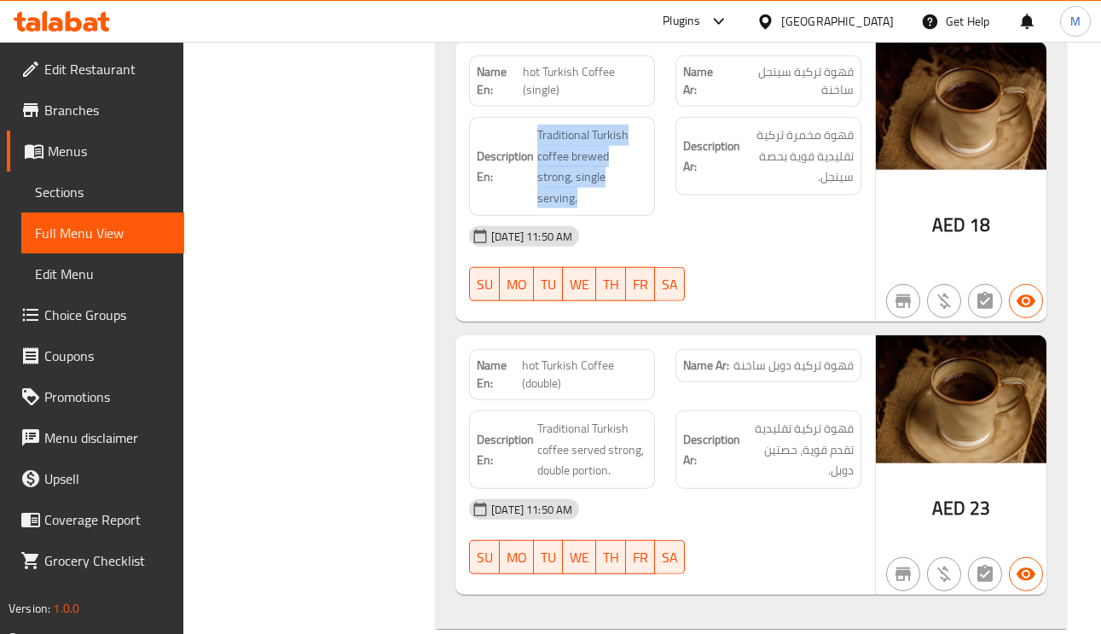
scroll to position [11130, 0]
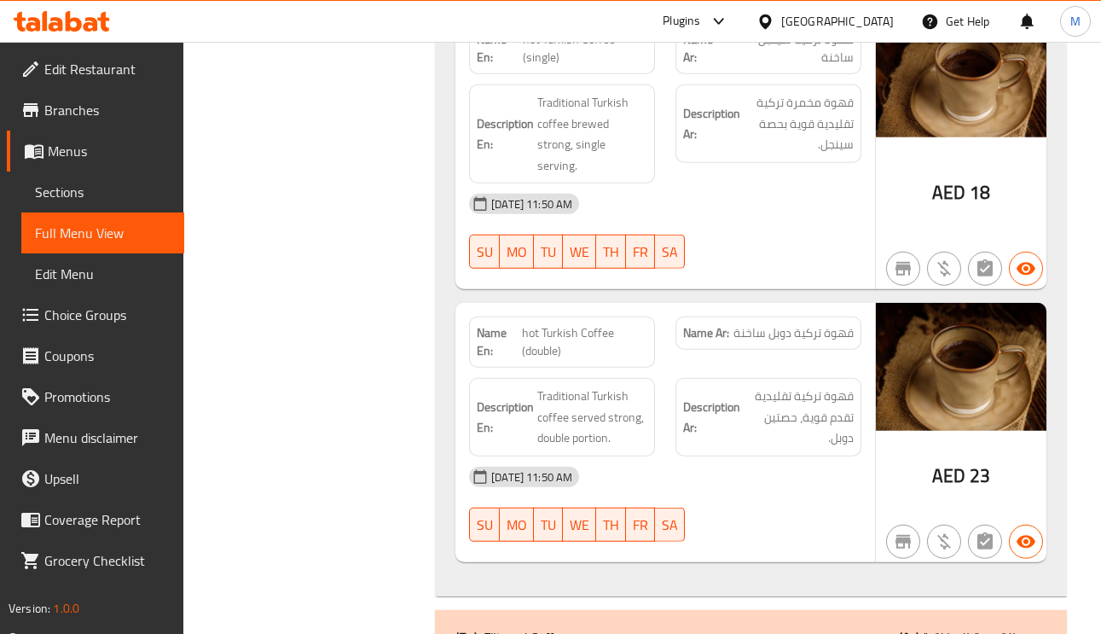
click at [827, 306] on div "Name Ar: قهوة تركية دوبل ساخنة" at bounding box center [768, 342] width 206 height 72
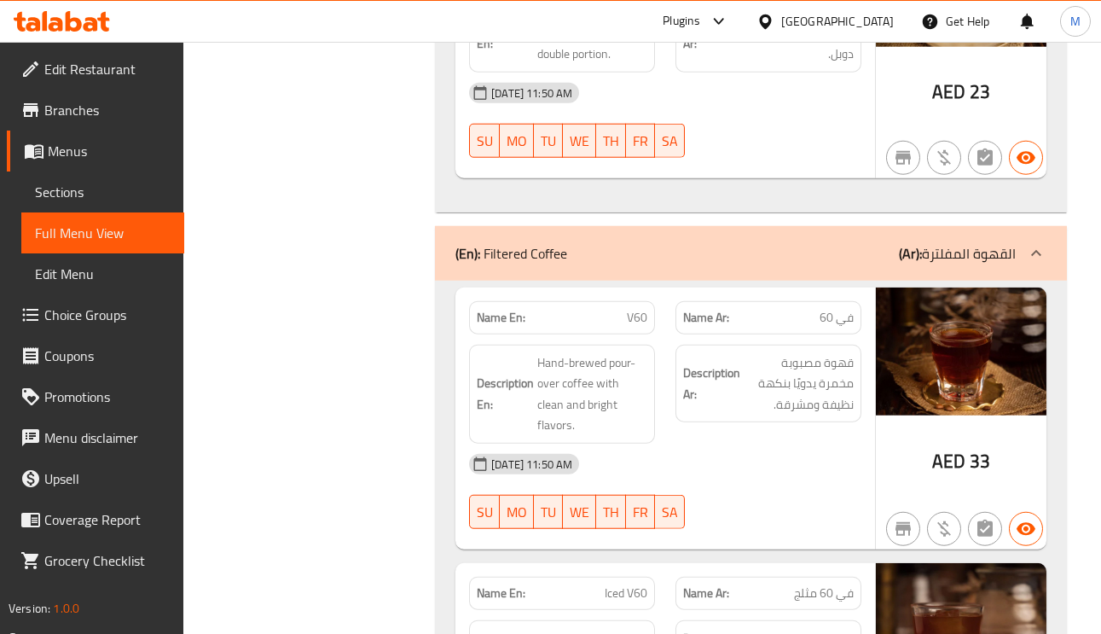
scroll to position [11642, 0]
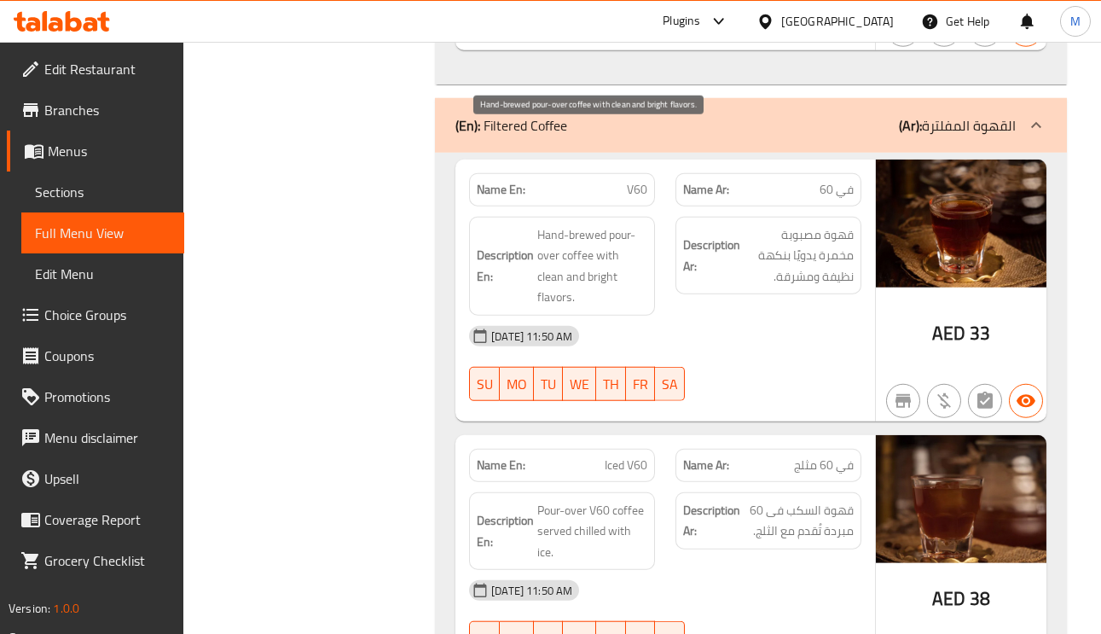
click at [579, 224] on span "Hand-brewed pour-over coffee with clean and bright flavors." at bounding box center [592, 266] width 110 height 84
drag, startPoint x: 577, startPoint y: 146, endPoint x: 536, endPoint y: 161, distance: 43.7
click at [536, 224] on h6 "Description En: Hand-brewed pour-over coffee with clean and bright flavors." at bounding box center [562, 266] width 171 height 84
click at [566, 224] on span "Hand-brewed pour-over coffee with clean and bright flavors." at bounding box center [592, 266] width 110 height 84
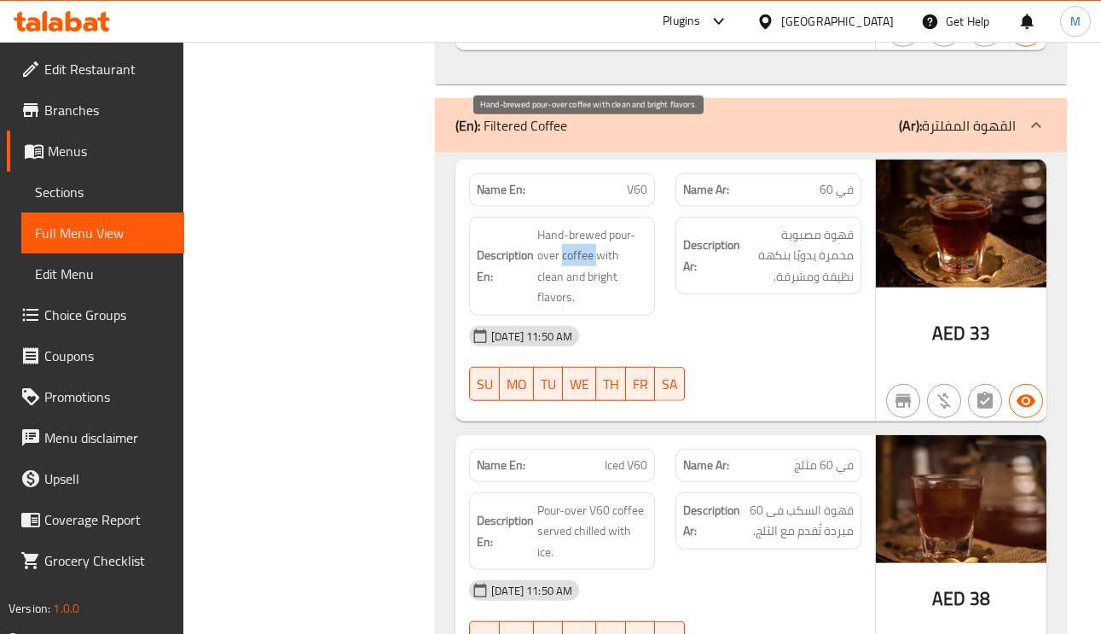
click at [566, 224] on span "Hand-brewed pour-over coffee with clean and bright flavors." at bounding box center [592, 266] width 110 height 84
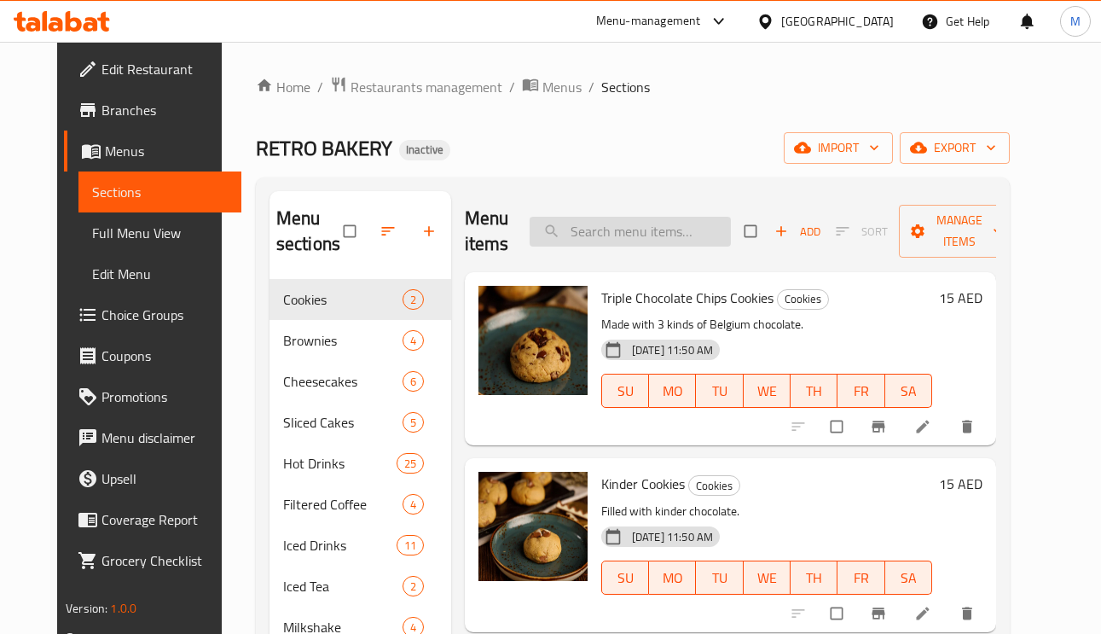
click at [689, 234] on input "search" at bounding box center [630, 232] width 201 height 30
paste input "Triple Chocolate Chips Cookies"
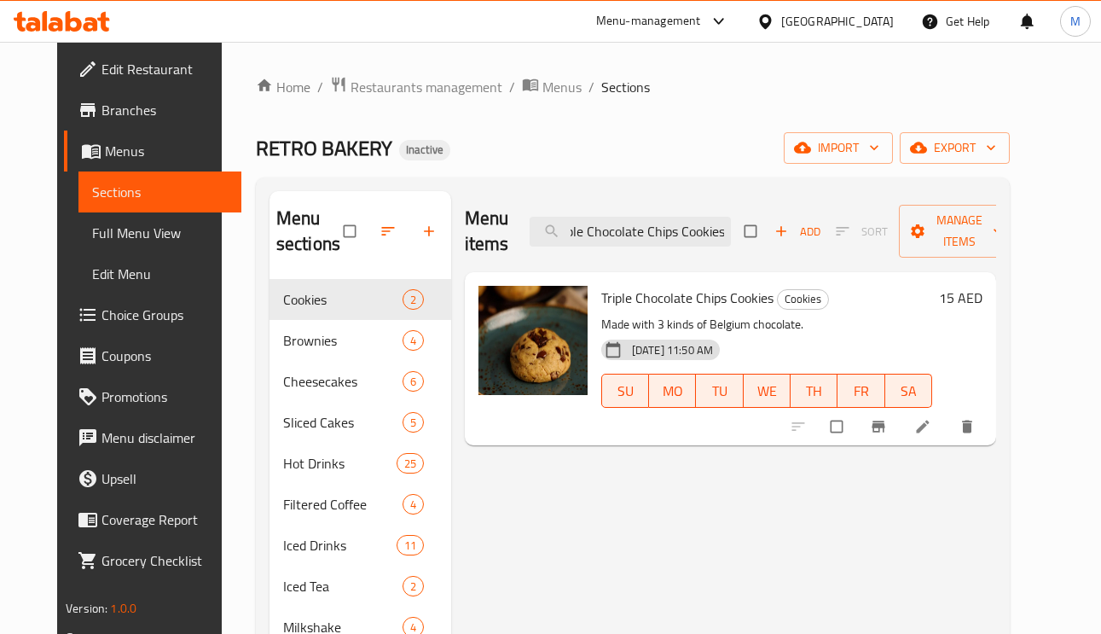
type input "Triple Chocolate Chips Cookies"
click at [948, 438] on li at bounding box center [925, 426] width 48 height 27
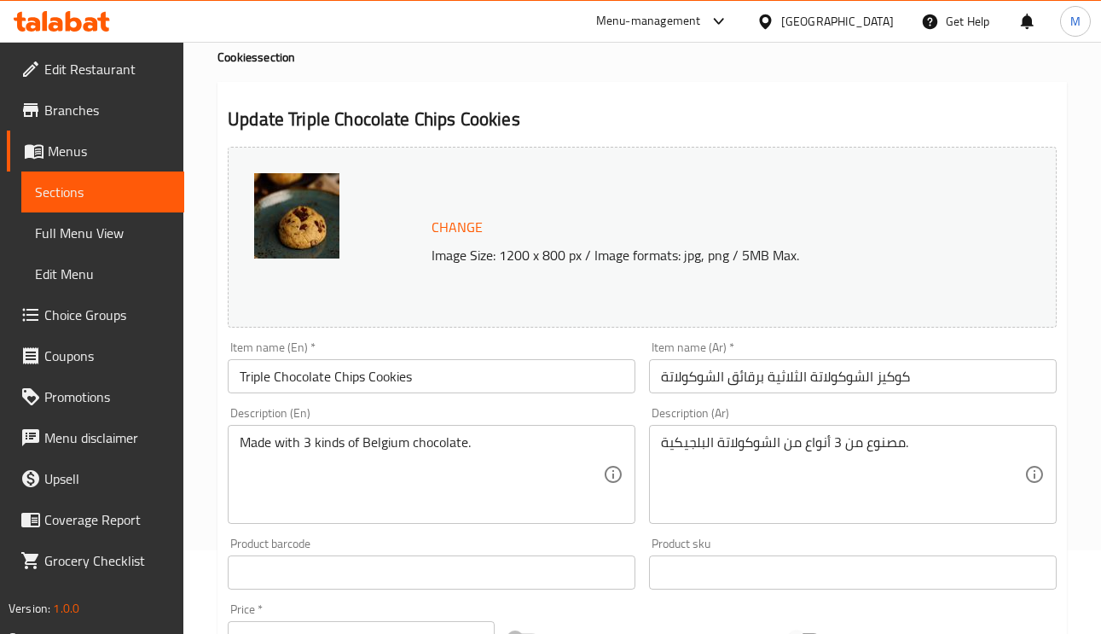
scroll to position [128, 0]
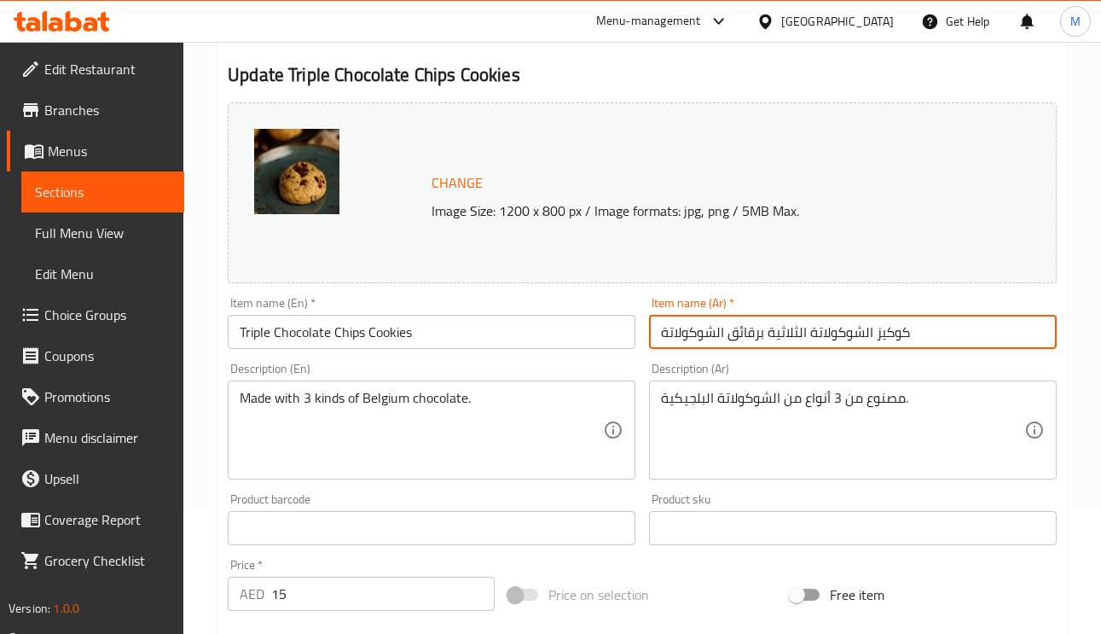
drag, startPoint x: 757, startPoint y: 337, endPoint x: 739, endPoint y: 341, distance: 19.2
click at [739, 341] on input "كوكيز الشوكولاتة الثلاثية برقائق الشوكولاتة" at bounding box center [853, 332] width 408 height 34
drag, startPoint x: 760, startPoint y: 337, endPoint x: 730, endPoint y: 344, distance: 30.6
click at [730, 344] on input "كوكيز الشوكولاتة الثلاثية برقائق الشوكولاتة" at bounding box center [853, 332] width 408 height 34
click at [834, 336] on input "كوكيز الشوكولاتة الثلاثية الشوكولاتة" at bounding box center [853, 332] width 408 height 34
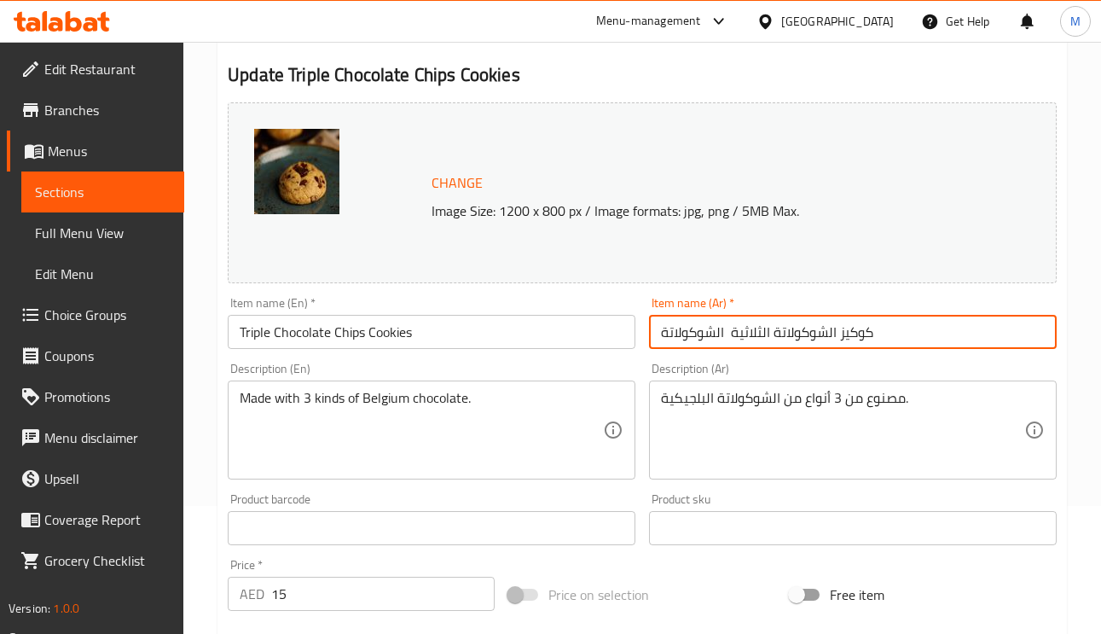
paste input "قائق"
click at [704, 333] on input "كوكيز رقائق الشوكولاتة الثلاثية الشوكولاتة" at bounding box center [853, 332] width 408 height 34
click at [850, 324] on input "كوكيز رقائق الشوكولاتة الثلاثية" at bounding box center [853, 332] width 408 height 34
type input "كوكيز رقائق الشوكولاتة الثلاثية"
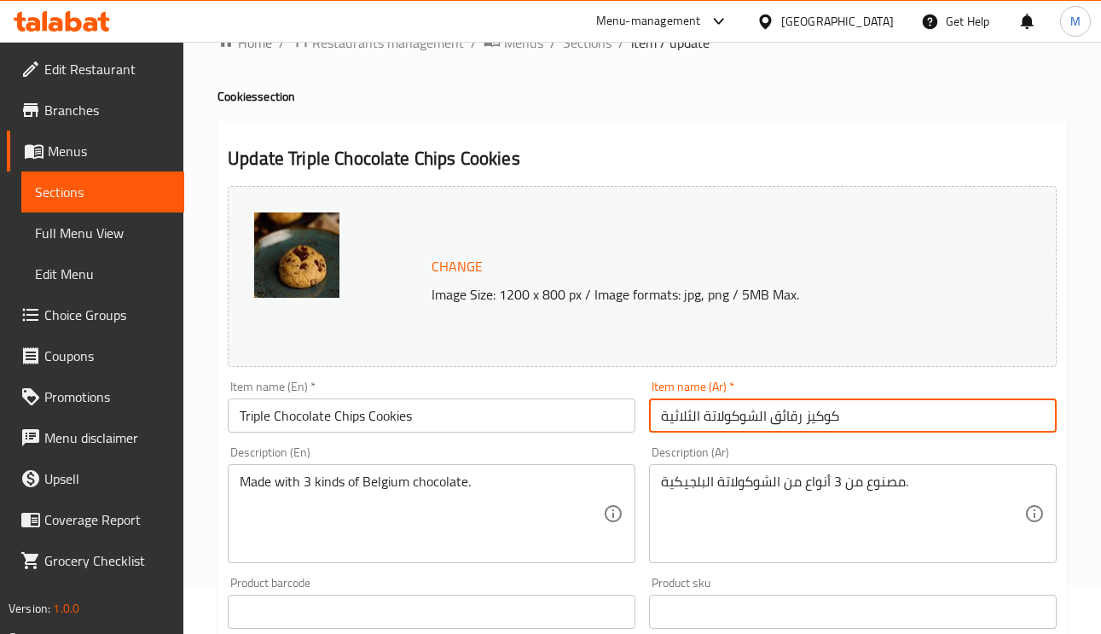
scroll to position [0, 0]
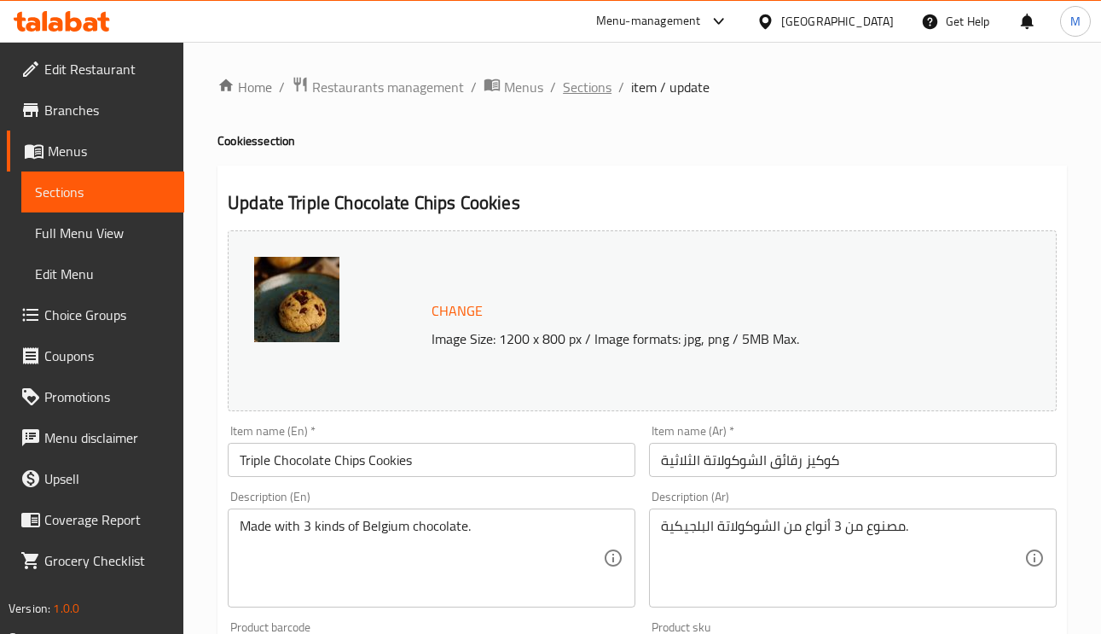
click at [601, 84] on span "Sections" at bounding box center [587, 87] width 49 height 20
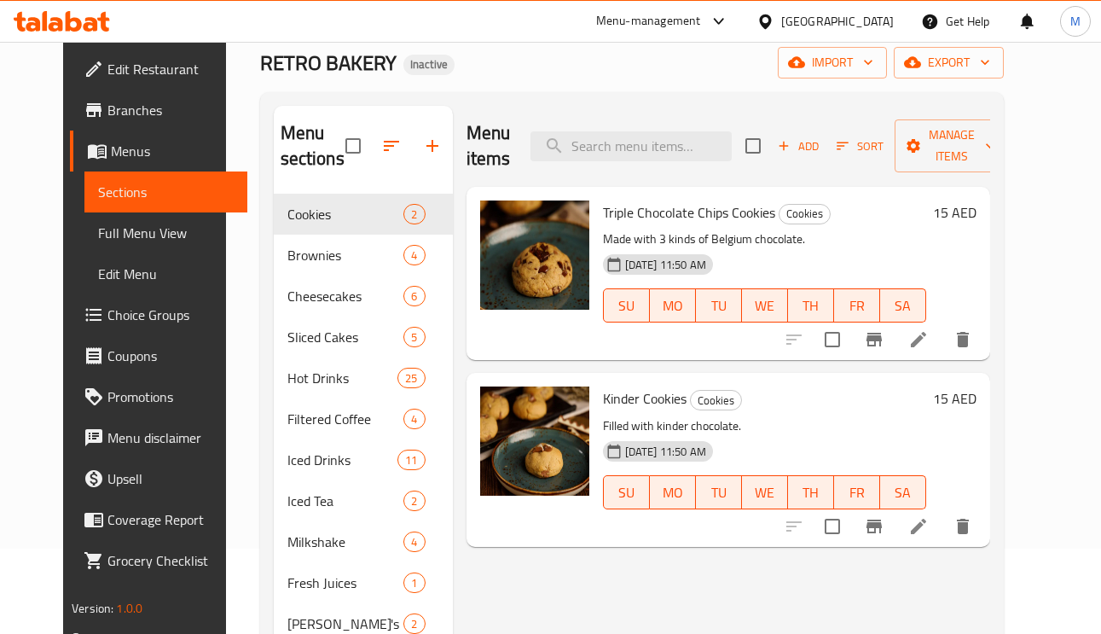
scroll to position [128, 0]
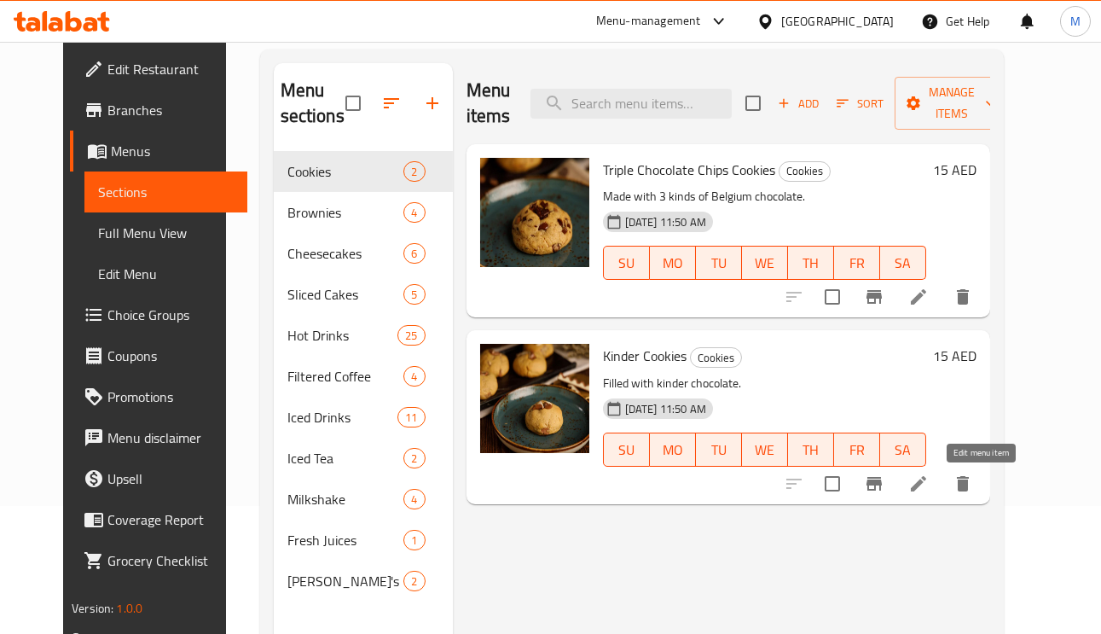
click at [926, 488] on icon at bounding box center [918, 483] width 15 height 15
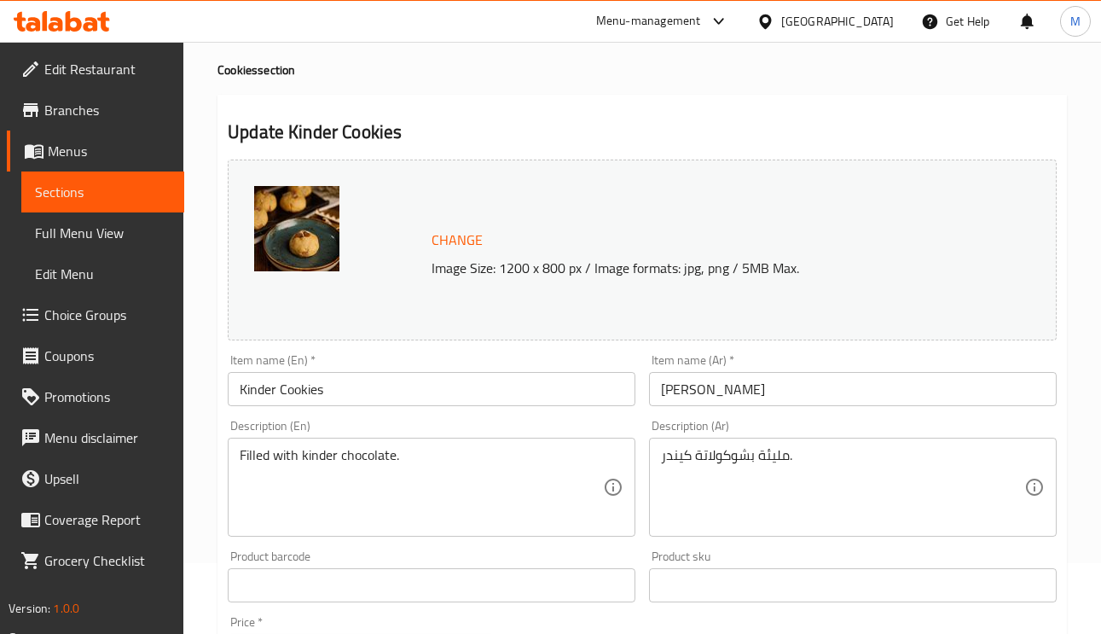
scroll to position [128, 0]
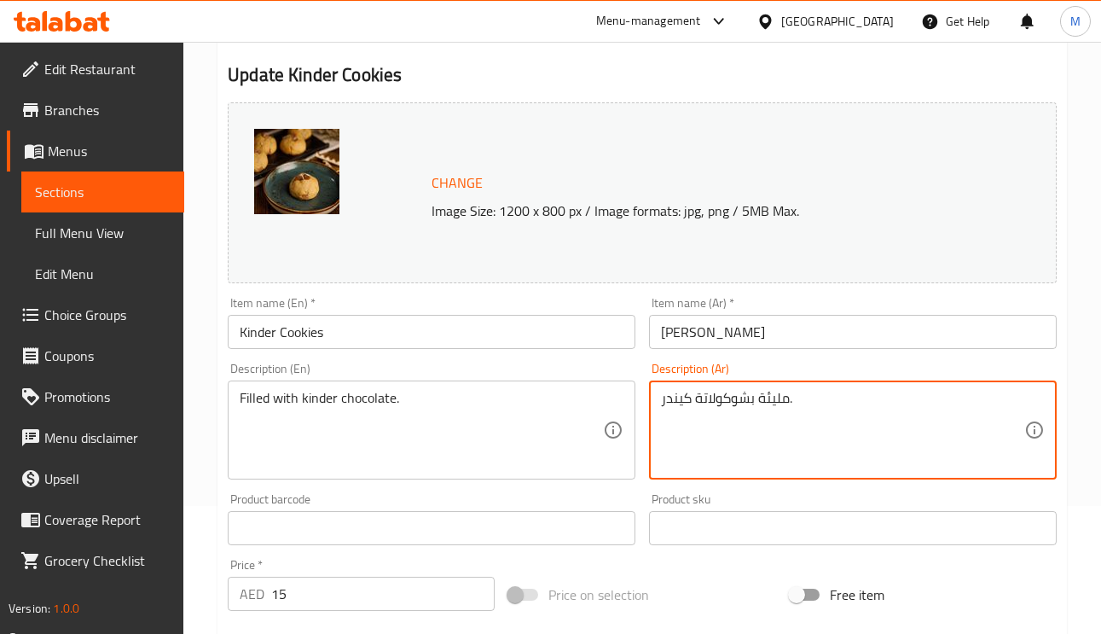
click at [773, 394] on textarea "مليئة بشوكولاتة كيندر." at bounding box center [842, 430] width 363 height 81
type textarea "محشوة بشوكولاتة كيندر."
click at [845, 326] on input "كوكيز كيندر" at bounding box center [853, 332] width 408 height 34
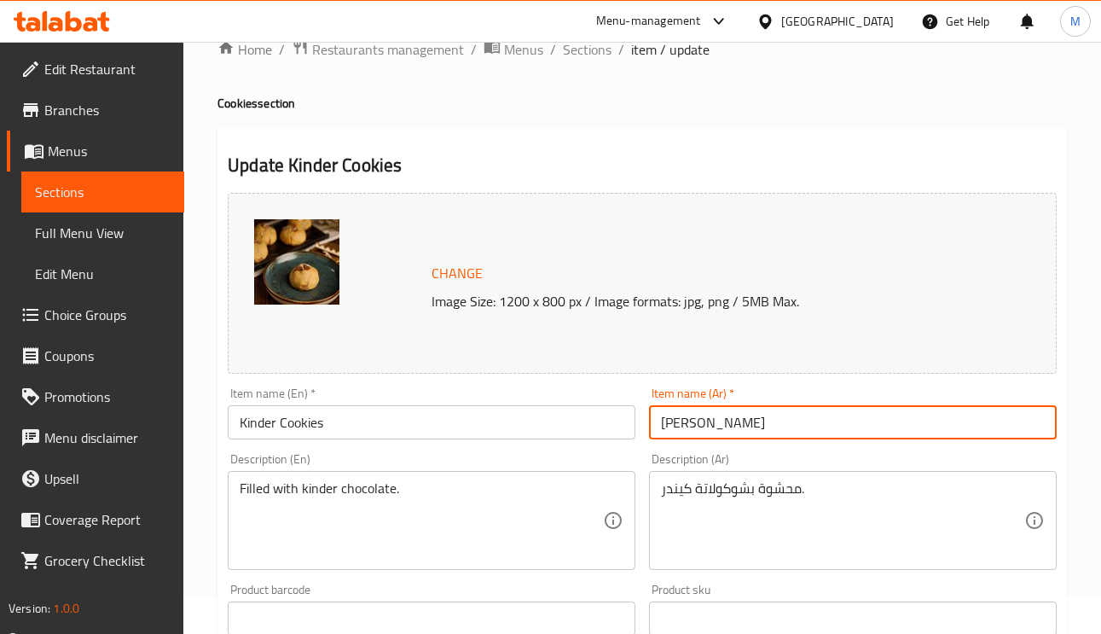
scroll to position [0, 0]
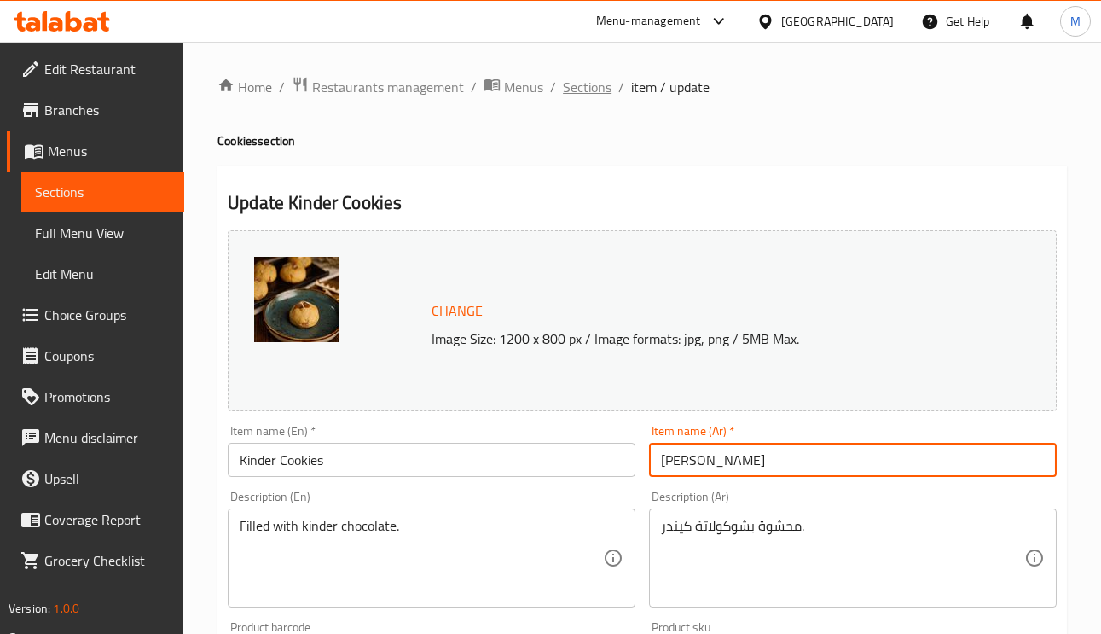
click at [568, 82] on span "Sections" at bounding box center [587, 87] width 49 height 20
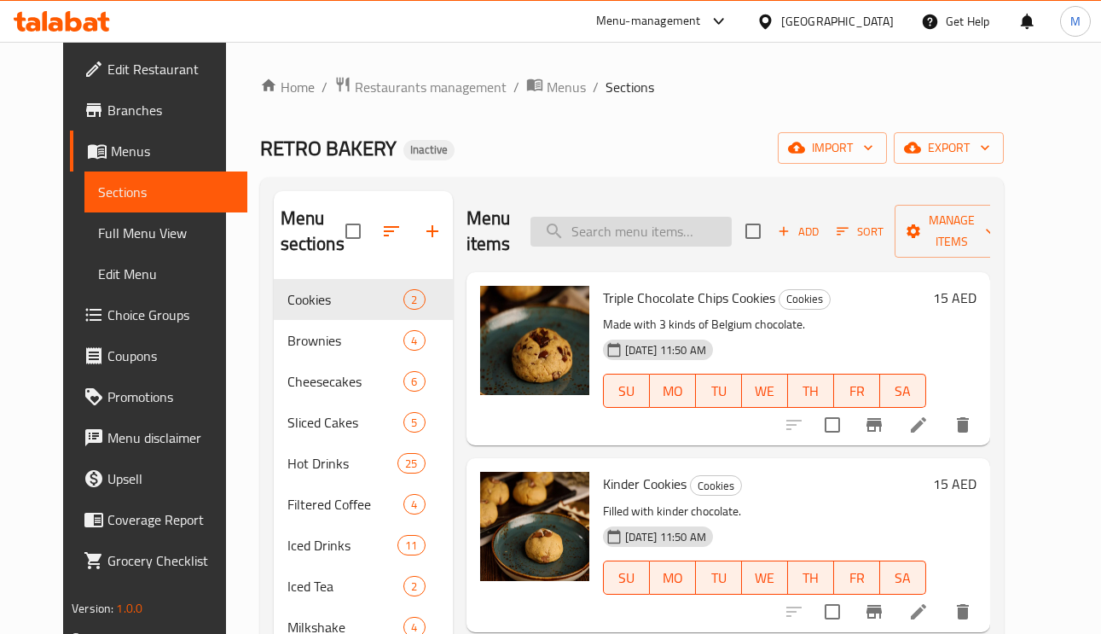
click at [646, 237] on input "search" at bounding box center [630, 232] width 201 height 30
paste input "Pistachio and Nutella Cake"
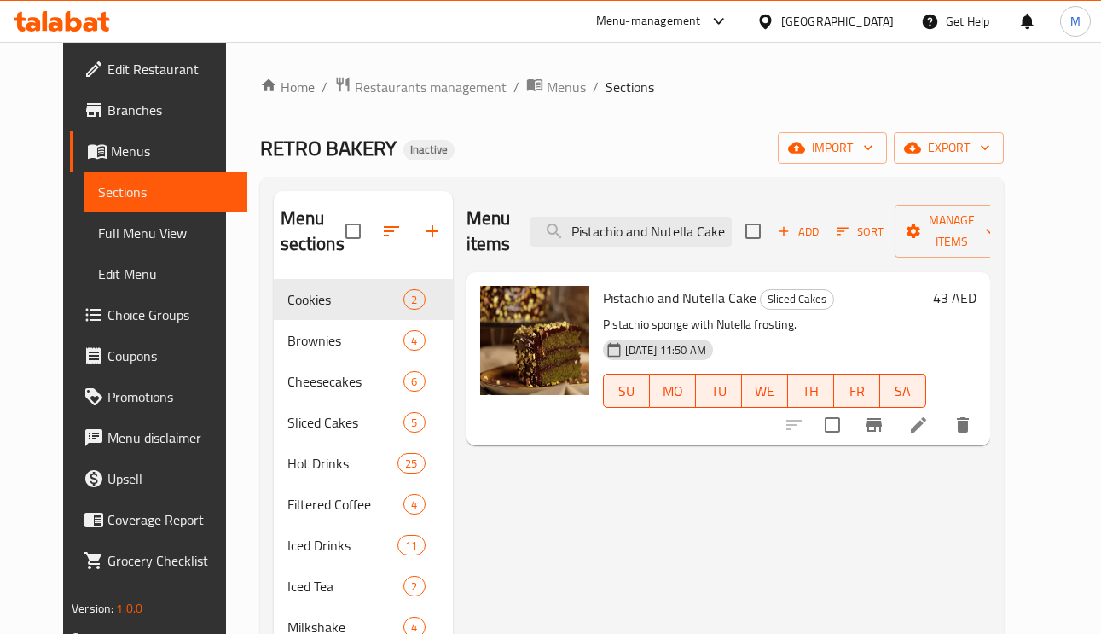
type input "Pistachio and Nutella Cake"
click at [942, 438] on li at bounding box center [919, 424] width 48 height 31
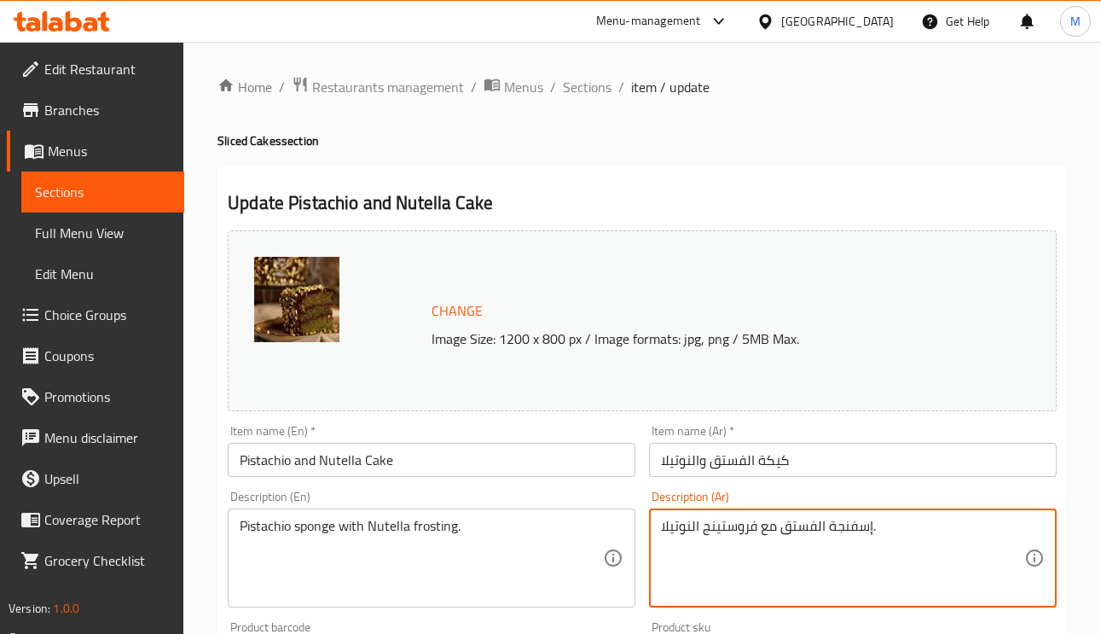
drag, startPoint x: 857, startPoint y: 530, endPoint x: 827, endPoint y: 516, distance: 32.8
click at [827, 516] on div "إسفنجة الفستق مع فروستينج النوتيلا. Description (Ar)" at bounding box center [853, 557] width 408 height 99
type textarea "إسبونج الفستق مع فروستينج النوتيلا."
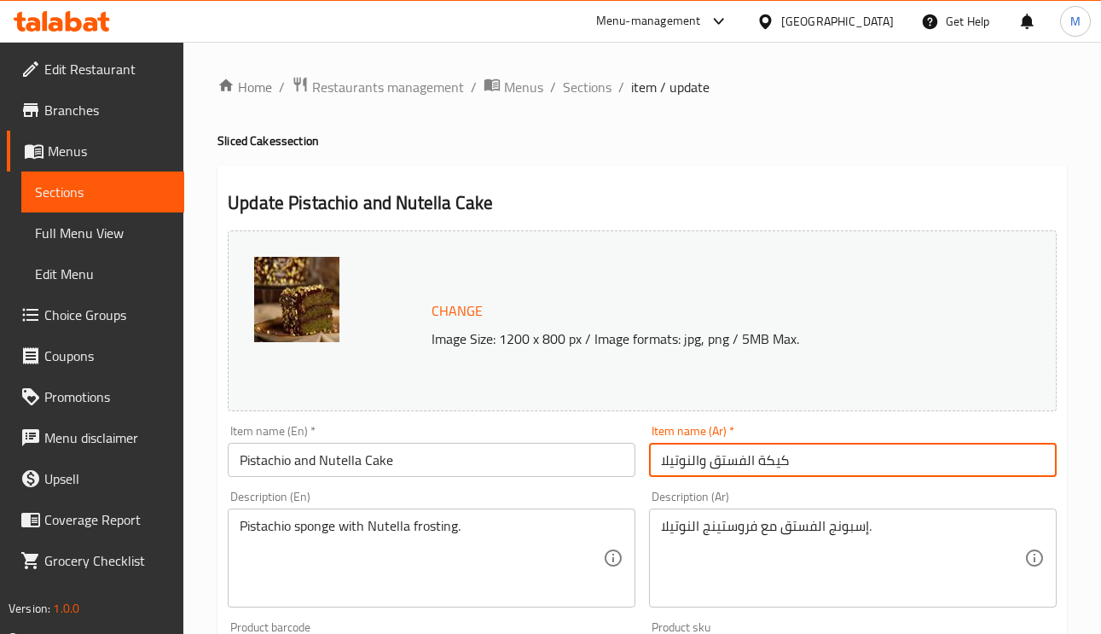
click at [863, 469] on input "كيكة الفستق والنوتيلا" at bounding box center [853, 460] width 408 height 34
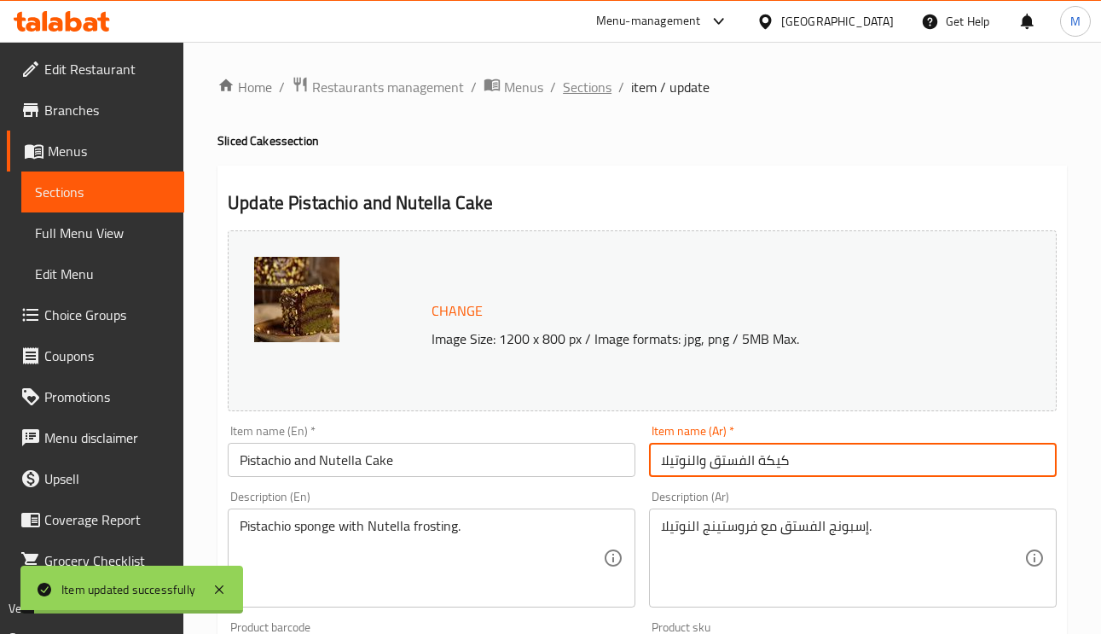
click at [577, 82] on span "Sections" at bounding box center [587, 87] width 49 height 20
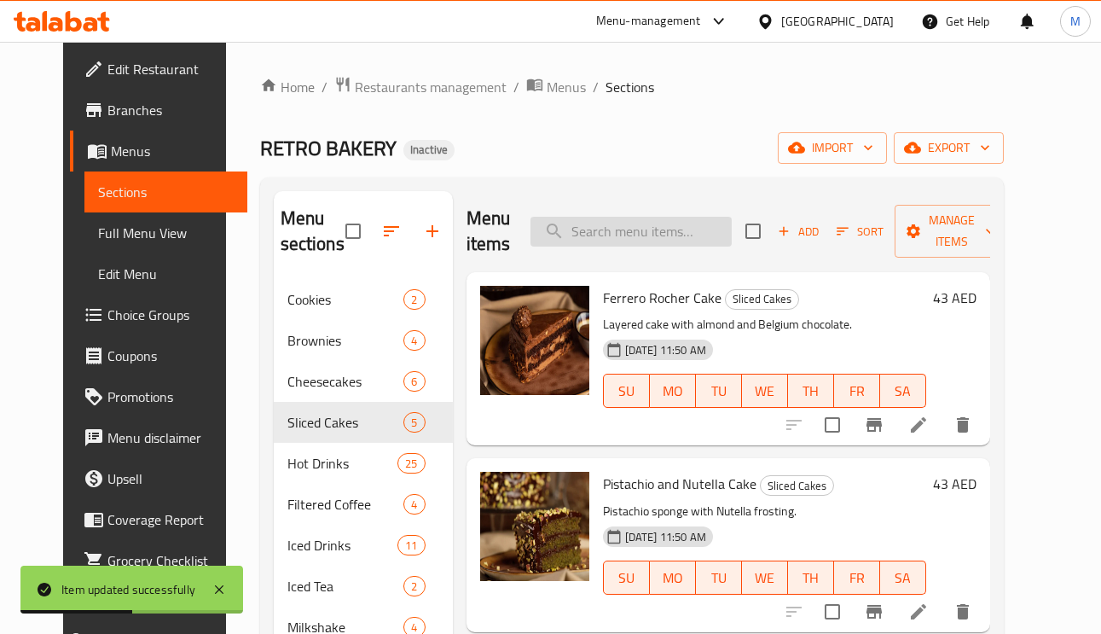
click at [637, 246] on input "search" at bounding box center [630, 232] width 201 height 30
paste input "Tiramisu cake"
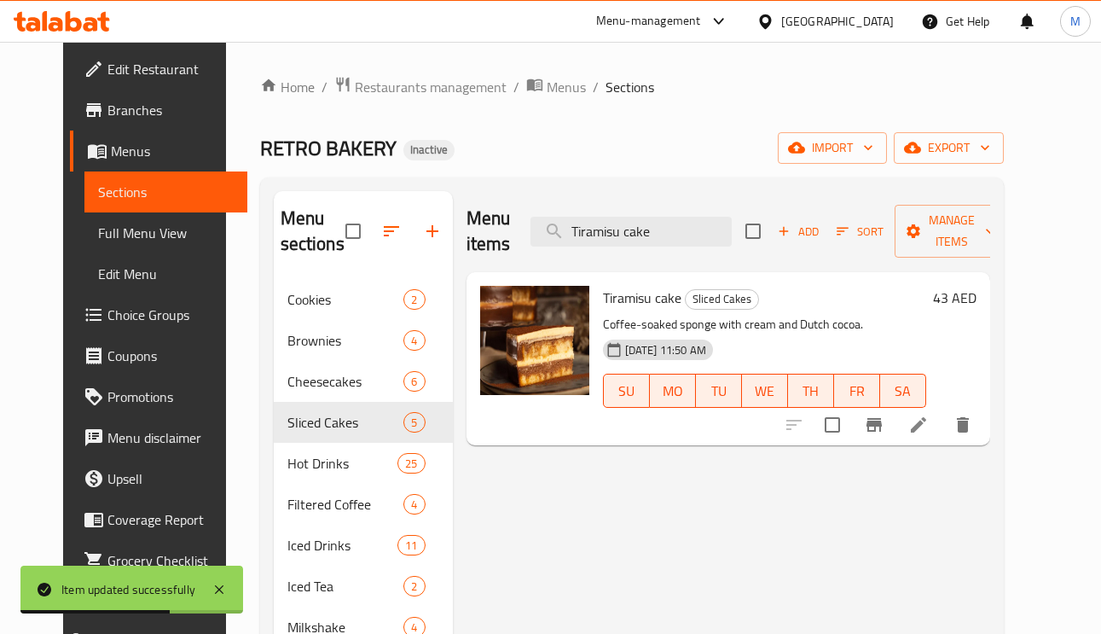
type input "Tiramisu cake"
click at [929, 426] on icon at bounding box center [918, 424] width 20 height 20
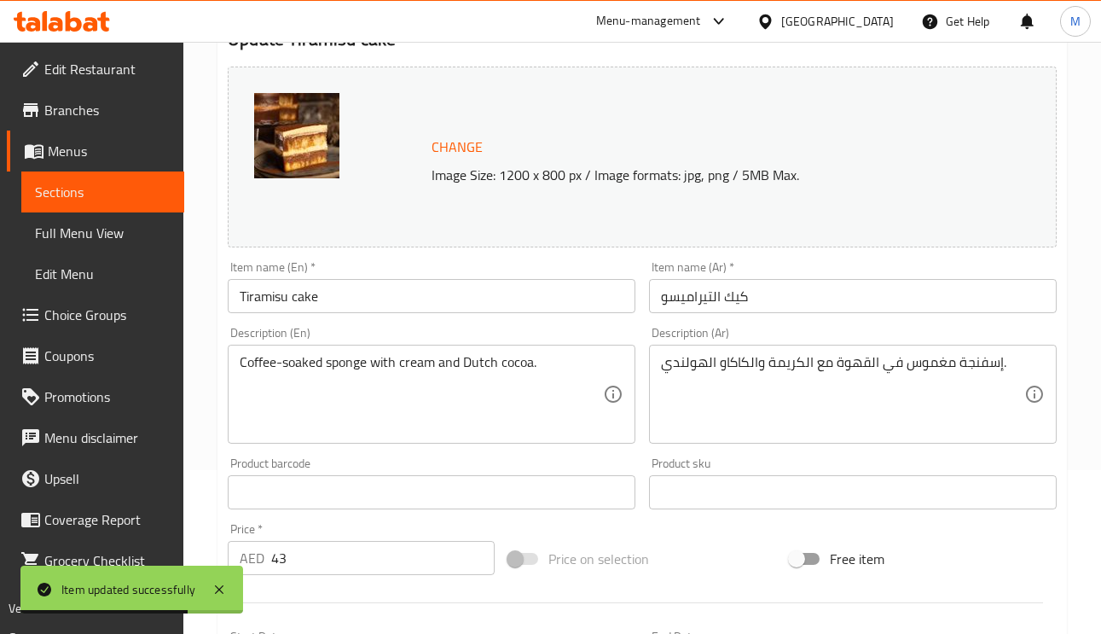
scroll to position [384, 0]
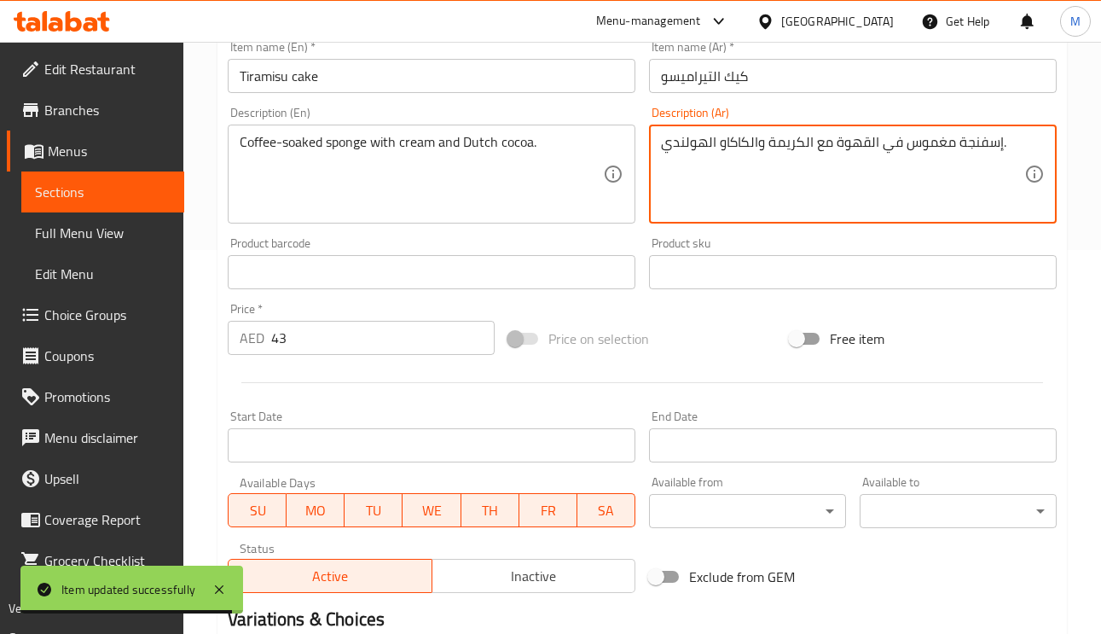
drag, startPoint x: 982, startPoint y: 148, endPoint x: 955, endPoint y: 148, distance: 26.4
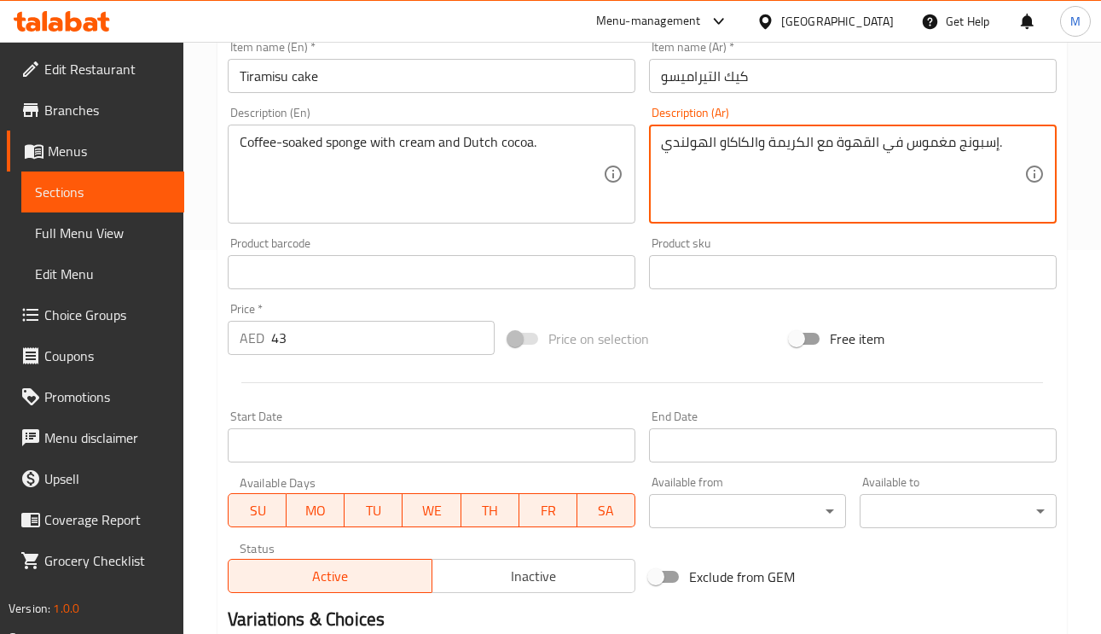
type textarea "إسبونج مغموس في القهوة مع الكريمة والكاكاو الهولندي."
click at [797, 84] on input "كيك التيراميسو" at bounding box center [853, 76] width 408 height 34
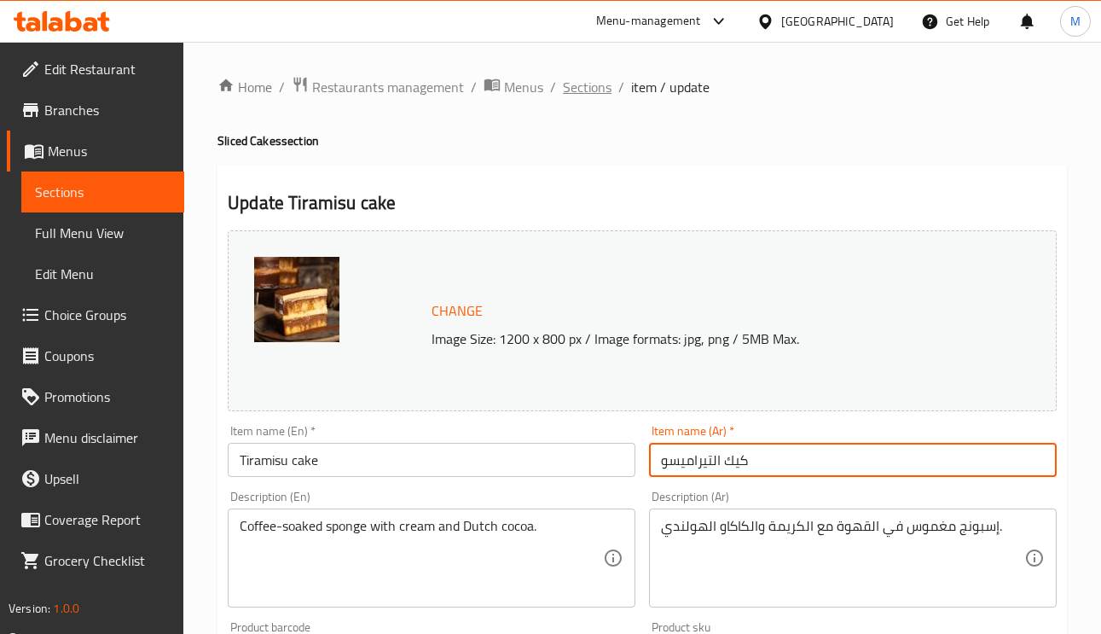
drag, startPoint x: 548, startPoint y: 81, endPoint x: 575, endPoint y: 80, distance: 26.5
click at [550, 81] on li "/" at bounding box center [553, 87] width 6 height 20
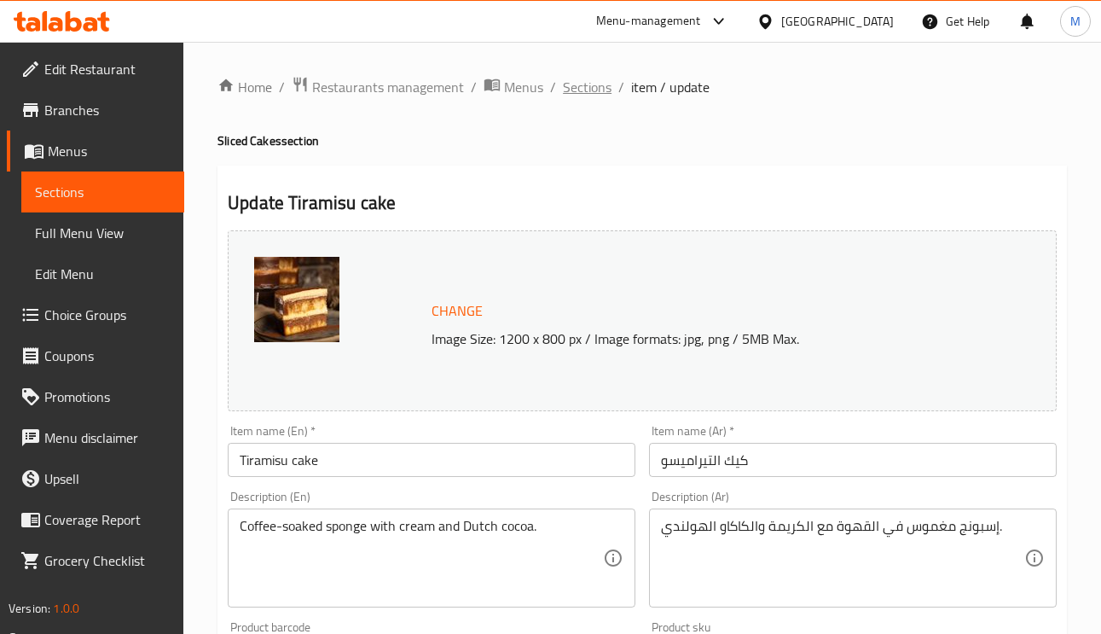
click at [576, 80] on span "Sections" at bounding box center [587, 87] width 49 height 20
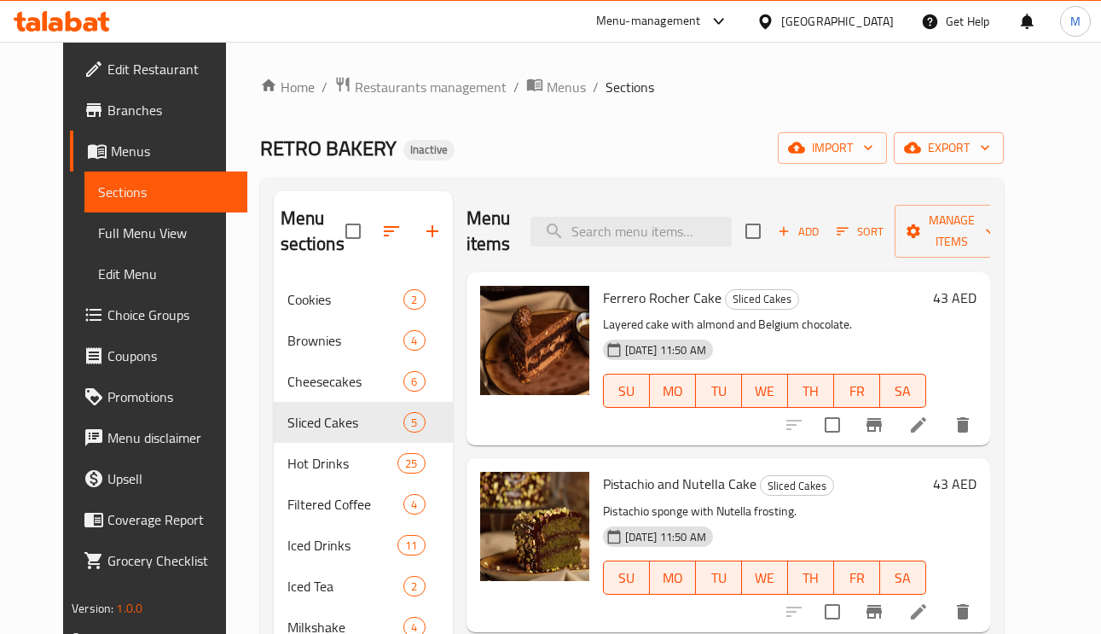
click at [664, 252] on div "Menu items Add Sort Manage items" at bounding box center [729, 231] width 524 height 81
paste input "hot Flat White"
click at [664, 236] on input "hot Flat White" at bounding box center [630, 232] width 201 height 30
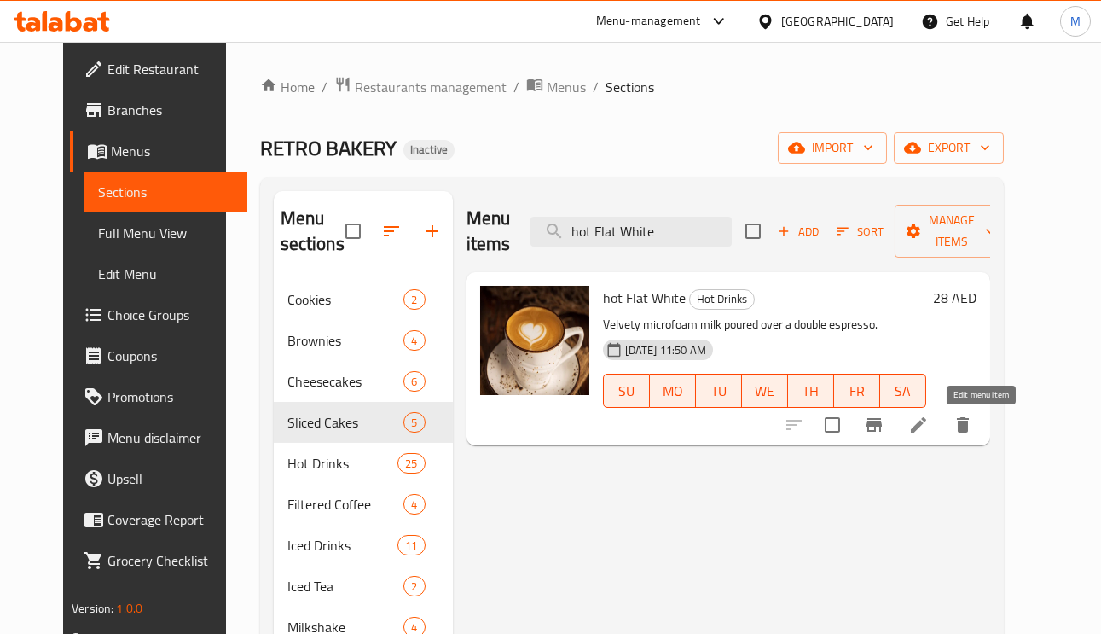
type input "hot Flat White"
click at [929, 429] on icon at bounding box center [918, 424] width 20 height 20
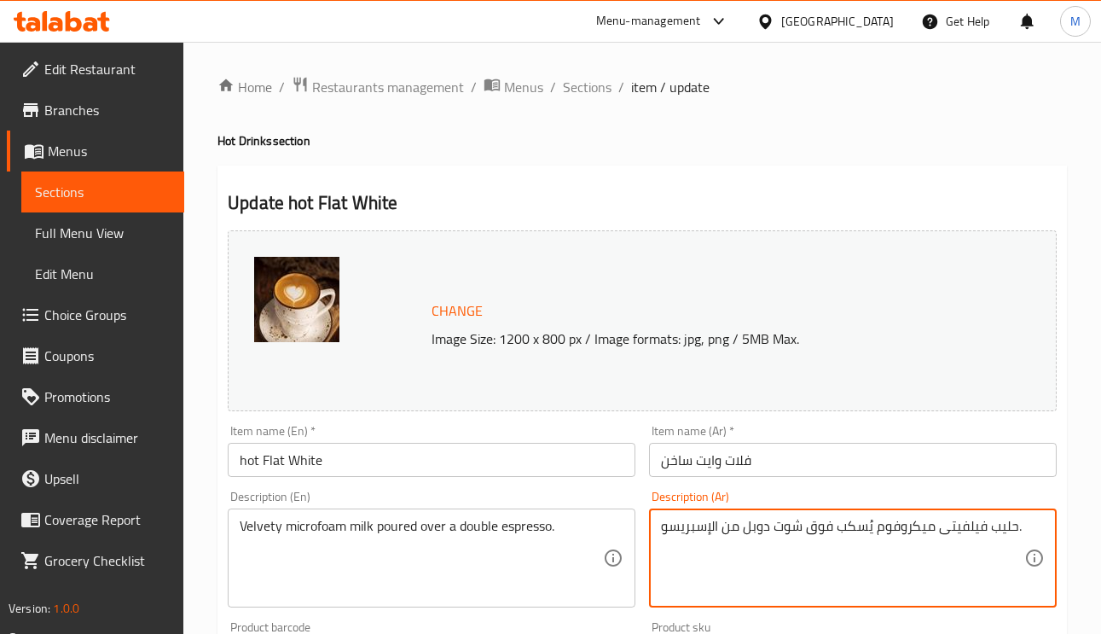
click at [791, 526] on textarea "حليب فيلفيتى ميكروفوم يُسكب فوق شوت دوبل من الإسبريسو." at bounding box center [842, 558] width 363 height 81
click at [730, 526] on textarea "حليب فيلفيتى ميكروفوم يُسكب فوق دوبل من الإسبريسو." at bounding box center [842, 558] width 363 height 81
click at [712, 524] on textarea "حليب فيلفيتى ميكروفوم يُسكب فوق دوبل الإسبريسو." at bounding box center [842, 558] width 363 height 81
drag, startPoint x: 710, startPoint y: 520, endPoint x: 720, endPoint y: 520, distance: 9.4
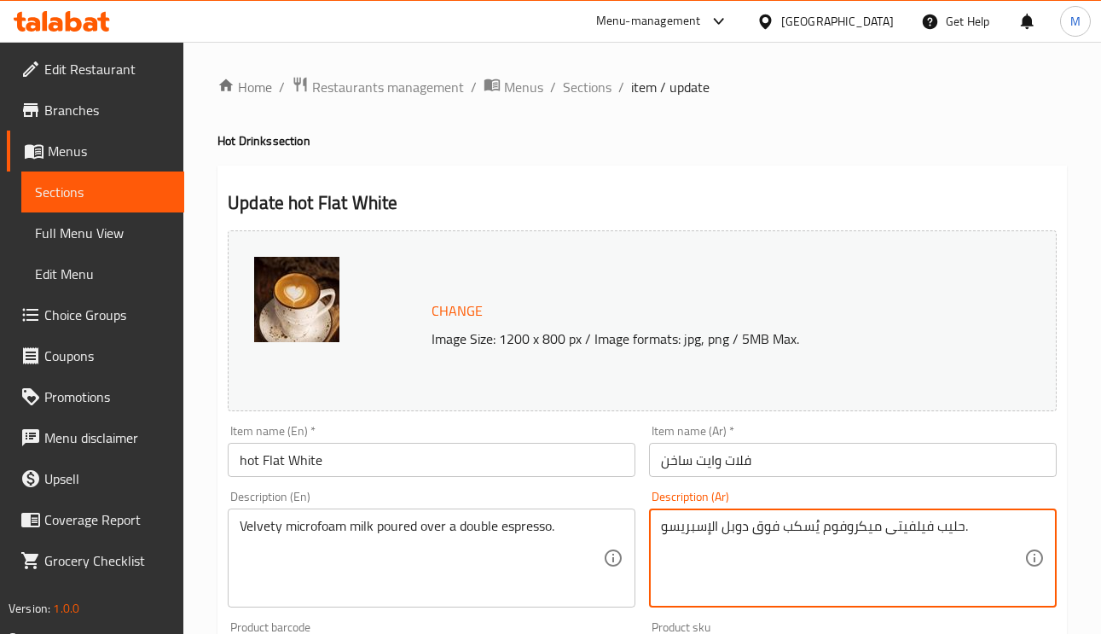
click at [710, 519] on textarea "حليب فيلفيتى ميكروفوم يُسكب فوق دوبل الإسبريسو." at bounding box center [842, 558] width 363 height 81
type textarea "حليب فيلفيتى ميكروفوم يُسكب فوق دوبل إسبريسو."
click at [888, 458] on input "فلات وايت ساخن" at bounding box center [853, 460] width 408 height 34
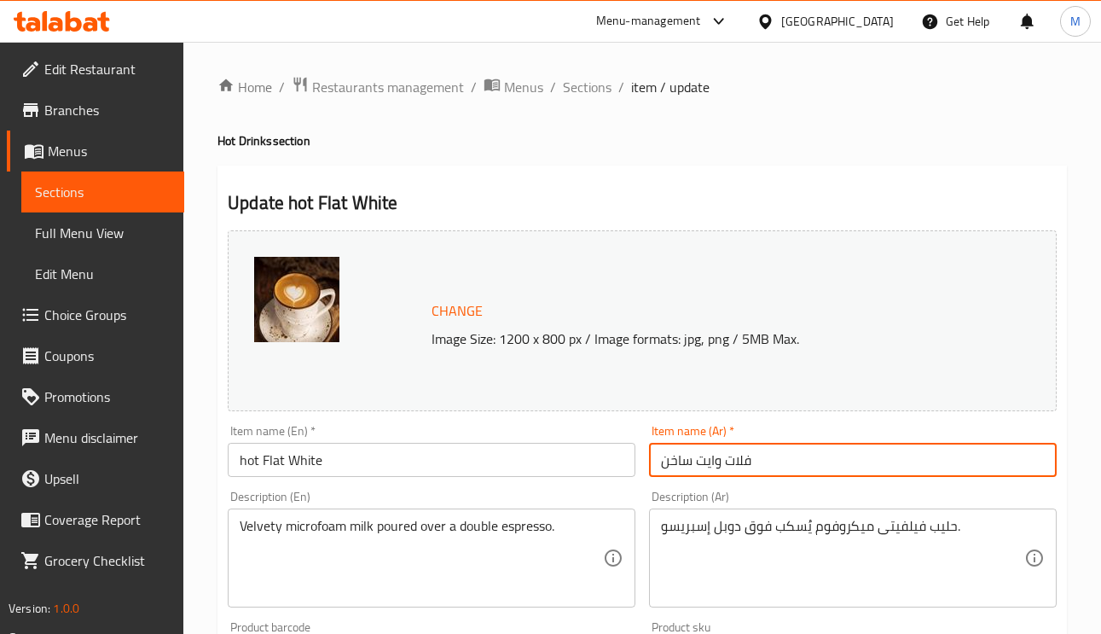
click at [842, 455] on input "فلات وايت ساخن" at bounding box center [853, 460] width 408 height 34
click at [842, 466] on input "فلات وايت ساخن" at bounding box center [853, 460] width 408 height 34
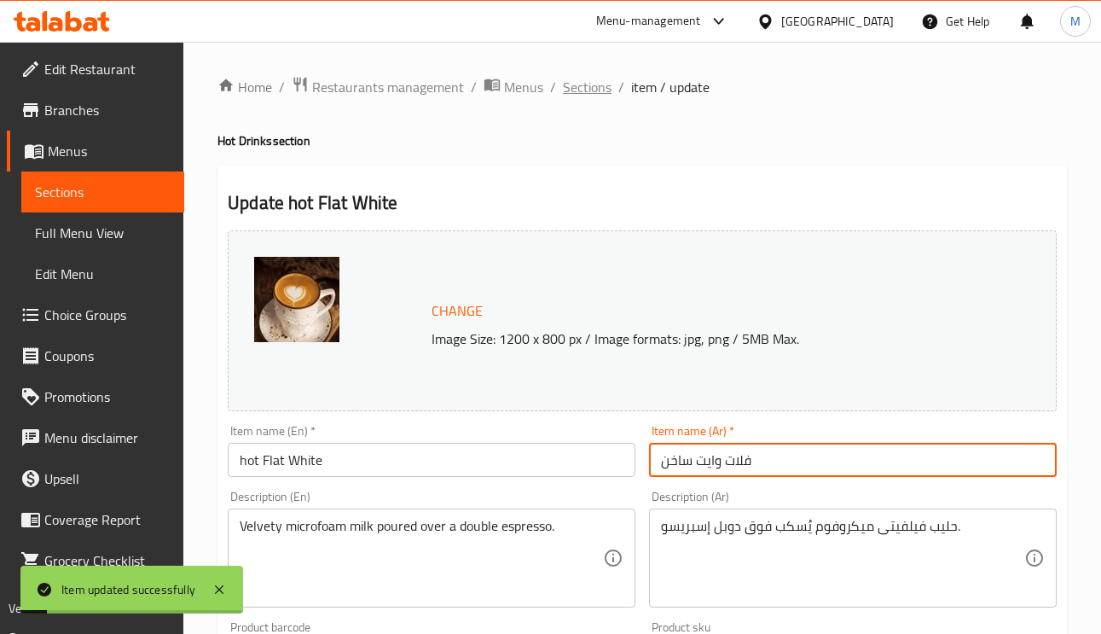
click at [594, 84] on span "Sections" at bounding box center [587, 87] width 49 height 20
